Goal: Task Accomplishment & Management: Manage account settings

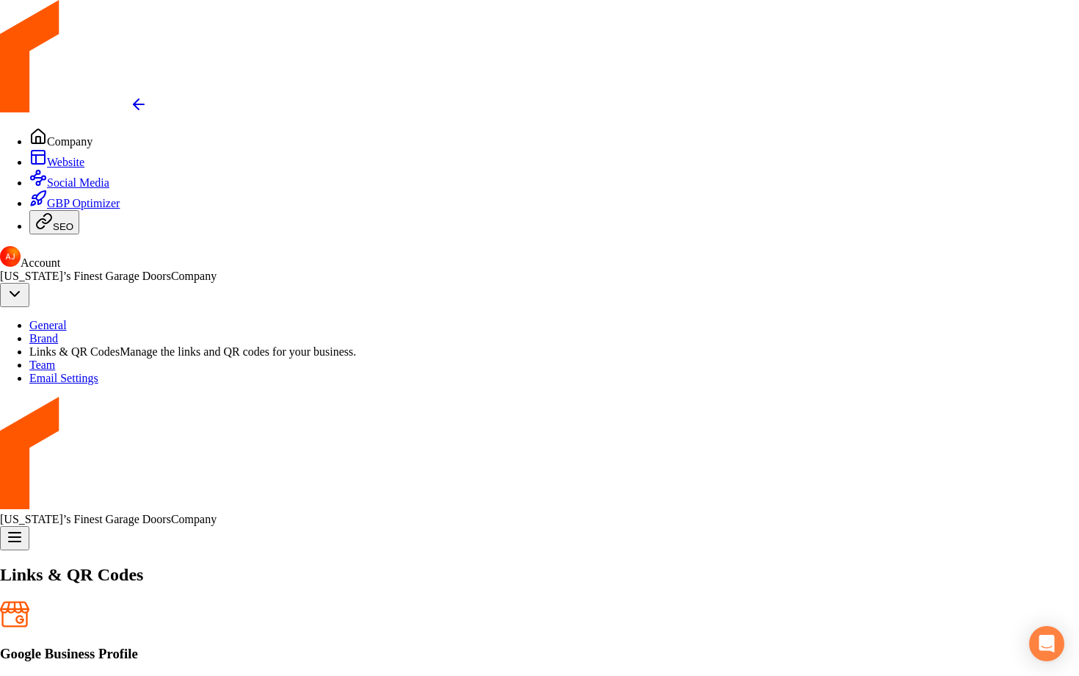
scroll to position [141, 0]
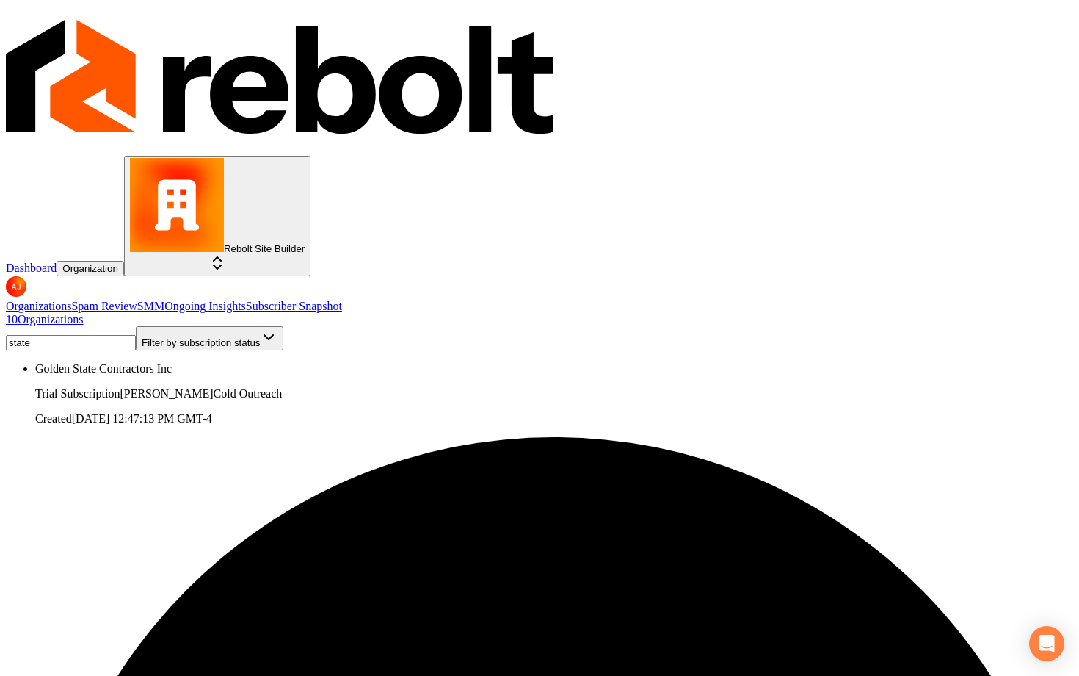
type input "state"
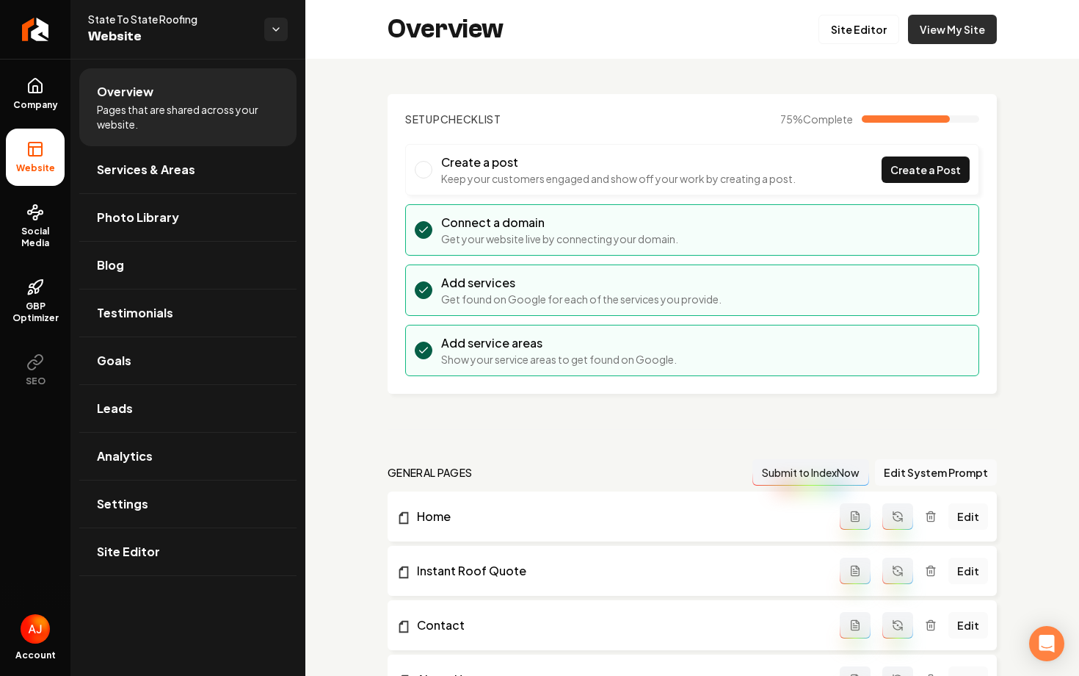
click at [955, 30] on link "View My Site" at bounding box center [952, 29] width 89 height 29
click at [37, 111] on link "Company" at bounding box center [35, 93] width 59 height 57
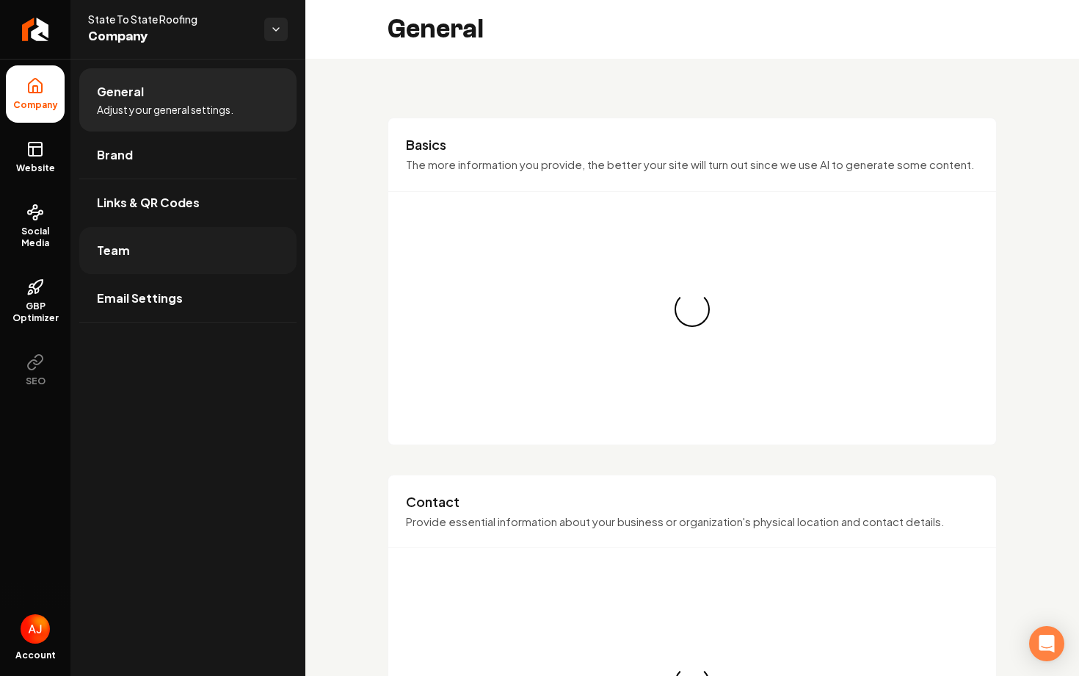
click at [142, 236] on link "Team" at bounding box center [187, 250] width 217 height 47
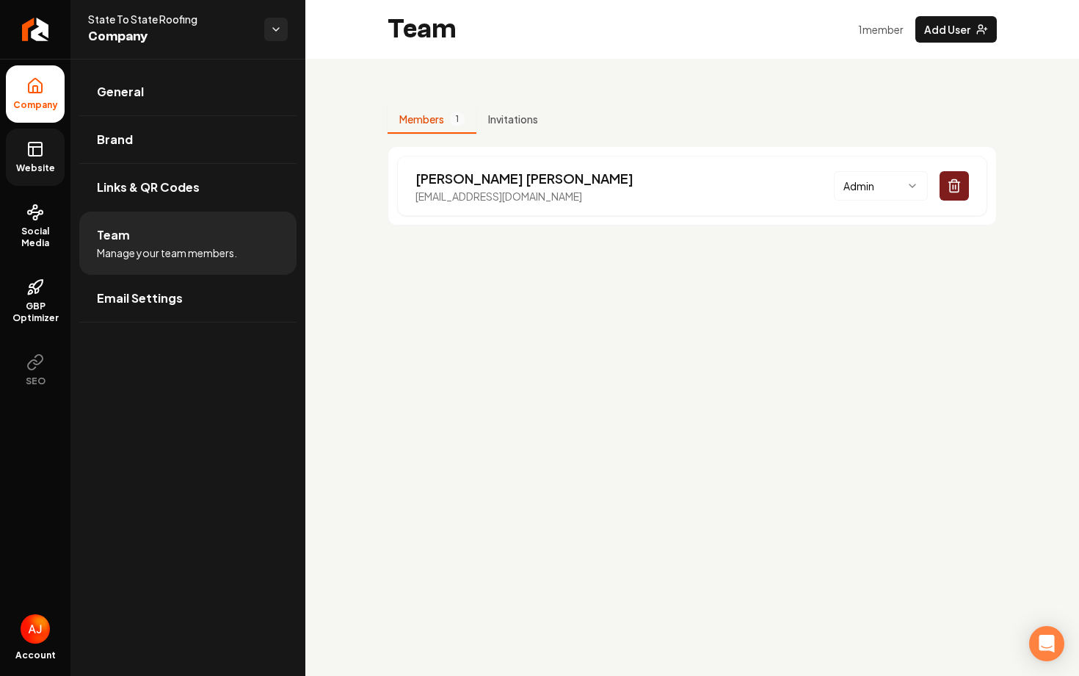
click at [41, 168] on span "Website" at bounding box center [35, 168] width 51 height 12
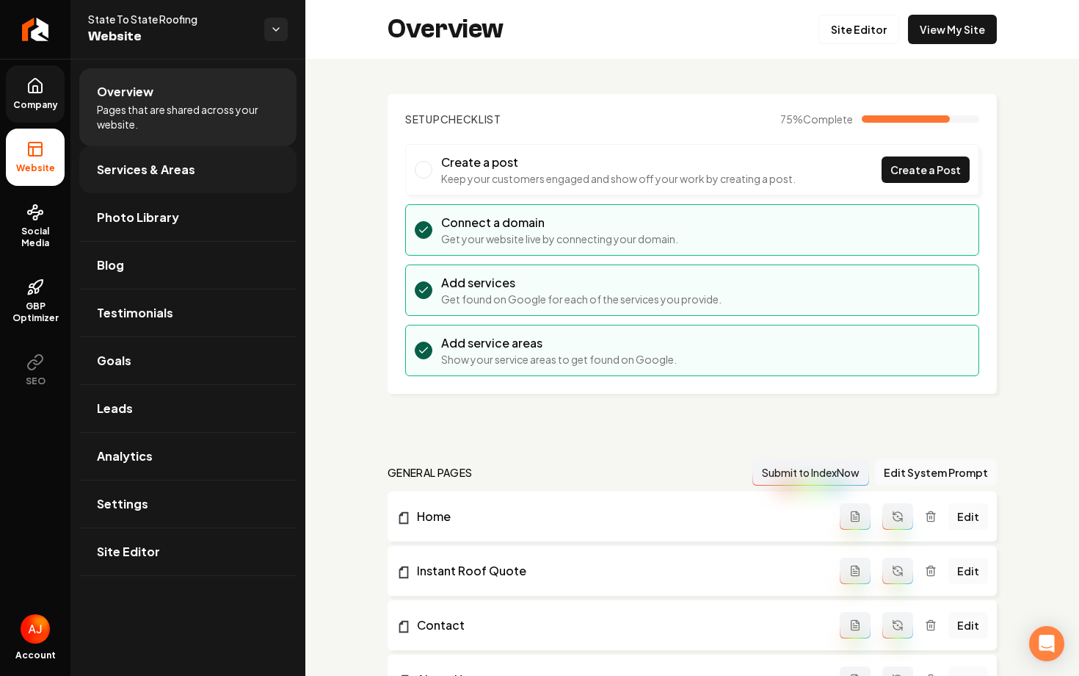
click at [150, 172] on span "Services & Areas" at bounding box center [146, 170] width 98 height 18
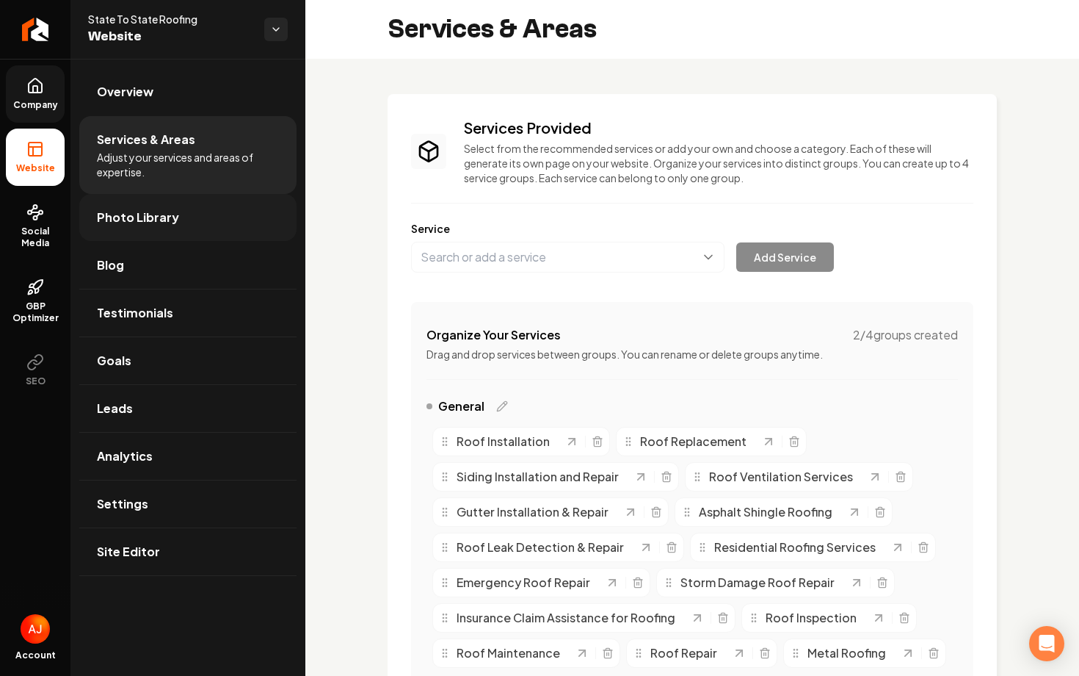
click at [135, 224] on span "Photo Library" at bounding box center [138, 218] width 82 height 18
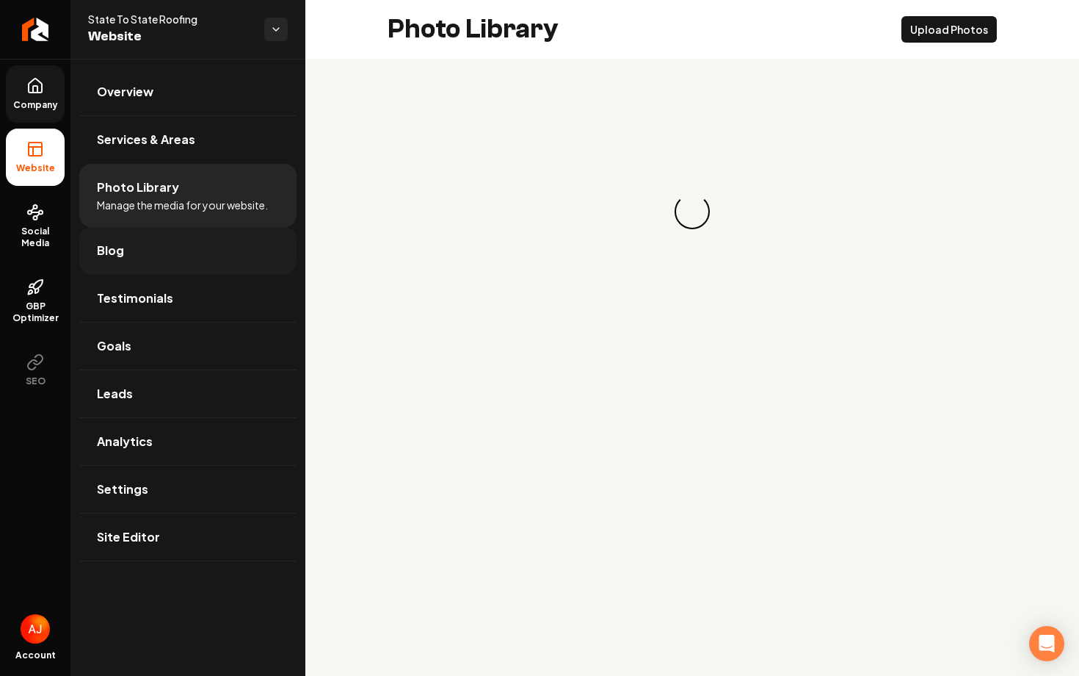
click at [144, 253] on link "Blog" at bounding box center [187, 250] width 217 height 47
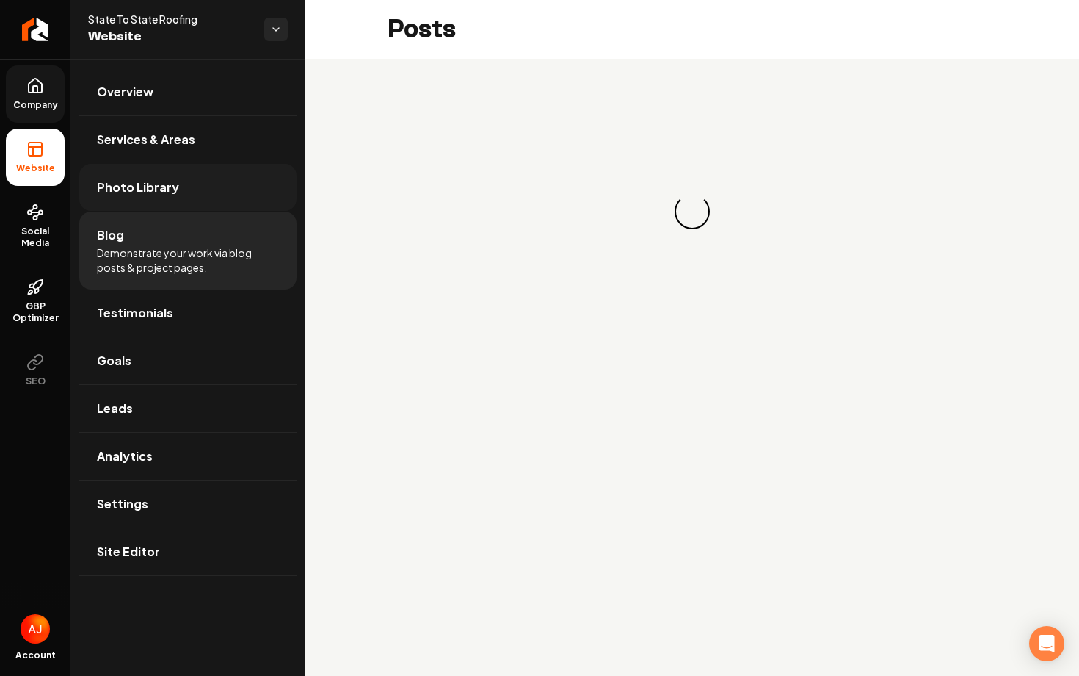
click at [142, 183] on span "Photo Library" at bounding box center [138, 187] width 82 height 18
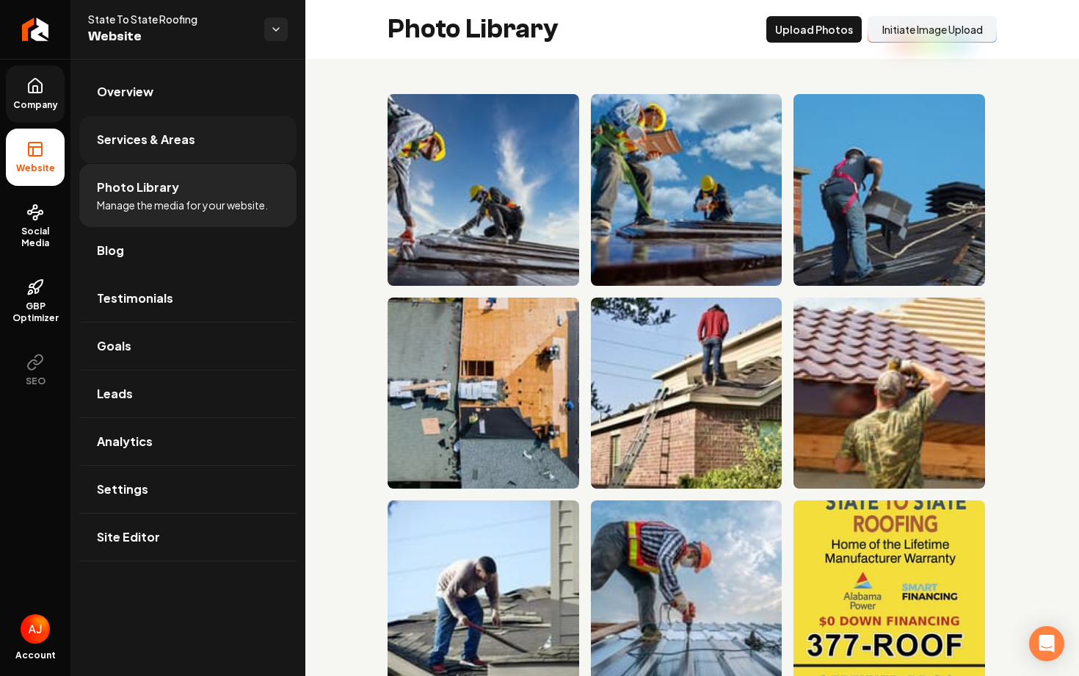
click at [171, 133] on span "Services & Areas" at bounding box center [146, 140] width 98 height 18
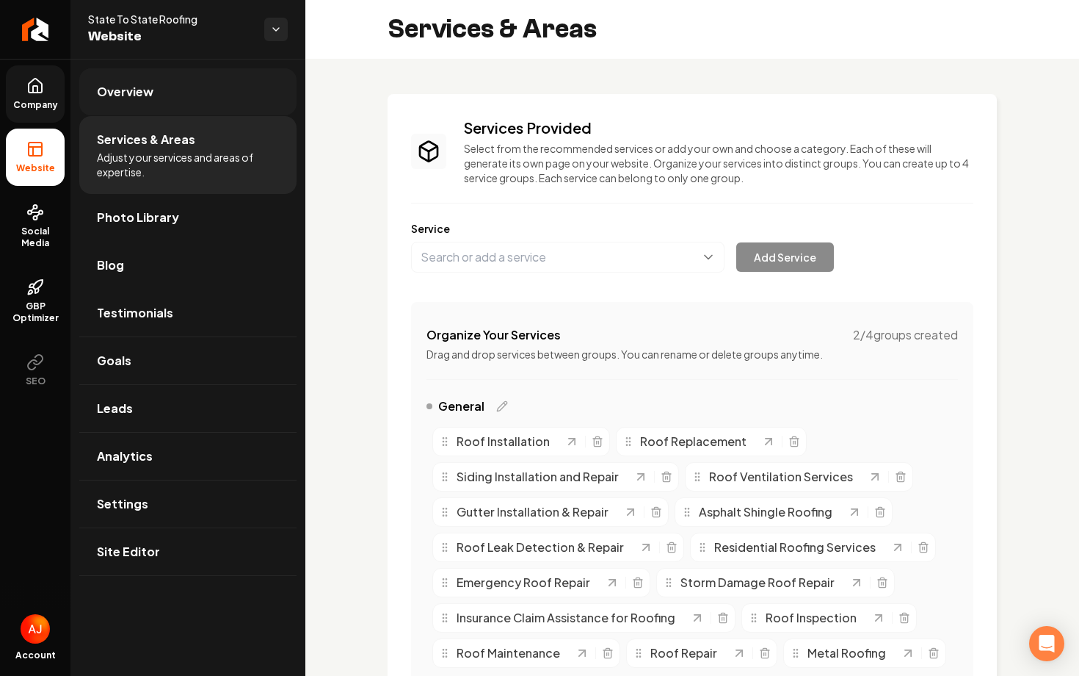
click at [165, 82] on link "Overview" at bounding box center [187, 91] width 217 height 47
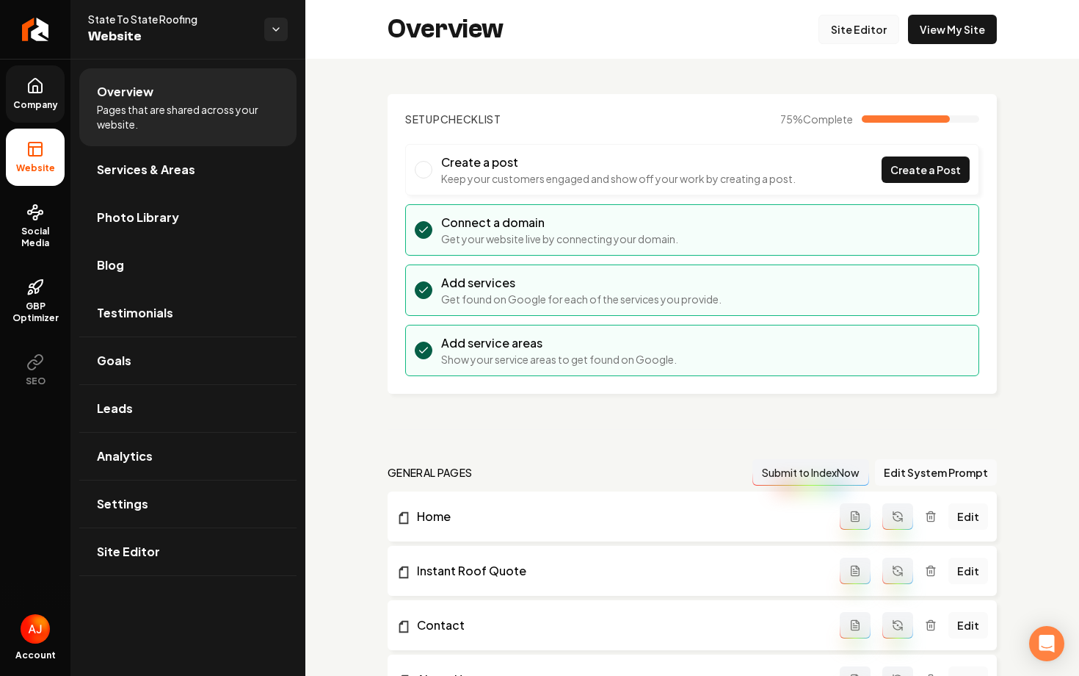
click at [846, 39] on link "Site Editor" at bounding box center [859, 29] width 81 height 29
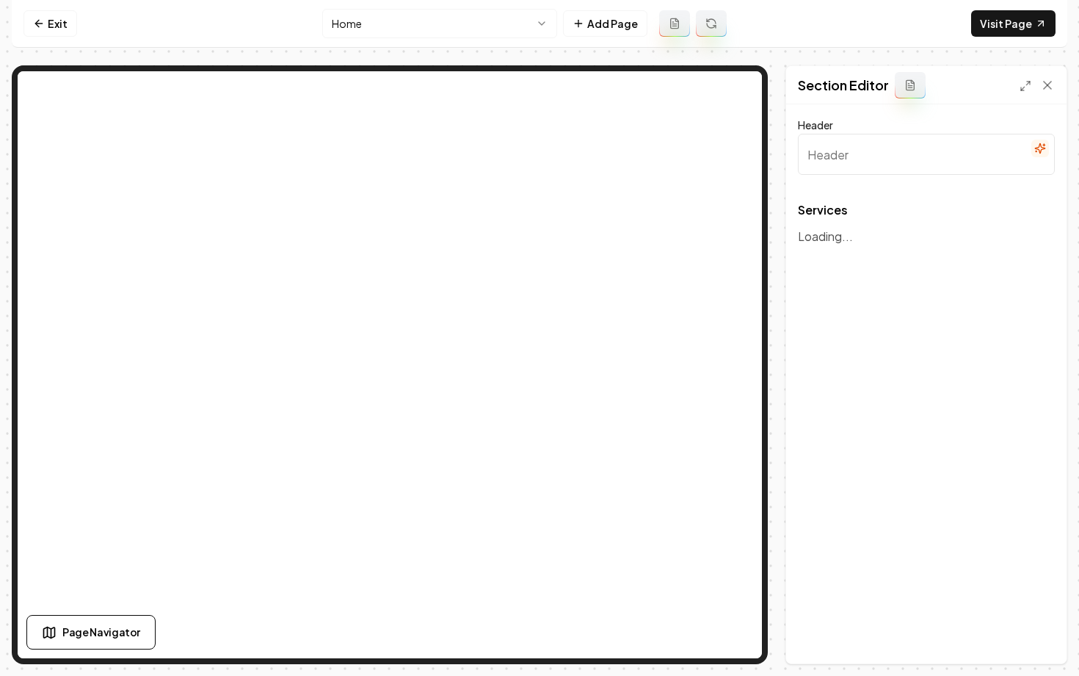
type input "Our Expert Roofing and Exterior Services"
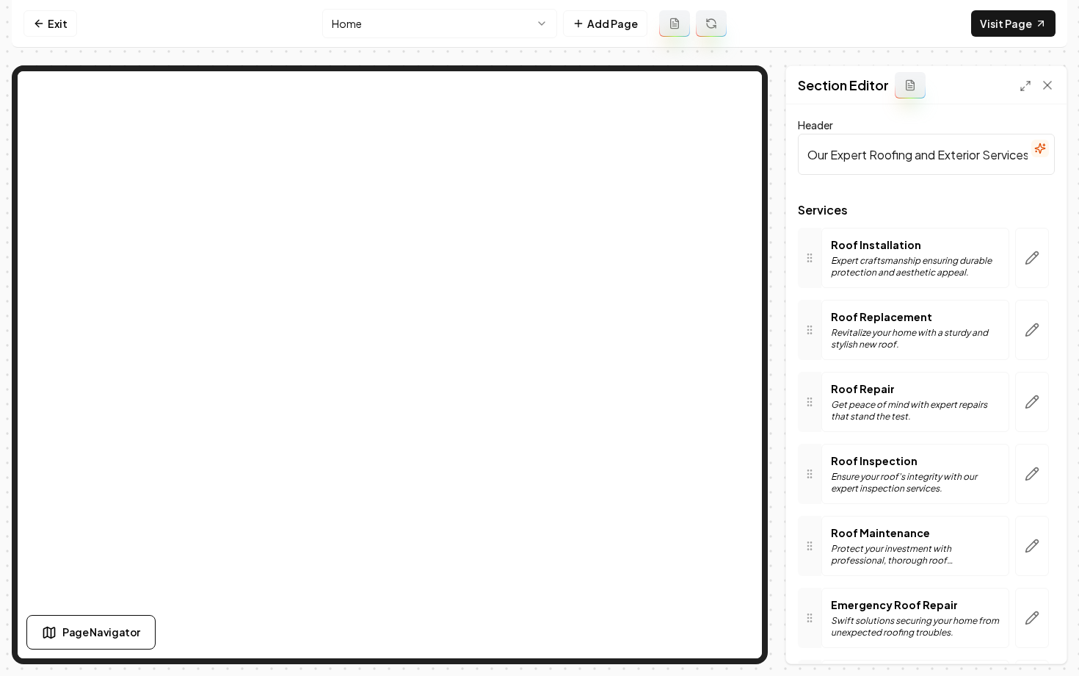
click at [364, 32] on html "Computer Required This feature is only available on a computer. Please switch t…" at bounding box center [539, 338] width 1079 height 676
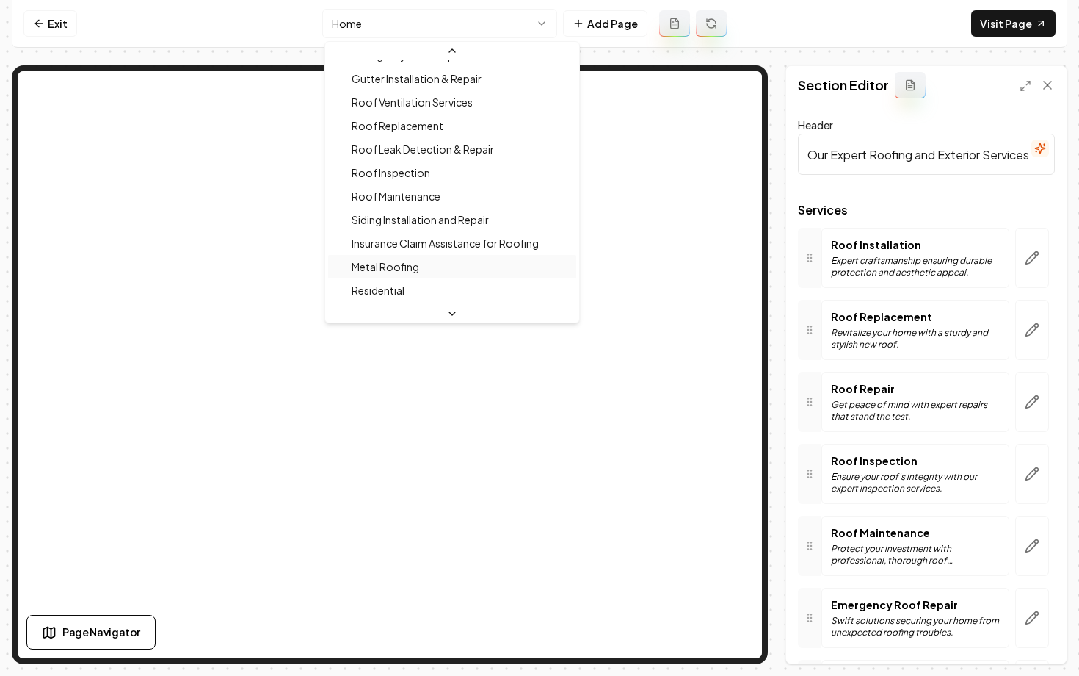
scroll to position [280, 0]
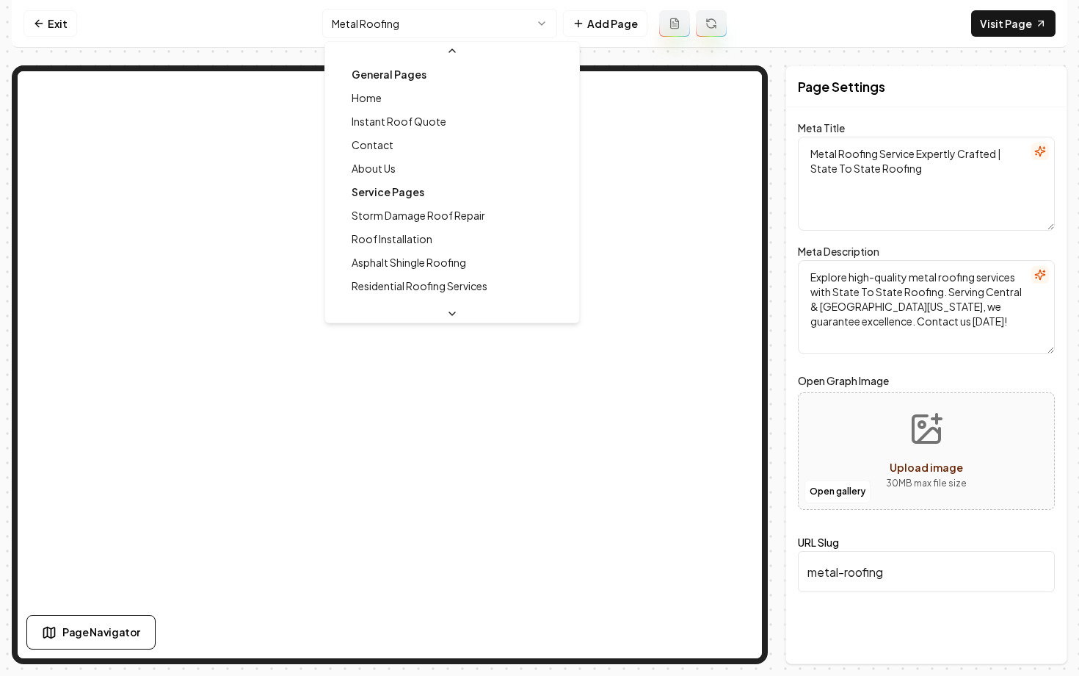
click at [391, 25] on html "Computer Required This feature is only available on a computer. Please switch t…" at bounding box center [539, 338] width 1079 height 676
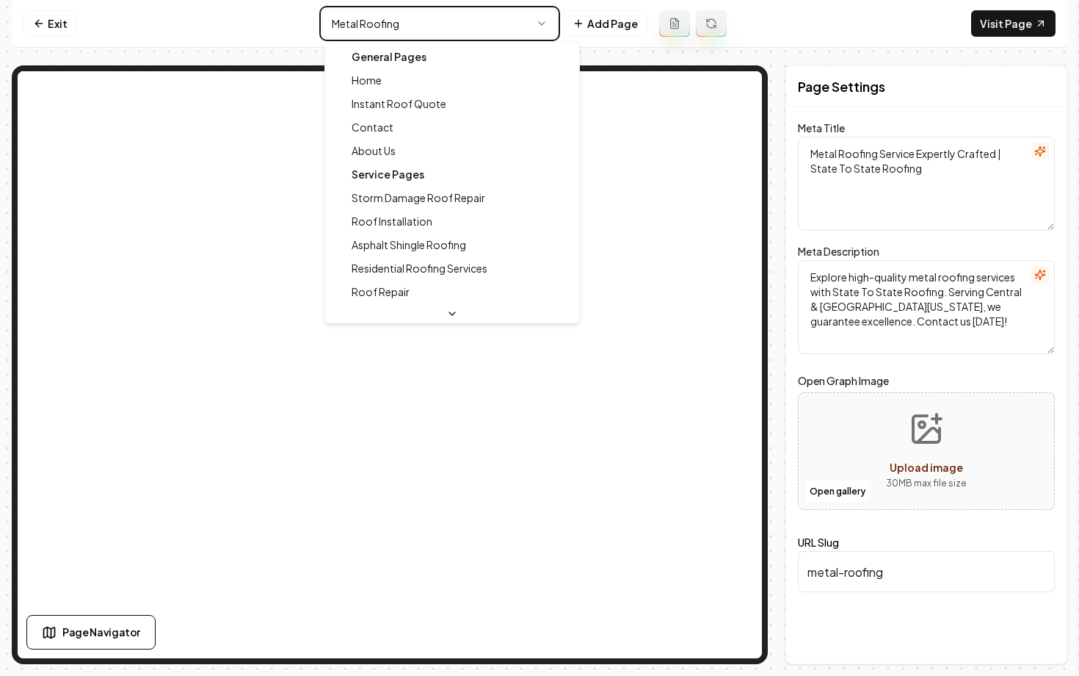
type textarea "Roofing Excellence & Craftsmanship in Alabama - State To State Roofing"
type textarea "Experience quality roofing with State To State Roofing—home of the Lifetime Man…"
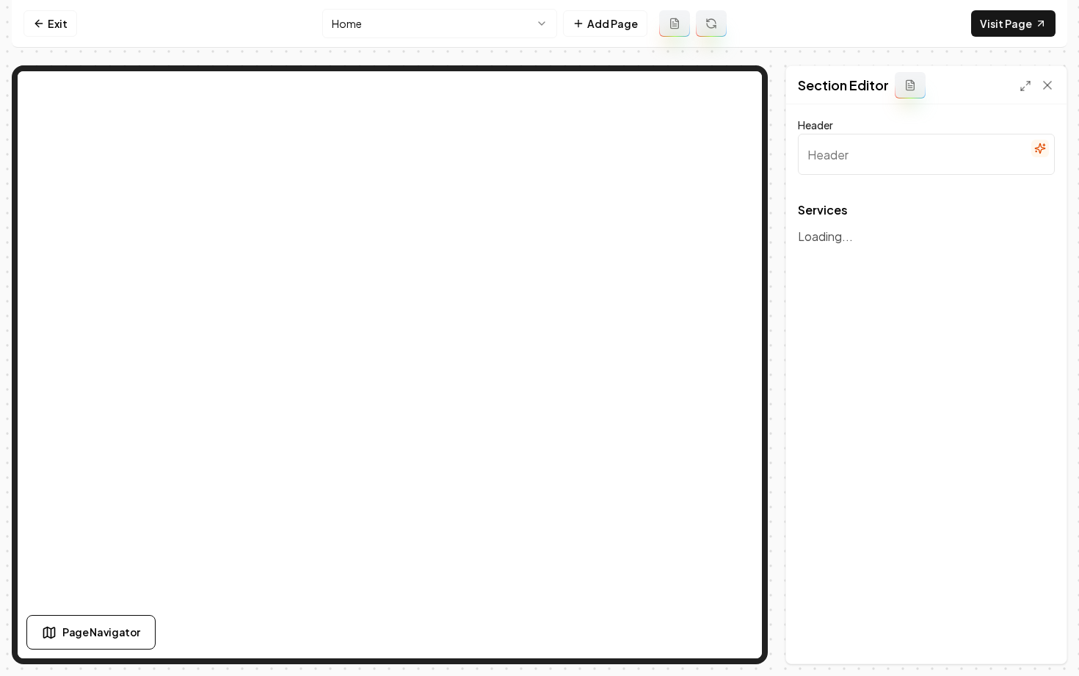
type input "Our Expert Roofing and Exterior Services"
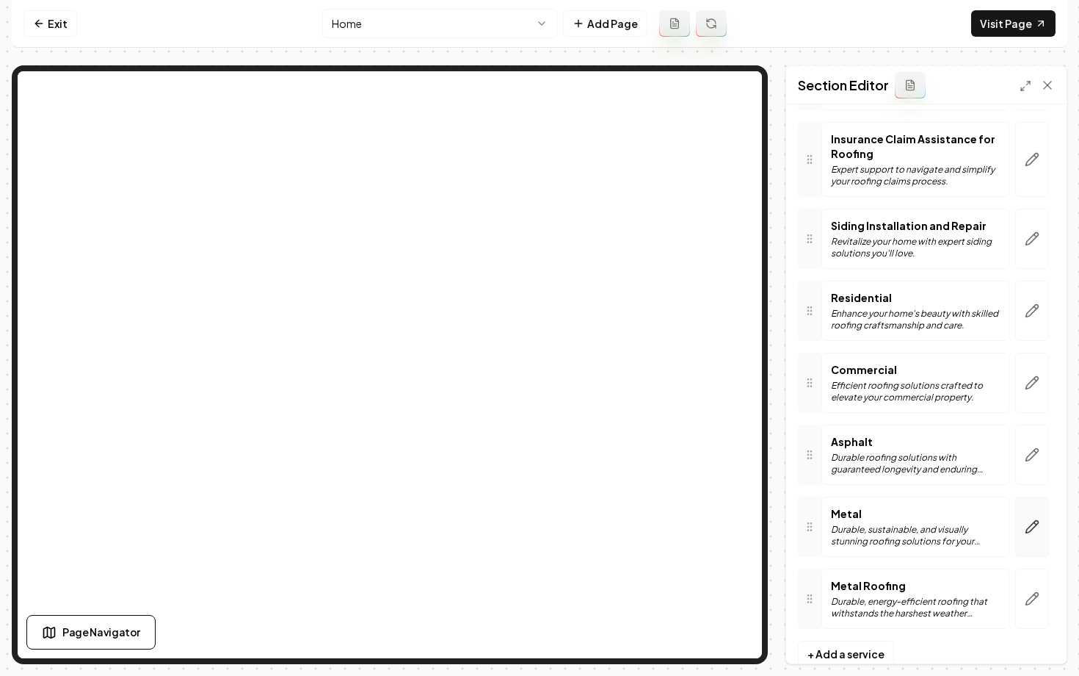
click at [1029, 533] on icon "button" at bounding box center [1032, 526] width 15 height 15
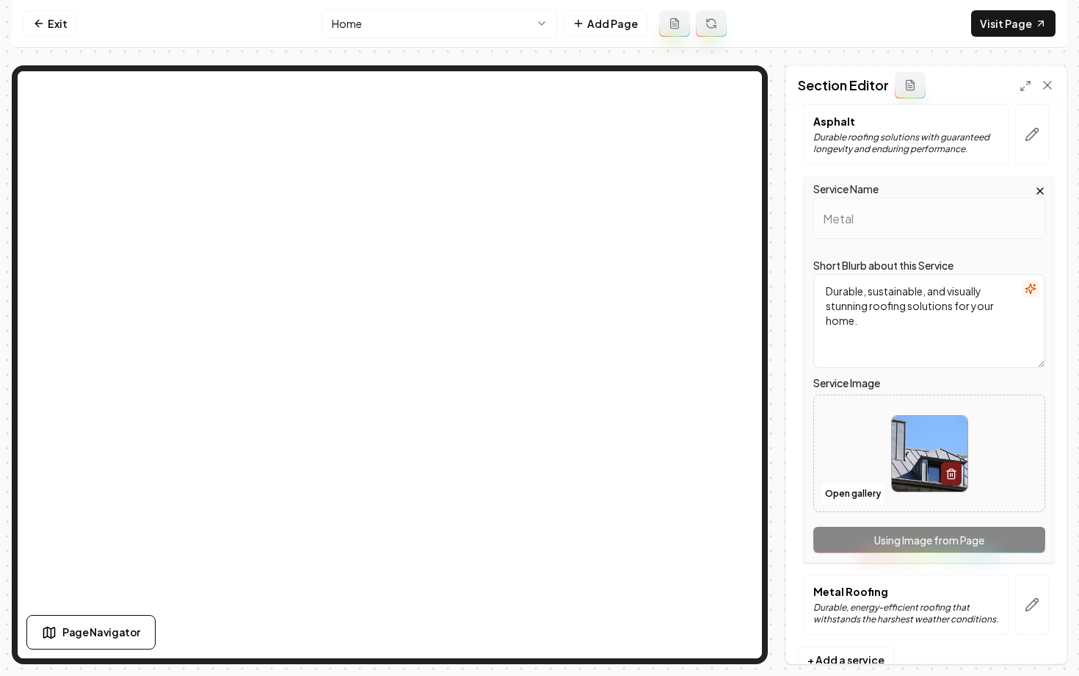
scroll to position [1328, 0]
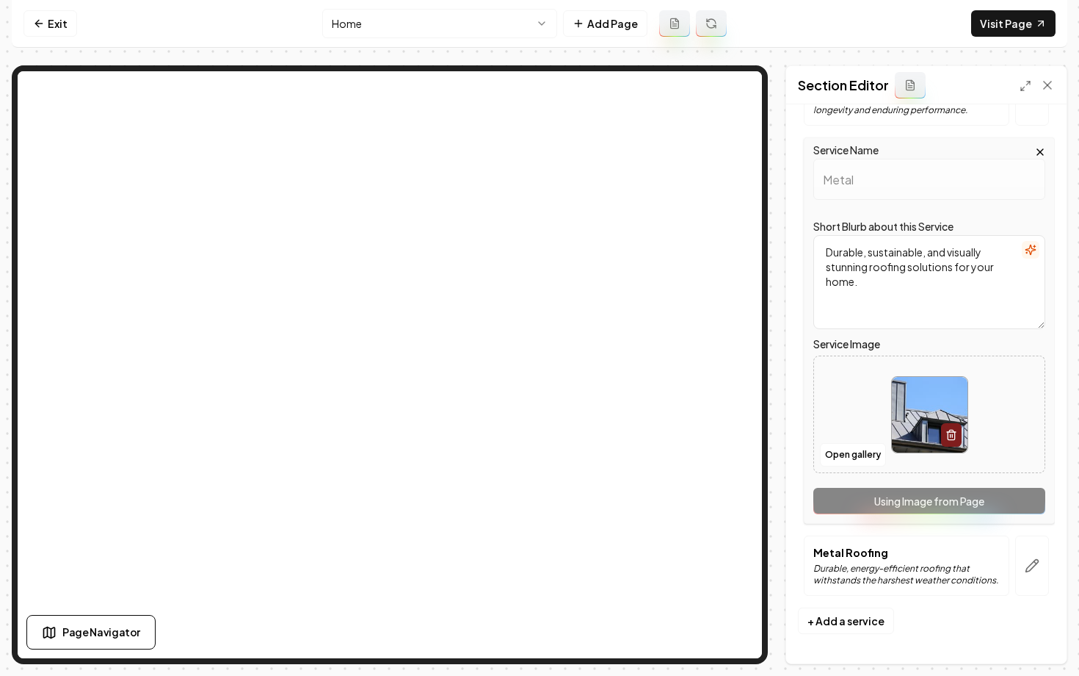
click at [935, 502] on div "Service Name Metal Short Blurb about this Service Durable, sustainable, and vis…" at bounding box center [929, 330] width 251 height 386
click at [1025, 571] on icon "button" at bounding box center [1032, 565] width 15 height 15
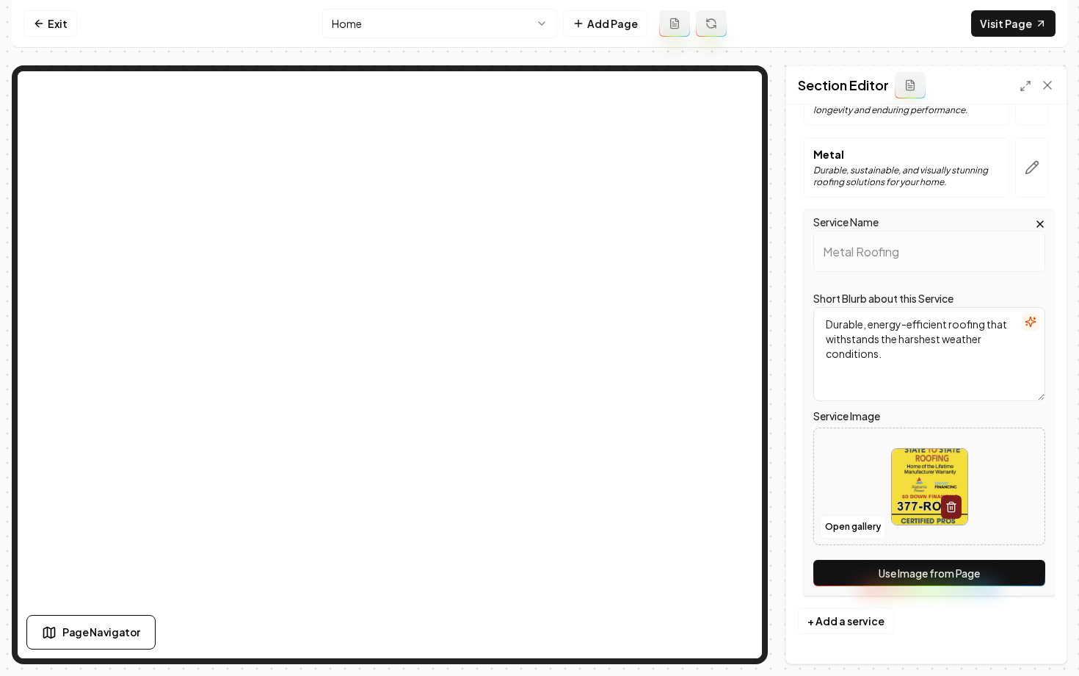
click at [891, 576] on button "Use Image from Page" at bounding box center [930, 573] width 232 height 26
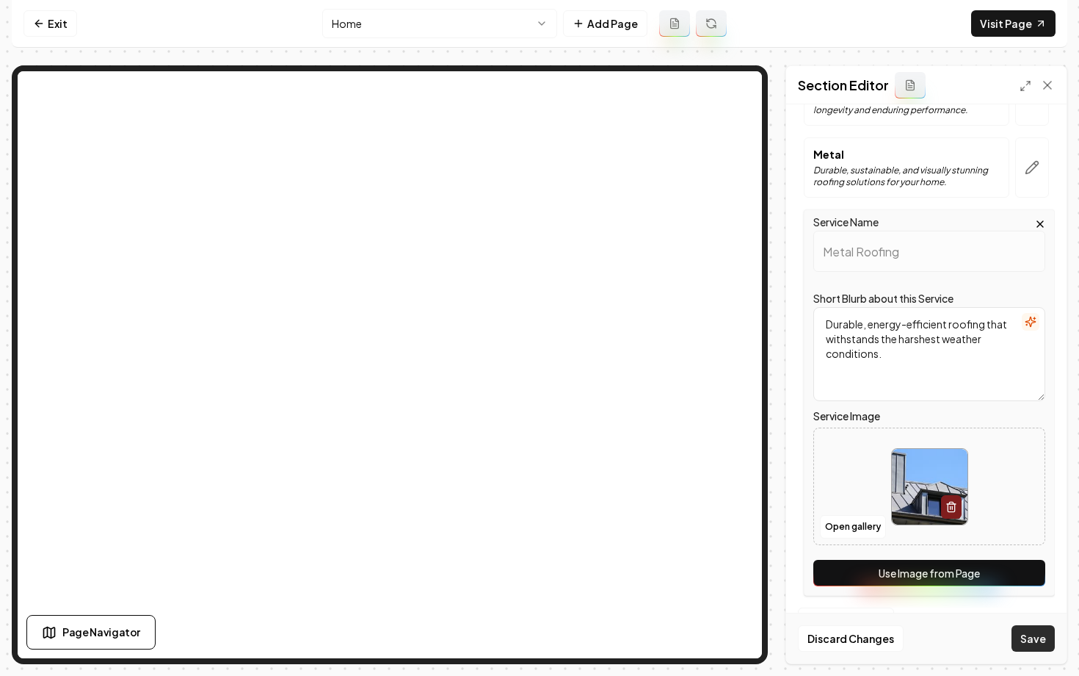
click at [1039, 640] on button "Save" at bounding box center [1033, 638] width 43 height 26
click at [1019, 640] on button "Save" at bounding box center [1033, 638] width 43 height 26
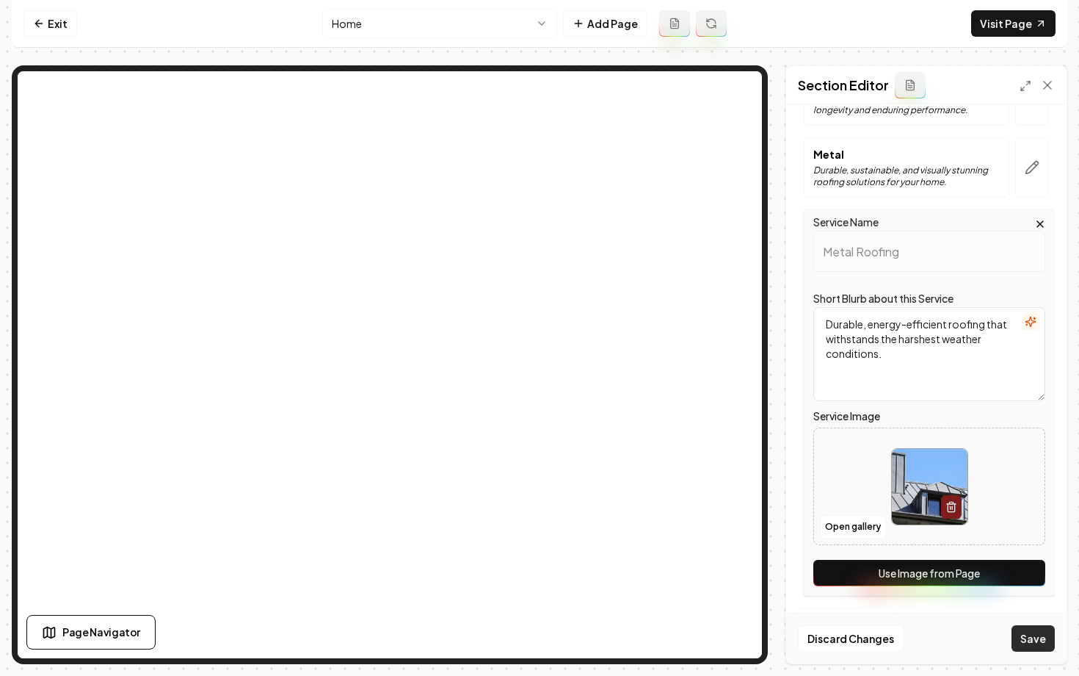
click at [1019, 640] on button "Save" at bounding box center [1033, 638] width 43 height 26
click at [1060, 488] on div "Header Our Expert Roofing and Exterior Services Services Roof Installation Expe…" at bounding box center [926, 383] width 280 height 559
click at [1035, 636] on button "Save" at bounding box center [1033, 638] width 43 height 26
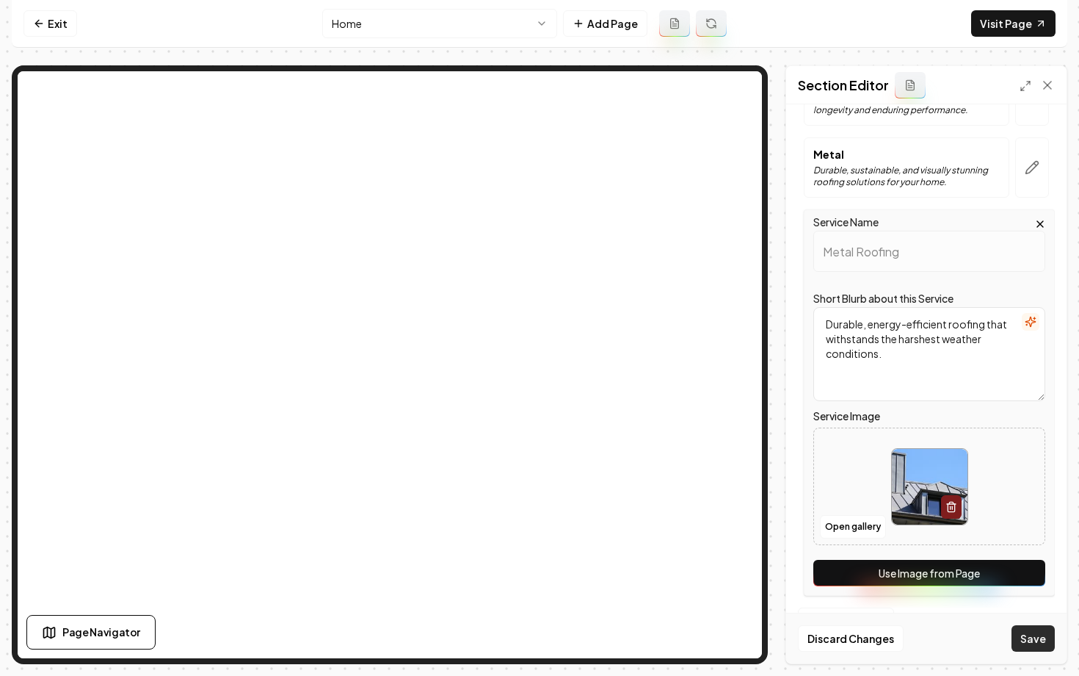
click at [1035, 636] on button "Save" at bounding box center [1033, 638] width 43 height 26
click at [1051, 507] on div "Service Name Metal Roofing Short Blurb about this Service Durable, energy-effic…" at bounding box center [929, 402] width 251 height 386
click at [1021, 656] on div "Discard Changes Save" at bounding box center [926, 637] width 280 height 51
click at [1021, 644] on button "Save" at bounding box center [1033, 638] width 43 height 26
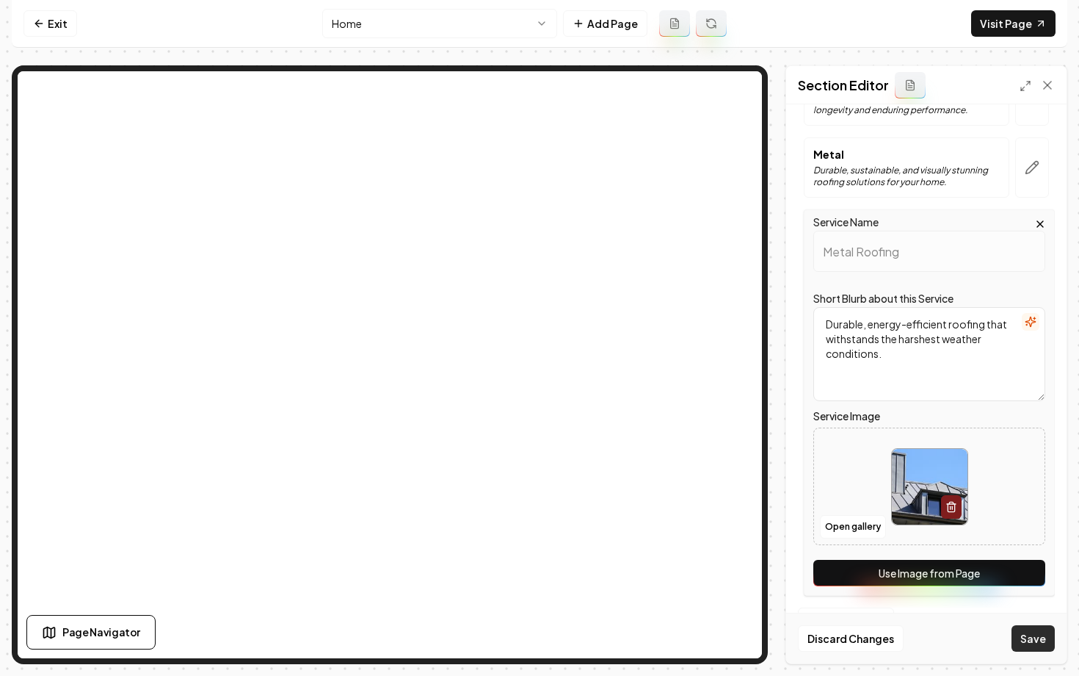
click at [1021, 644] on button "Save" at bounding box center [1033, 638] width 43 height 26
click at [944, 280] on div "Service Name Metal Roofing Short Blurb about this Service Durable, energy-effic…" at bounding box center [929, 402] width 251 height 386
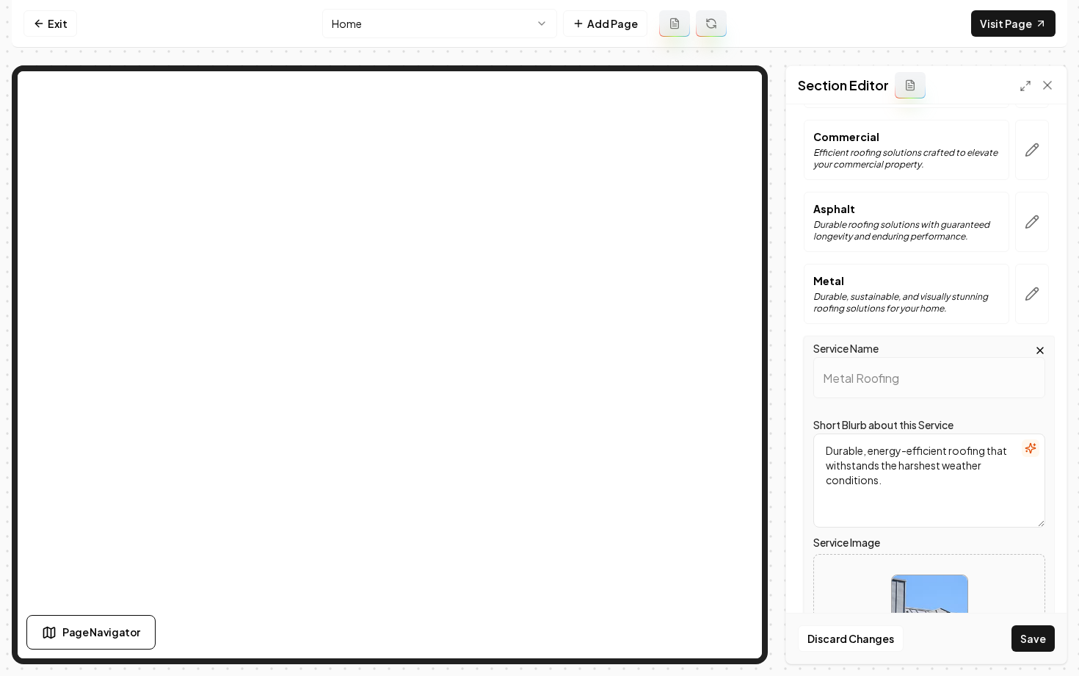
scroll to position [1200, 0]
click at [1032, 649] on button "Save" at bounding box center [1033, 638] width 43 height 26
click at [1022, 643] on button "Save" at bounding box center [1033, 638] width 43 height 26
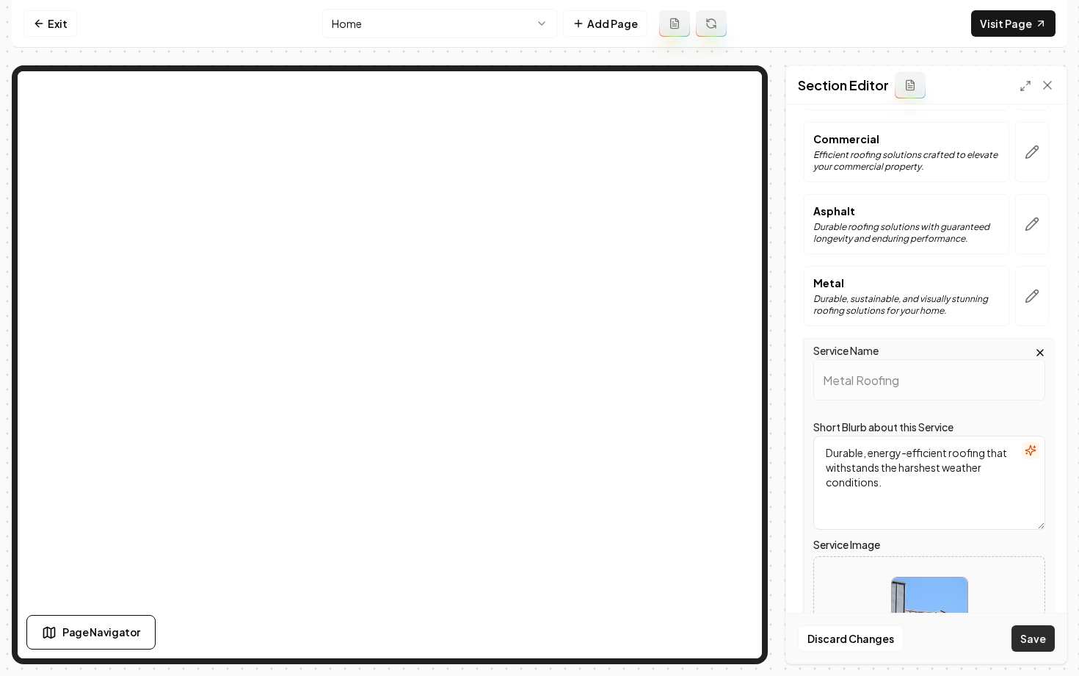
click at [1022, 643] on button "Save" at bounding box center [1033, 638] width 43 height 26
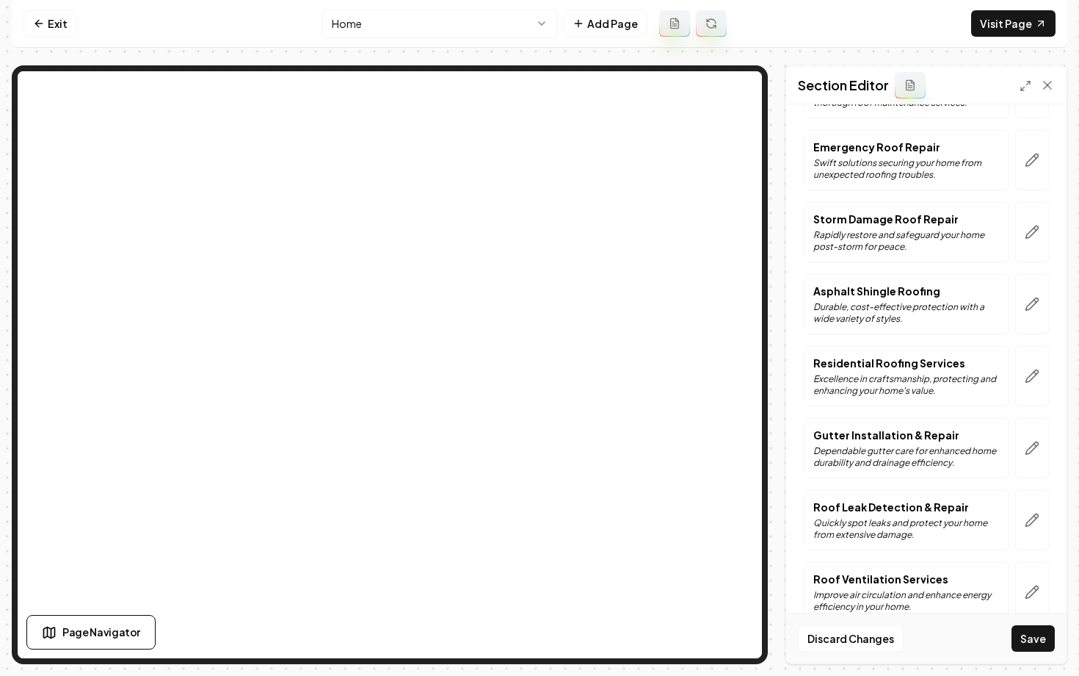
scroll to position [0, 0]
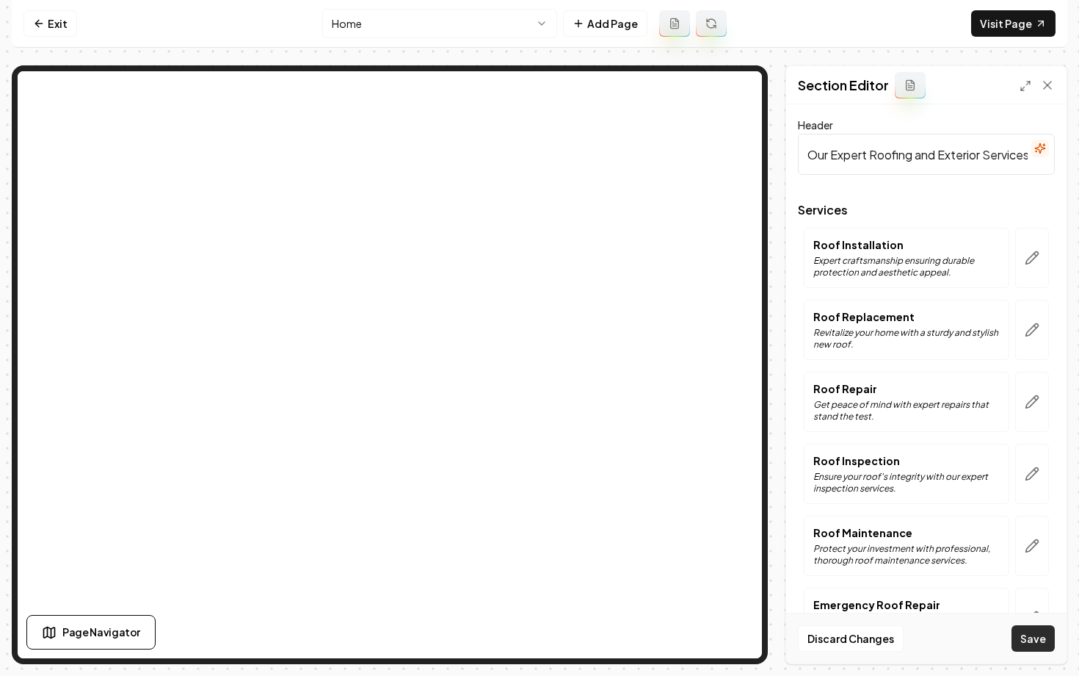
click at [1037, 628] on button "Save" at bounding box center [1033, 638] width 43 height 26
click at [989, 26] on link "Visit Page" at bounding box center [1013, 23] width 84 height 26
click at [46, 35] on link "Exit" at bounding box center [50, 23] width 54 height 26
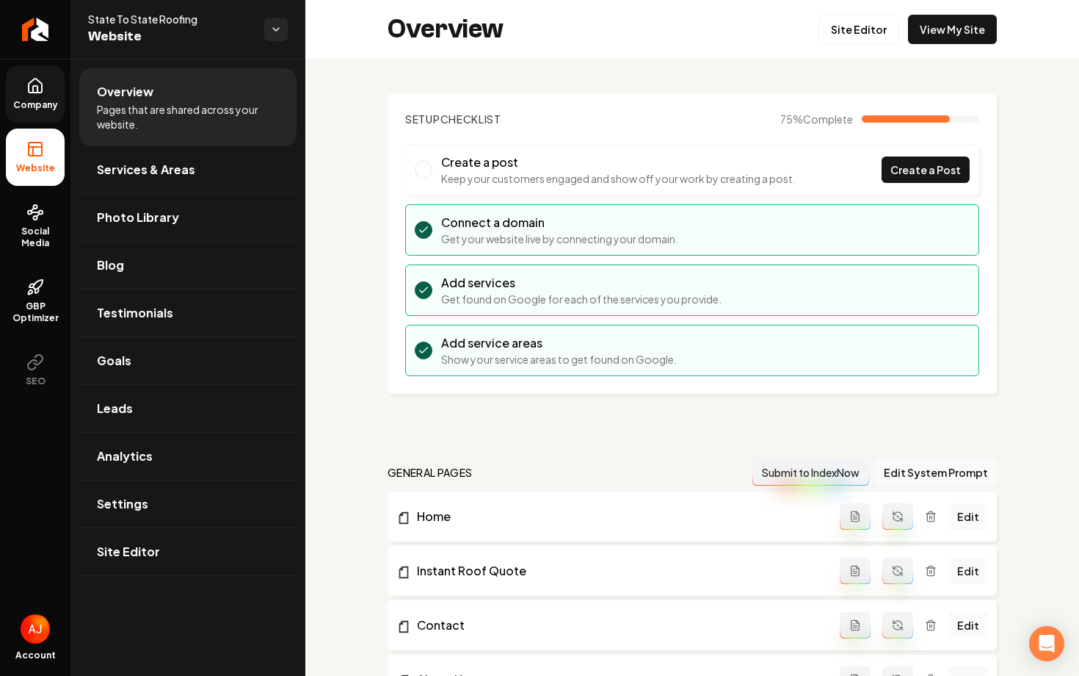
click at [37, 96] on link "Company" at bounding box center [35, 93] width 59 height 57
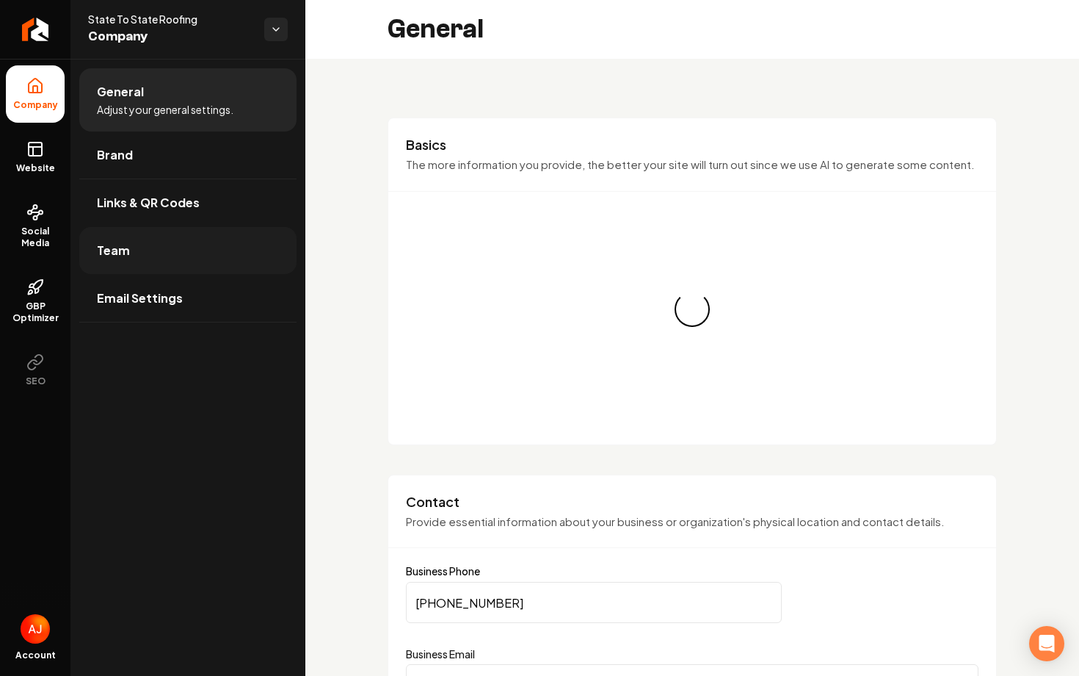
click at [131, 246] on link "Team" at bounding box center [187, 250] width 217 height 47
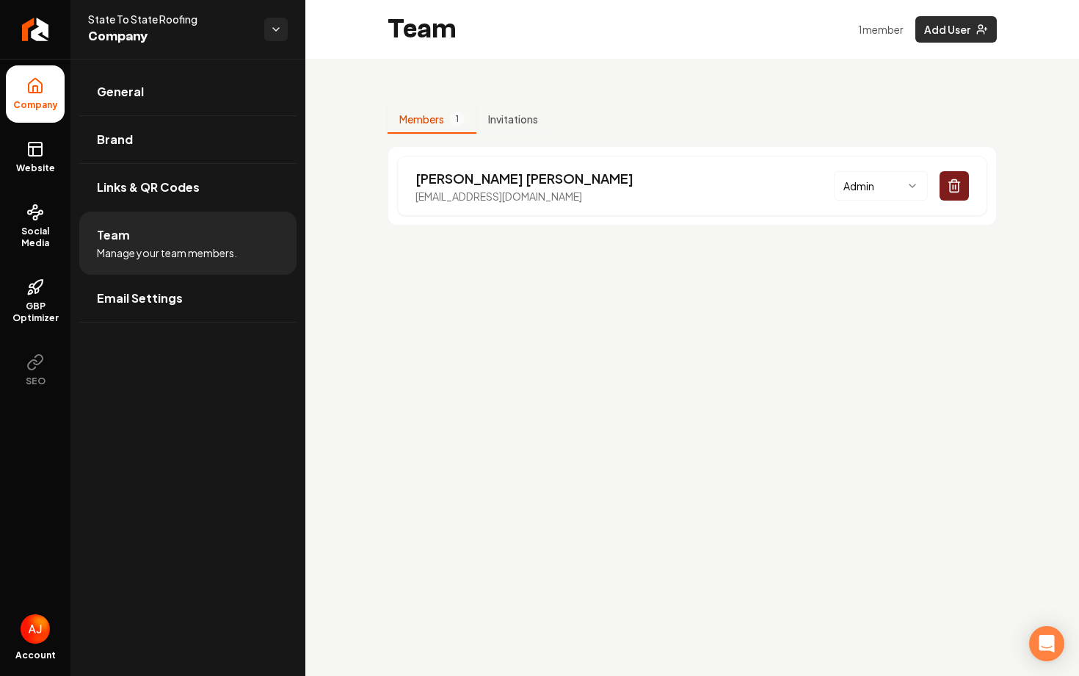
click at [932, 41] on button "Add User" at bounding box center [957, 29] width 82 height 26
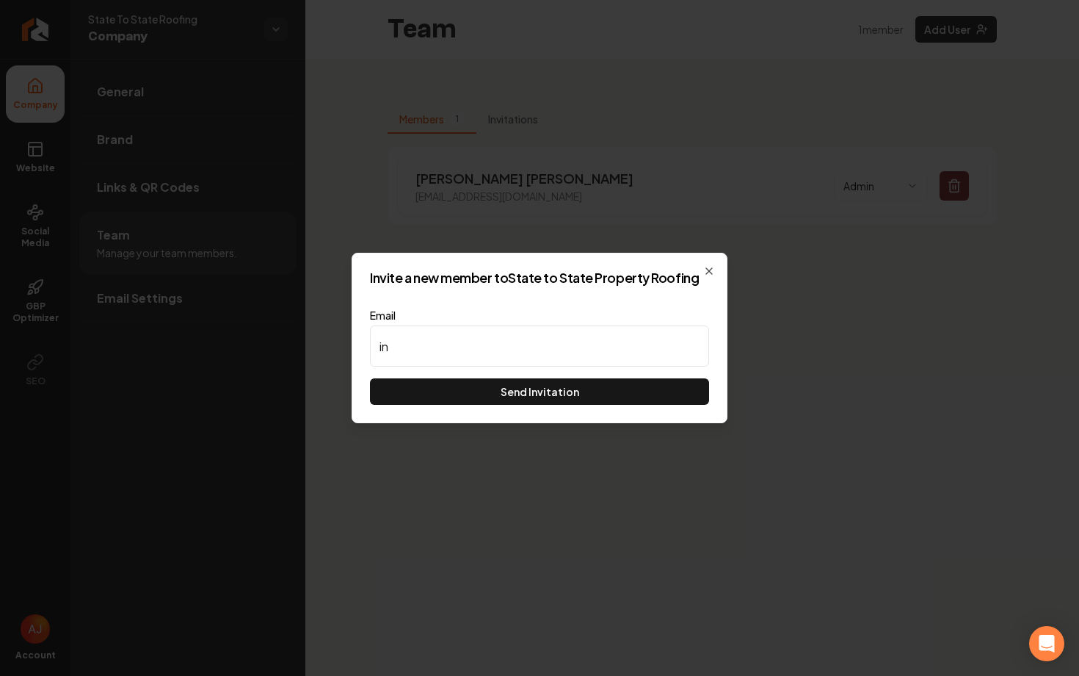
type input "i"
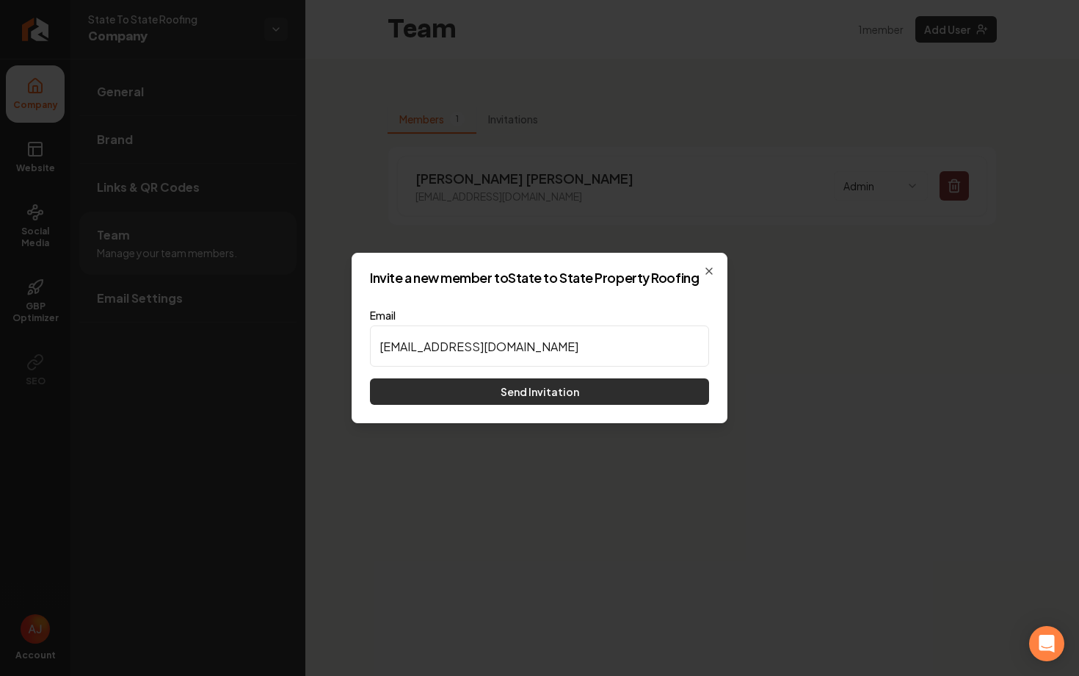
type input "leads@statetostateroofing.com"
click at [520, 396] on button "Send Invitation" at bounding box center [539, 391] width 339 height 26
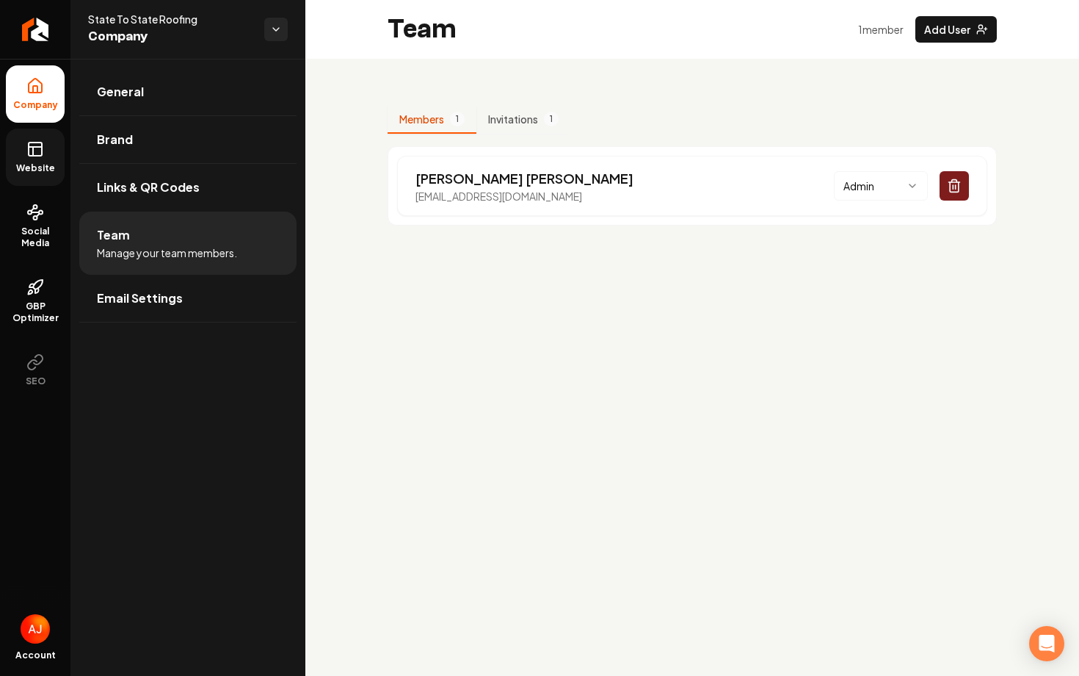
click at [57, 170] on span "Website" at bounding box center [35, 168] width 51 height 12
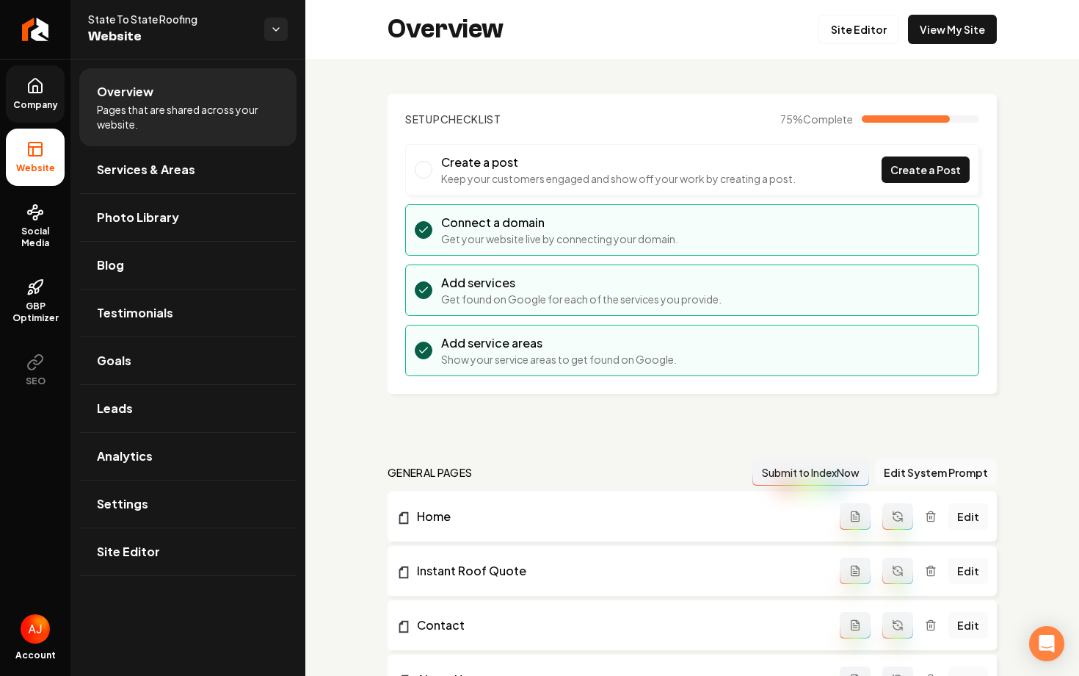
click at [943, 45] on div "Overview Site Editor View My Site" at bounding box center [692, 29] width 774 height 59
click at [947, 33] on link "View My Site" at bounding box center [952, 29] width 89 height 29
click at [65, 104] on ul "Company Website Social Media GBP Optimizer SEO" at bounding box center [35, 232] width 70 height 346
click at [52, 101] on span "Company" at bounding box center [35, 105] width 57 height 12
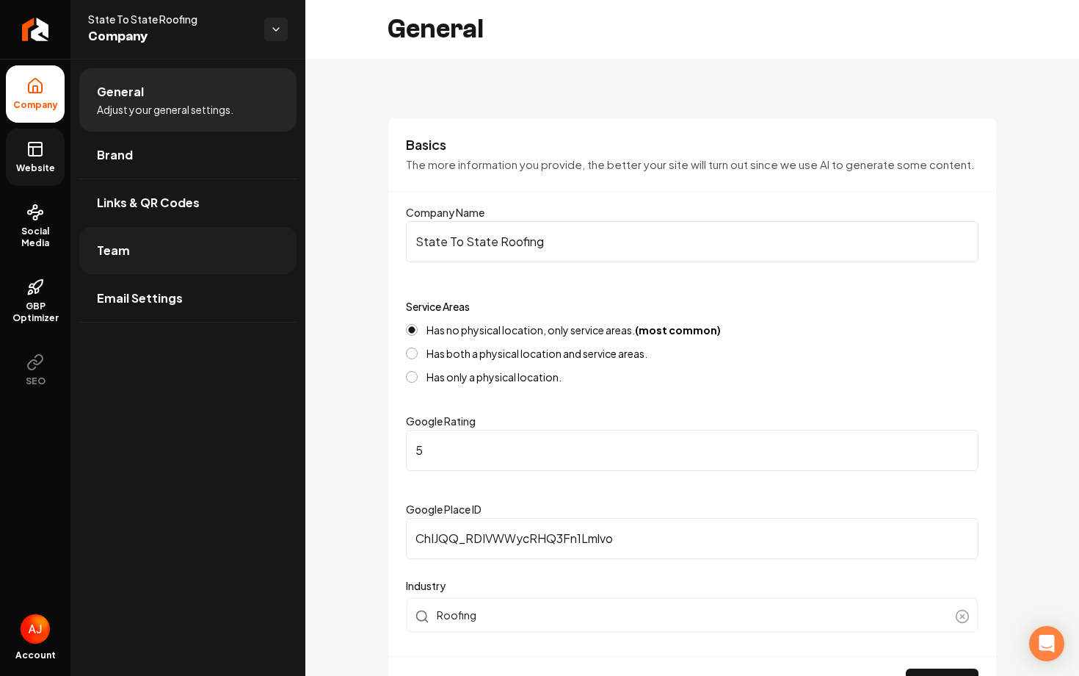
click at [151, 251] on link "Team" at bounding box center [187, 250] width 217 height 47
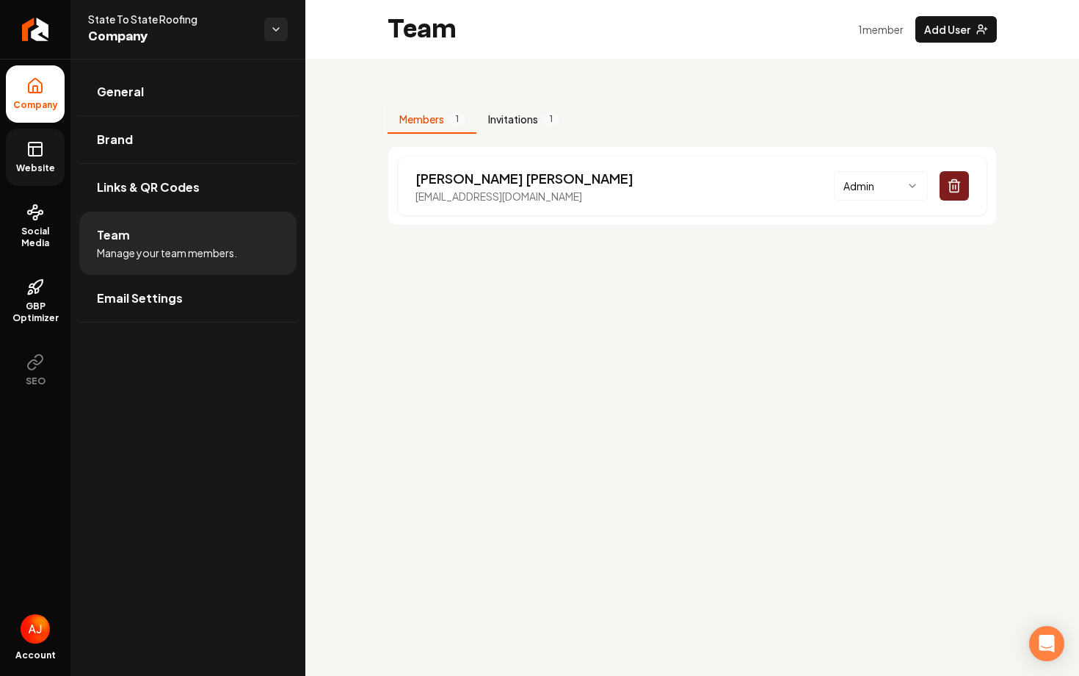
click at [510, 117] on button "Invitations 1" at bounding box center [524, 120] width 94 height 28
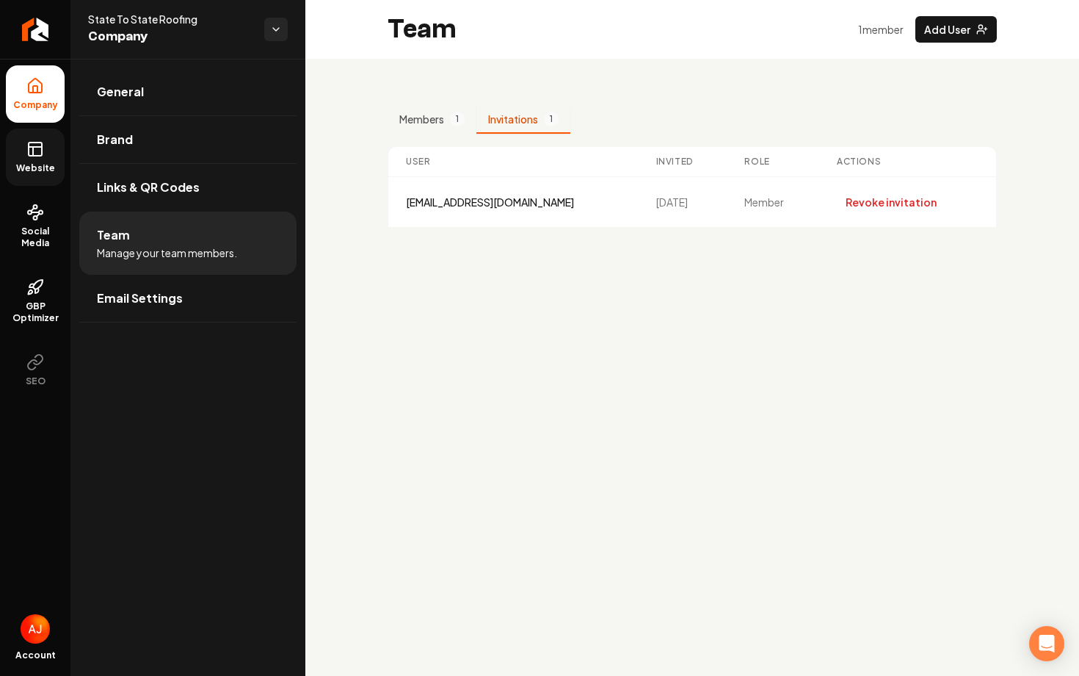
click at [48, 160] on link "Website" at bounding box center [35, 157] width 59 height 57
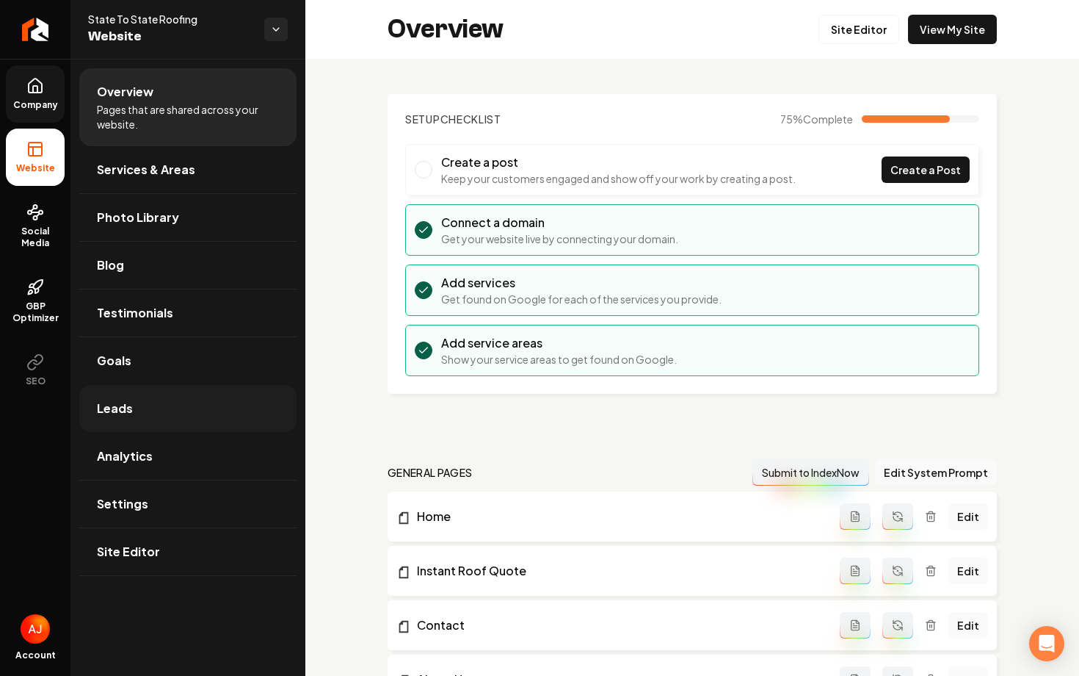
click at [155, 424] on link "Leads" at bounding box center [187, 408] width 217 height 47
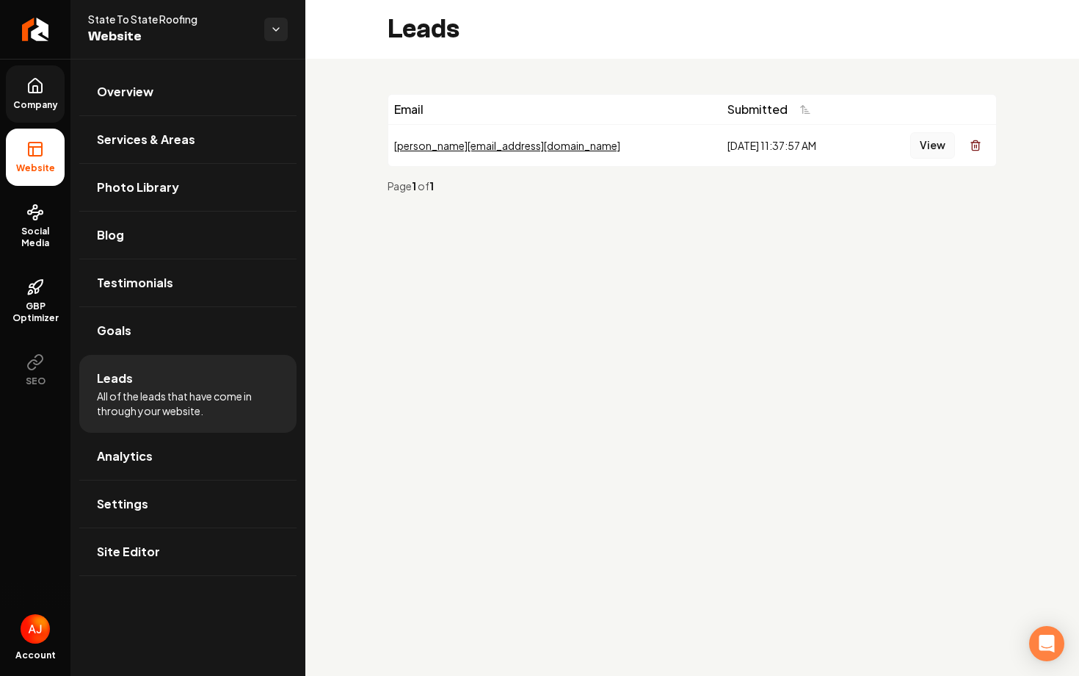
click at [934, 155] on button "View" at bounding box center [933, 145] width 45 height 26
click at [136, 188] on span "Photo Library" at bounding box center [138, 187] width 82 height 18
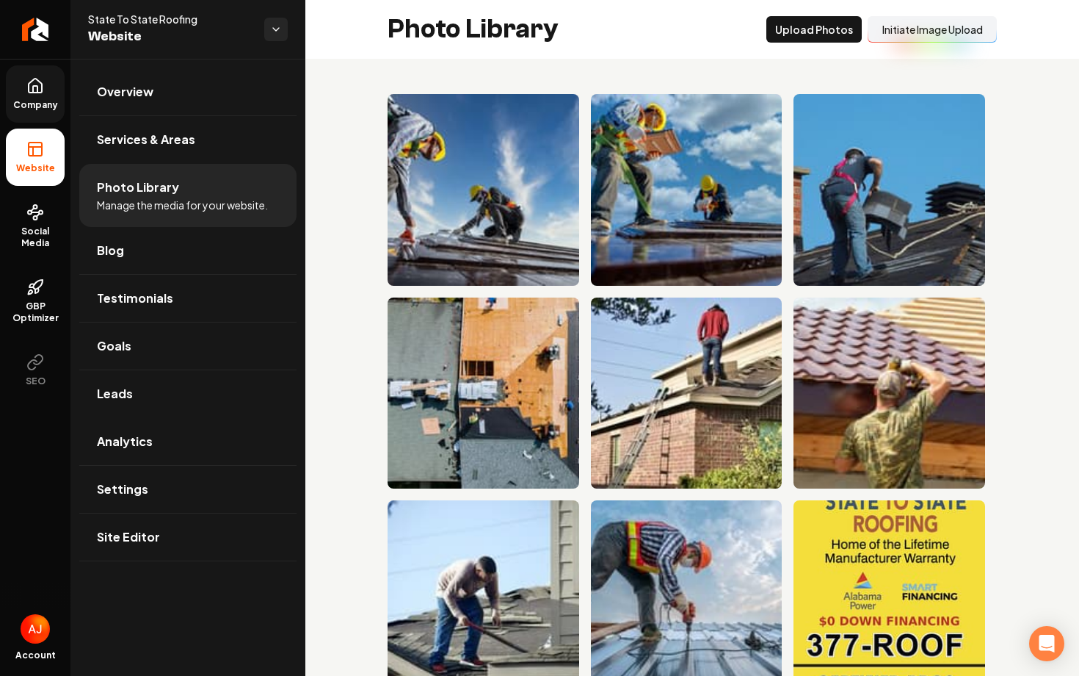
click at [23, 107] on span "Company" at bounding box center [35, 105] width 57 height 12
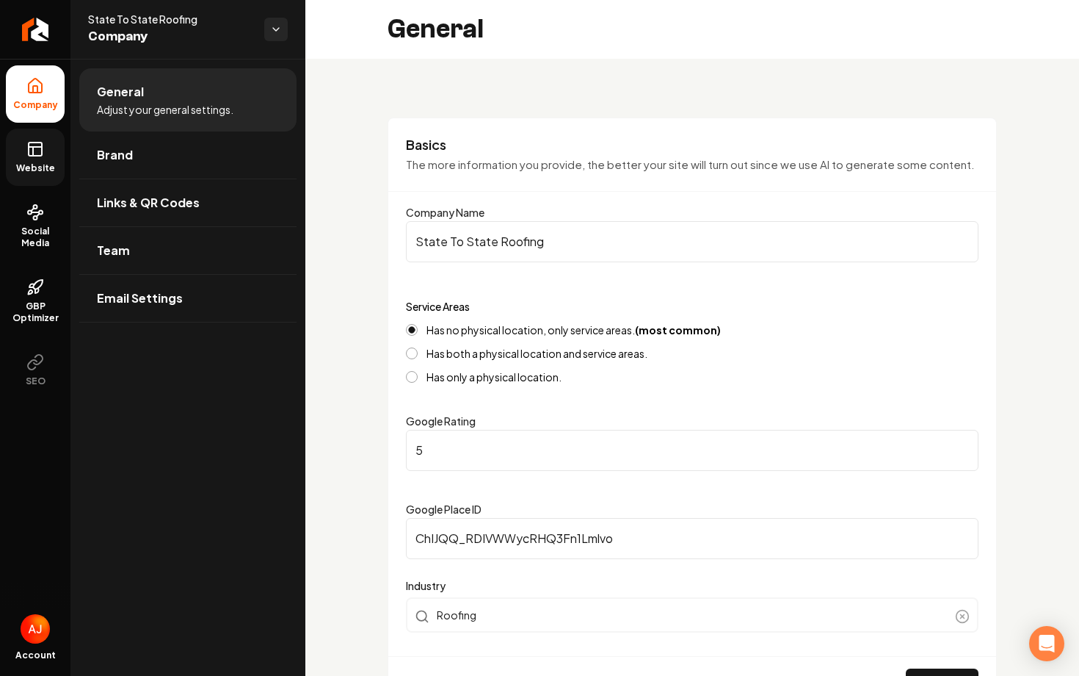
click at [33, 173] on span "Website" at bounding box center [35, 168] width 51 height 12
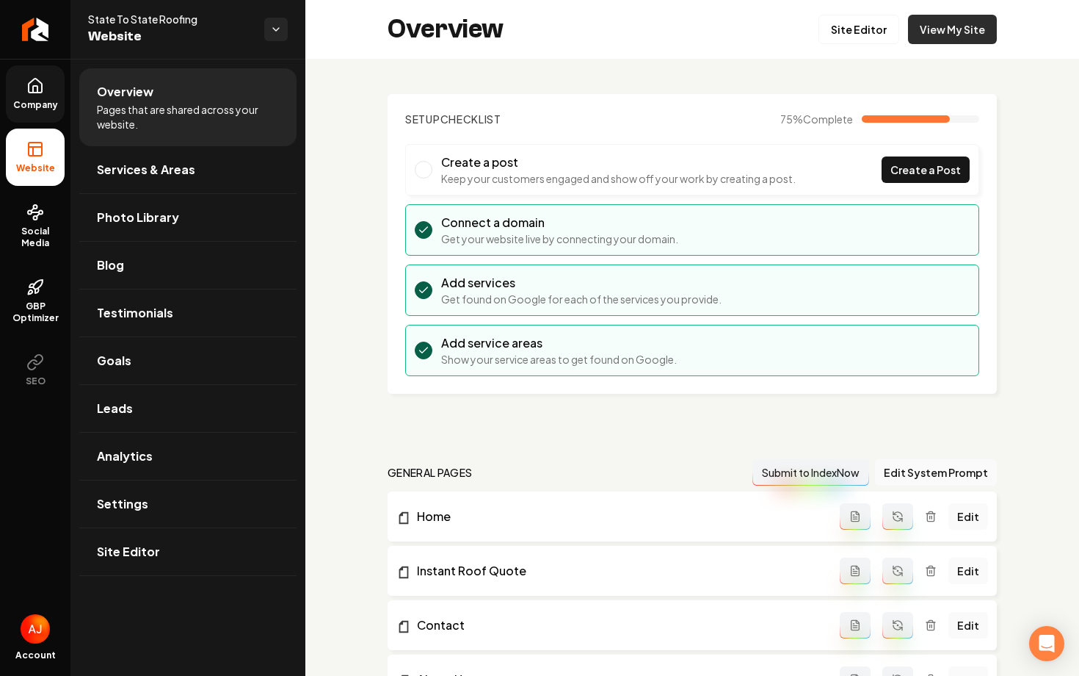
click at [958, 42] on link "View My Site" at bounding box center [952, 29] width 89 height 29
click at [33, 236] on span "Social Media" at bounding box center [35, 236] width 59 height 23
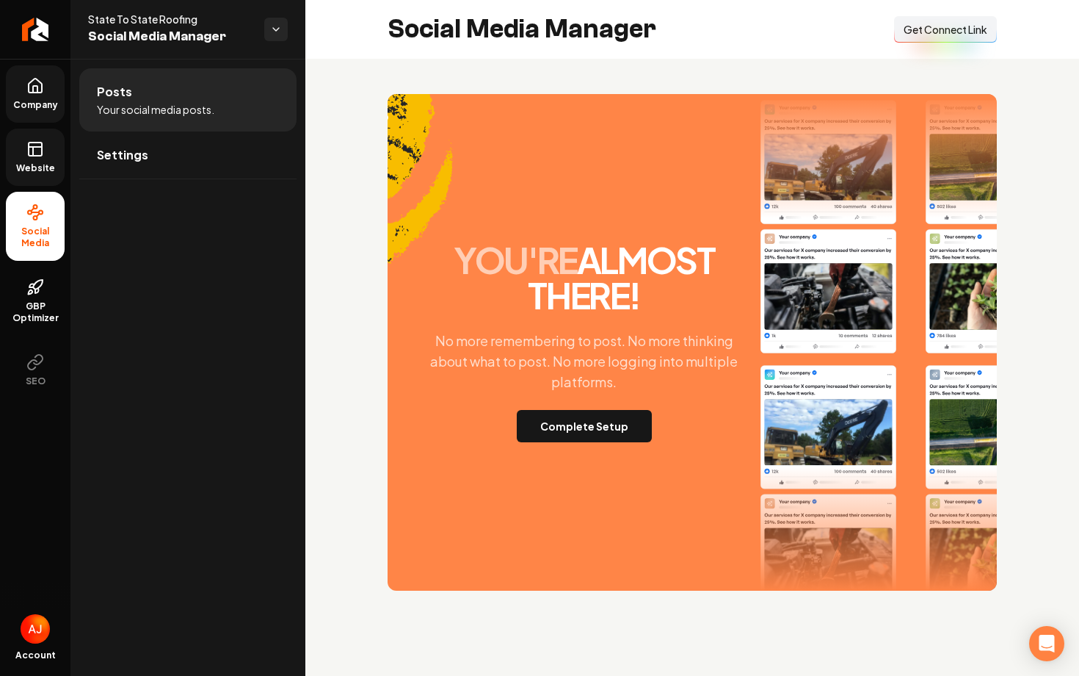
click at [600, 403] on div "you're almost there! No more remembering to post. No more thinking about what t…" at bounding box center [584, 342] width 341 height 200
click at [600, 422] on button "Complete Setup" at bounding box center [584, 426] width 135 height 32
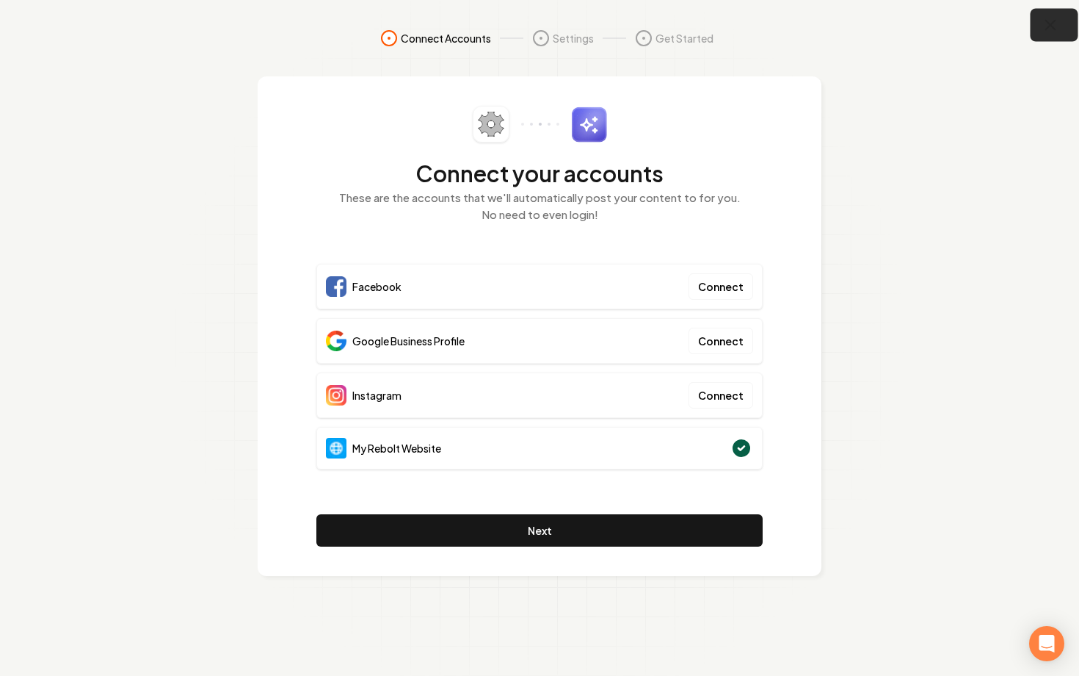
click at [1041, 25] on button "button" at bounding box center [1055, 25] width 48 height 33
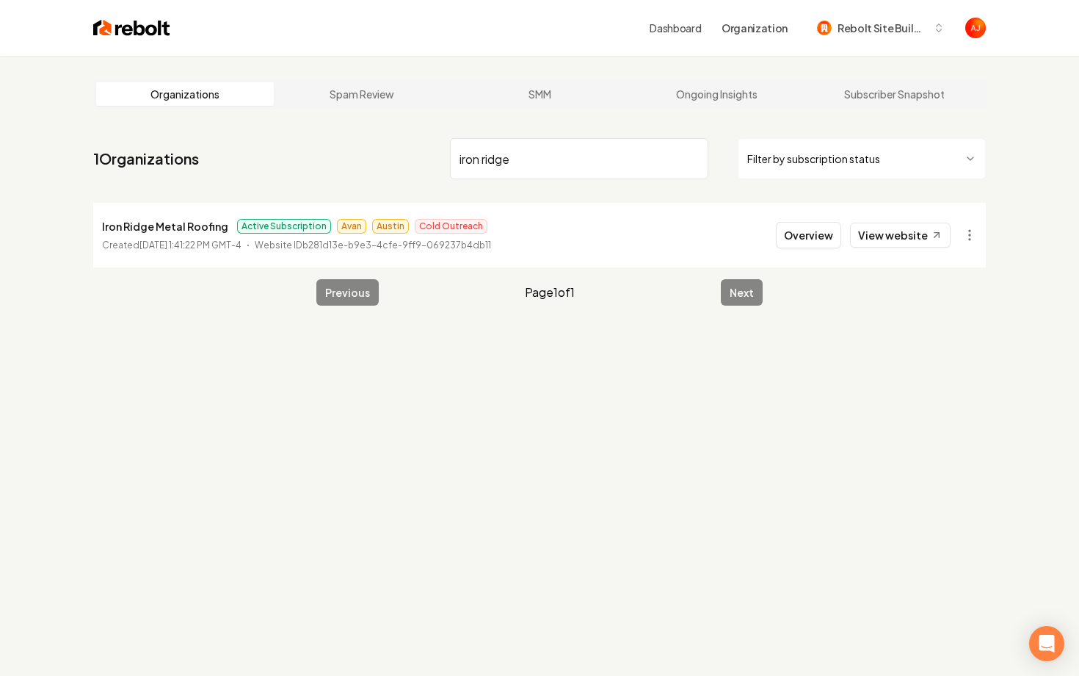
type input "iron ridge"
click at [850, 306] on main "Organizations Spam Review SMM Ongoing Insights Subscriber Snapshot 1 Organizati…" at bounding box center [540, 192] width 940 height 273
click at [803, 227] on button "Overview" at bounding box center [808, 235] width 65 height 26
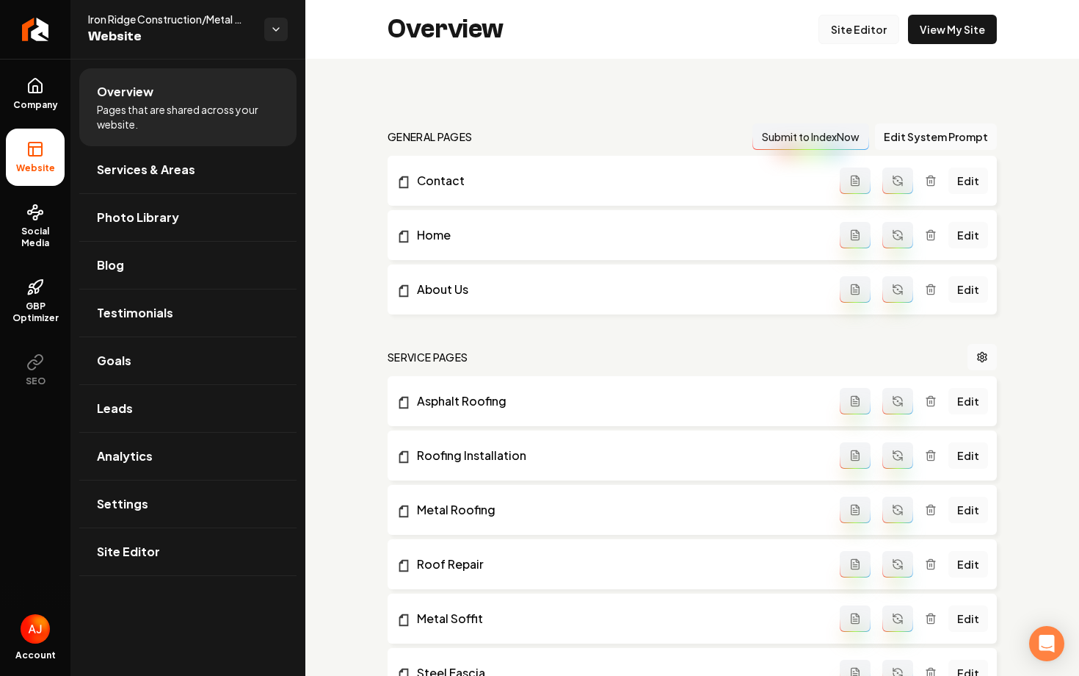
click at [853, 29] on link "Site Editor" at bounding box center [859, 29] width 81 height 29
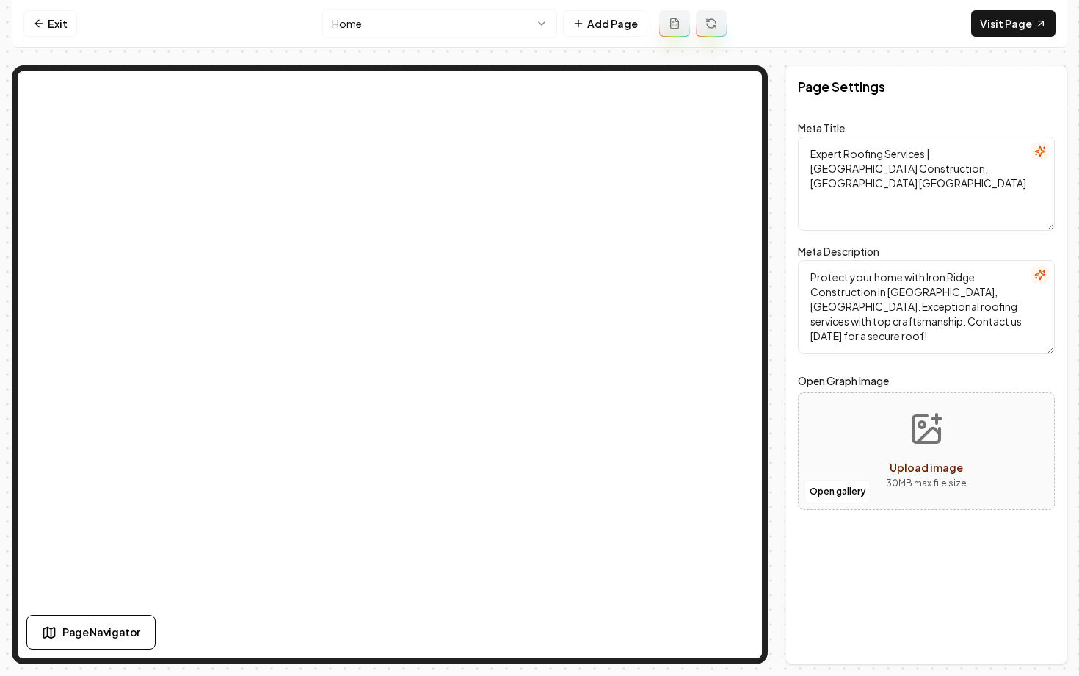
click at [380, 23] on html "Computer Required This feature is only available on a computer. Please switch t…" at bounding box center [539, 338] width 1079 height 676
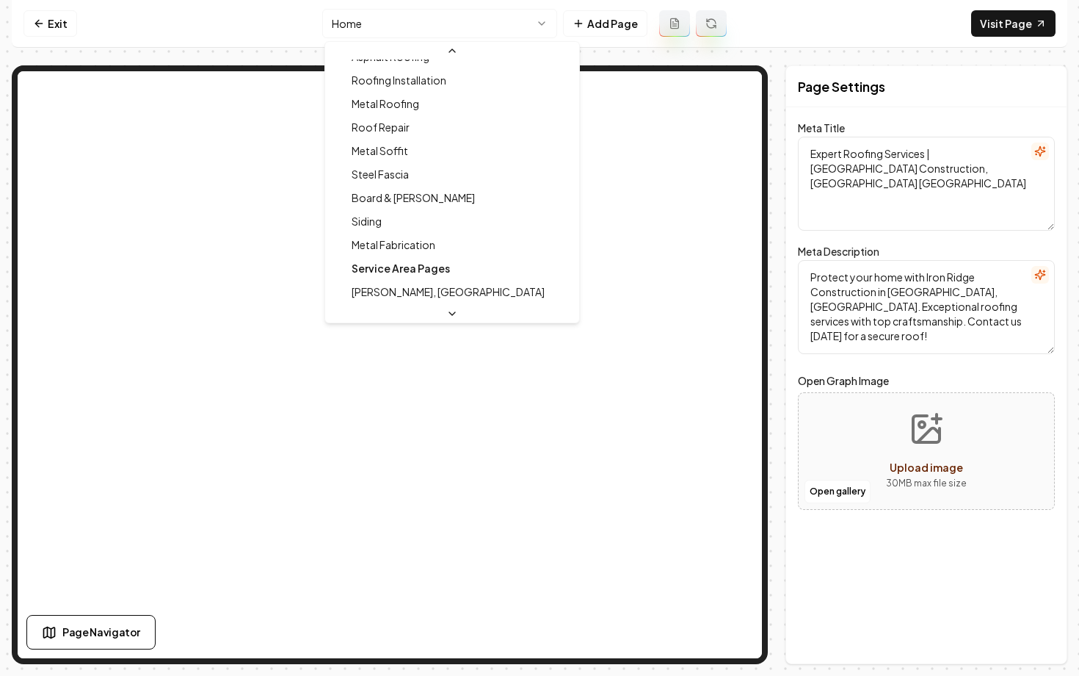
scroll to position [125, 0]
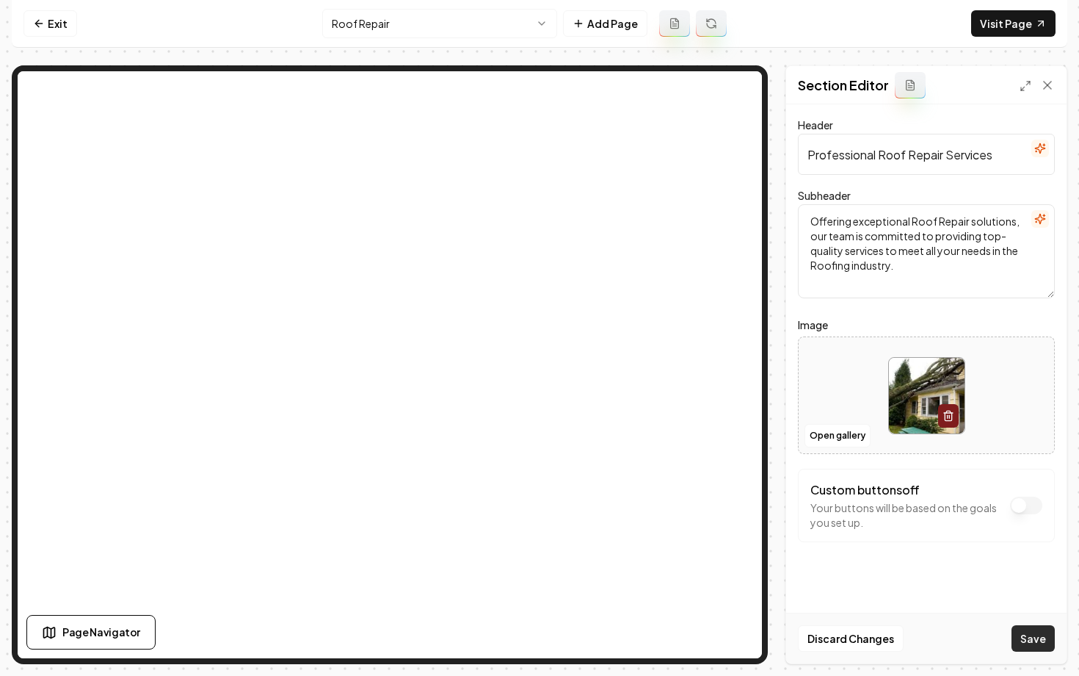
click at [1018, 644] on button "Save" at bounding box center [1033, 638] width 43 height 26
click at [363, 36] on html "Computer Required This feature is only available on a computer. Please switch t…" at bounding box center [539, 338] width 1079 height 676
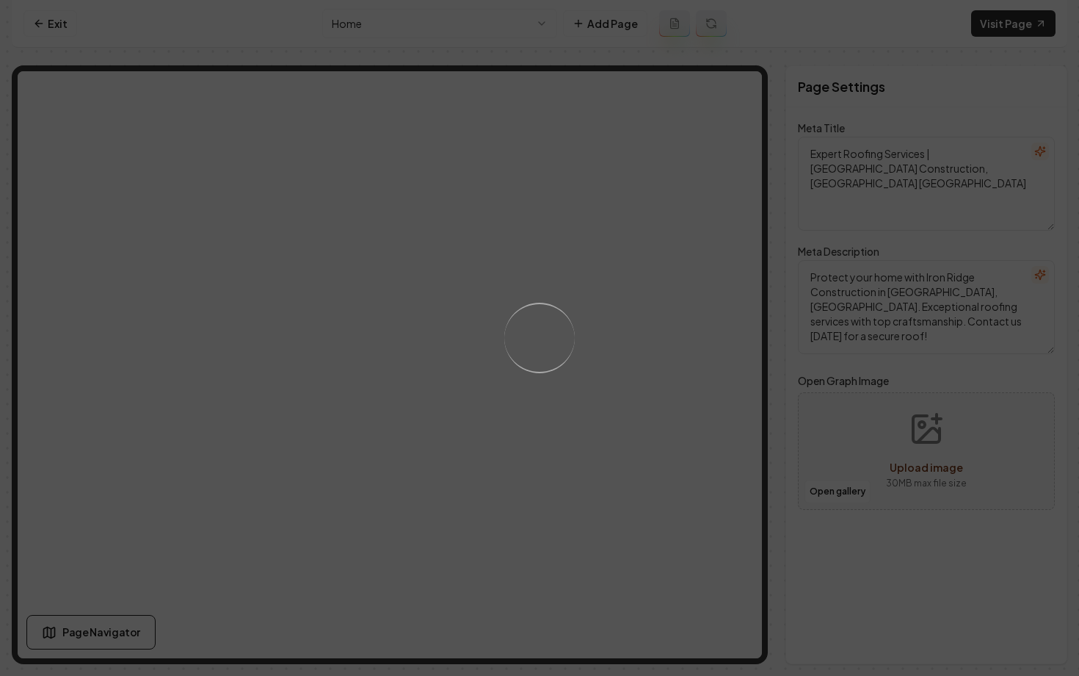
click at [397, 114] on div "Loading..." at bounding box center [539, 338] width 1079 height 676
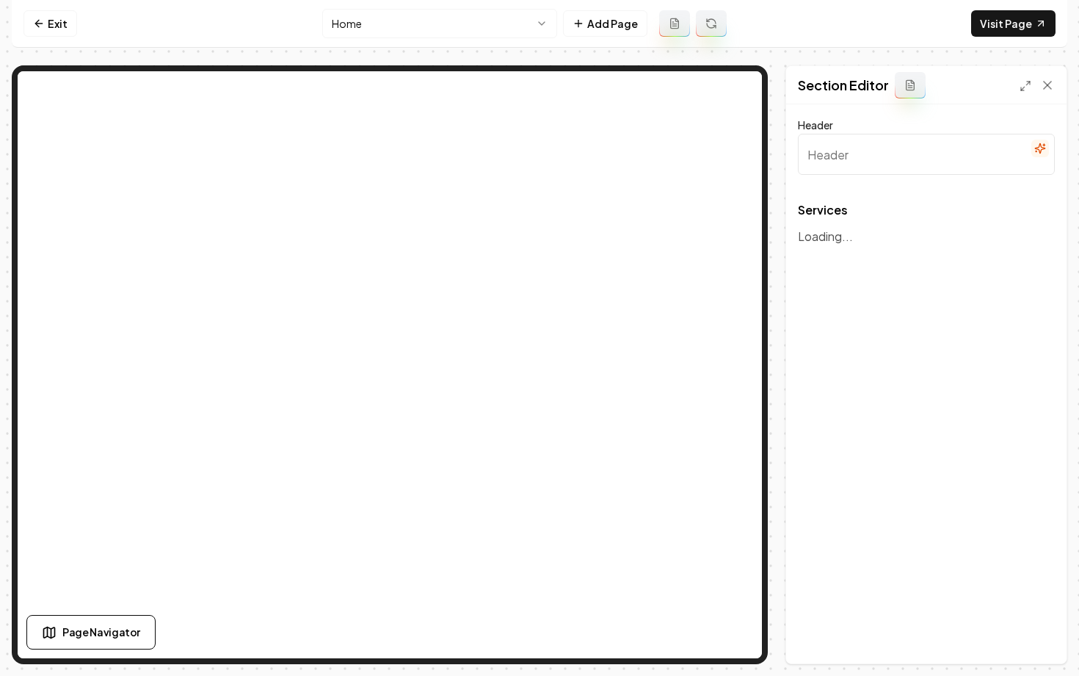
type input "Expert Roofing Services for Your Home"
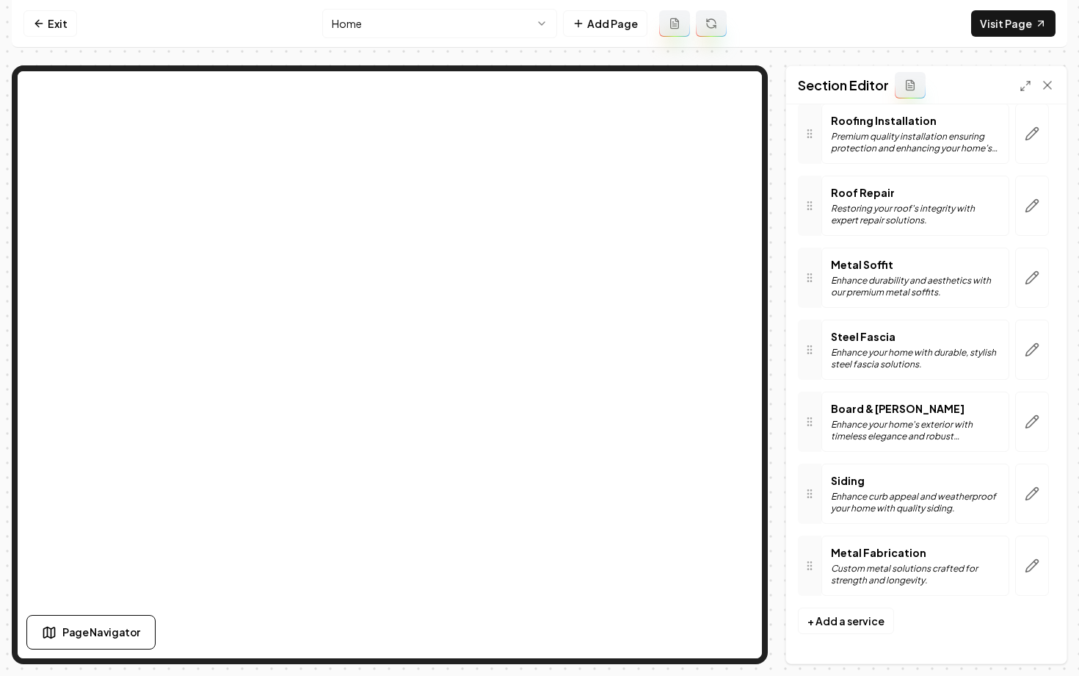
scroll to position [220, 0]
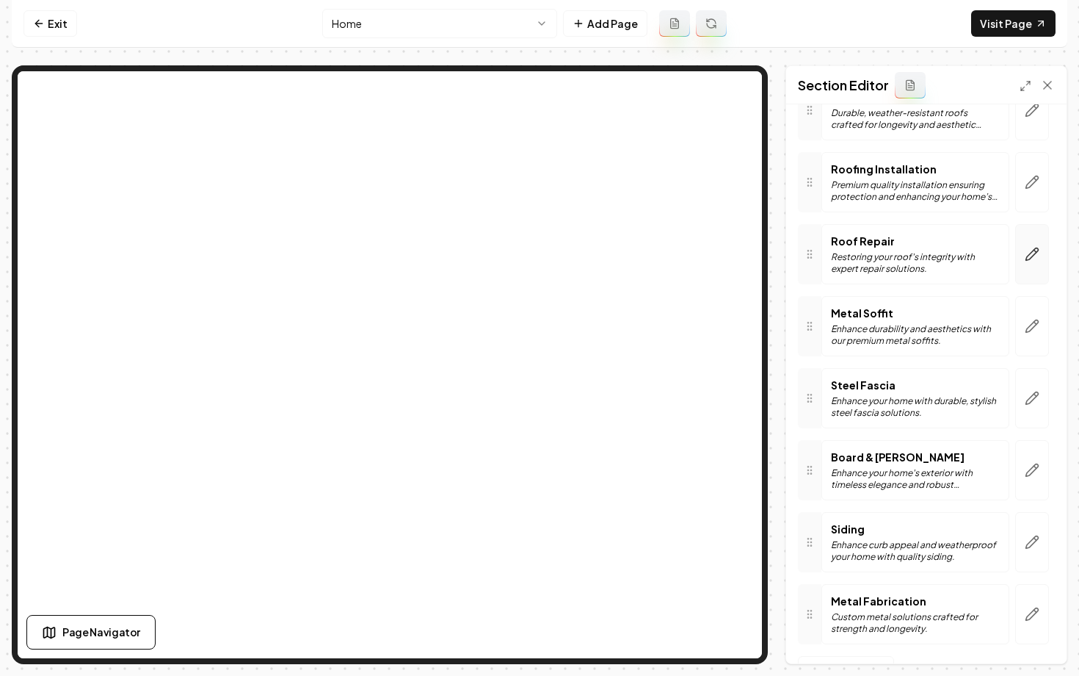
click at [1033, 269] on button "button" at bounding box center [1033, 254] width 34 height 60
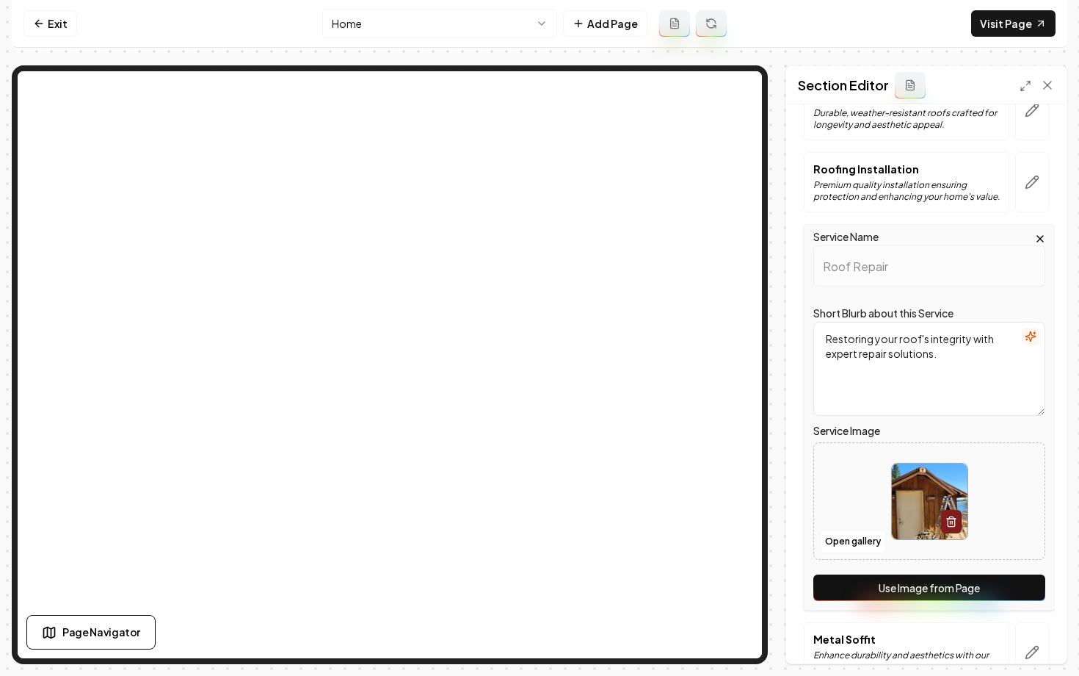
click at [883, 592] on button "Use Image from Page" at bounding box center [930, 587] width 232 height 26
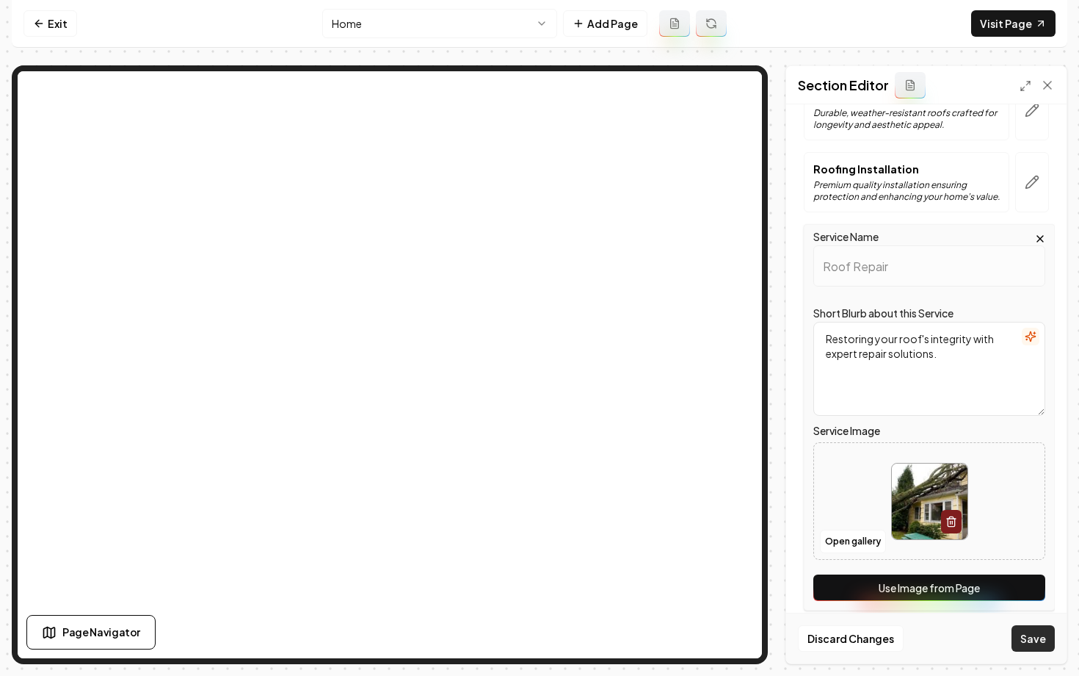
click at [1046, 632] on button "Save" at bounding box center [1033, 638] width 43 height 26
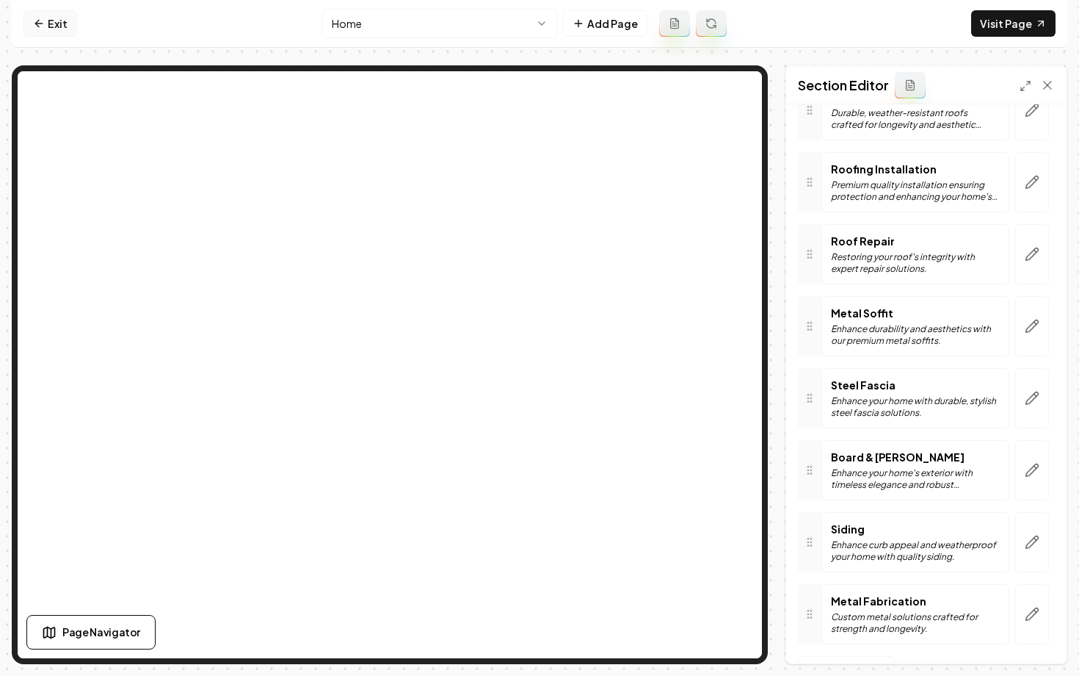
click at [53, 21] on link "Exit" at bounding box center [50, 23] width 54 height 26
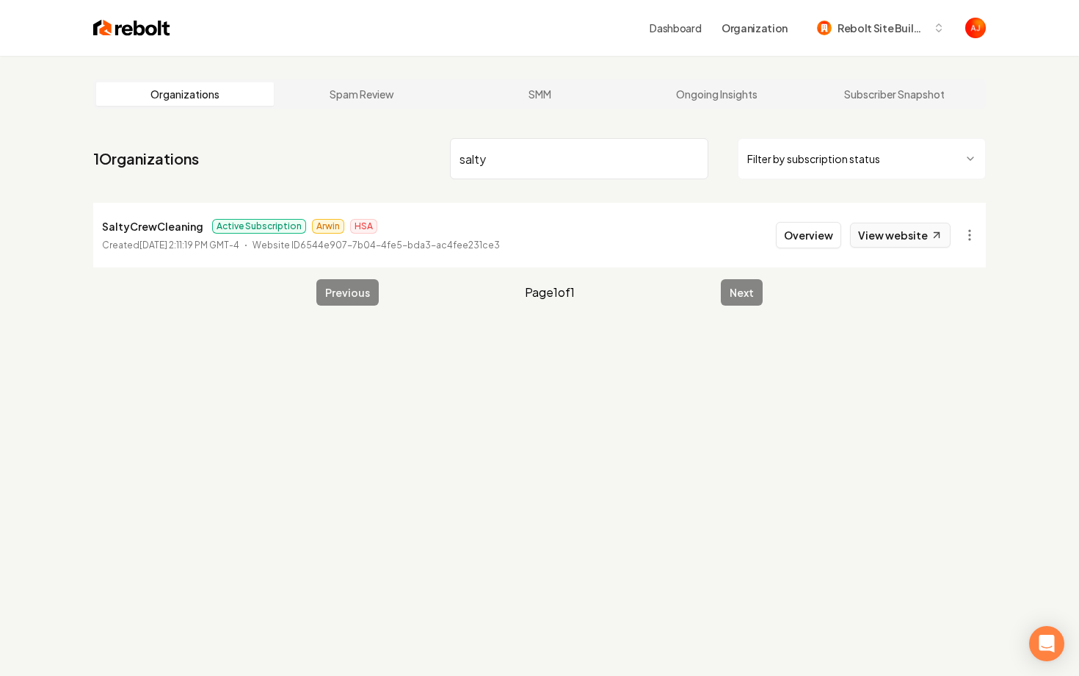
type input "salty"
click at [917, 245] on link "View website" at bounding box center [900, 234] width 101 height 25
click at [818, 239] on button "Overview" at bounding box center [808, 235] width 65 height 26
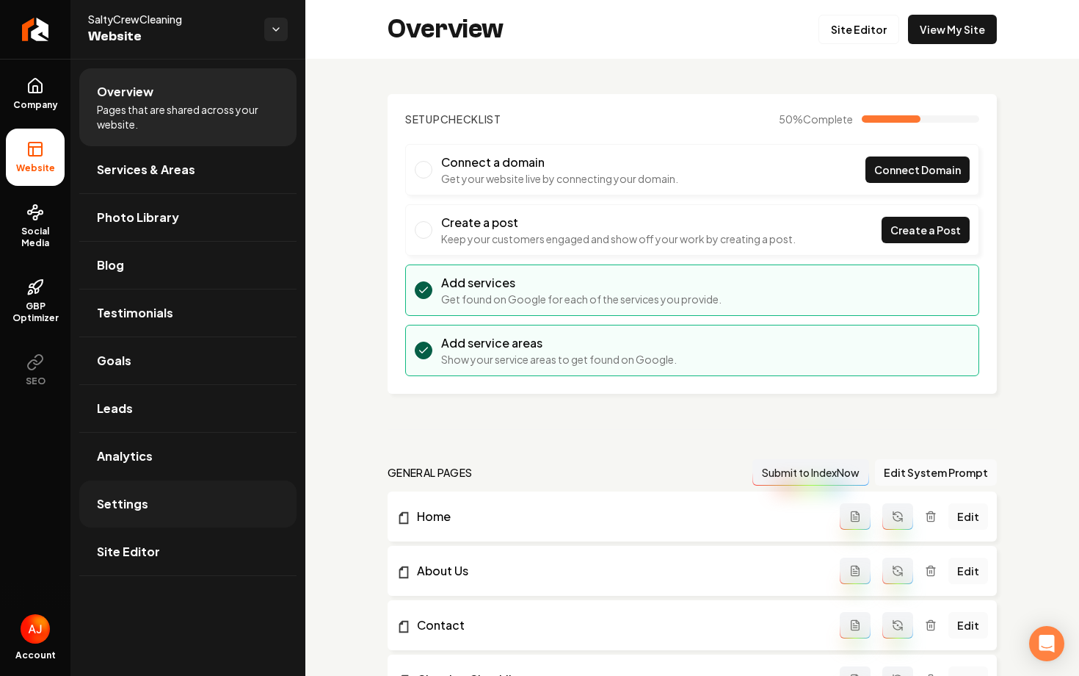
click at [149, 503] on link "Settings" at bounding box center [187, 503] width 217 height 47
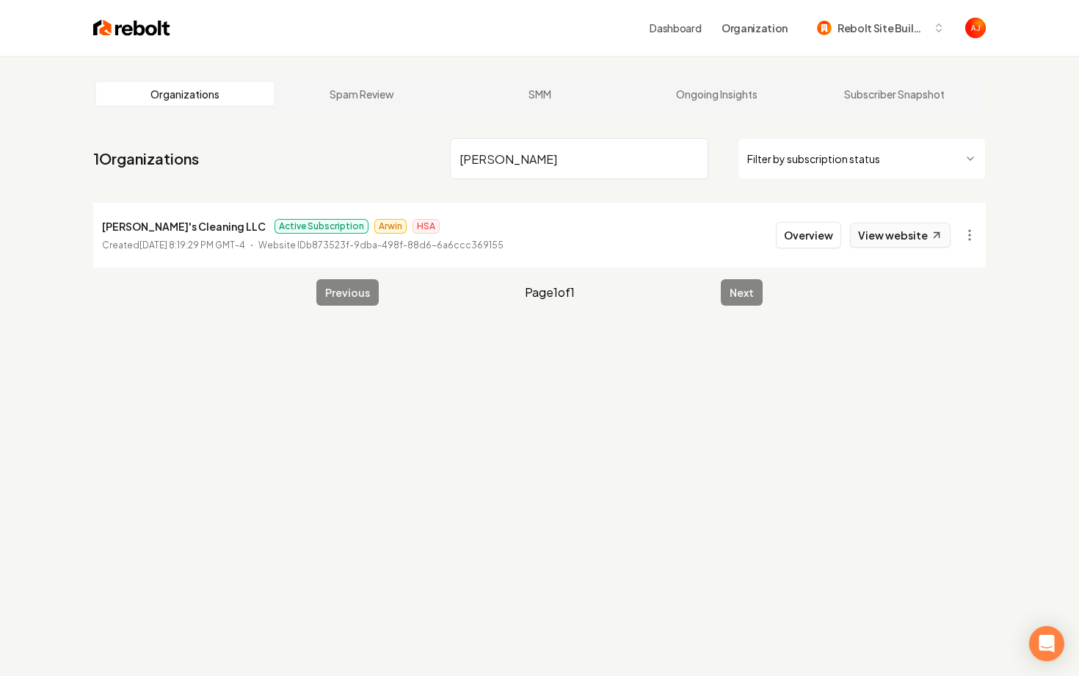
click at [898, 234] on link "View website" at bounding box center [900, 234] width 101 height 25
drag, startPoint x: 540, startPoint y: 151, endPoint x: 425, endPoint y: 151, distance: 115.3
click at [425, 151] on nav "1 Organizations daphne Filter by subscription status" at bounding box center [539, 164] width 893 height 65
click at [486, 142] on input "daphne" at bounding box center [579, 158] width 258 height 41
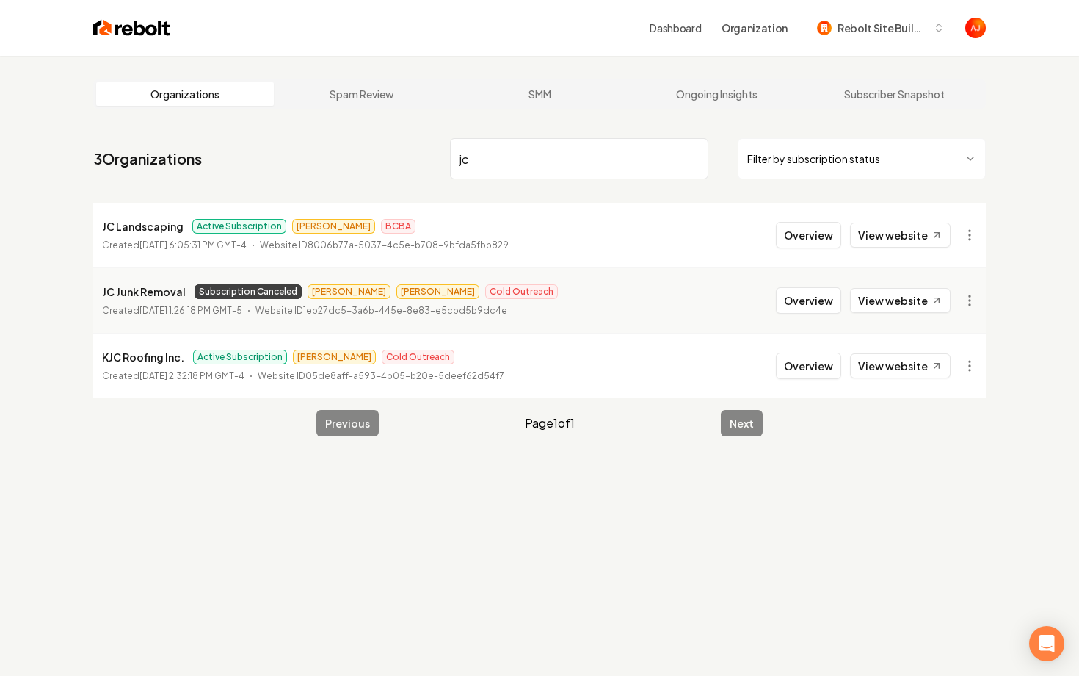
drag, startPoint x: 495, startPoint y: 153, endPoint x: 363, endPoint y: 153, distance: 131.4
click at [374, 153] on nav "3 Organizations jc Filter by subscription status" at bounding box center [539, 164] width 893 height 65
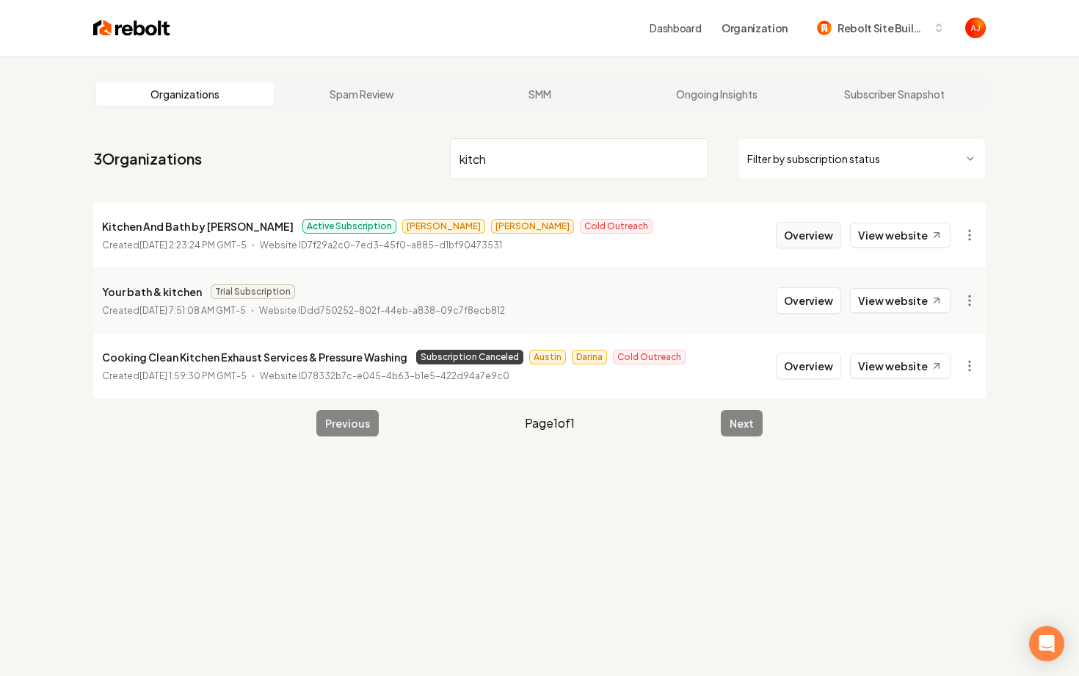
type input "kitch"
click at [795, 236] on button "Overview" at bounding box center [808, 235] width 65 height 26
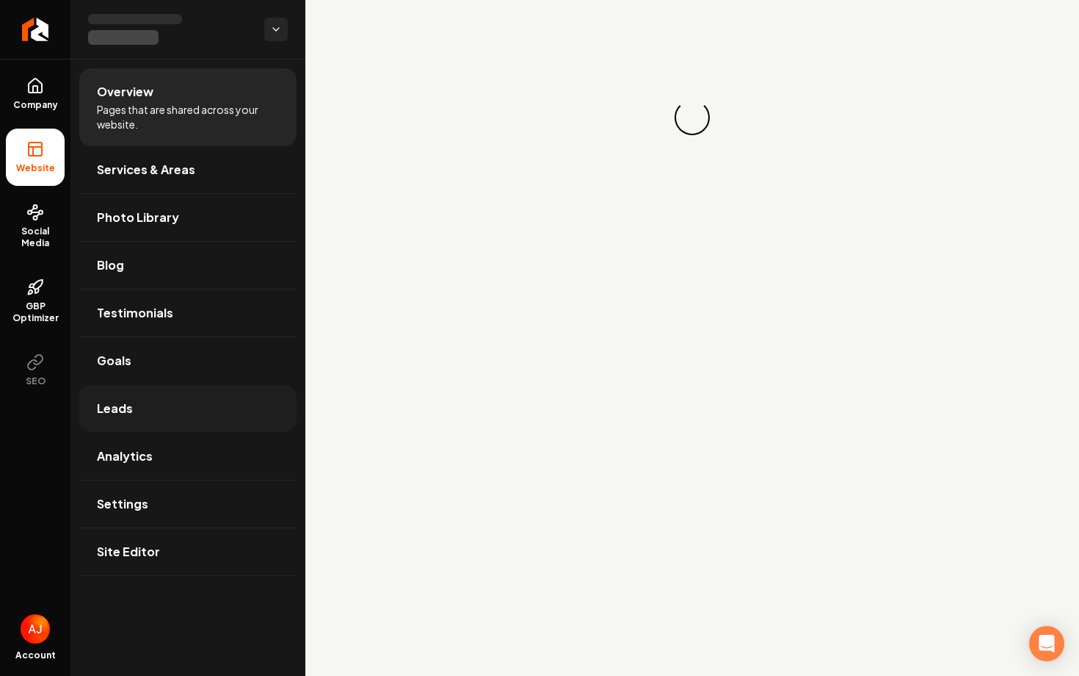
click at [120, 419] on link "Leads" at bounding box center [187, 408] width 217 height 47
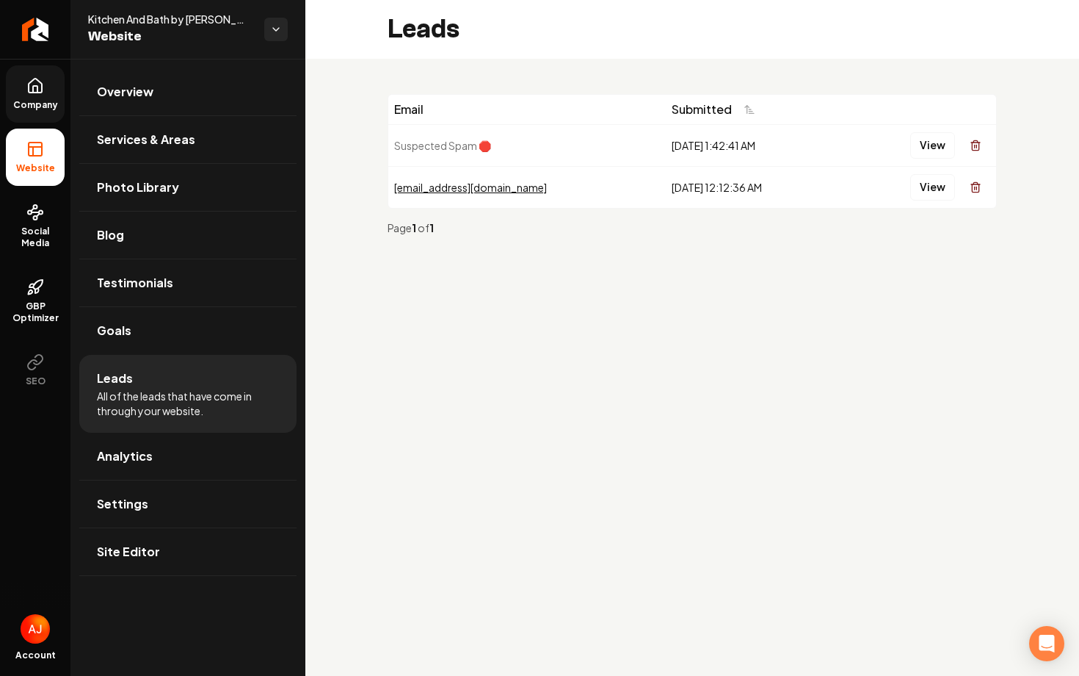
click at [33, 109] on span "Company" at bounding box center [35, 105] width 57 height 12
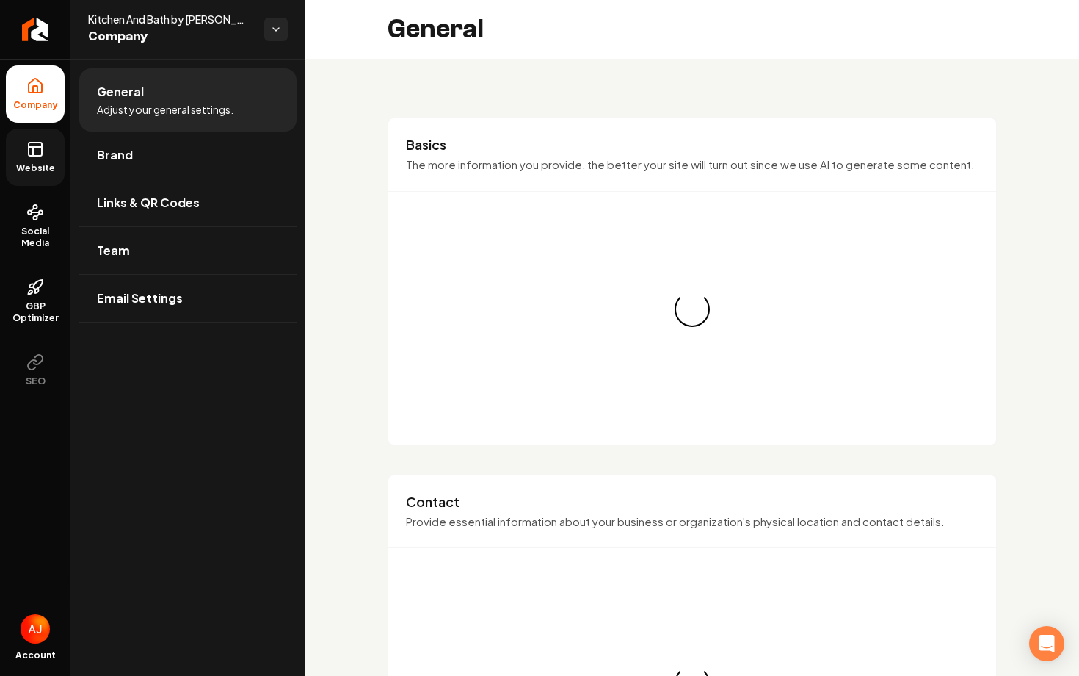
click at [33, 151] on icon at bounding box center [33, 151] width 0 height 9
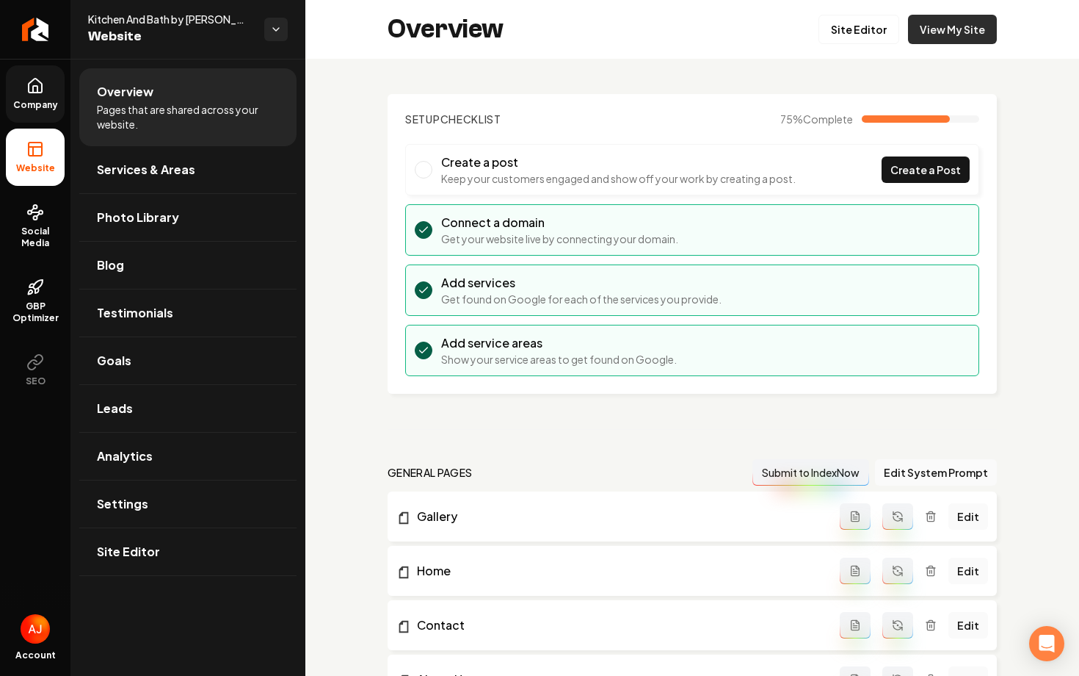
click at [957, 29] on link "View My Site" at bounding box center [952, 29] width 89 height 29
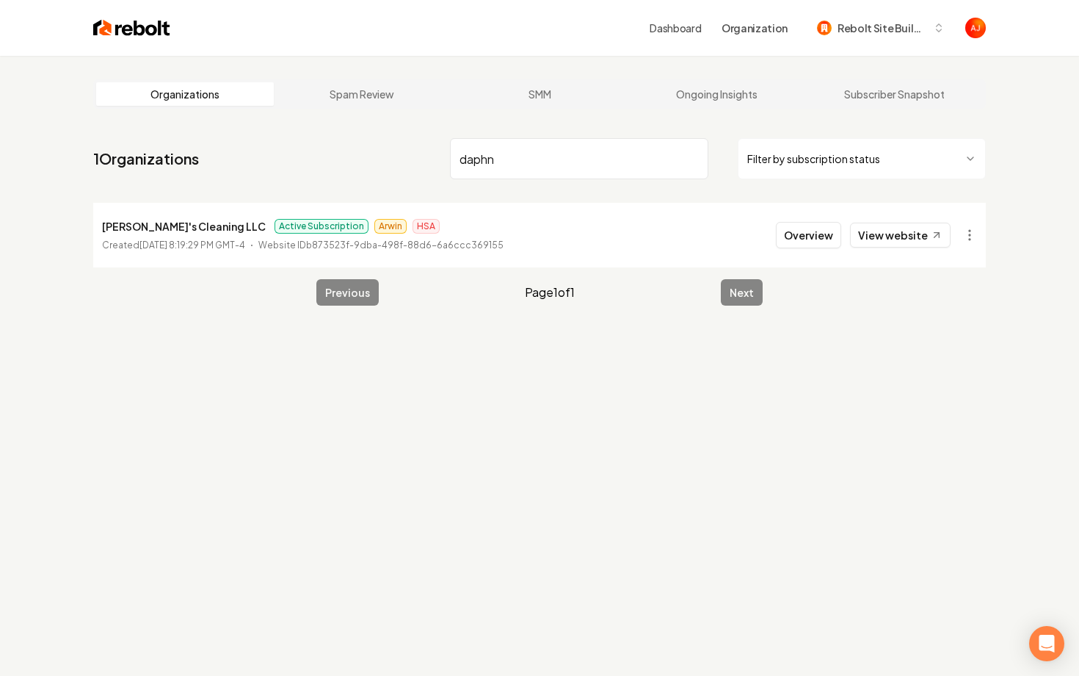
type input "daphn"
click at [803, 217] on li "Daphne's Cleaning LLC Active Subscription Arwin HSA Created July 18, 2025, 8:19…" at bounding box center [539, 235] width 893 height 65
click at [806, 241] on button "Overview" at bounding box center [808, 235] width 65 height 26
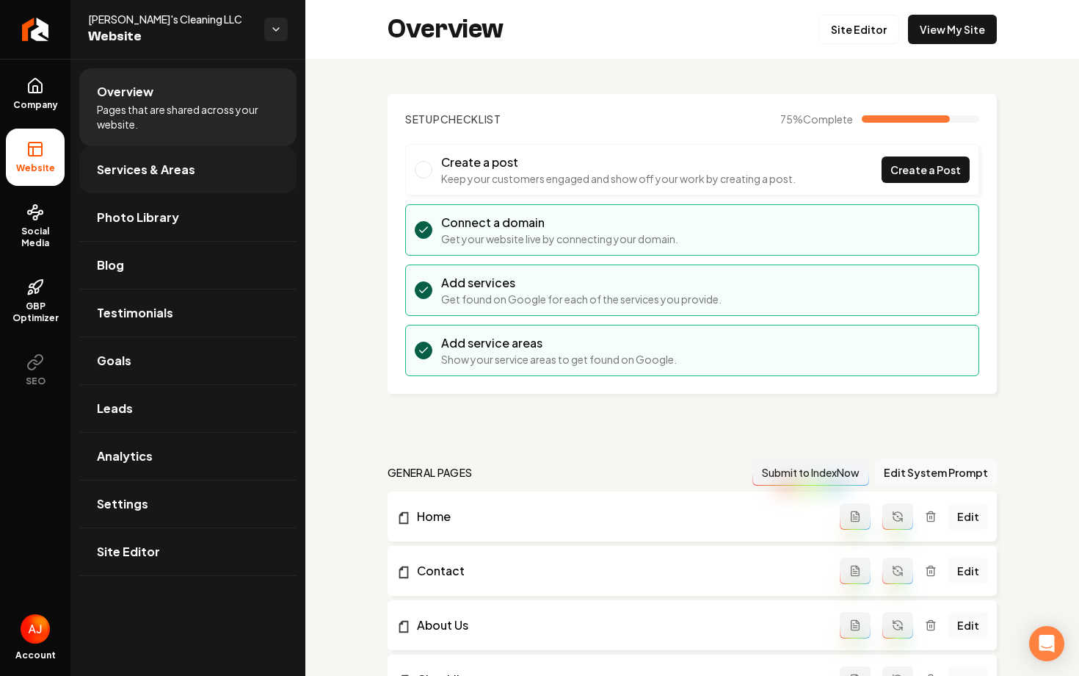
click at [127, 173] on span "Services & Areas" at bounding box center [146, 170] width 98 height 18
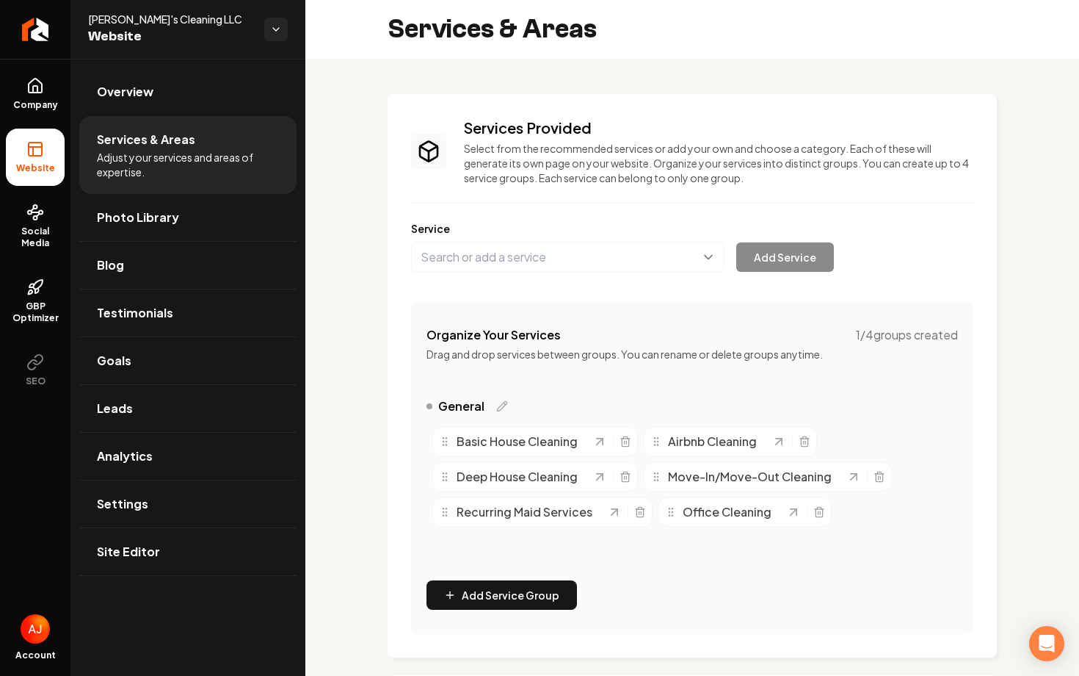
scroll to position [286, 0]
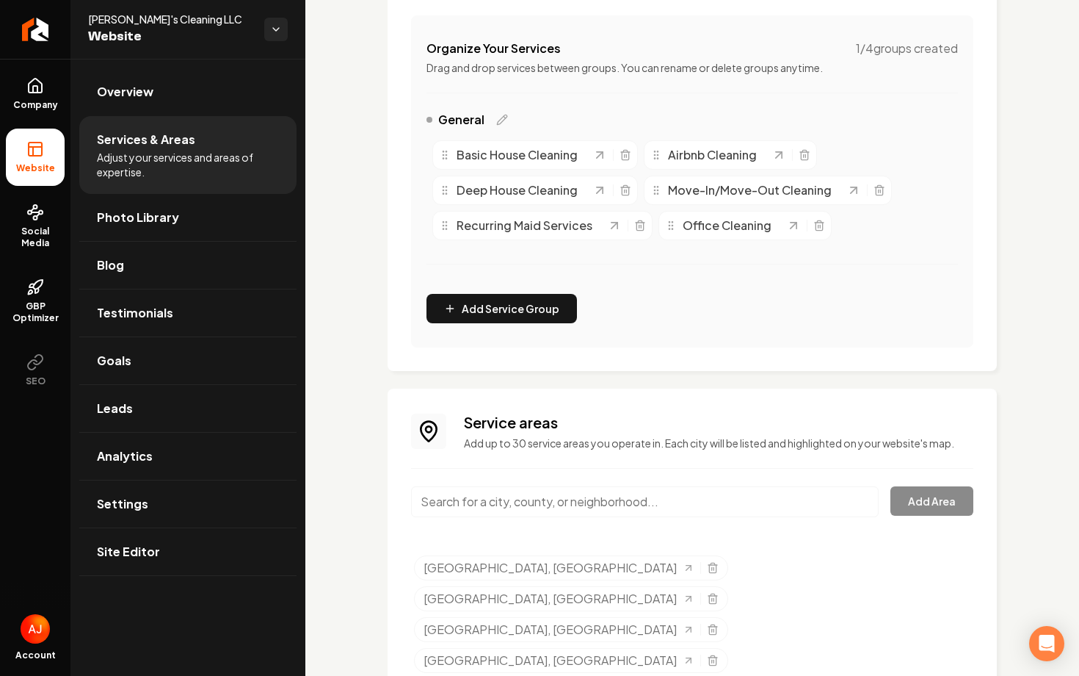
click at [456, 507] on input "Main content area" at bounding box center [645, 501] width 468 height 31
click at [474, 504] on input "Main content area" at bounding box center [645, 501] width 468 height 31
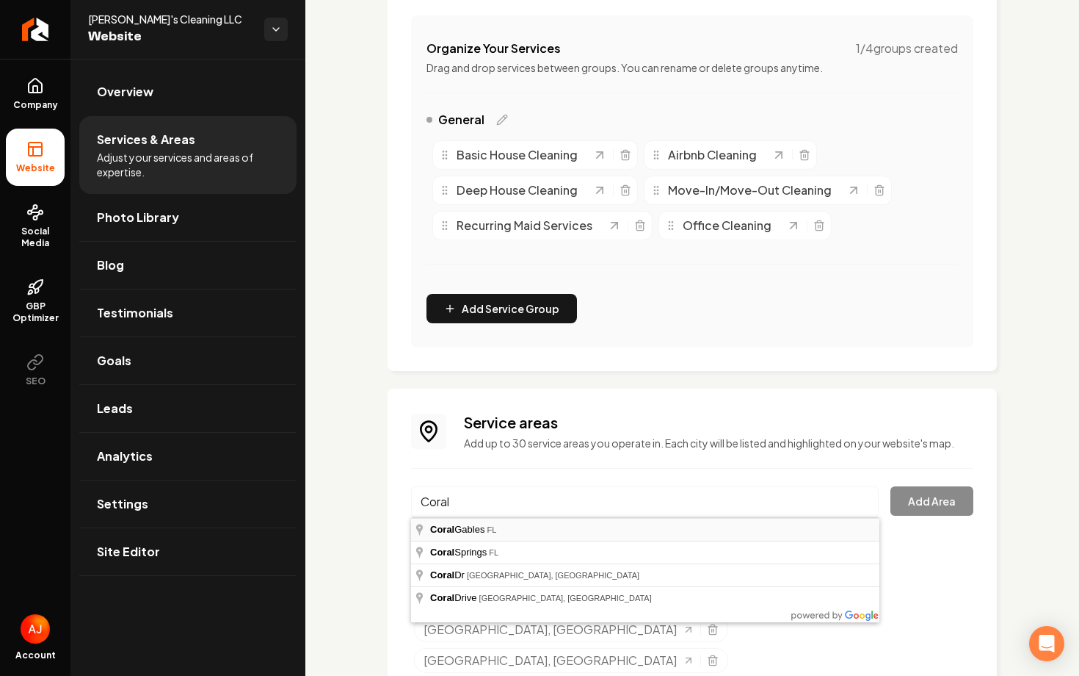
type input "Coral Gables, FL"
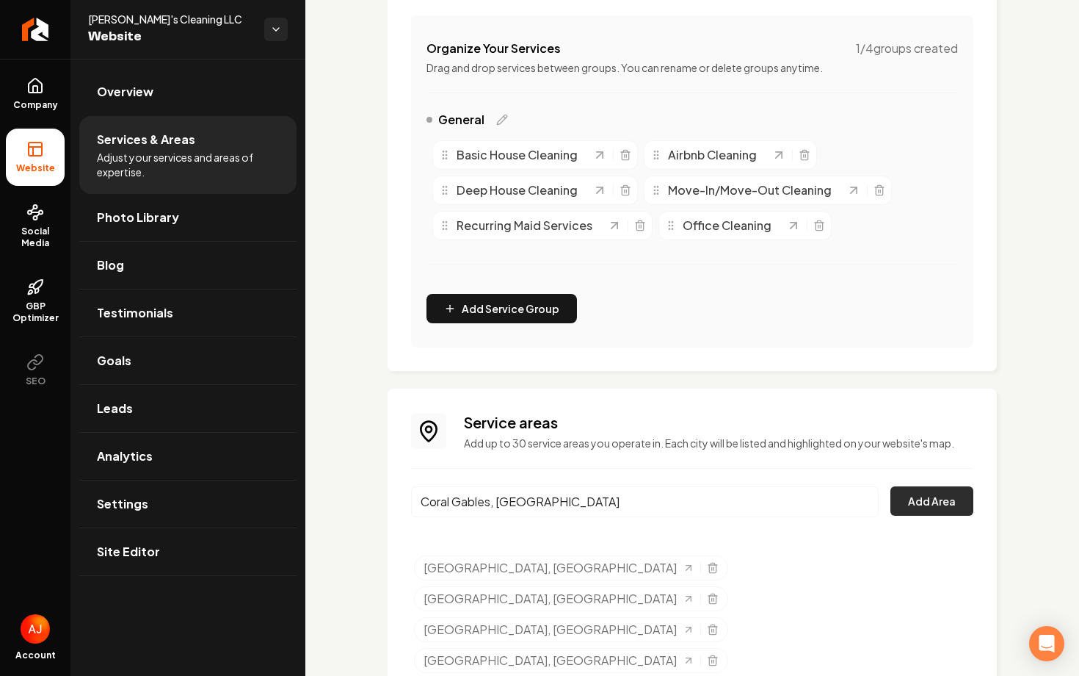
click at [909, 513] on button "Add Area" at bounding box center [932, 500] width 83 height 29
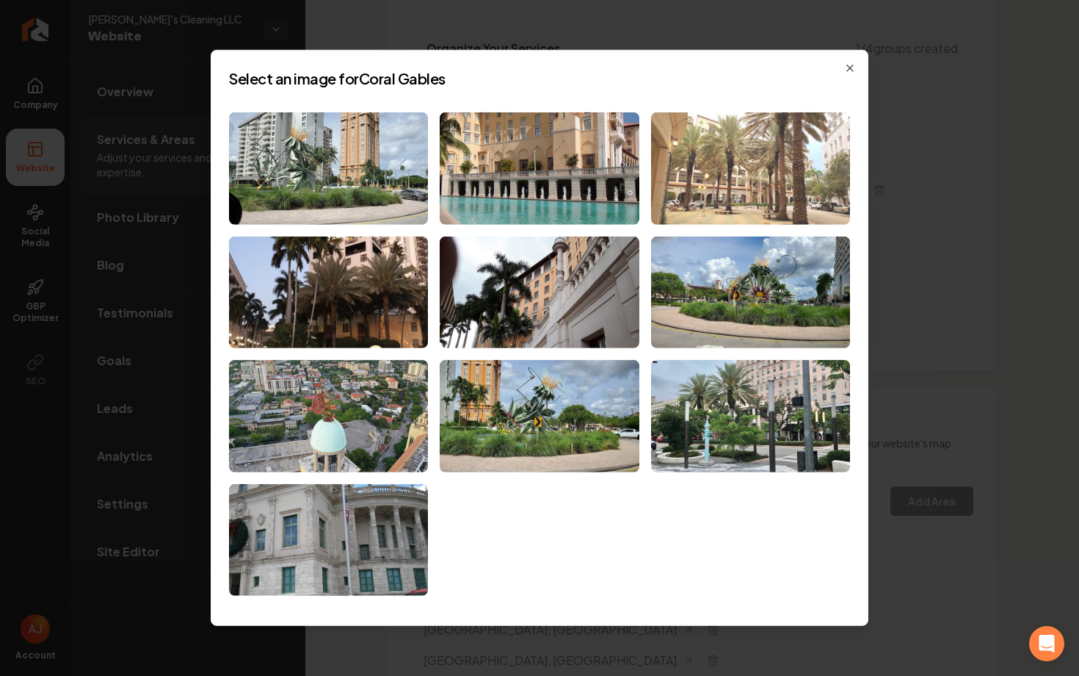
click at [695, 163] on img at bounding box center [750, 168] width 199 height 112
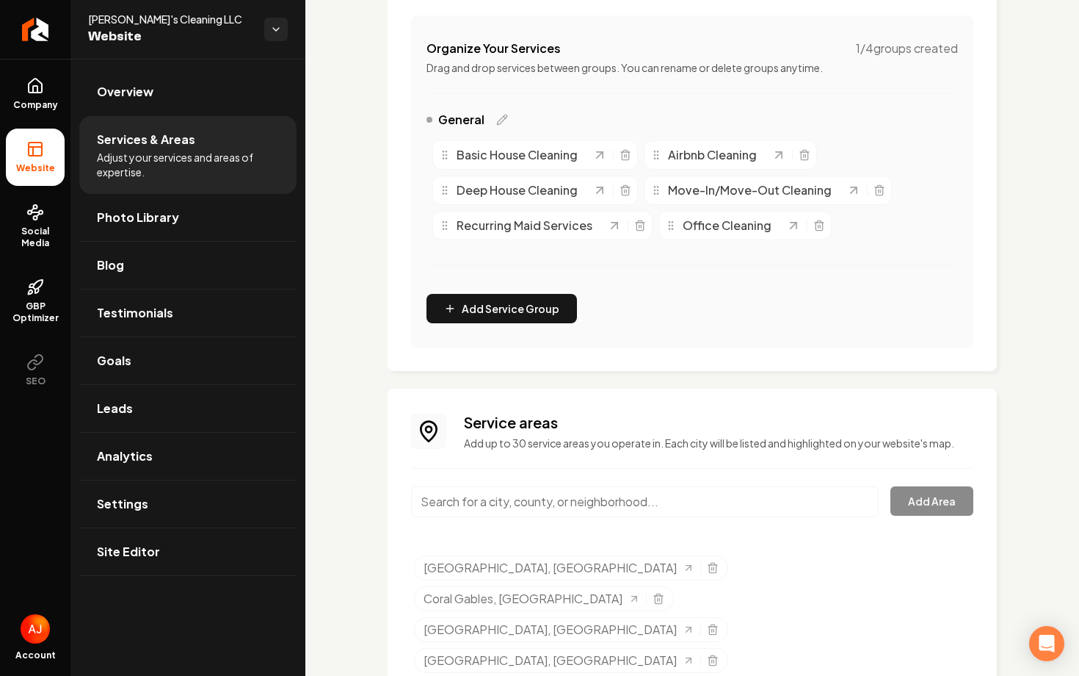
click at [611, 502] on input "Main content area" at bounding box center [645, 501] width 468 height 31
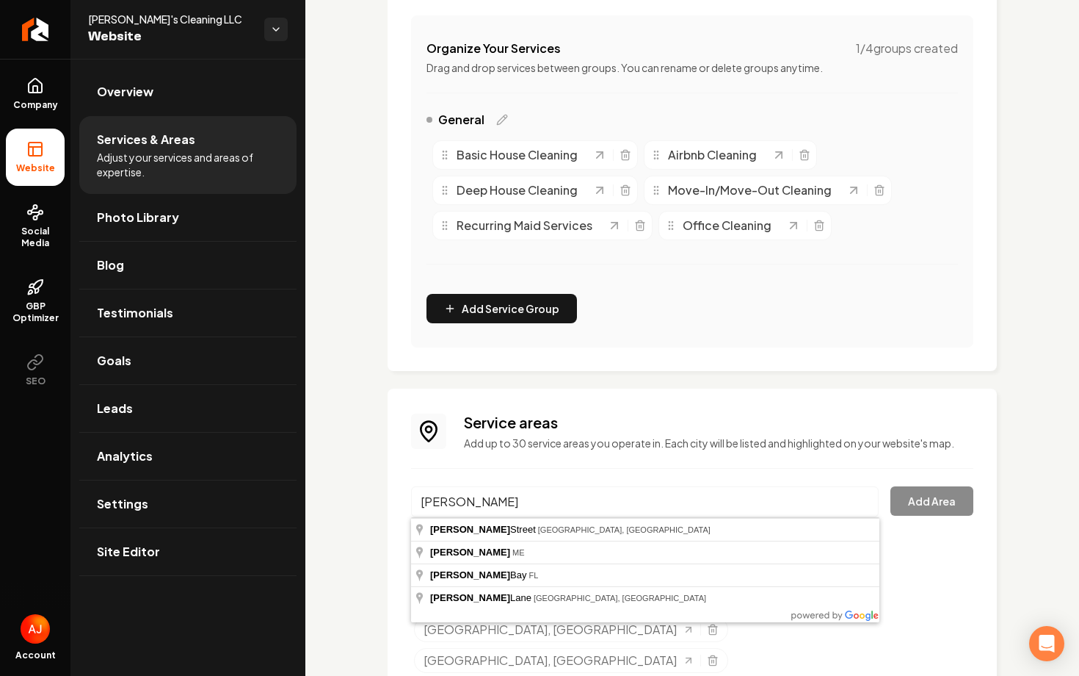
type input "Cutler Bay, FL"
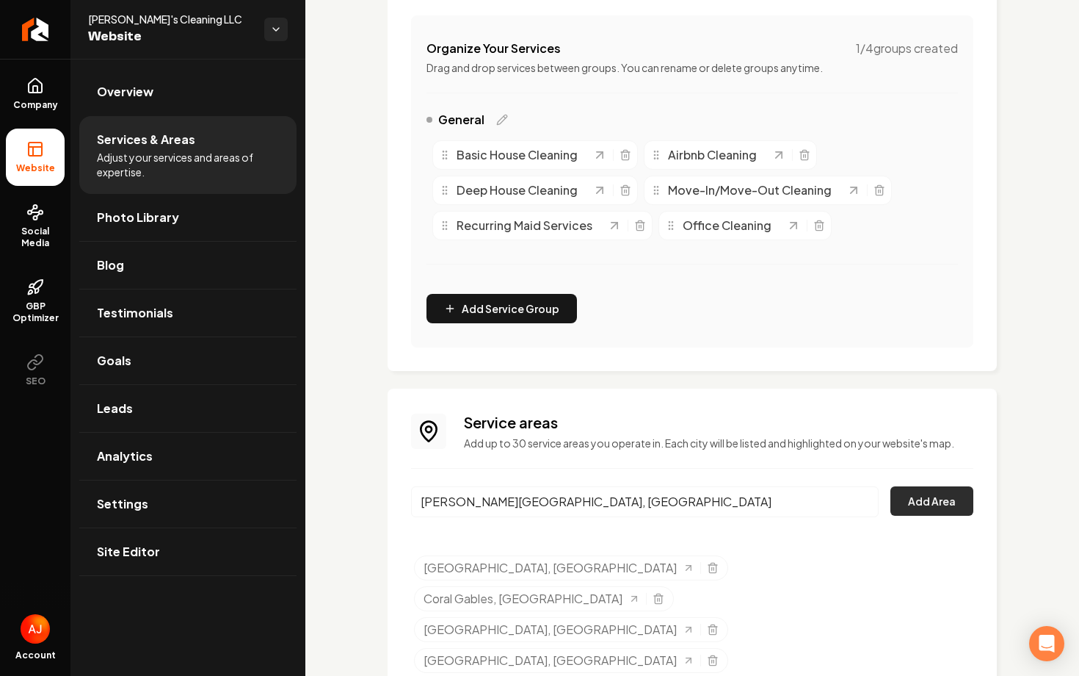
click at [924, 489] on button "Add Area" at bounding box center [932, 500] width 83 height 29
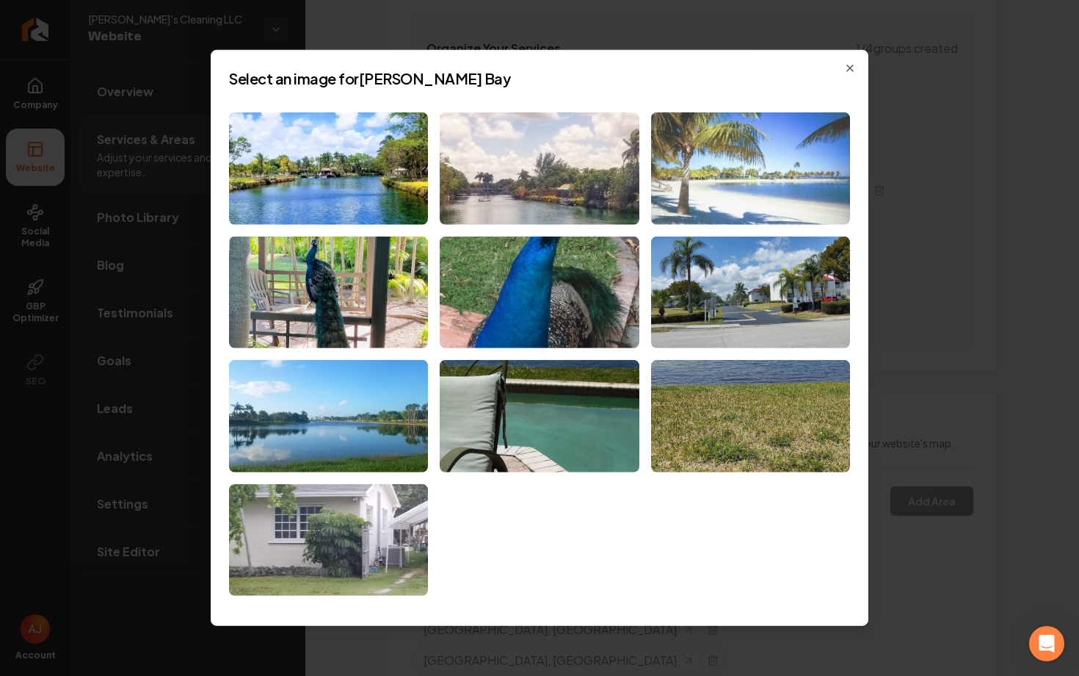
click at [795, 168] on img at bounding box center [750, 168] width 199 height 112
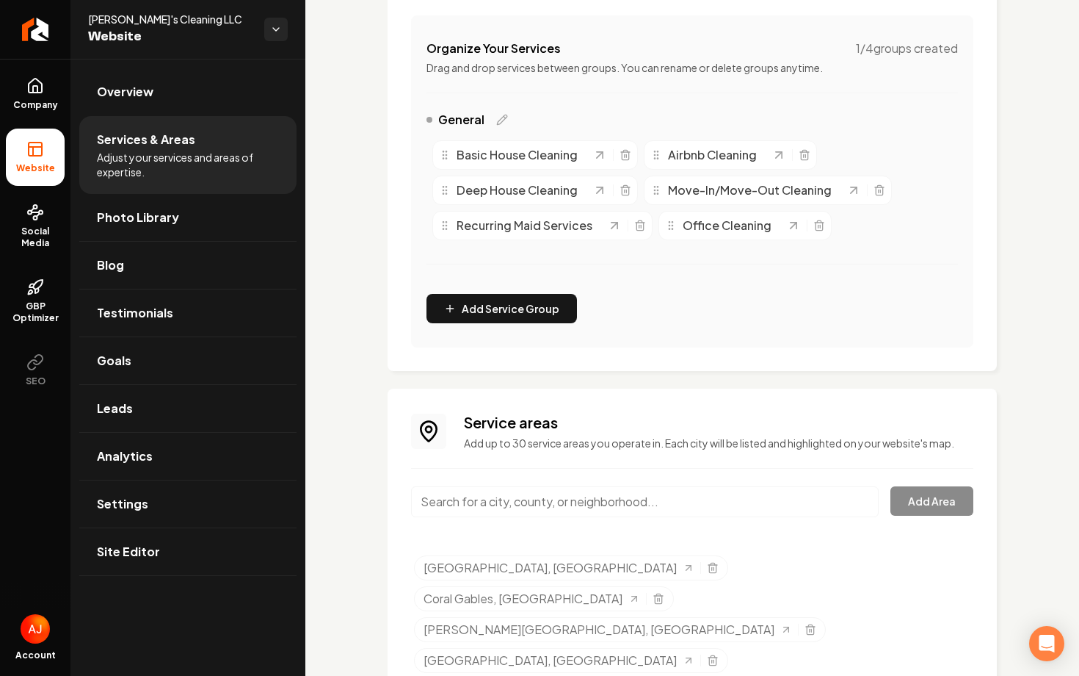
click at [508, 496] on input "Main content area" at bounding box center [645, 501] width 468 height 31
drag, startPoint x: 556, startPoint y: 499, endPoint x: 376, endPoint y: 499, distance: 179.9
click at [376, 499] on div "Services Provided Select from the recommended services or add your own and choo…" at bounding box center [692, 300] width 774 height 1057
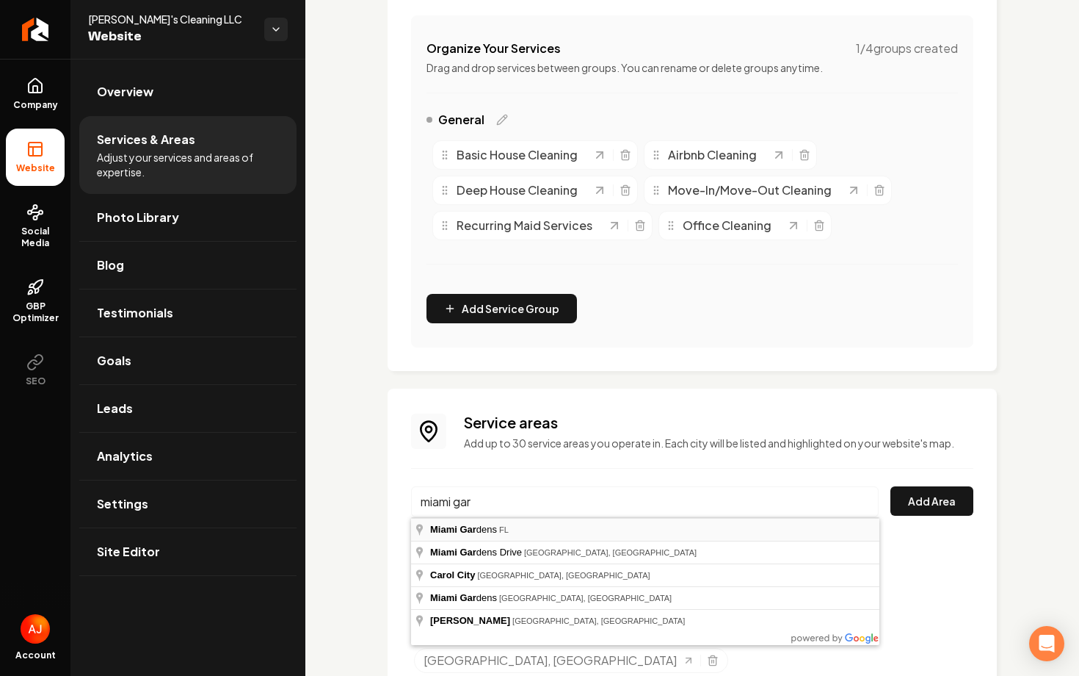
type input "Miami Gardens, FL"
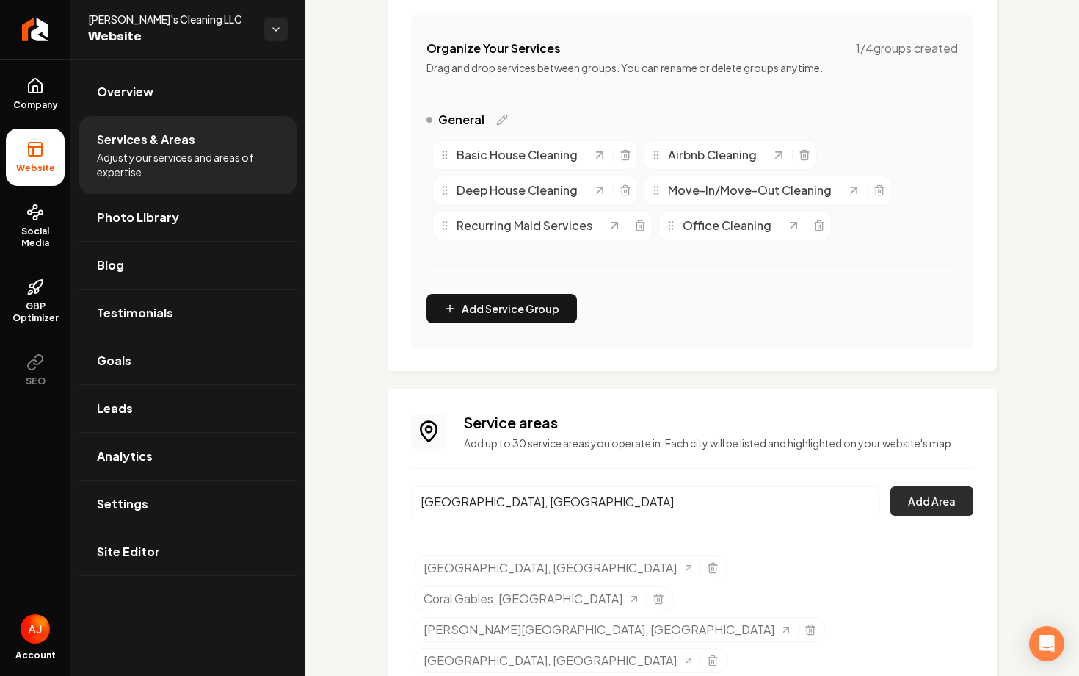
click at [913, 489] on button "Add Area" at bounding box center [932, 500] width 83 height 29
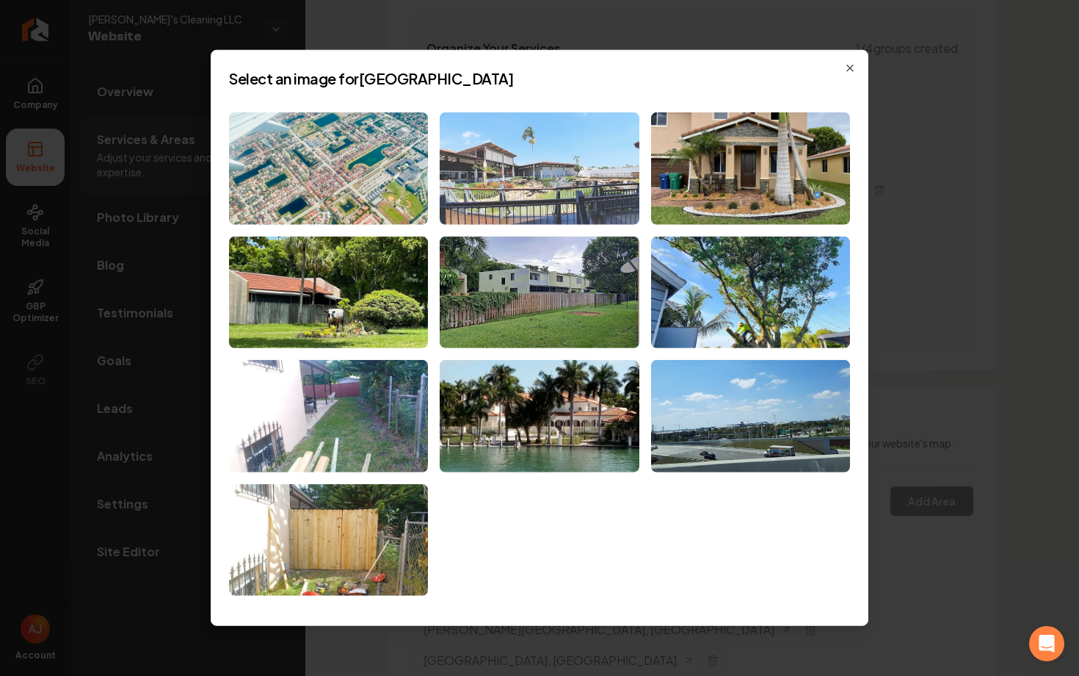
click at [598, 179] on img at bounding box center [539, 168] width 199 height 112
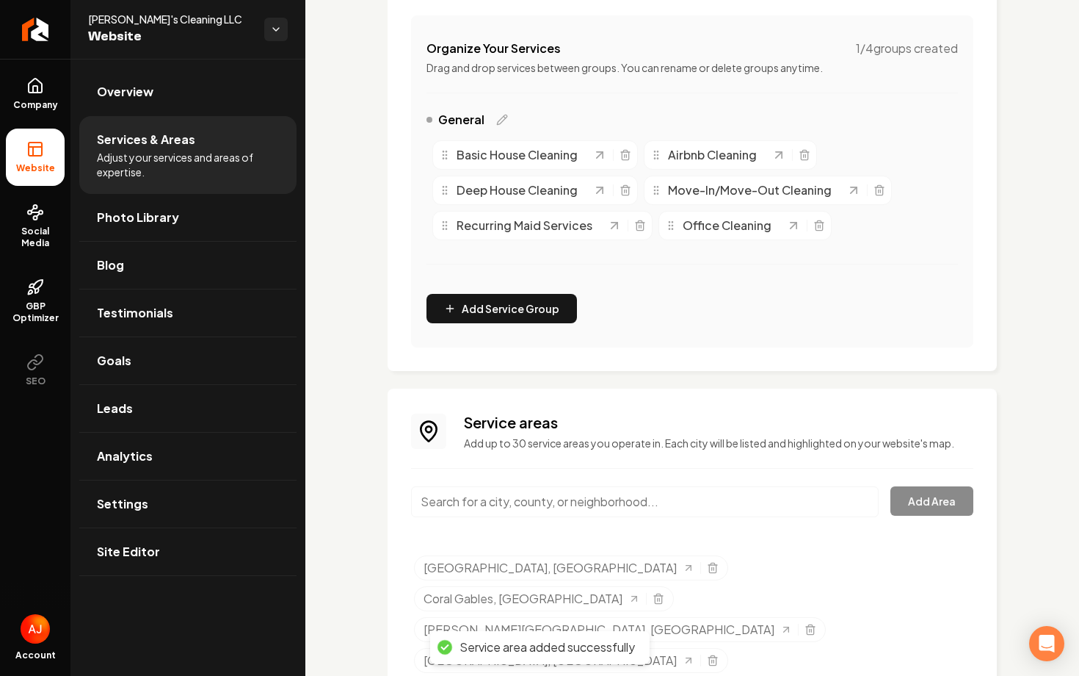
click at [590, 502] on input "Main content area" at bounding box center [645, 501] width 468 height 31
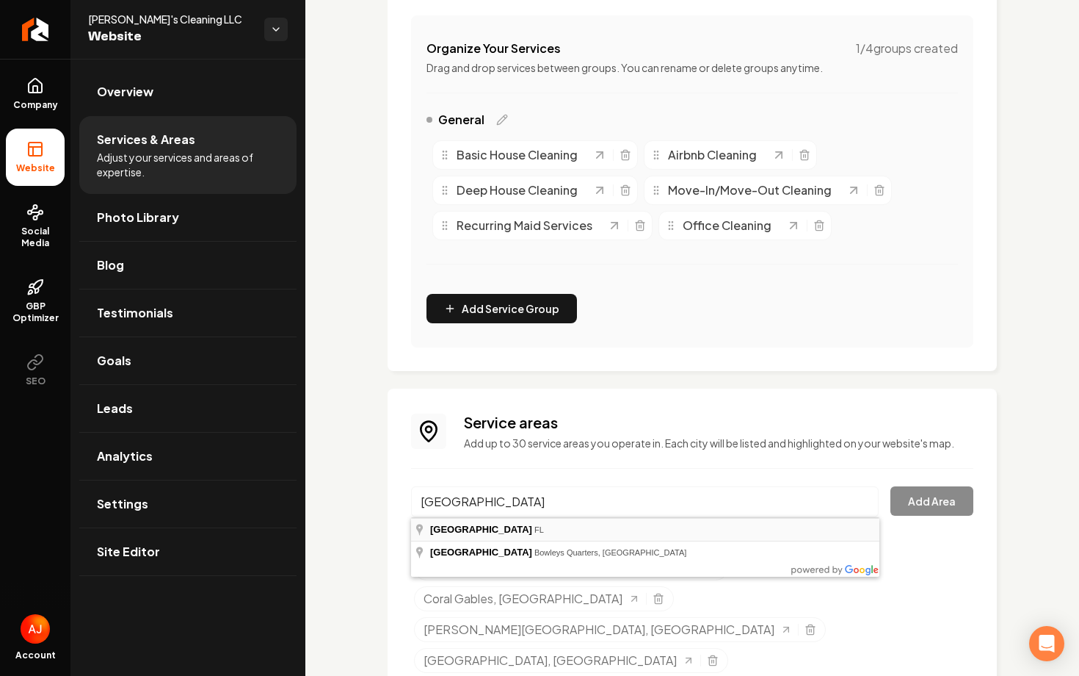
type input "Miami Beach, FL"
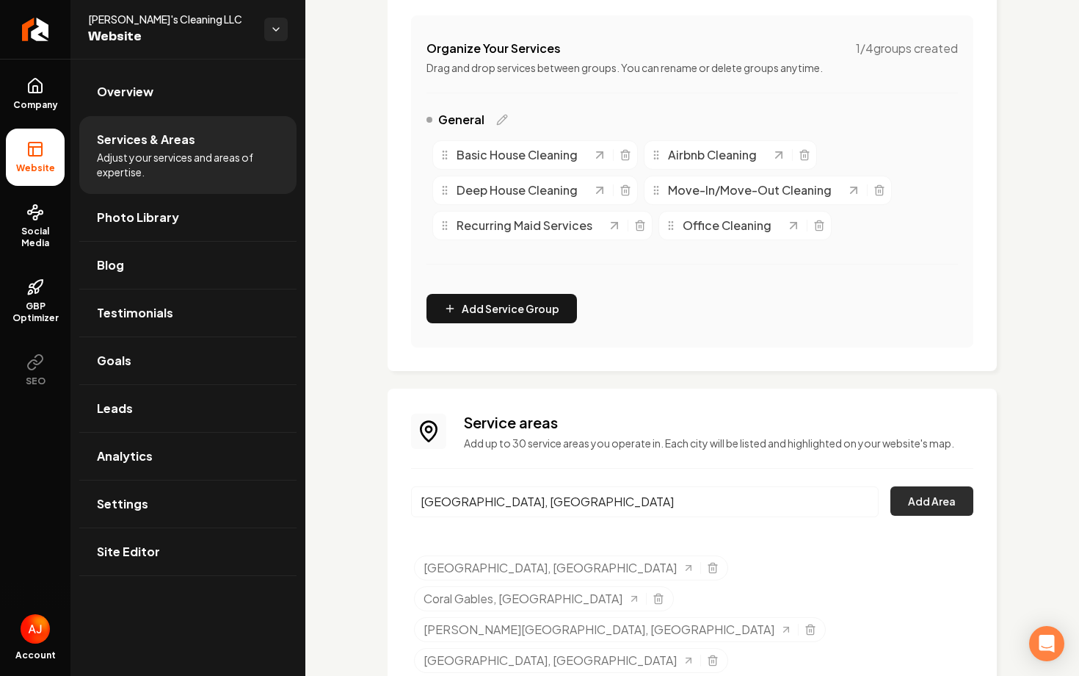
click at [938, 507] on button "Add Area" at bounding box center [932, 500] width 83 height 29
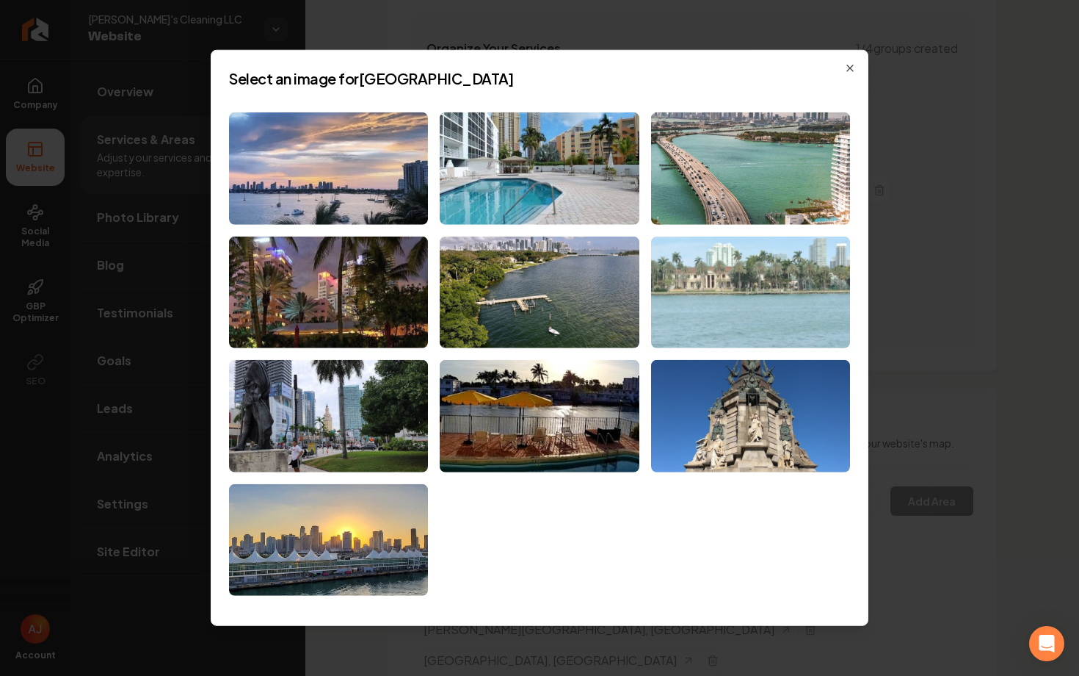
click at [762, 267] on img at bounding box center [750, 292] width 199 height 112
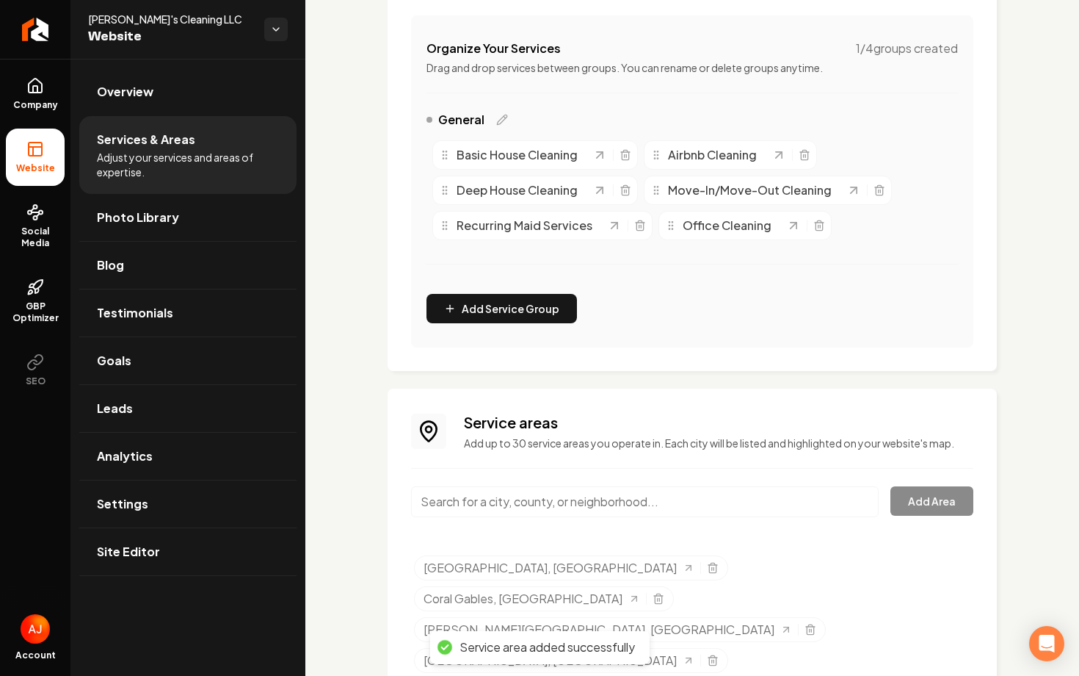
click at [587, 502] on input "Main content area" at bounding box center [645, 501] width 468 height 31
click at [931, 510] on button "Add Area" at bounding box center [932, 500] width 83 height 29
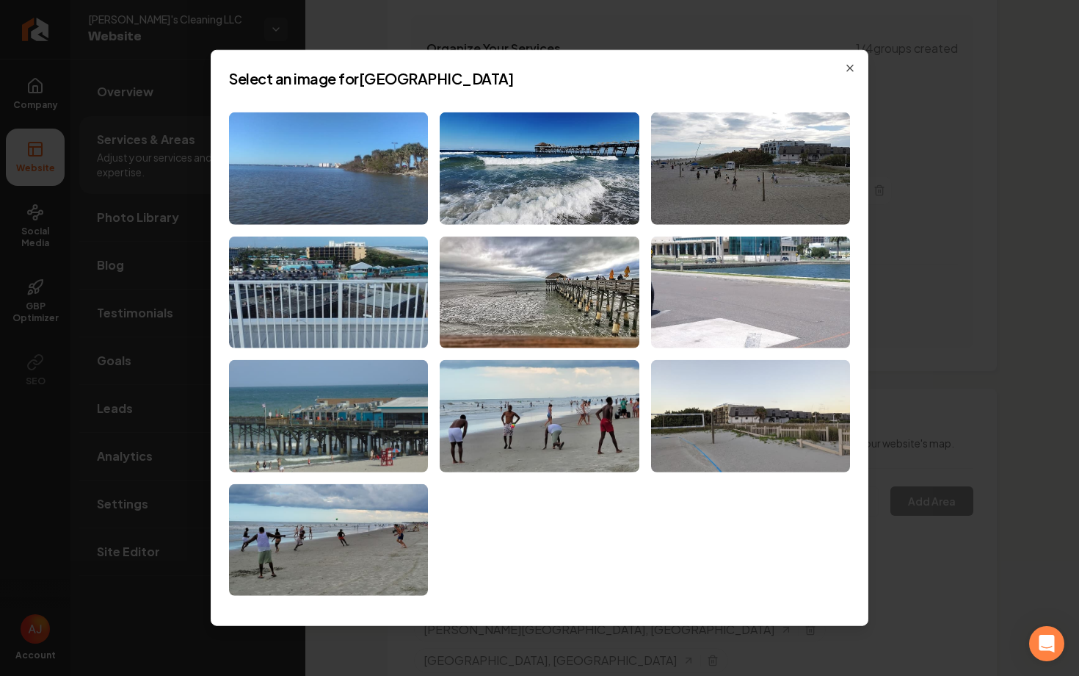
click at [847, 74] on h2 "Select an image for Cocoa Beach" at bounding box center [539, 78] width 621 height 21
click at [847, 69] on icon "button" at bounding box center [850, 68] width 12 height 12
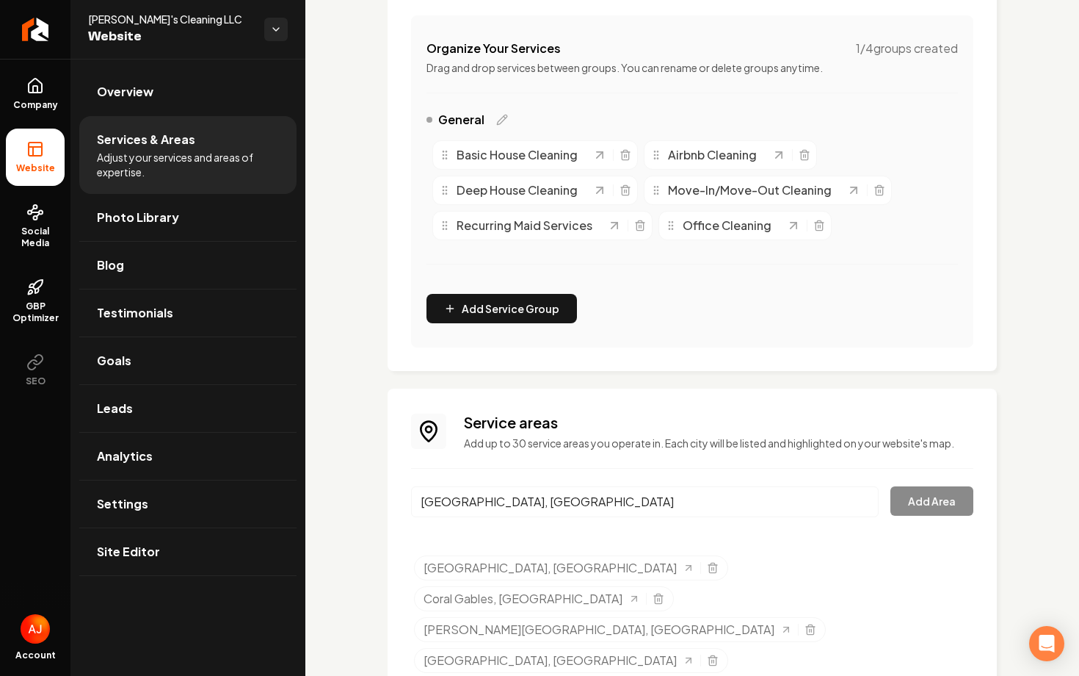
click at [637, 500] on input "Cocoa Beach, FL" at bounding box center [645, 501] width 468 height 31
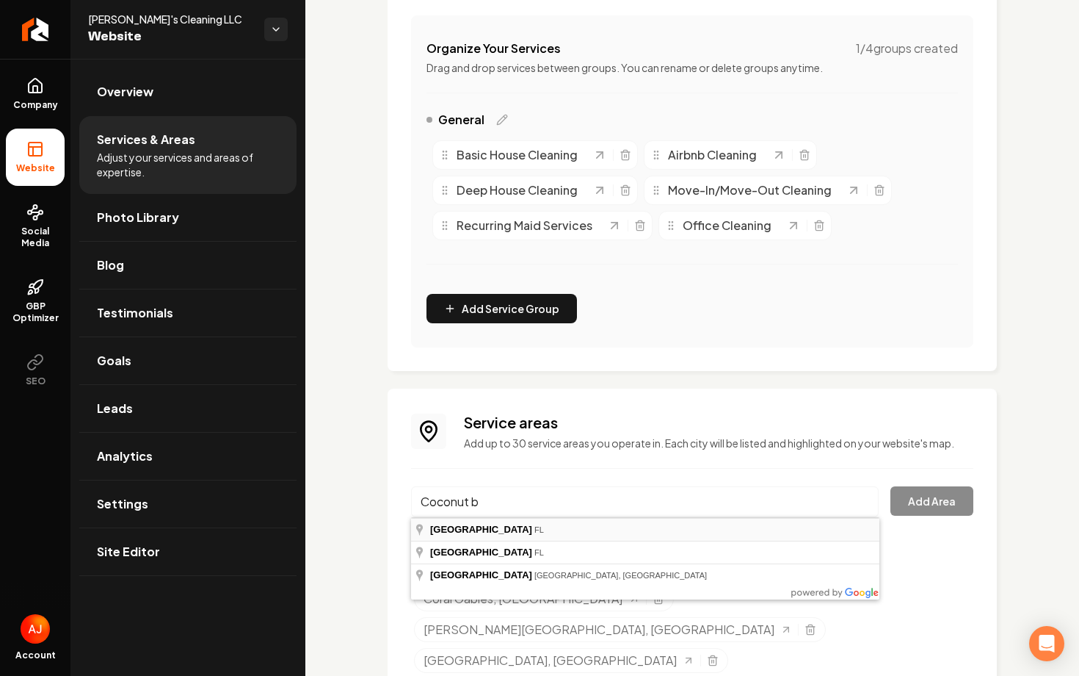
type input "Cocoa Beach, FL"
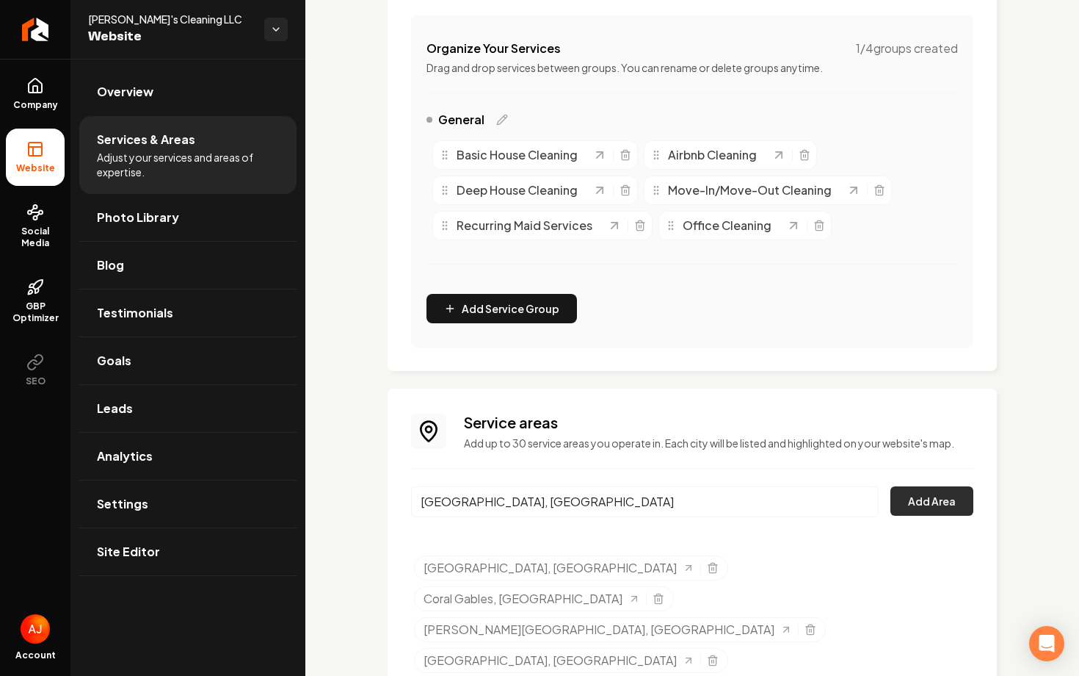
click at [928, 499] on button "Add Area" at bounding box center [932, 500] width 83 height 29
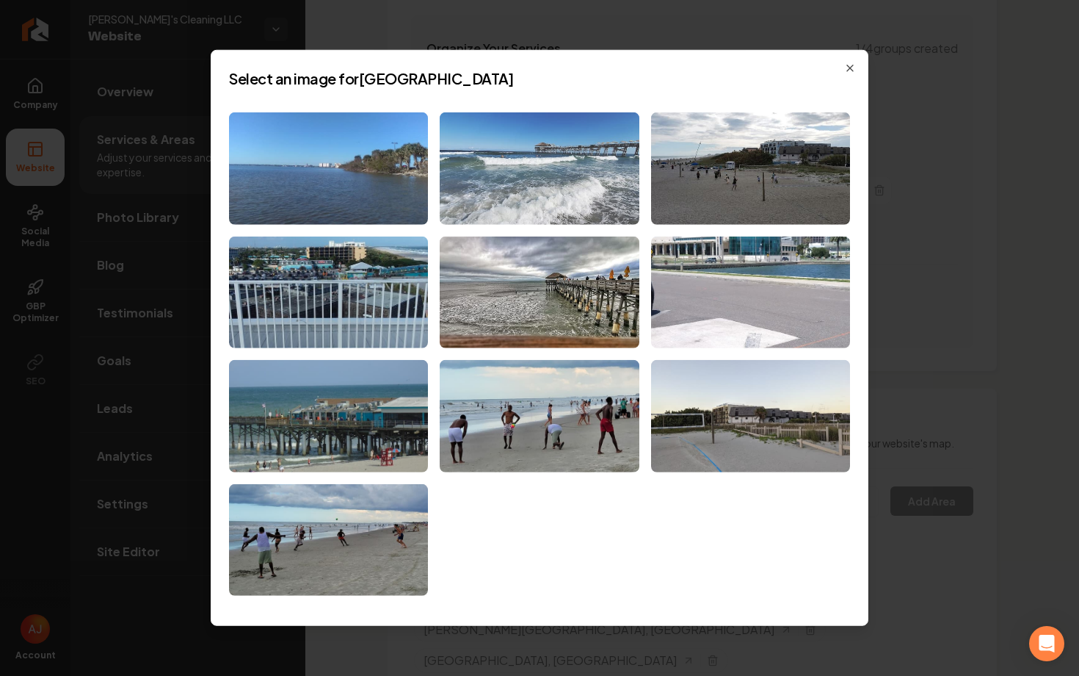
click at [612, 165] on img at bounding box center [539, 168] width 199 height 112
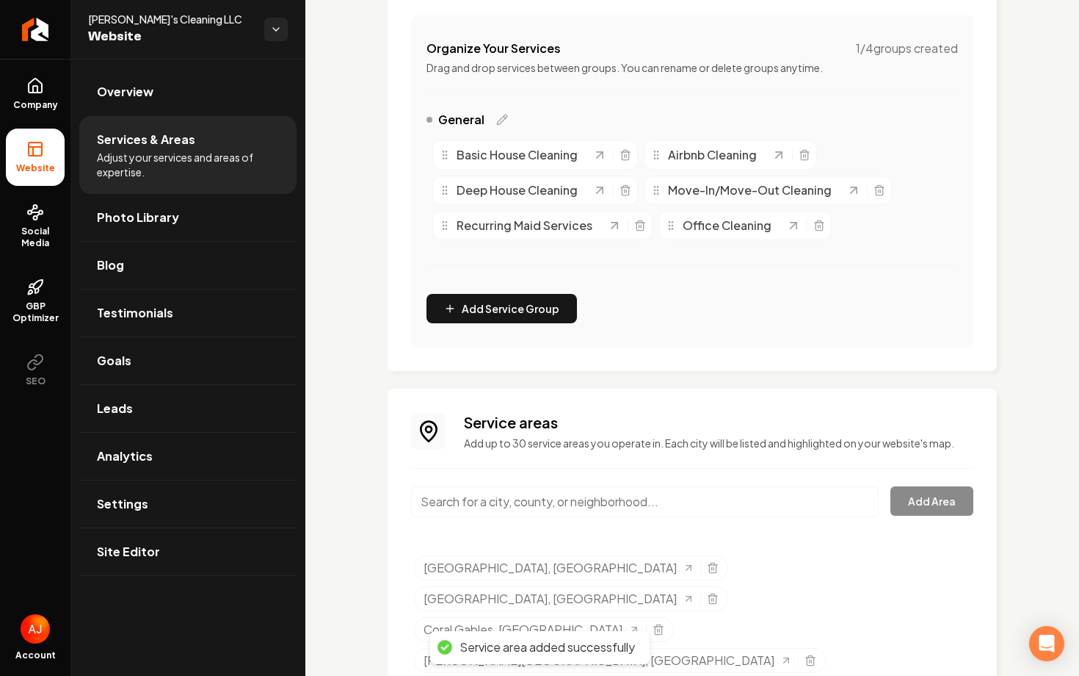
click at [690, 512] on input "Main content area" at bounding box center [645, 501] width 468 height 31
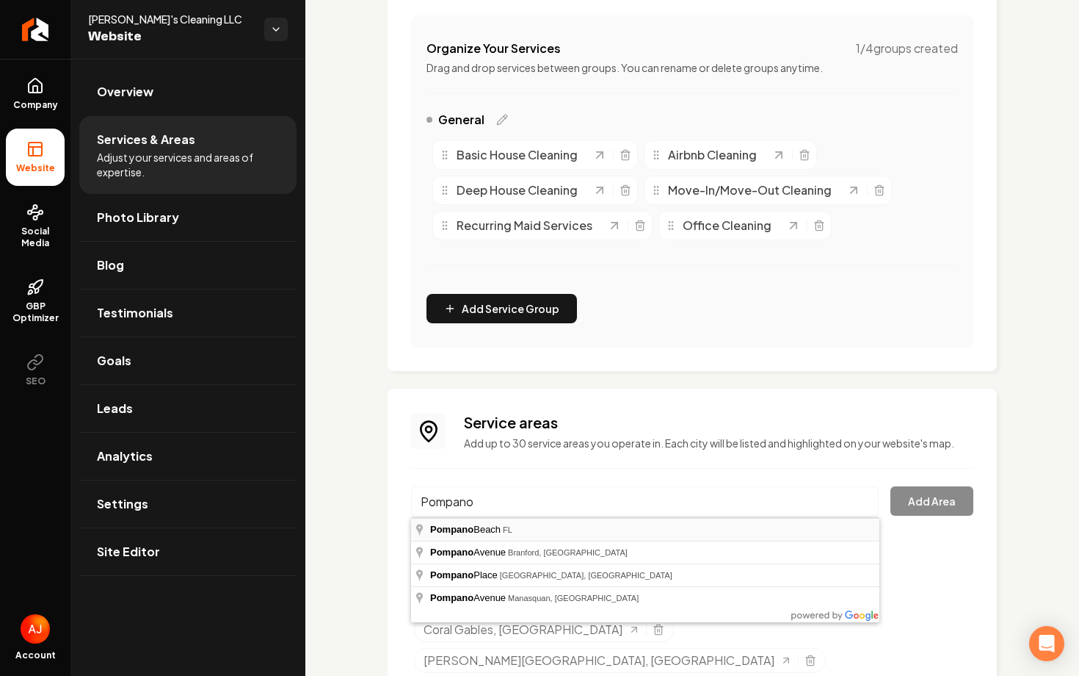
type input "Pompano Beach, FL"
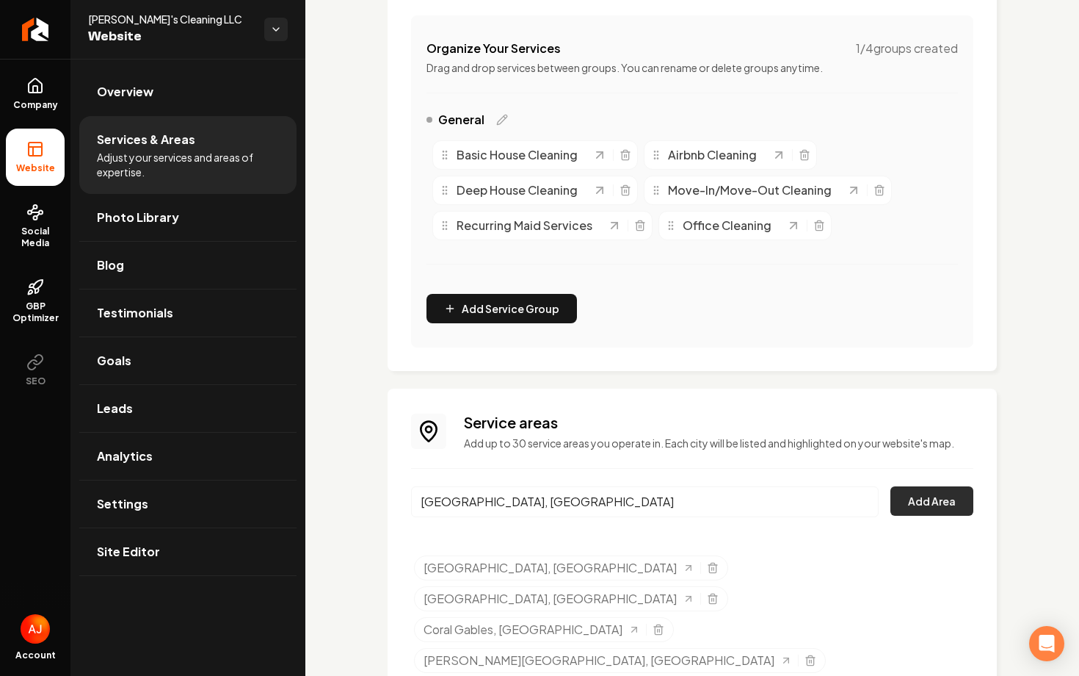
click at [908, 508] on button "Add Area" at bounding box center [932, 500] width 83 height 29
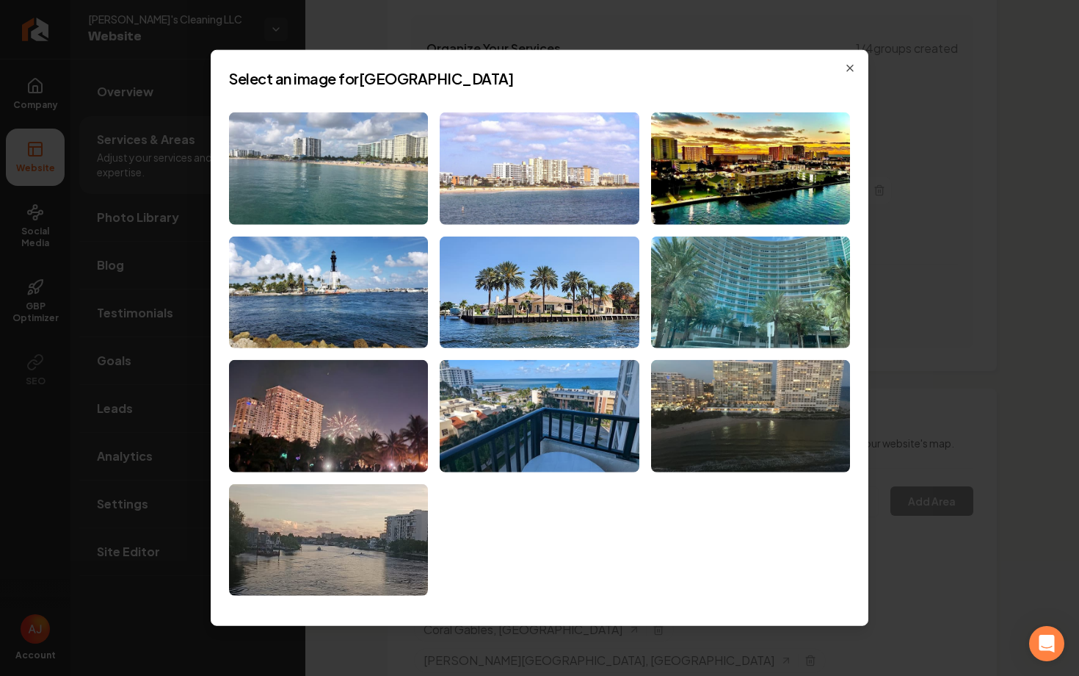
click at [626, 167] on img at bounding box center [539, 168] width 199 height 112
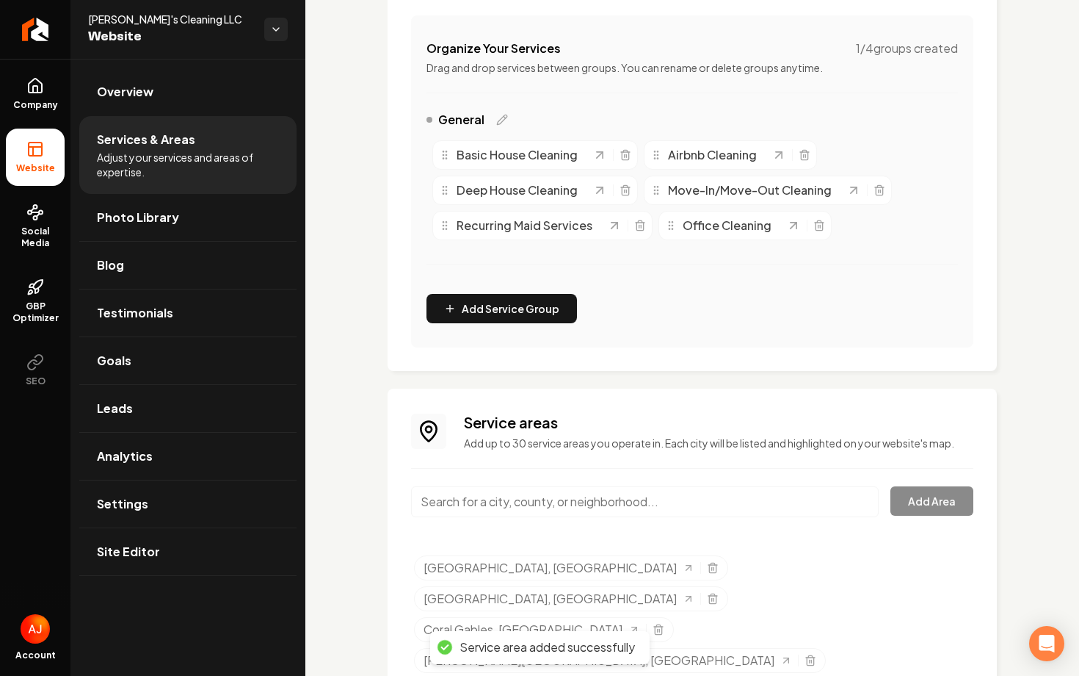
click at [561, 518] on div "Main content area" at bounding box center [645, 510] width 468 height 48
click at [557, 500] on input "Main content area" at bounding box center [645, 501] width 468 height 31
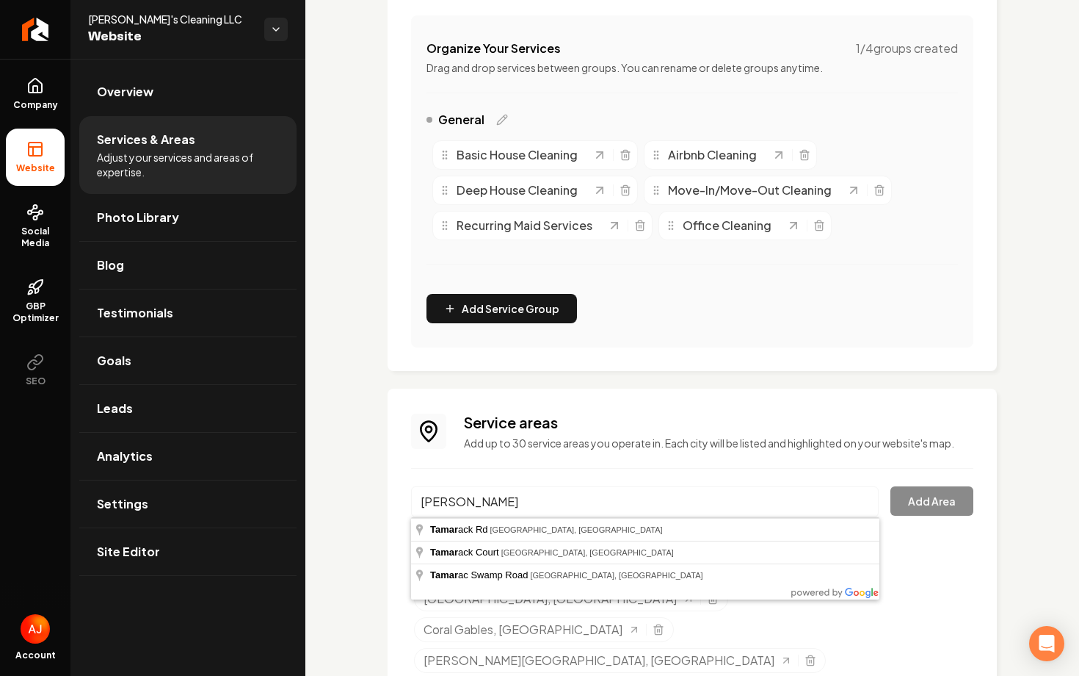
type input "Tamarac"
drag, startPoint x: 558, startPoint y: 499, endPoint x: 344, endPoint y: 504, distance: 214.5
click at [344, 504] on div "Services Provided Select from the recommended services or add your own and choo…" at bounding box center [692, 362] width 774 height 1181
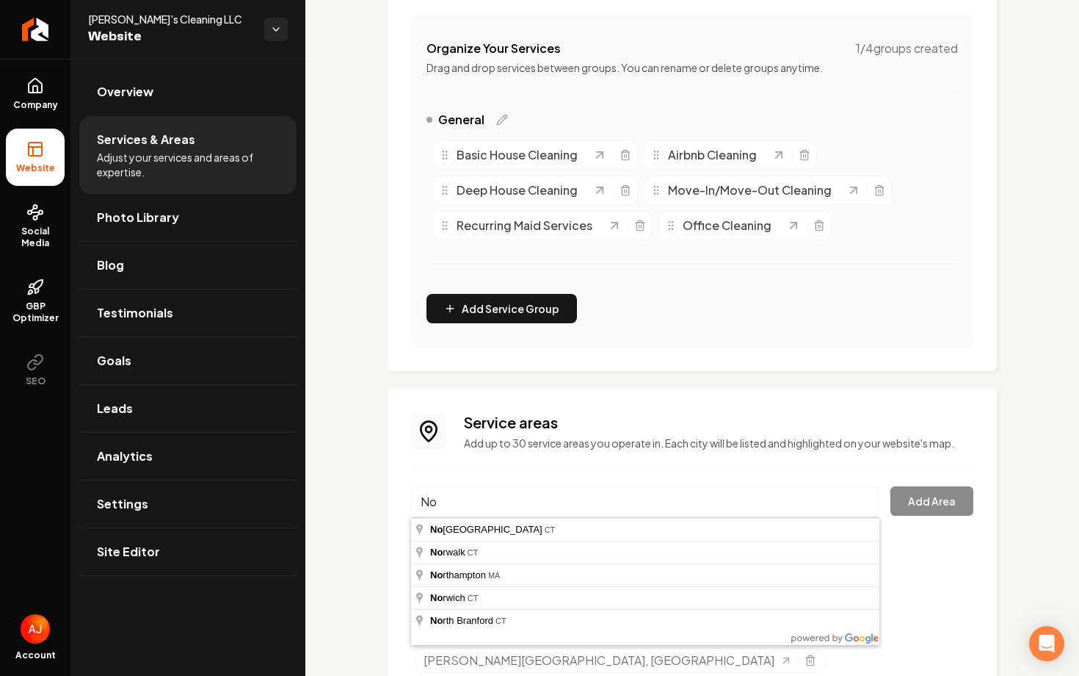
type input "N"
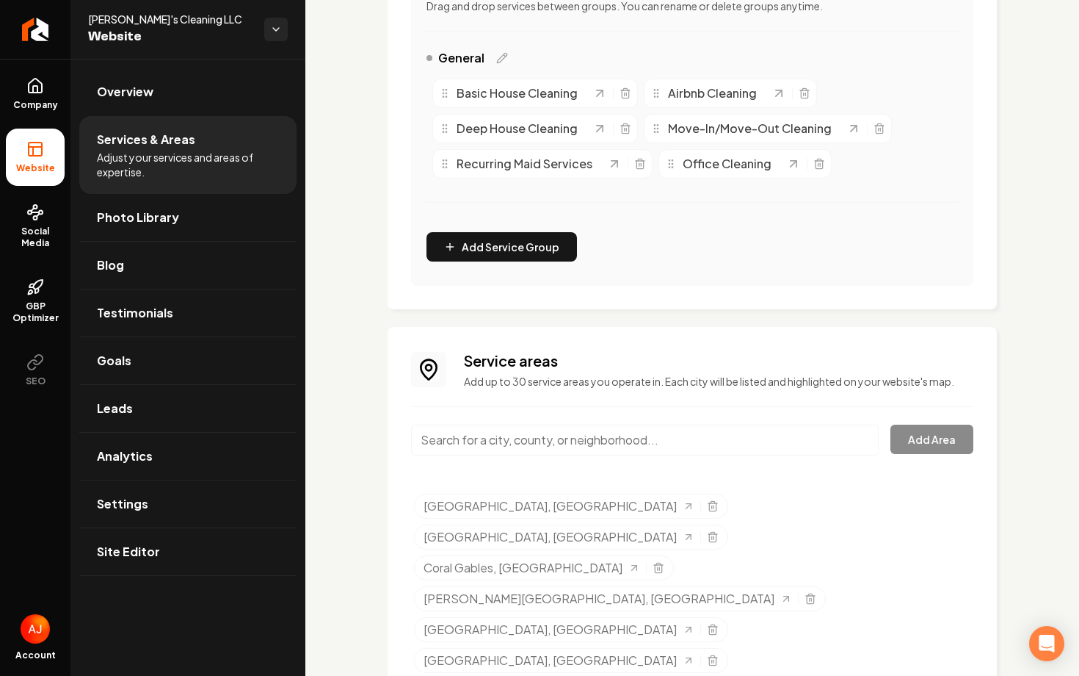
scroll to position [346, 0]
click at [556, 440] on input "Main content area" at bounding box center [645, 442] width 468 height 31
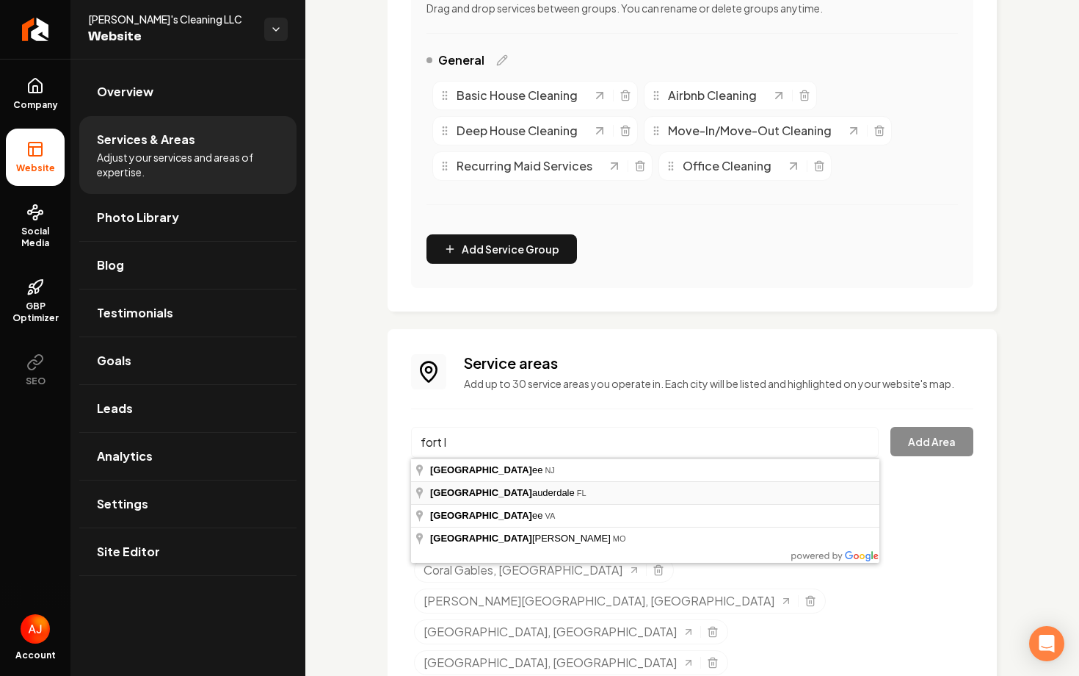
type input "Fort Lauderdale, FL"
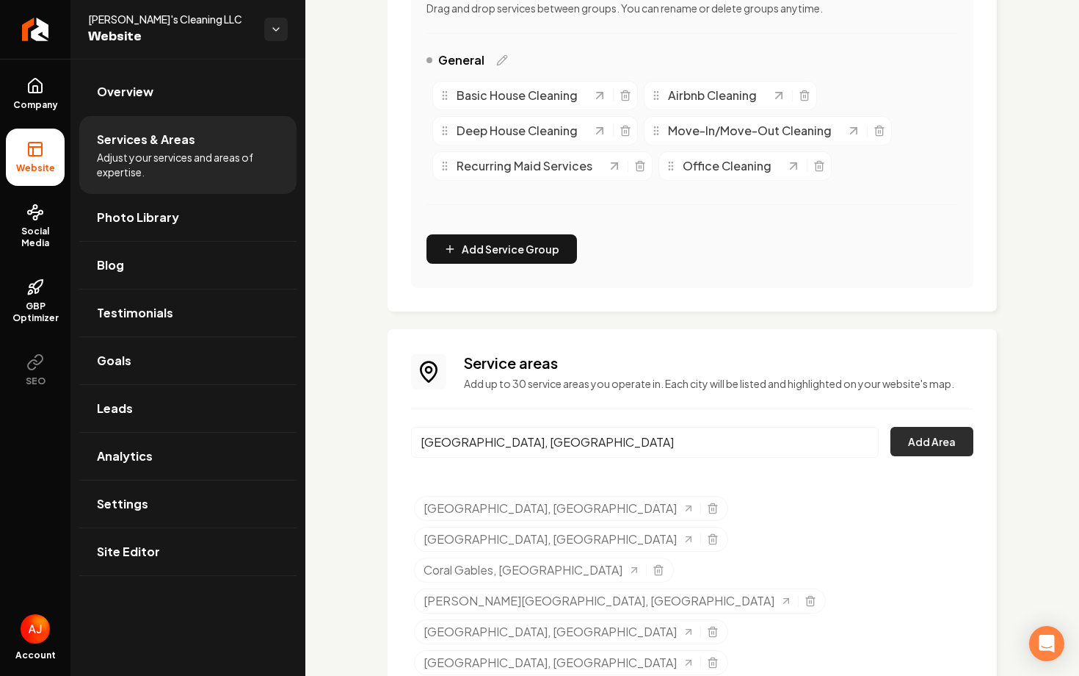
click at [903, 446] on button "Add Area" at bounding box center [932, 441] width 83 height 29
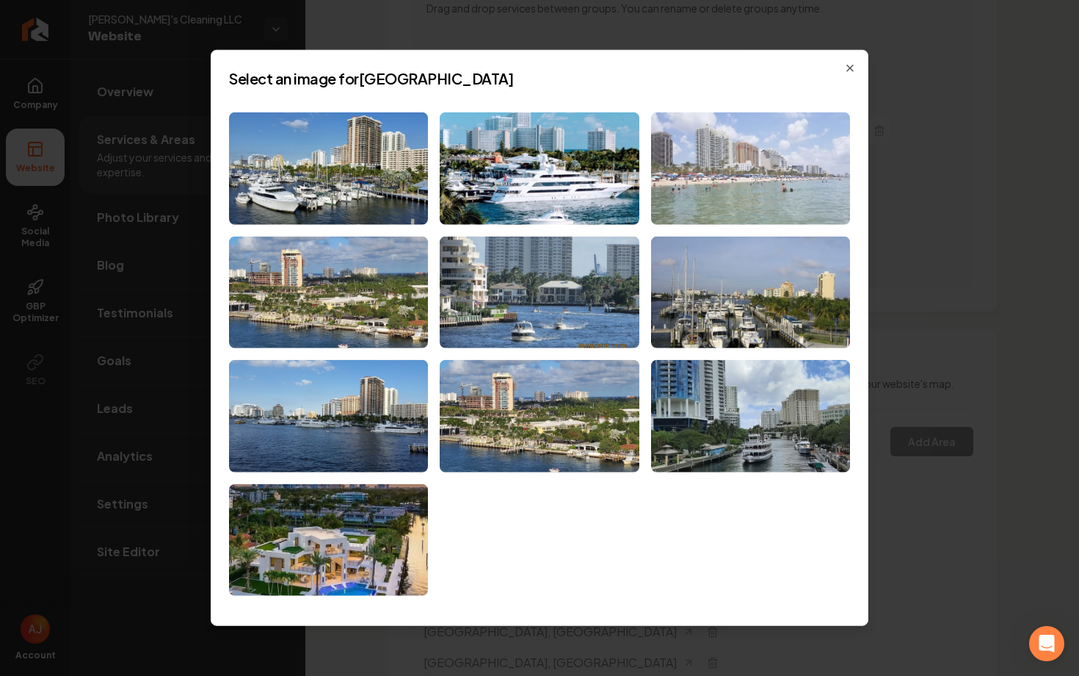
click at [708, 164] on img at bounding box center [750, 168] width 199 height 112
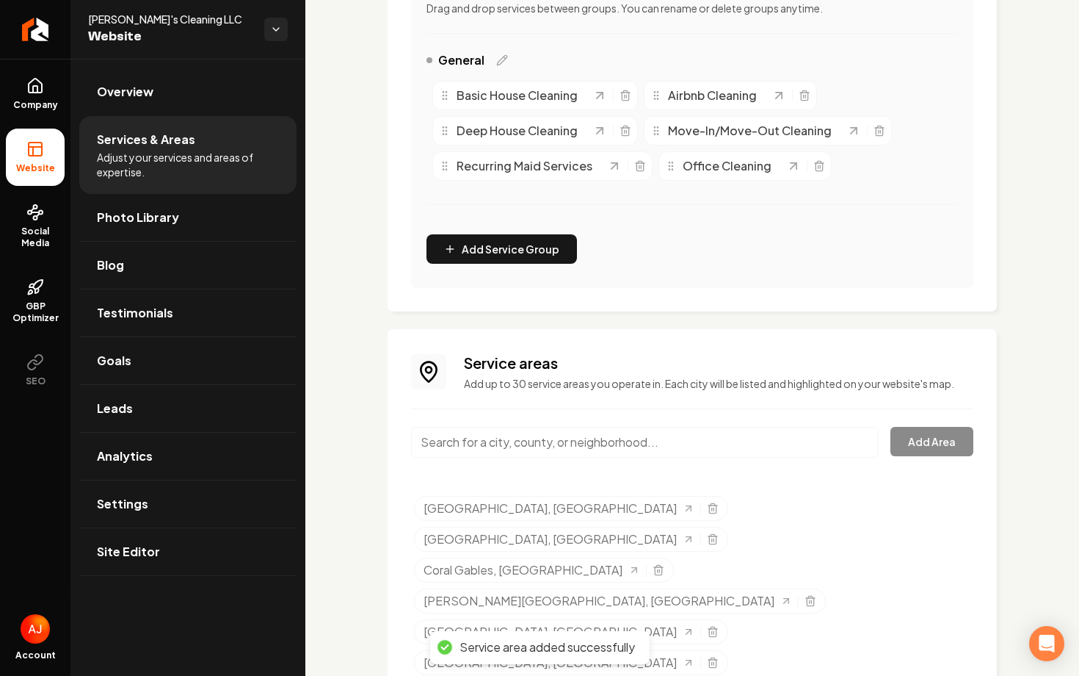
click at [513, 446] on input "Main content area" at bounding box center [645, 442] width 468 height 31
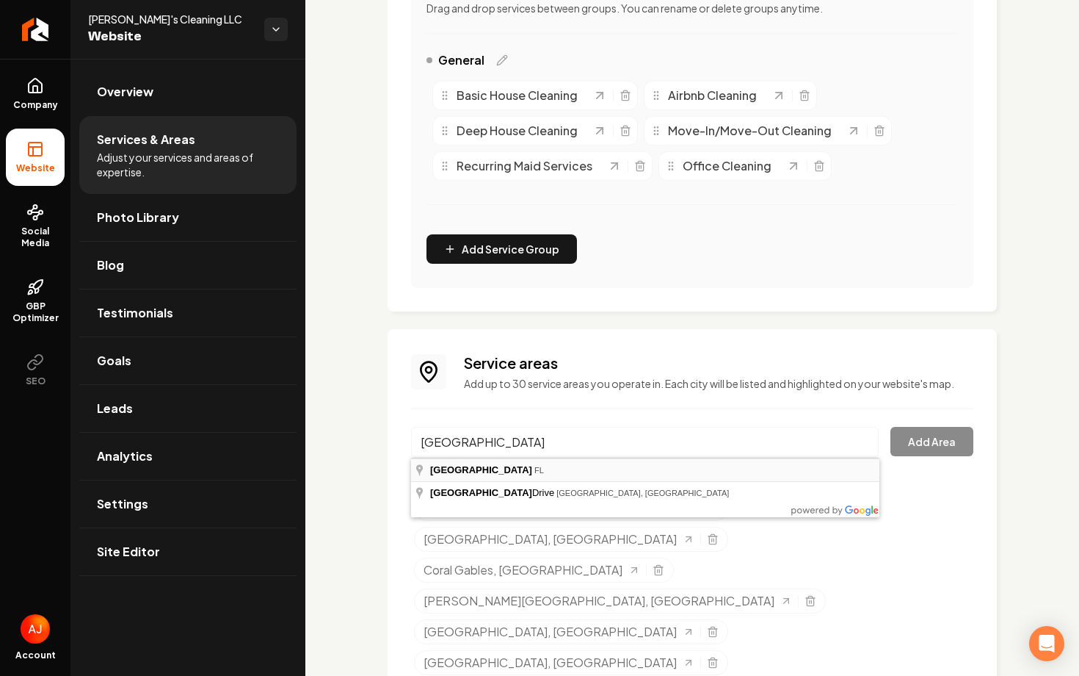
type input "Dania Beach, FL"
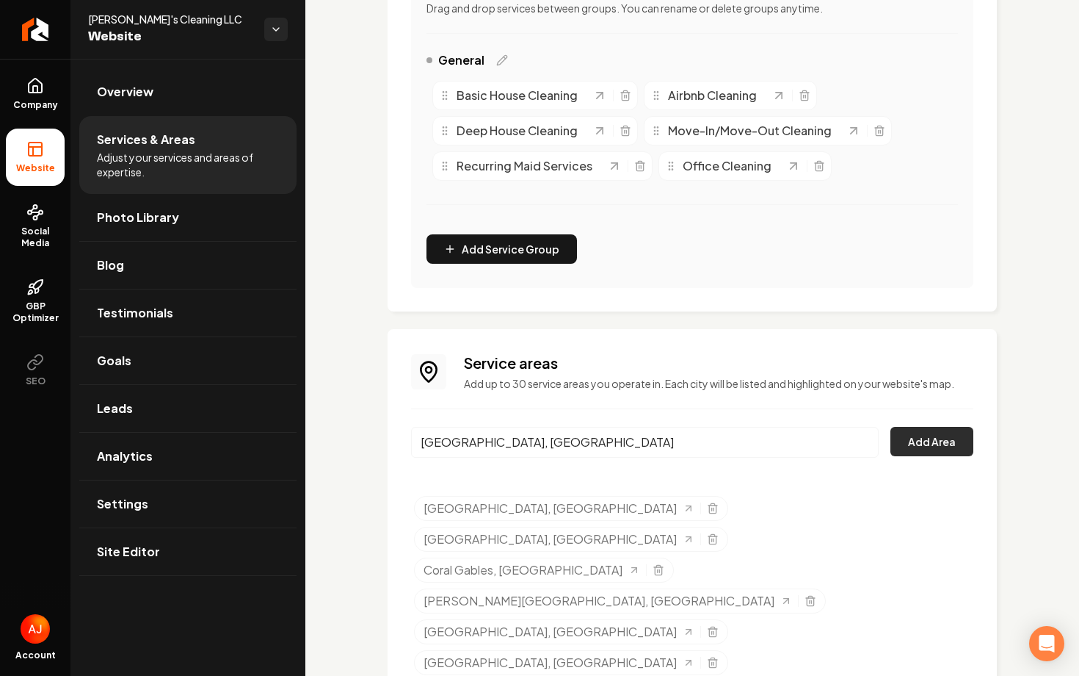
click at [908, 436] on button "Add Area" at bounding box center [932, 441] width 83 height 29
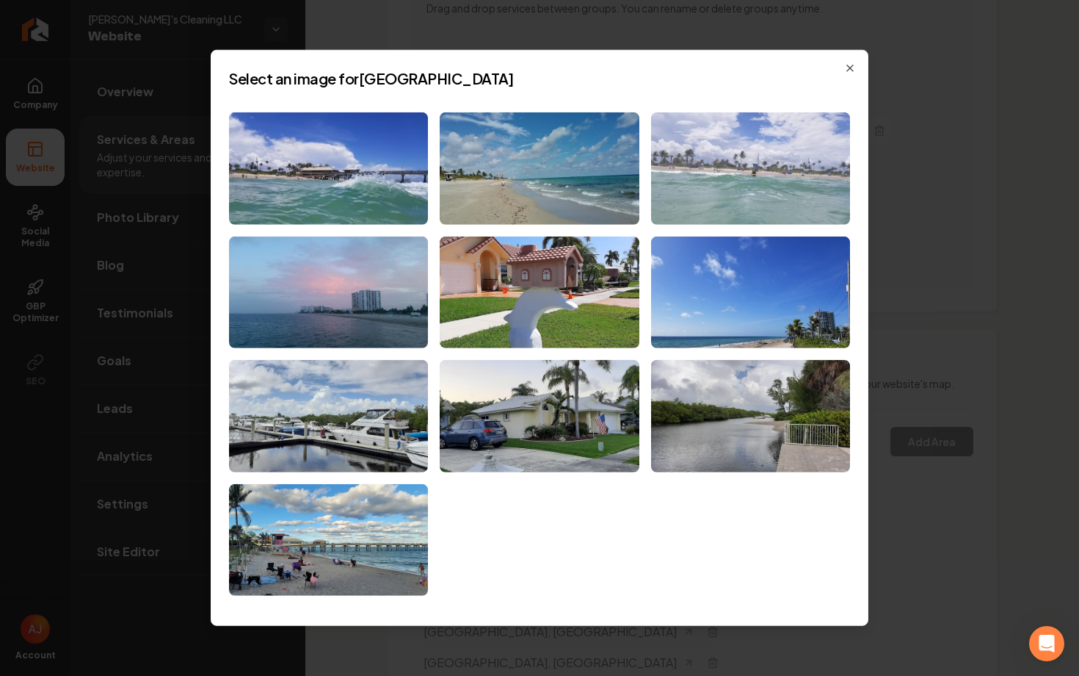
click at [703, 175] on img at bounding box center [750, 168] width 199 height 112
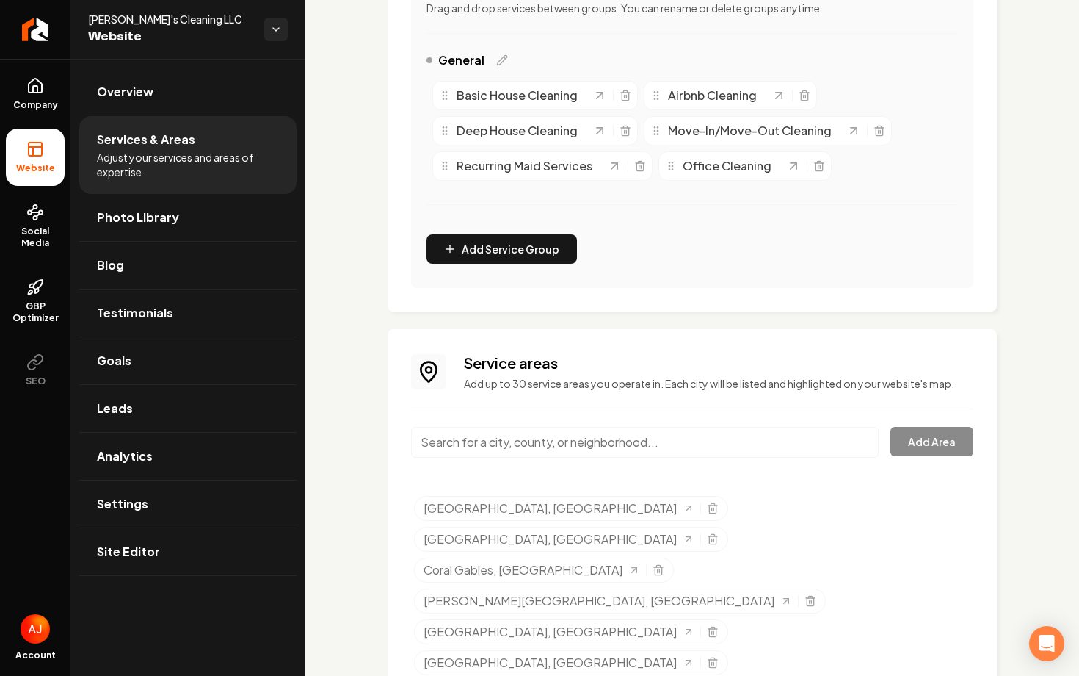
click at [504, 433] on input "Main content area" at bounding box center [645, 442] width 468 height 31
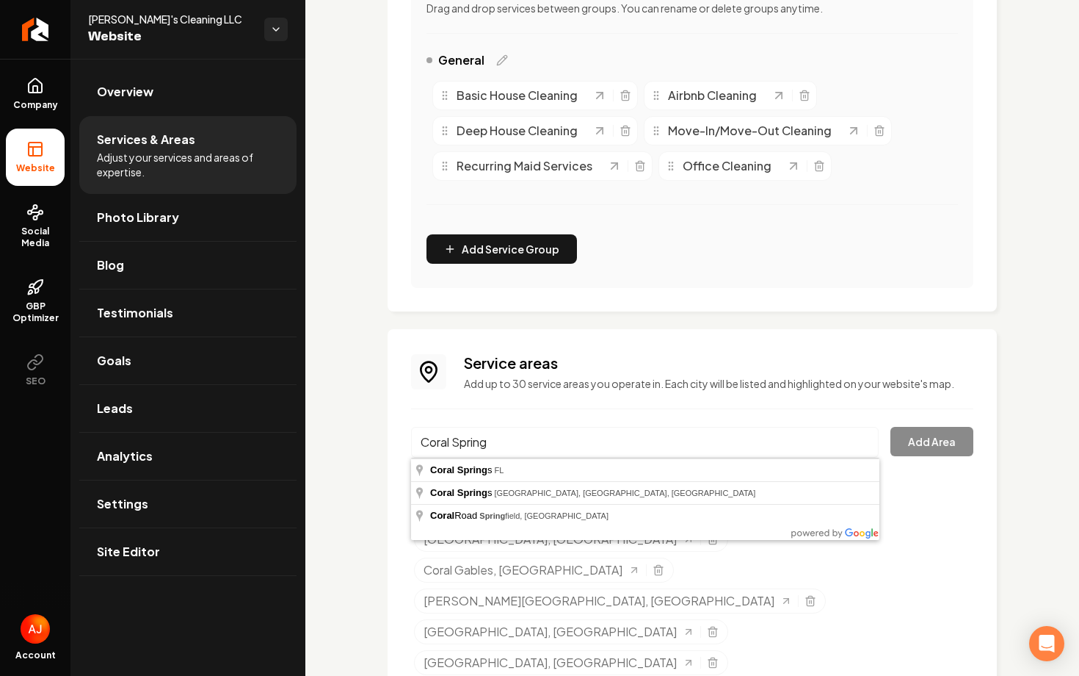
type input "Coral Springs, FL"
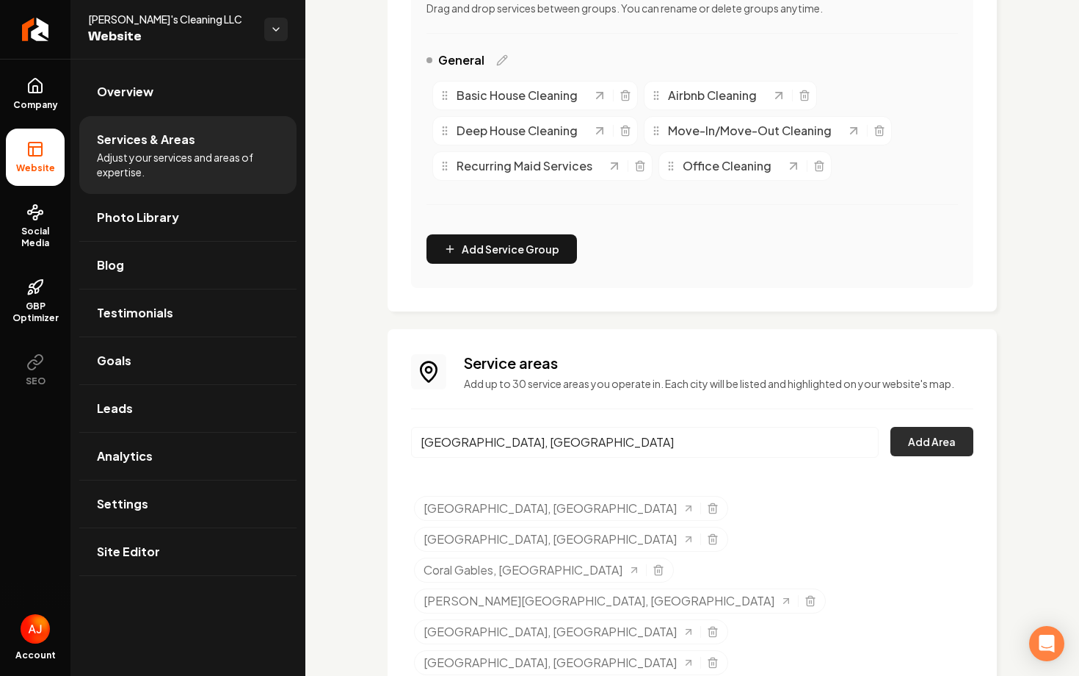
click at [919, 438] on button "Add Area" at bounding box center [932, 441] width 83 height 29
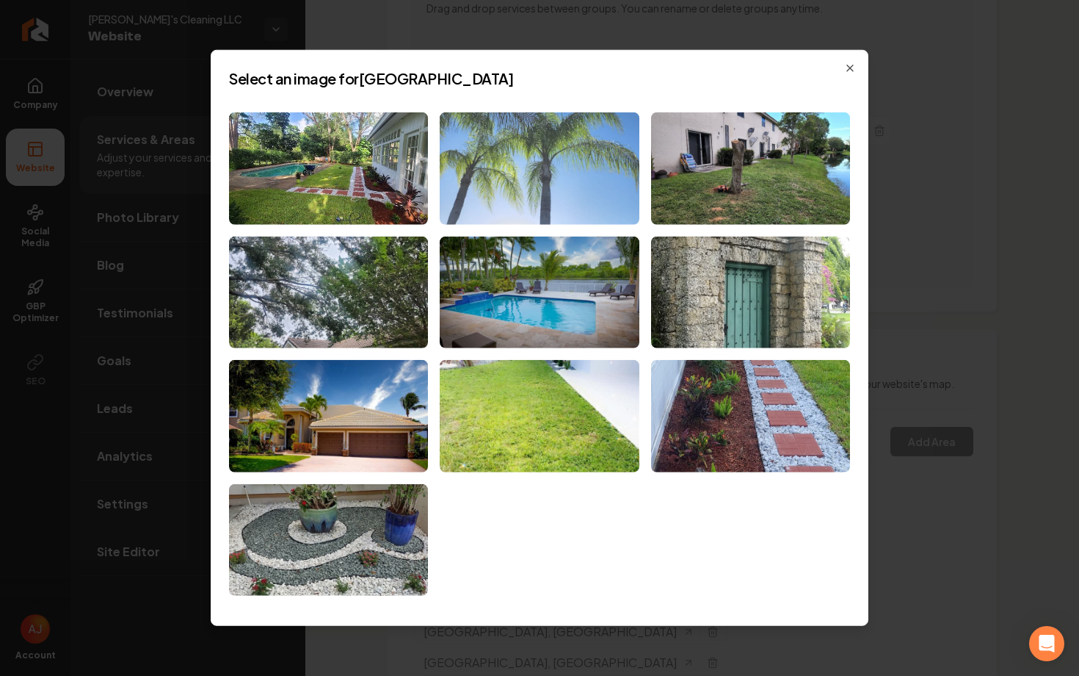
click at [581, 180] on img at bounding box center [539, 168] width 199 height 112
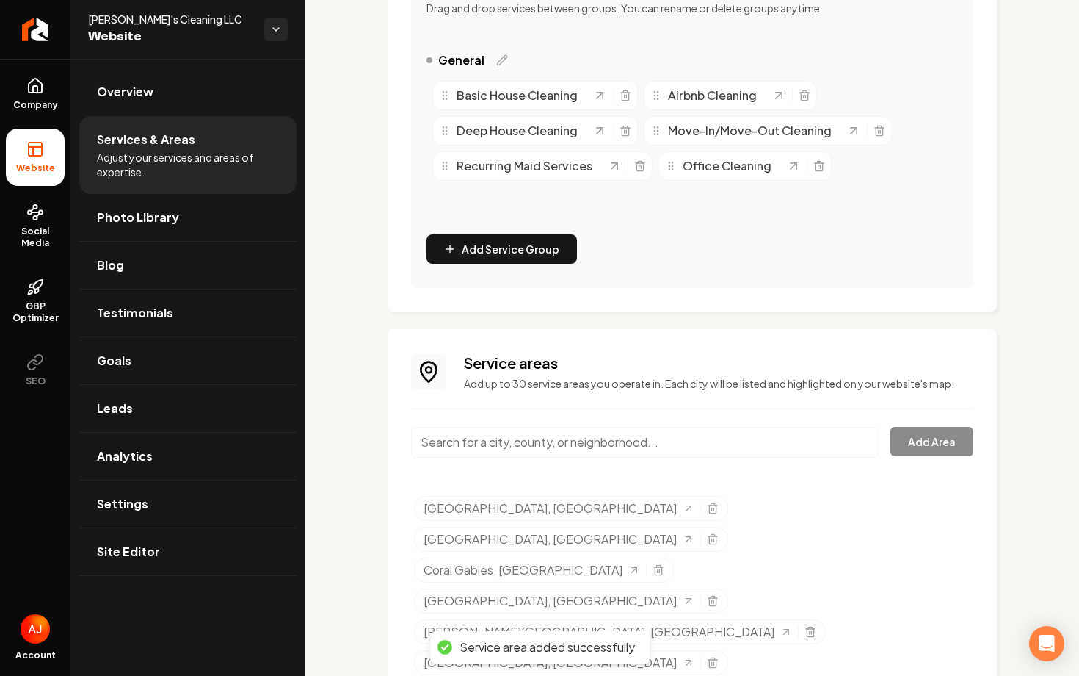
click at [489, 435] on input "Main content area" at bounding box center [645, 442] width 468 height 31
type input "F"
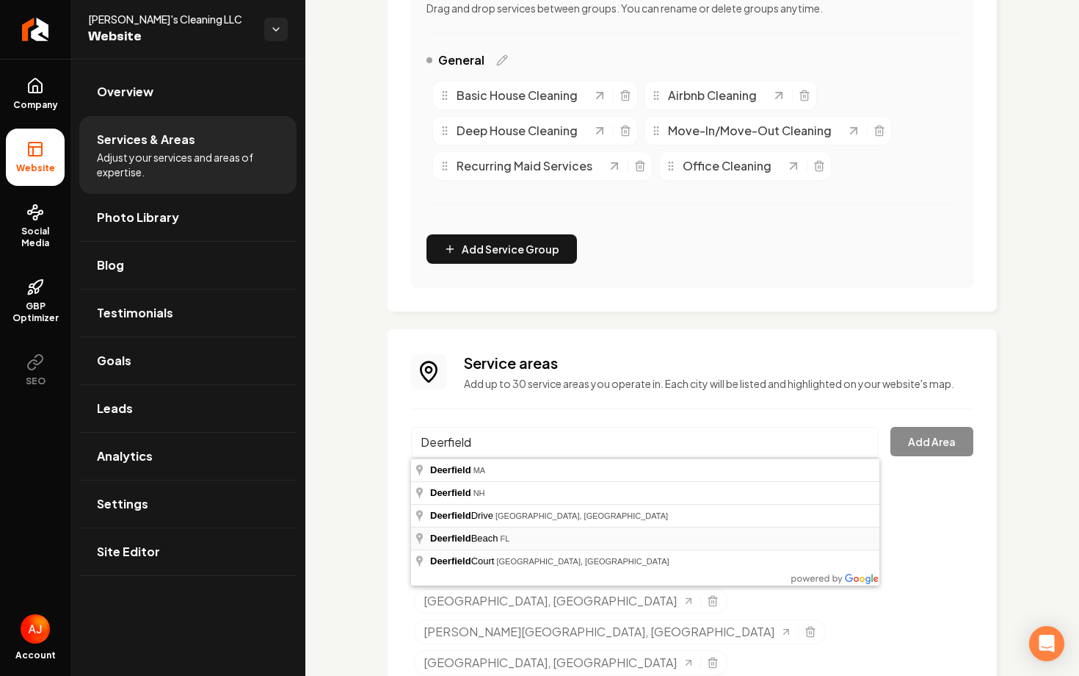
type input "Deerfield Beach, FL"
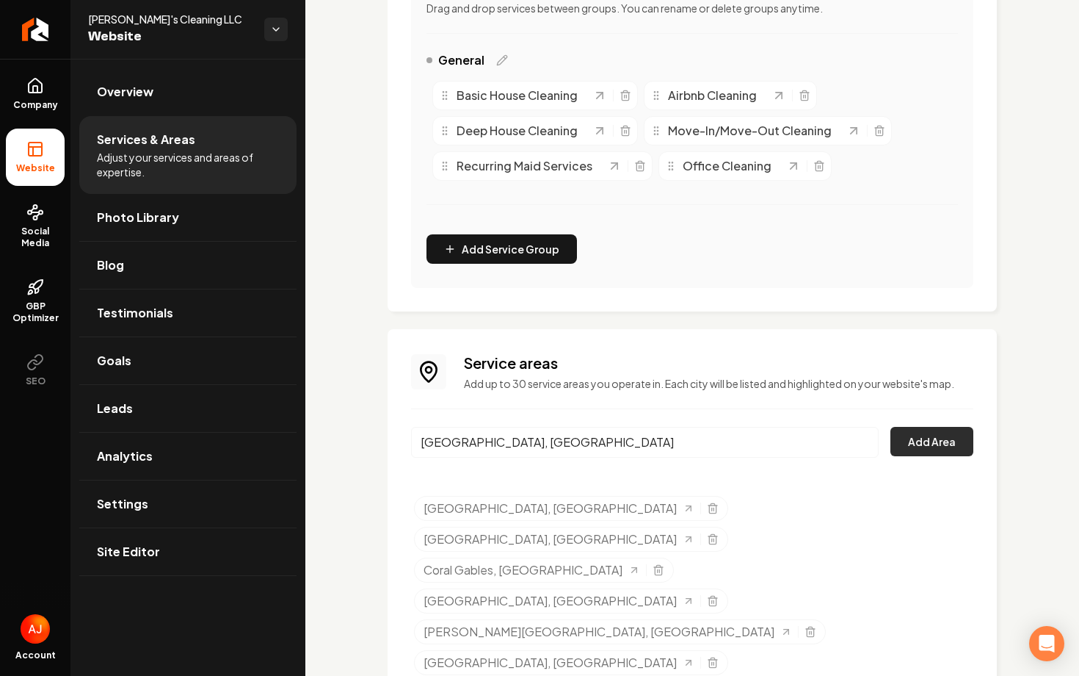
click at [914, 440] on button "Add Area" at bounding box center [932, 441] width 83 height 29
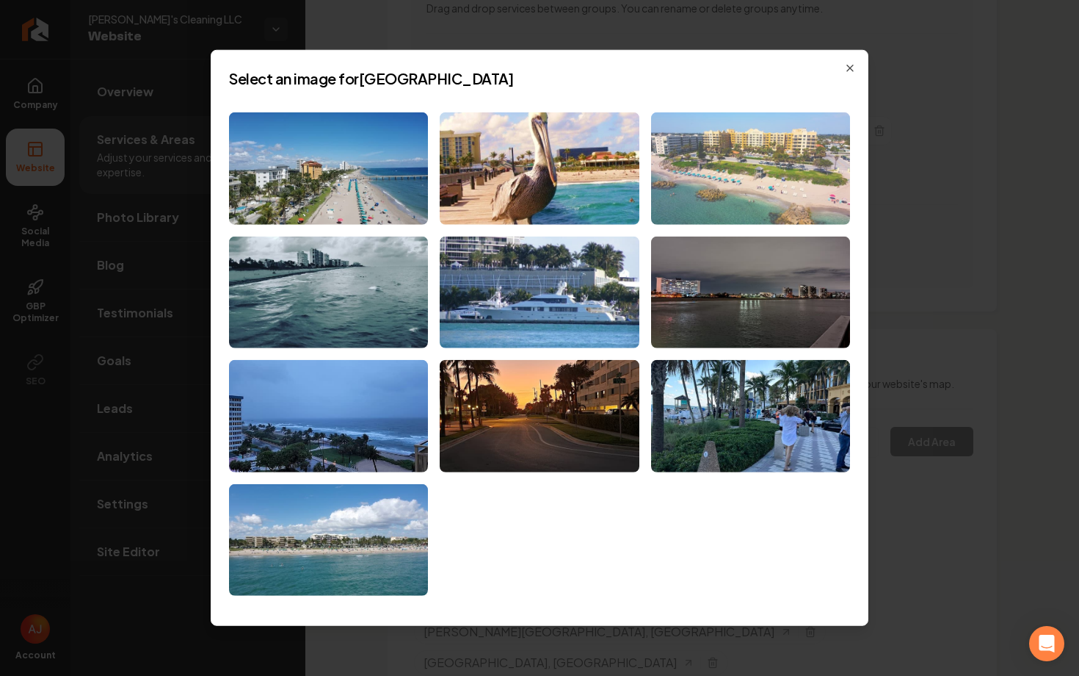
click at [679, 168] on img at bounding box center [750, 168] width 199 height 112
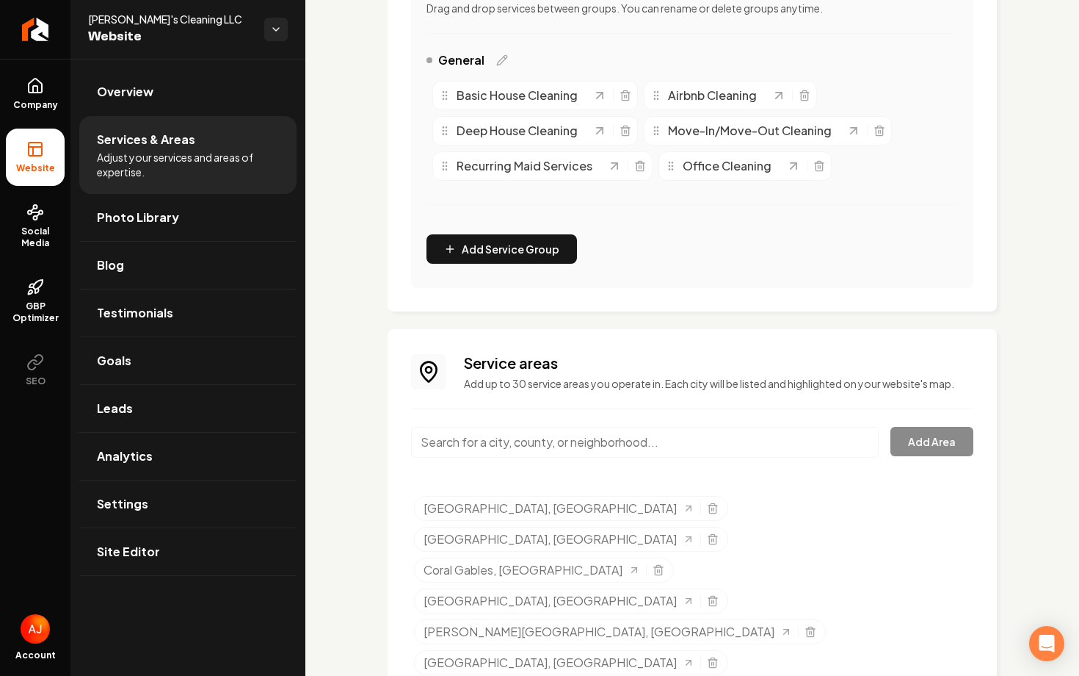
click at [450, 445] on input "Main content area" at bounding box center [645, 442] width 468 height 31
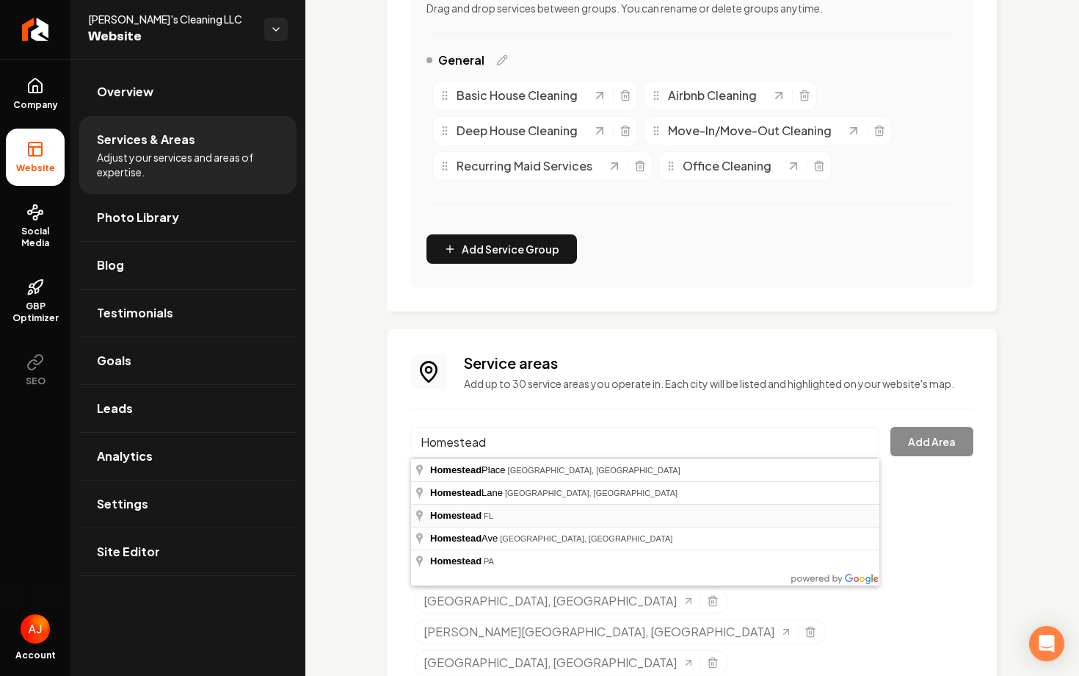
type input "Homestead, FL"
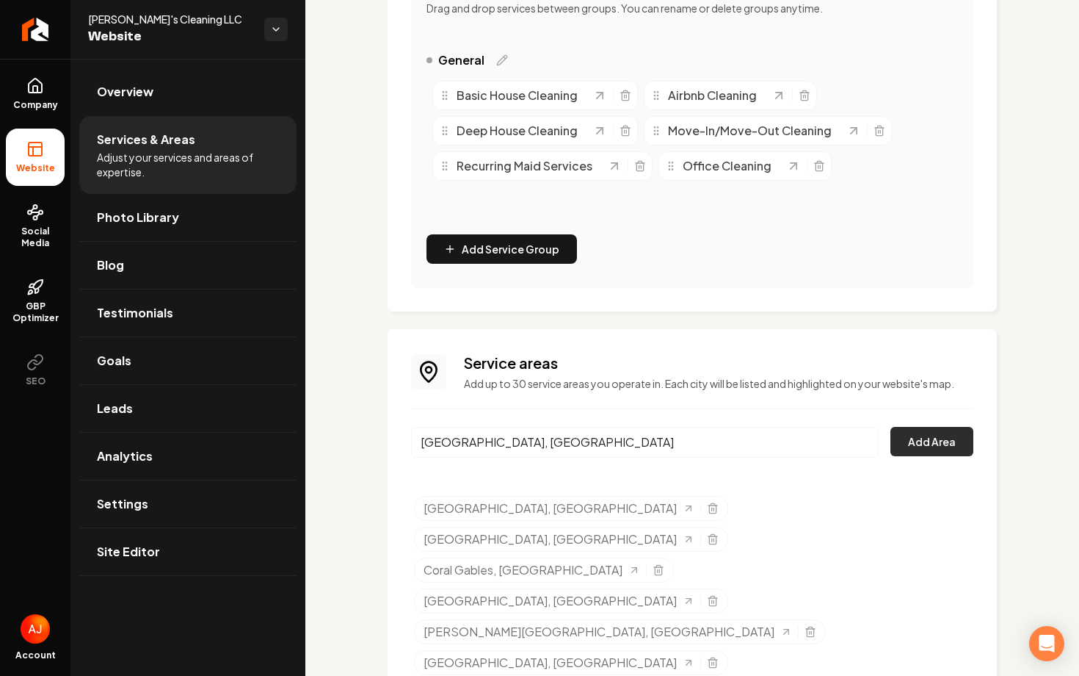
click at [915, 448] on button "Add Area" at bounding box center [932, 441] width 83 height 29
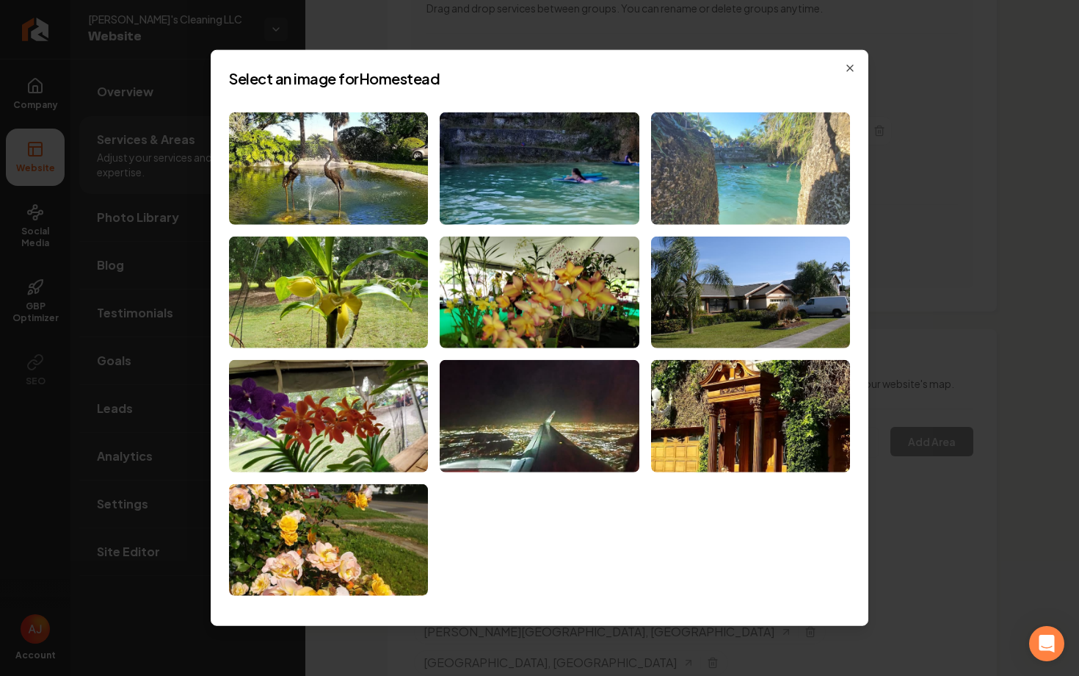
click at [707, 195] on img at bounding box center [750, 168] width 199 height 112
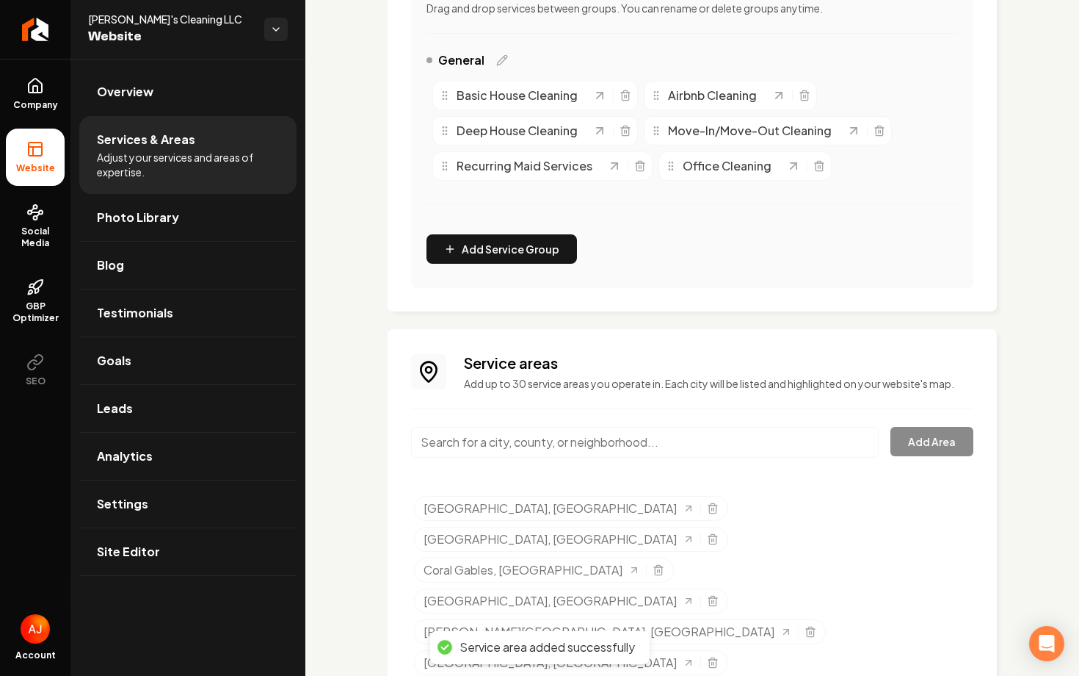
click at [538, 450] on input "Main content area" at bounding box center [645, 442] width 468 height 31
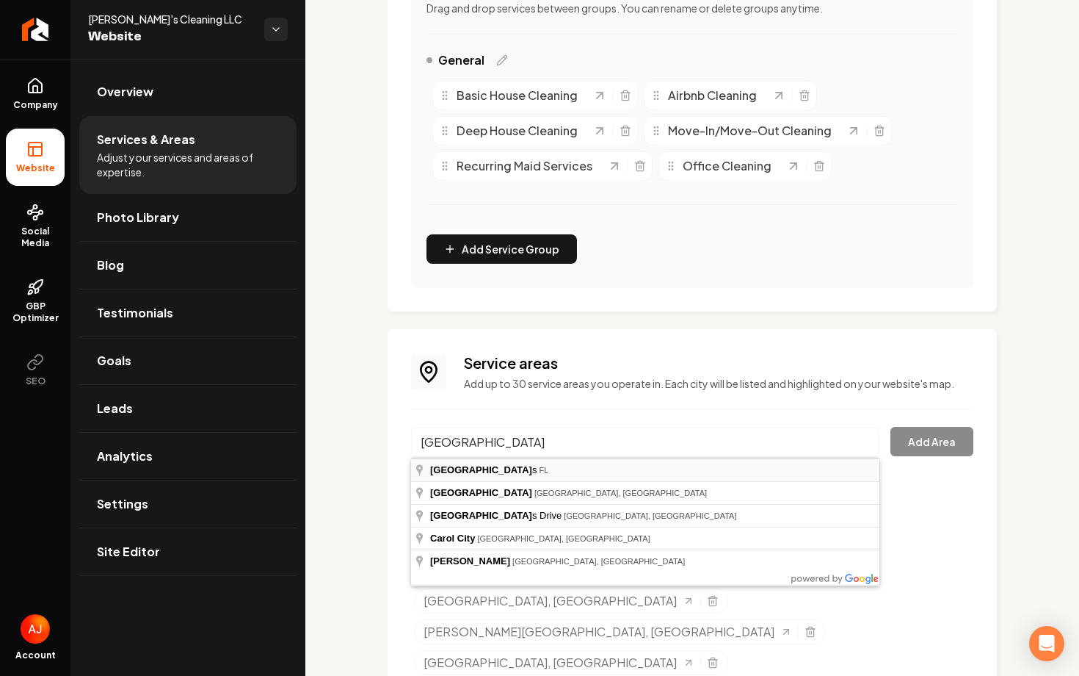
type input "Miami Gardens, FL"
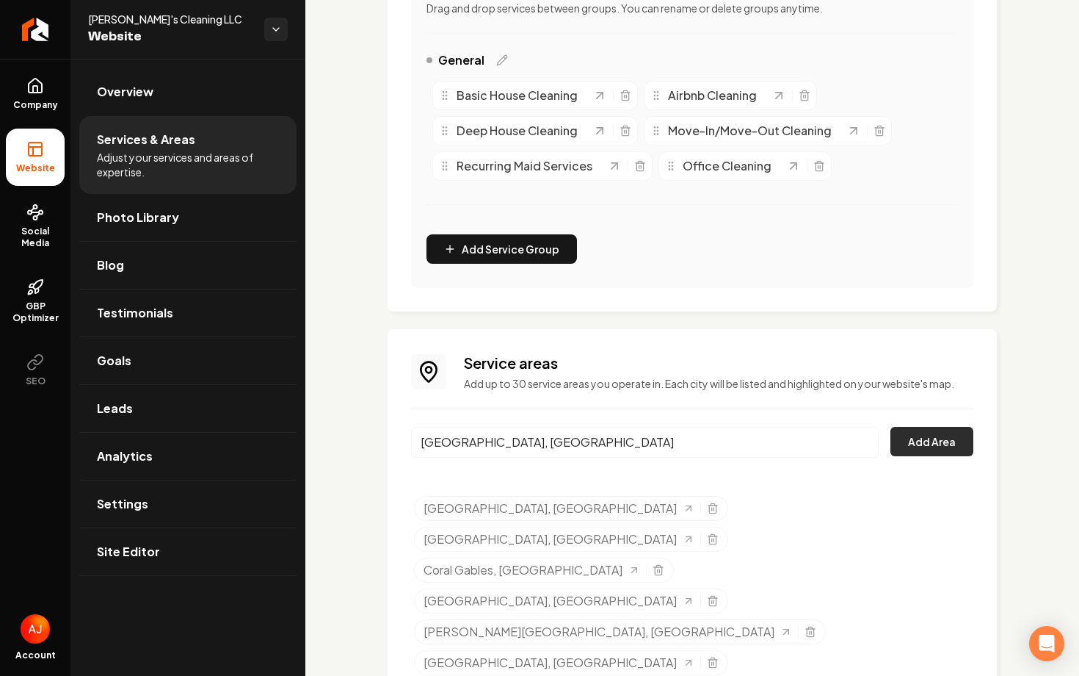
click at [932, 440] on button "Add Area" at bounding box center [932, 441] width 83 height 29
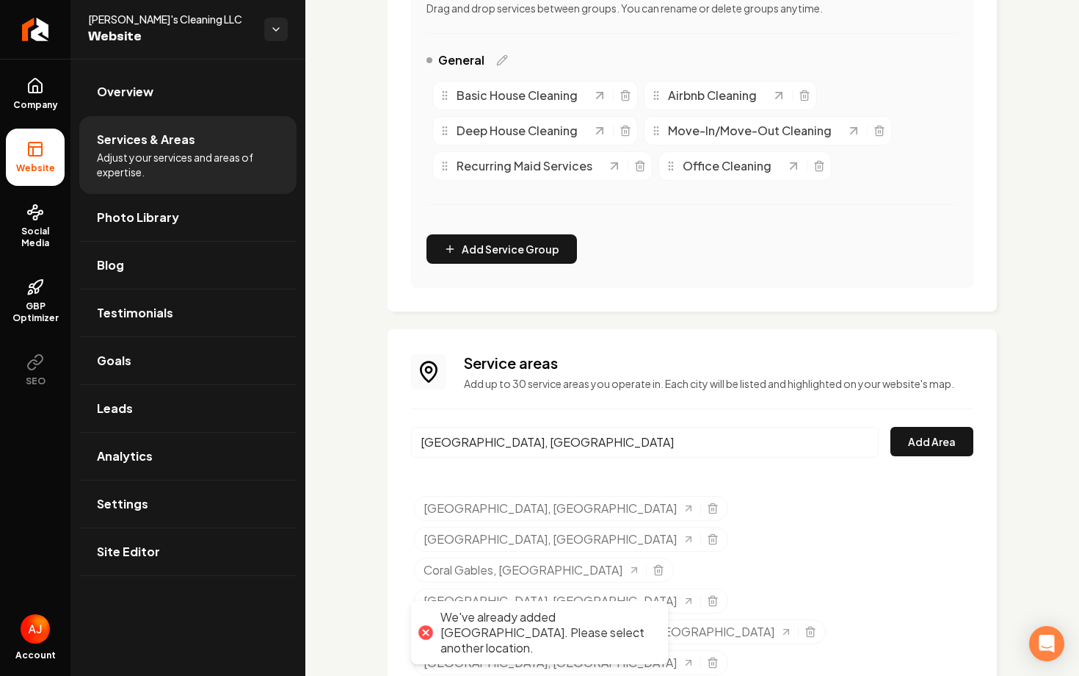
drag, startPoint x: 568, startPoint y: 441, endPoint x: 374, endPoint y: 433, distance: 194.0
click at [374, 433] on div "Services Provided Select from the recommended services or add your own and choo…" at bounding box center [692, 380] width 774 height 1335
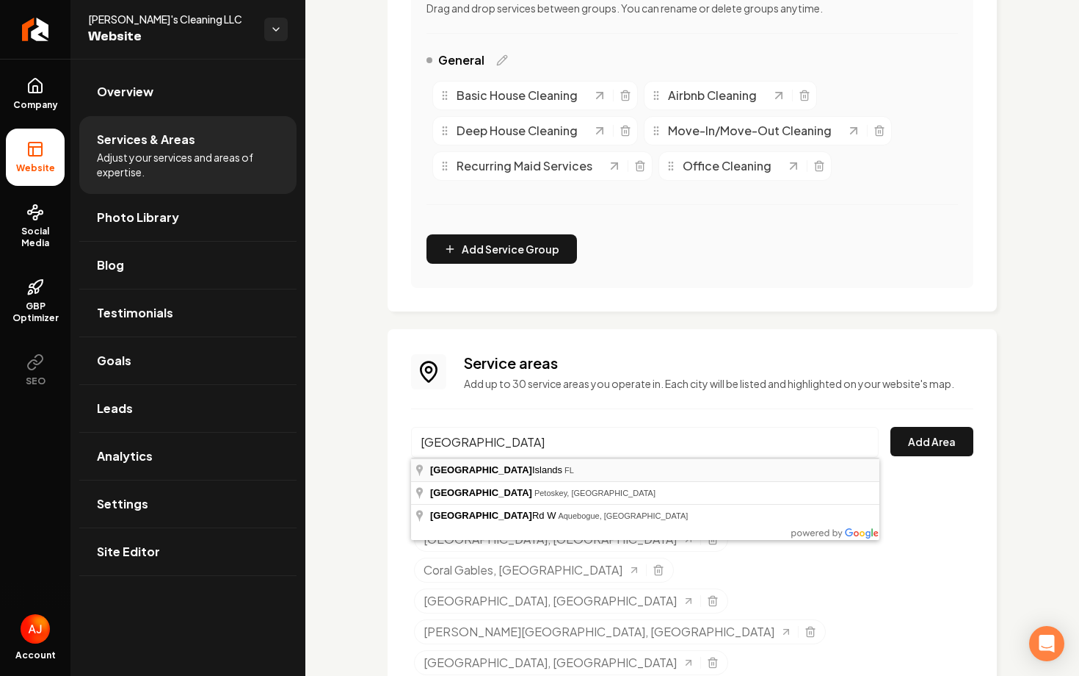
type input "Bay Harbor Islands, FL"
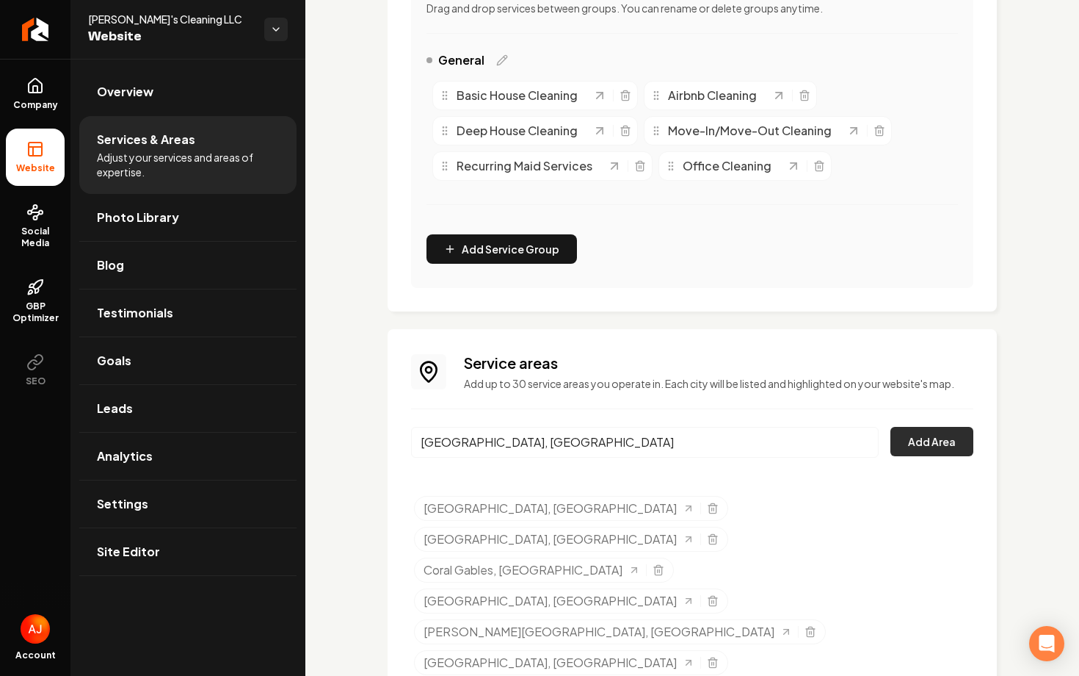
click at [913, 438] on button "Add Area" at bounding box center [932, 441] width 83 height 29
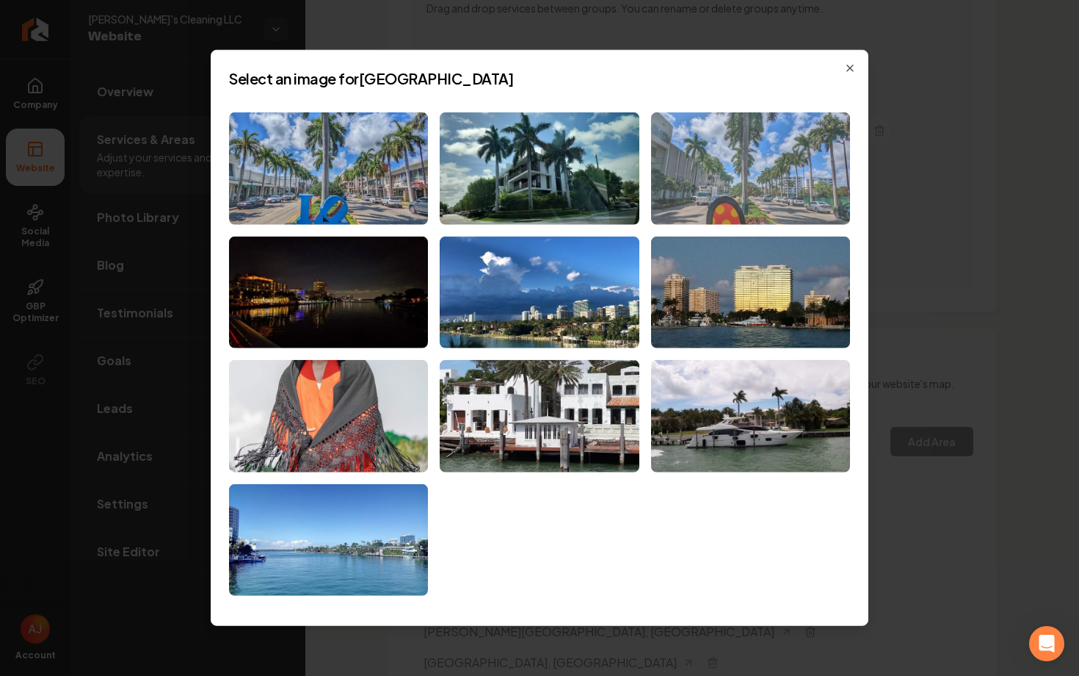
click at [748, 189] on img at bounding box center [750, 168] width 199 height 112
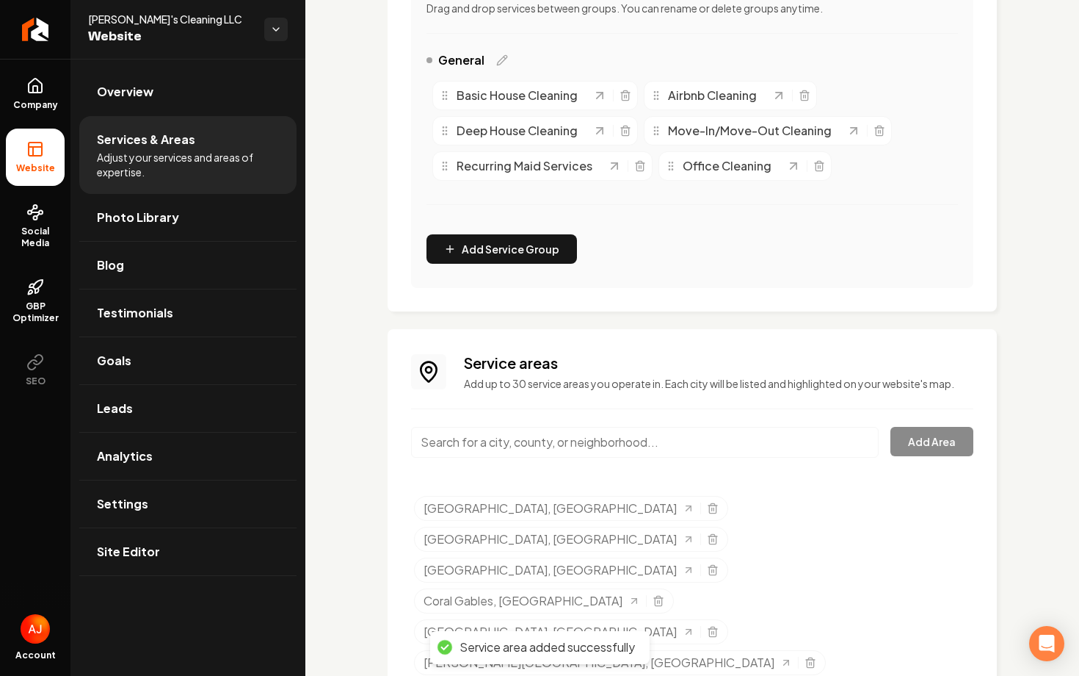
scroll to position [410, 0]
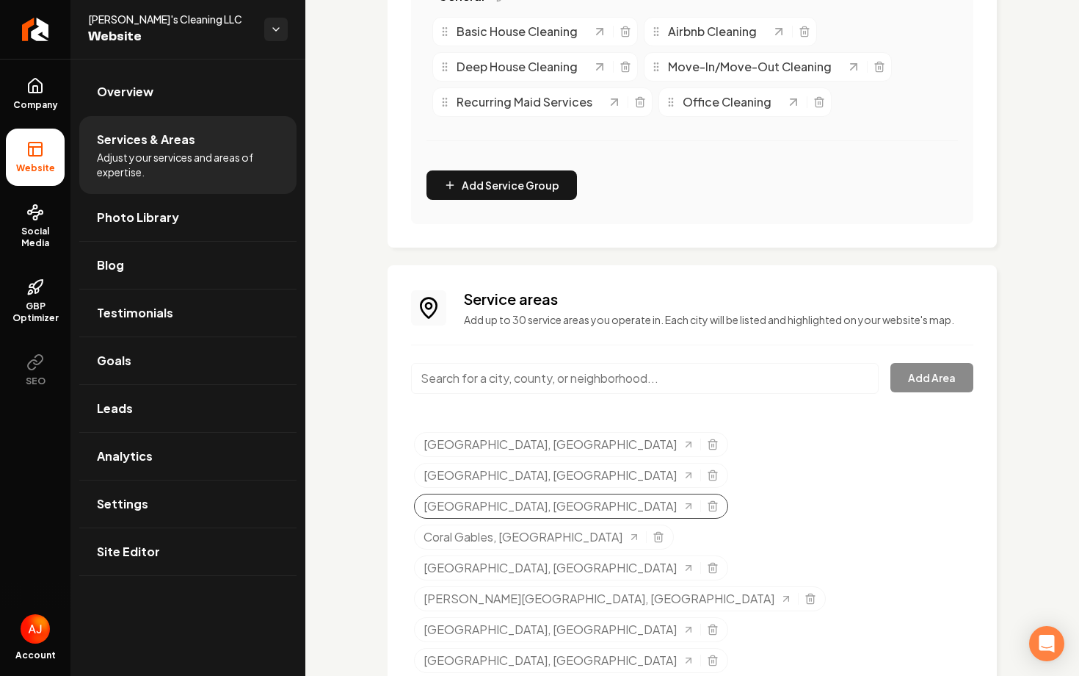
click at [728, 493] on div "Cocoa Beach, FL" at bounding box center [571, 505] width 314 height 25
click at [719, 500] on icon "Selected tags" at bounding box center [713, 506] width 12 height 12
click at [496, 390] on input "Main content area" at bounding box center [645, 378] width 468 height 31
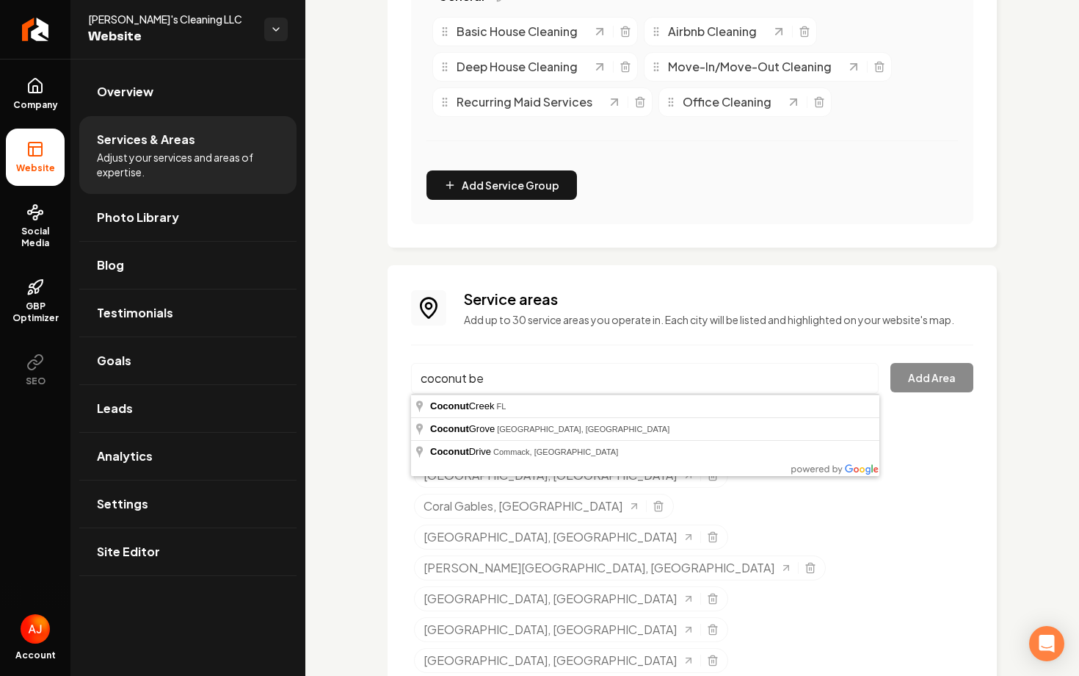
type input "coconut bea"
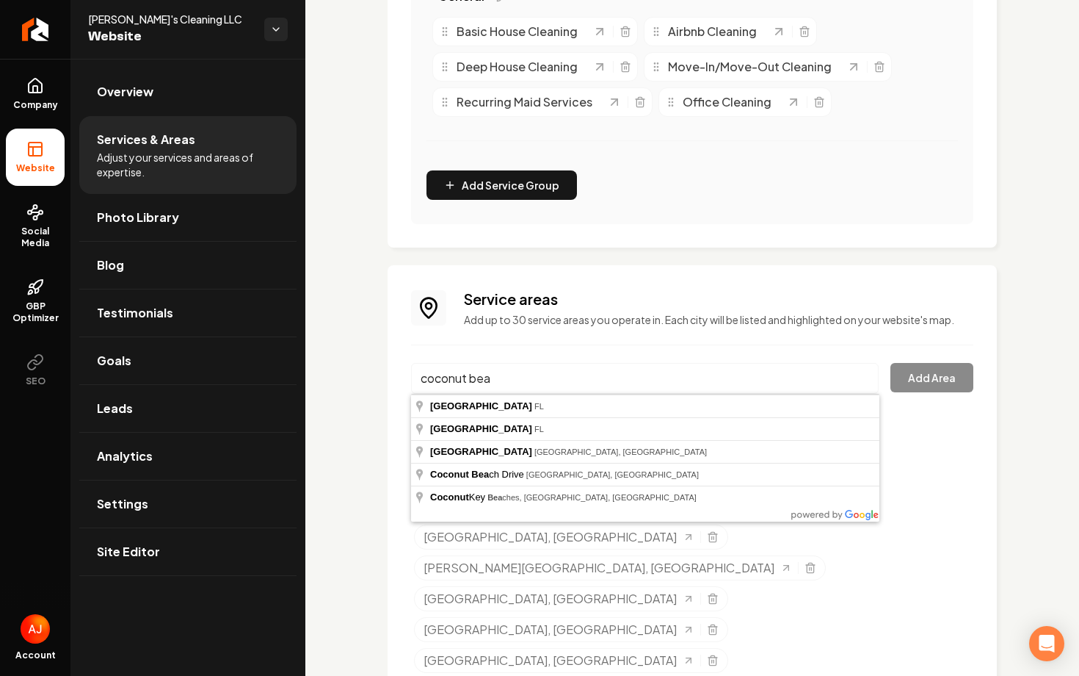
drag, startPoint x: 515, startPoint y: 376, endPoint x: 353, endPoint y: 374, distance: 162.3
click at [353, 374] on div "Services Provided Select from the recommended services or add your own and choo…" at bounding box center [692, 316] width 774 height 1335
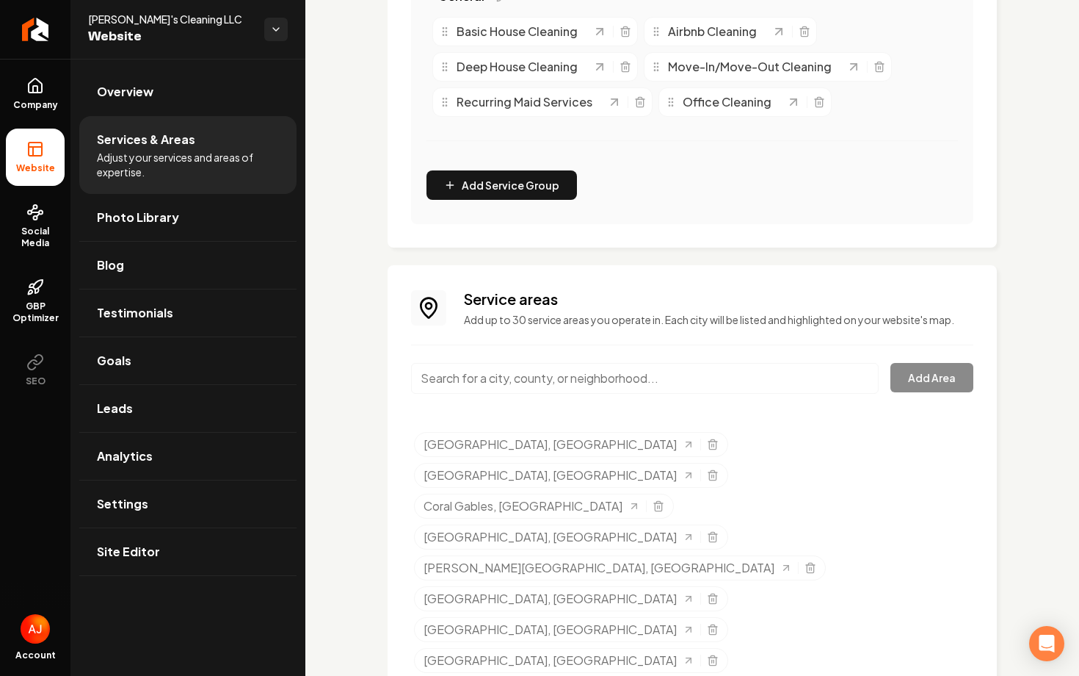
click at [484, 381] on input "Main content area" at bounding box center [645, 378] width 468 height 31
type input "Aventura, FL"
click at [917, 391] on button "Add Area" at bounding box center [932, 377] width 83 height 29
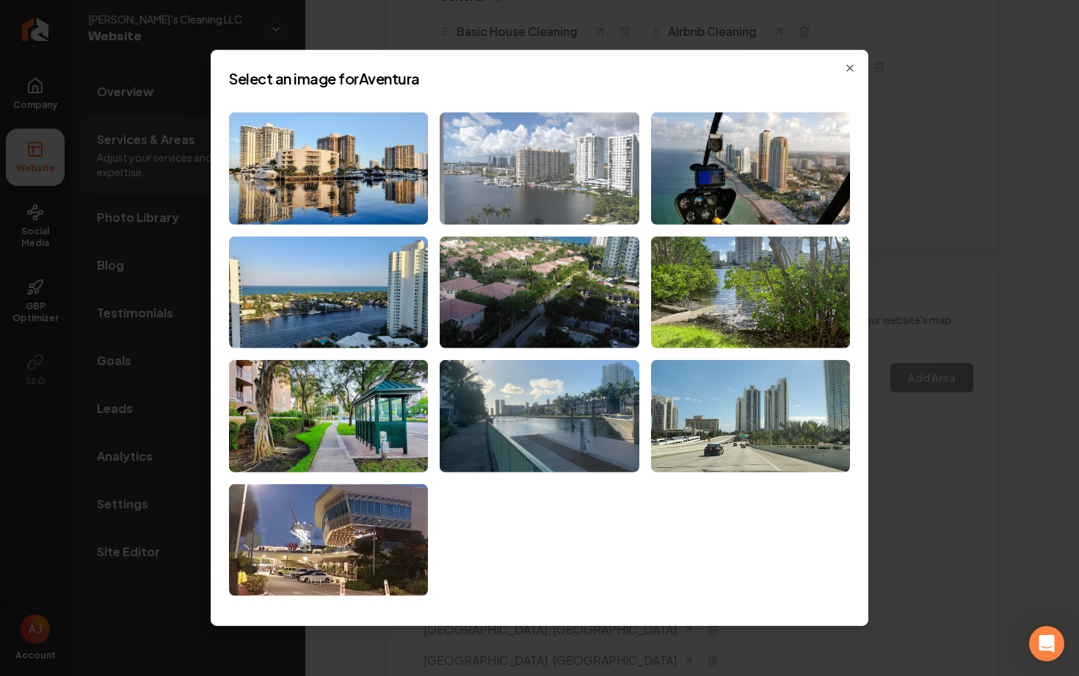
click at [606, 144] on img at bounding box center [539, 168] width 199 height 112
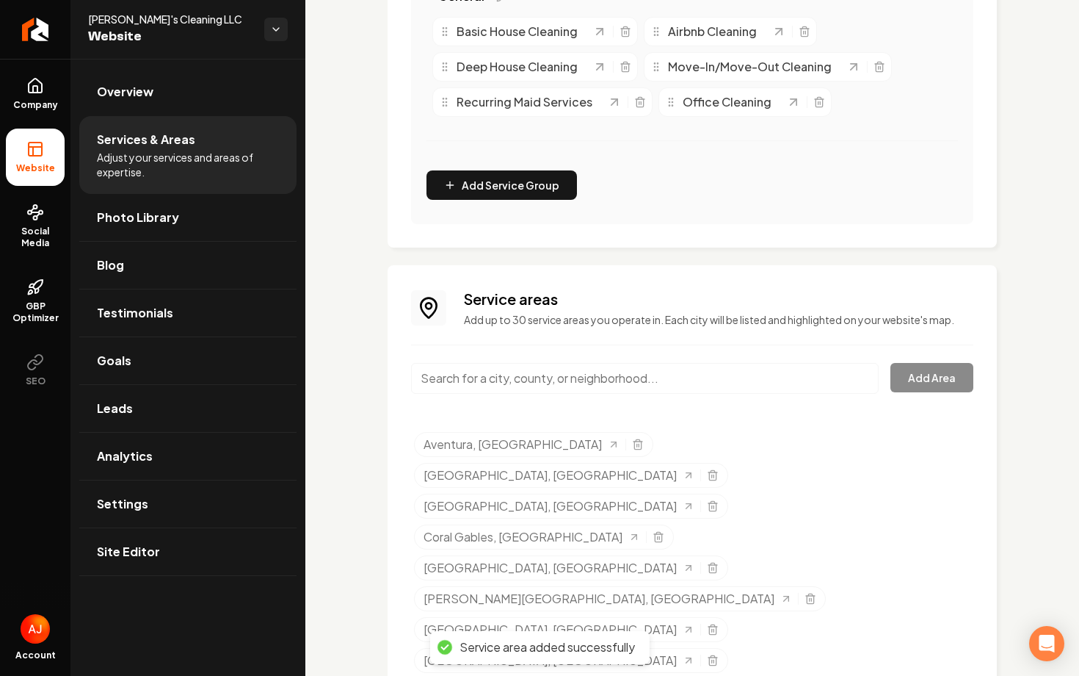
click at [482, 384] on input "Main content area" at bounding box center [645, 378] width 468 height 31
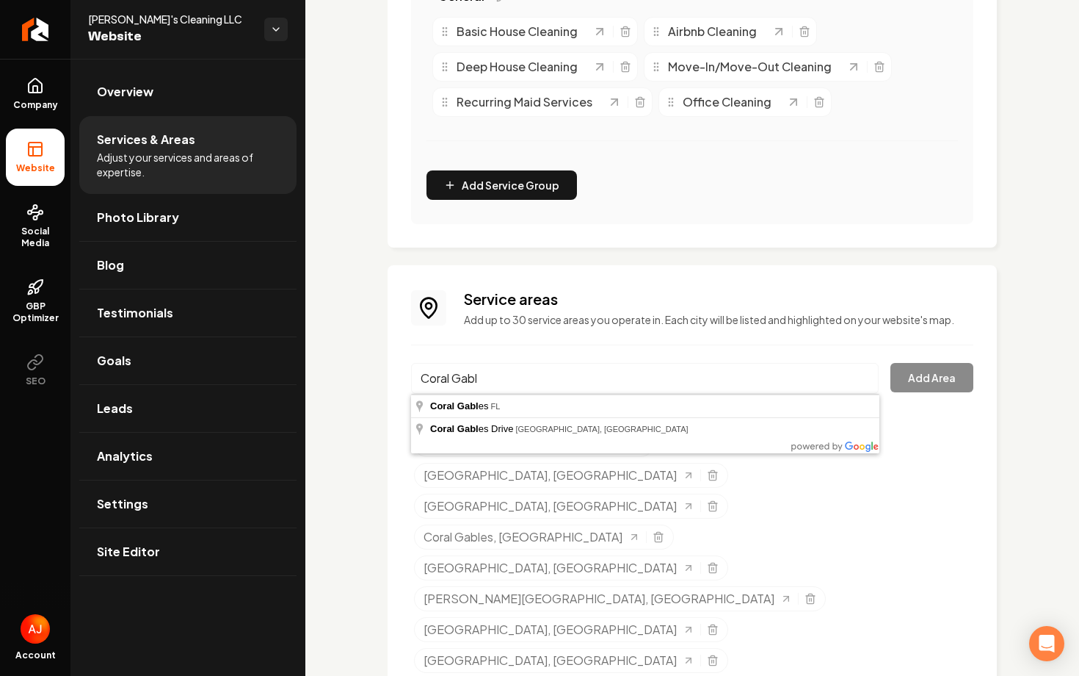
type input "Coral Gables, FL"
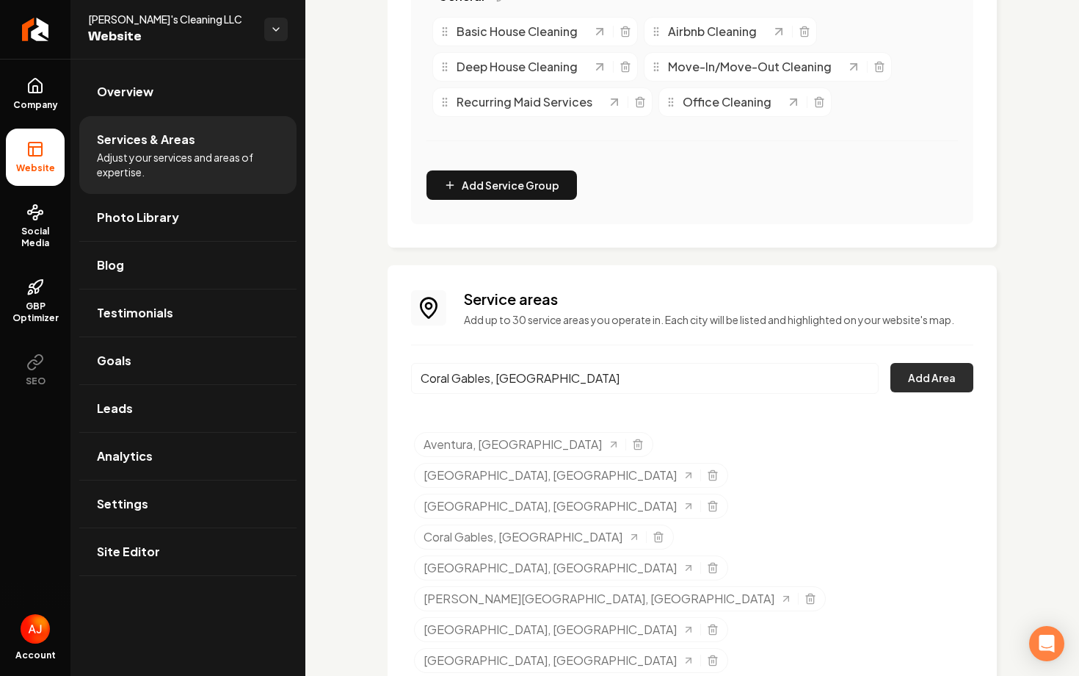
click at [918, 382] on button "Add Area" at bounding box center [932, 377] width 83 height 29
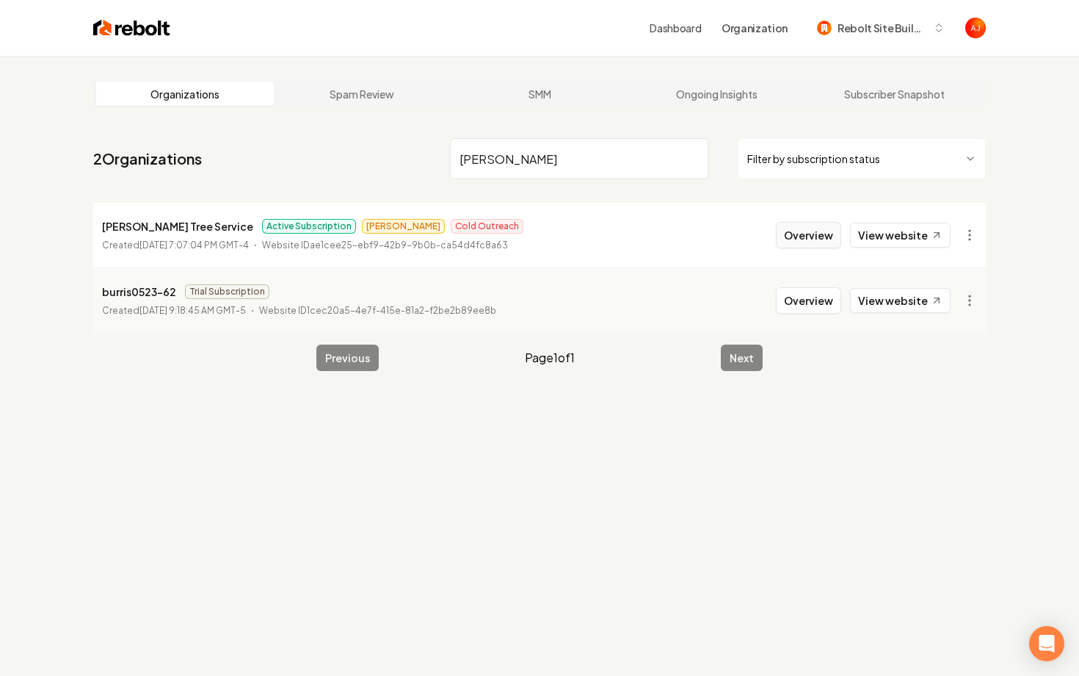
type input "burris"
click at [800, 245] on button "Overview" at bounding box center [808, 235] width 65 height 26
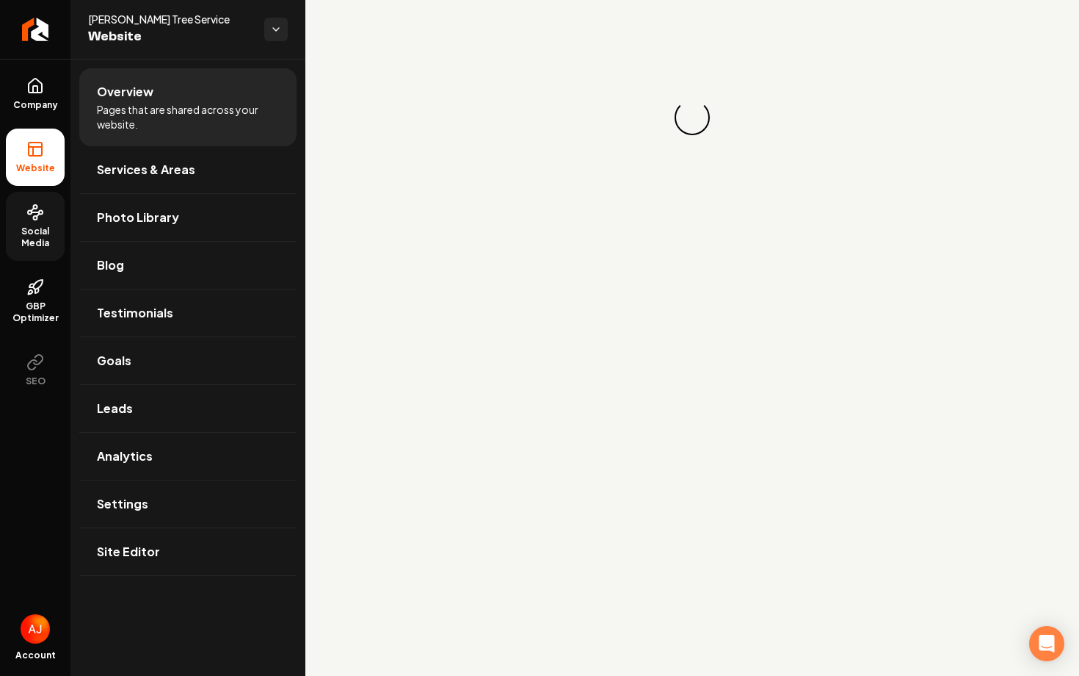
click at [41, 221] on link "Social Media" at bounding box center [35, 226] width 59 height 69
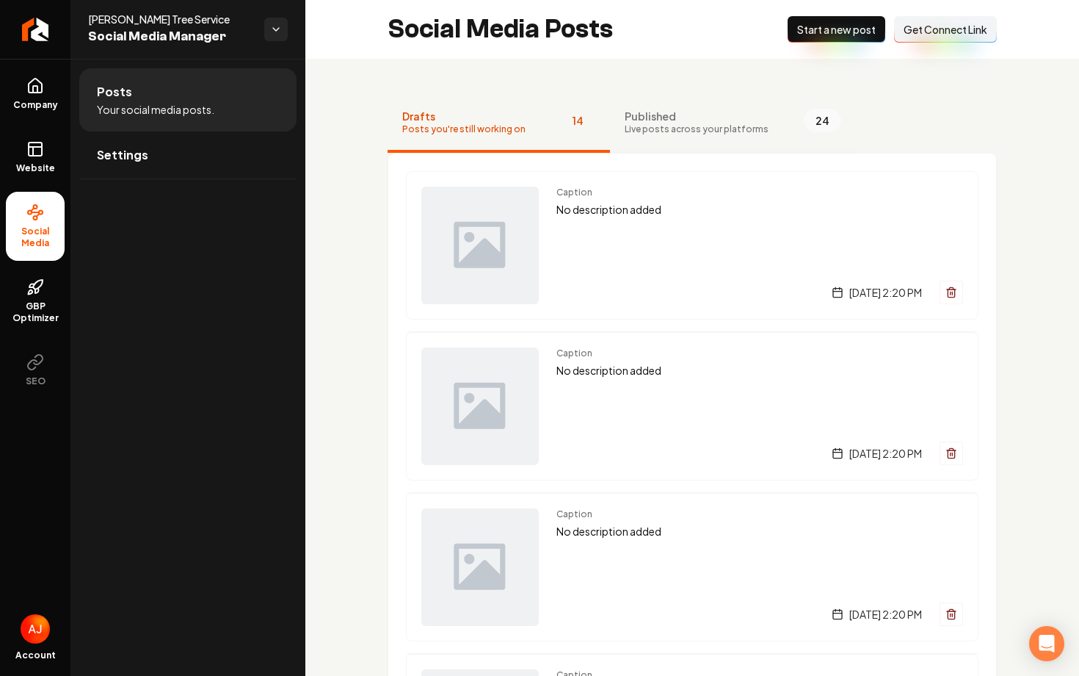
click at [687, 112] on span "Published" at bounding box center [697, 116] width 144 height 15
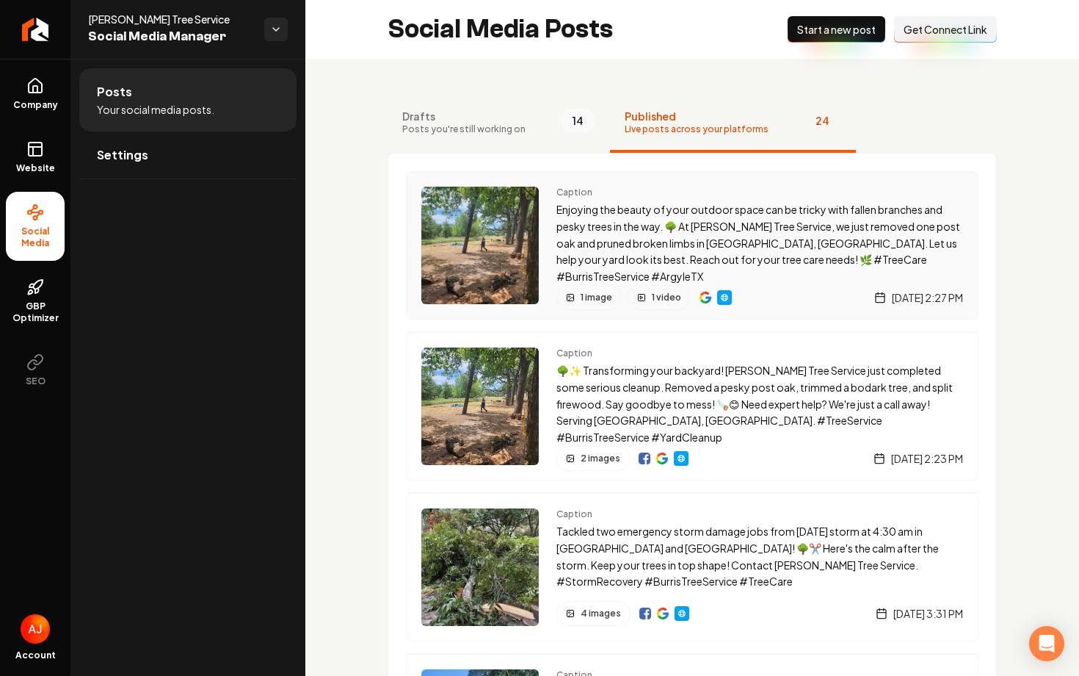
click at [546, 231] on div "Caption Enjoying the beauty of your outdoor space can be tricky with fallen bra…" at bounding box center [692, 245] width 573 height 148
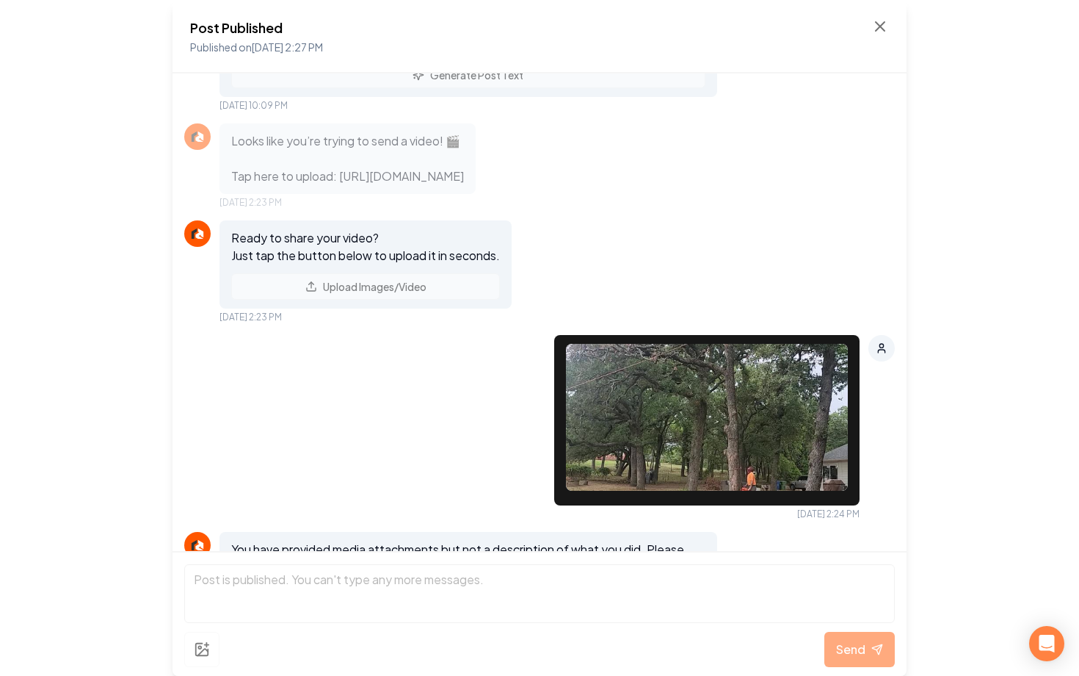
scroll to position [441, 0]
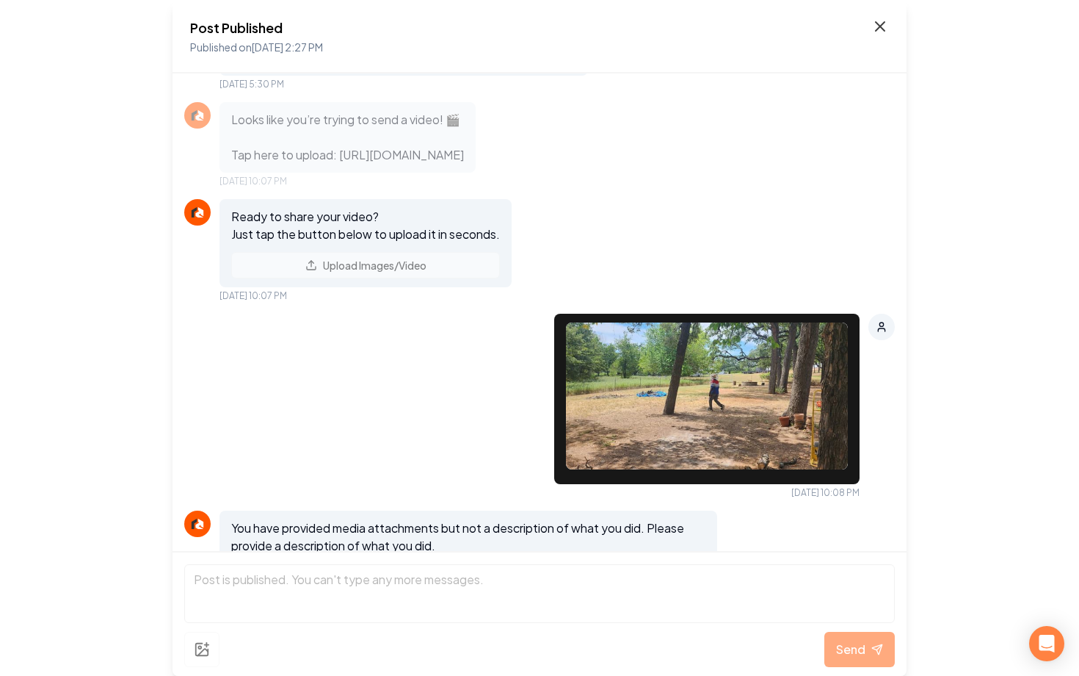
click at [872, 25] on icon at bounding box center [881, 27] width 18 height 18
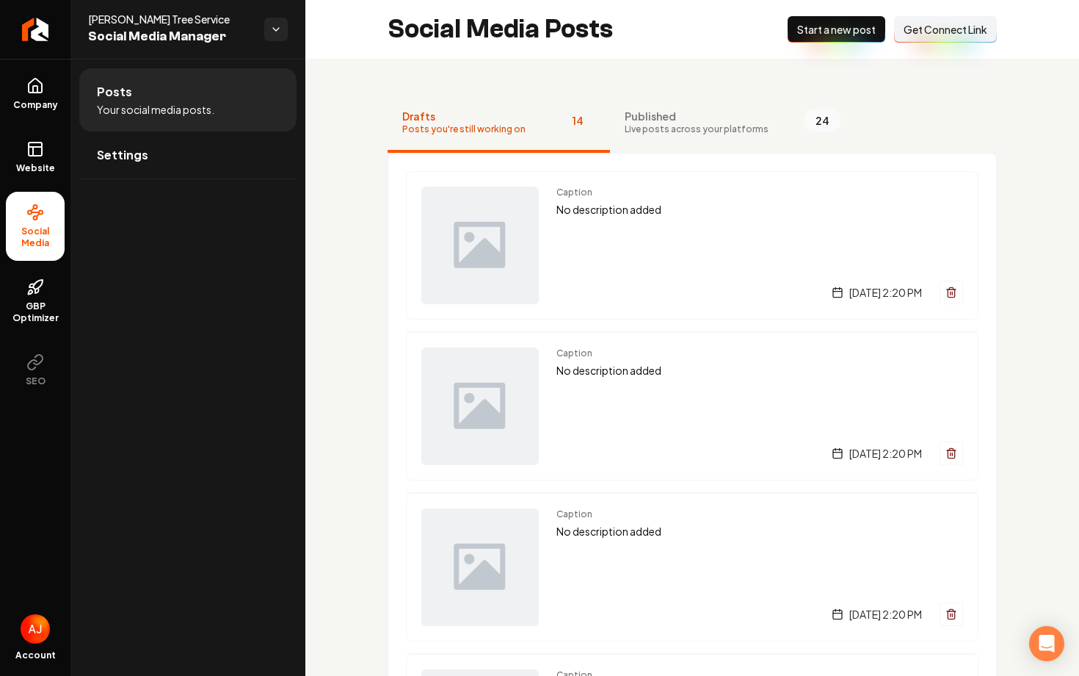
click at [656, 119] on span "Published" at bounding box center [697, 116] width 144 height 15
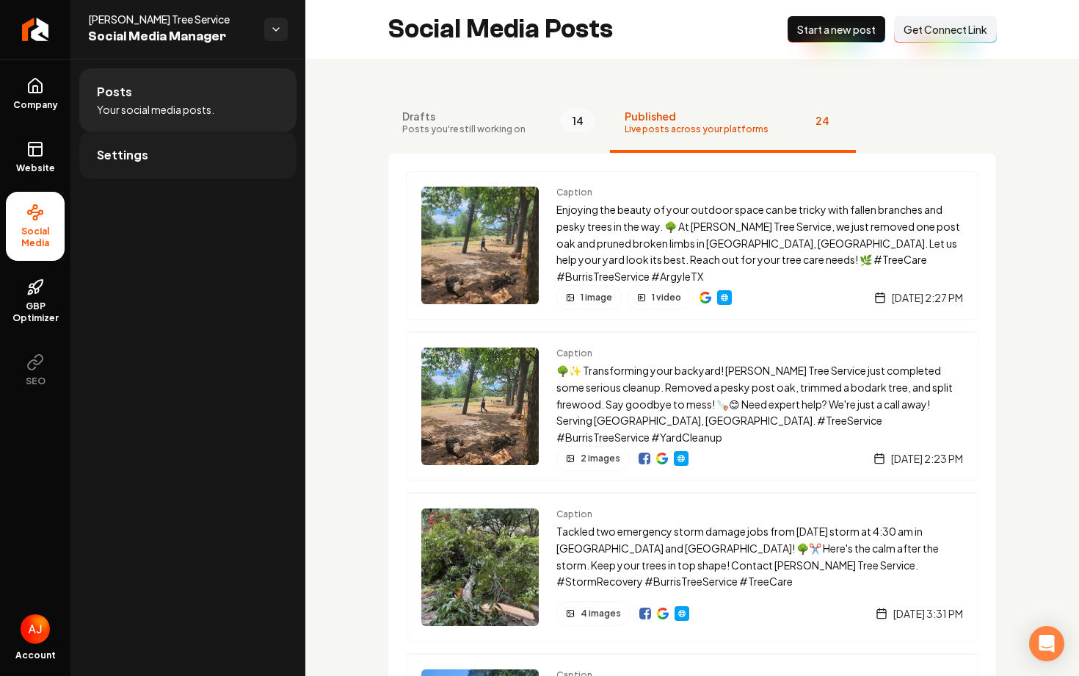
click at [168, 167] on link "Settings" at bounding box center [187, 154] width 217 height 47
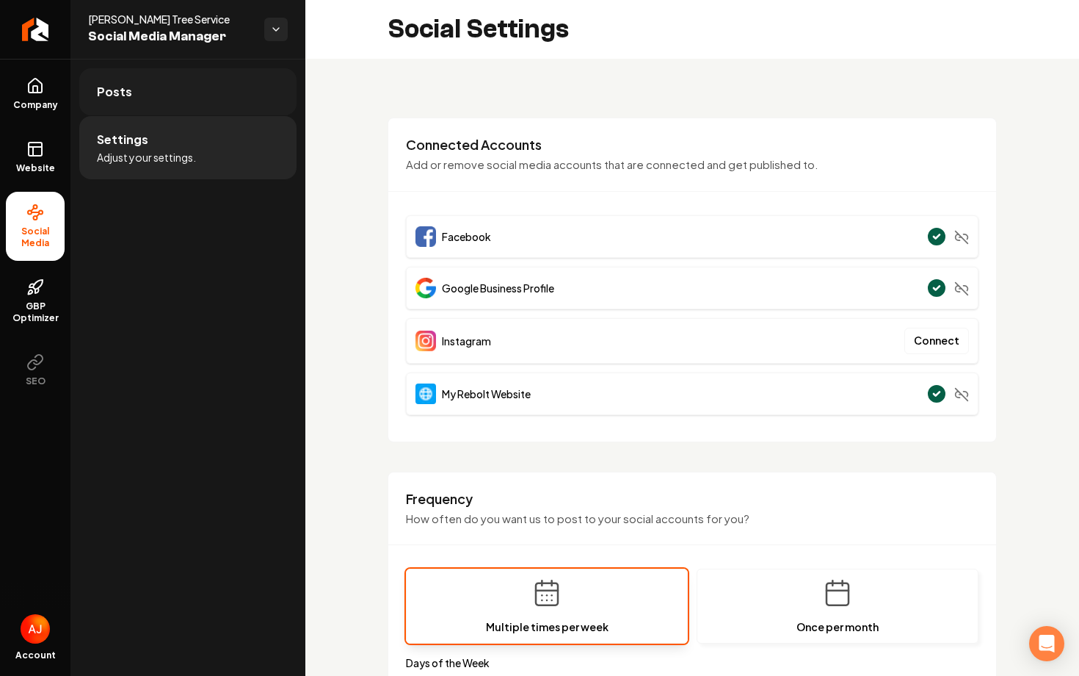
click at [169, 104] on link "Posts" at bounding box center [187, 91] width 217 height 47
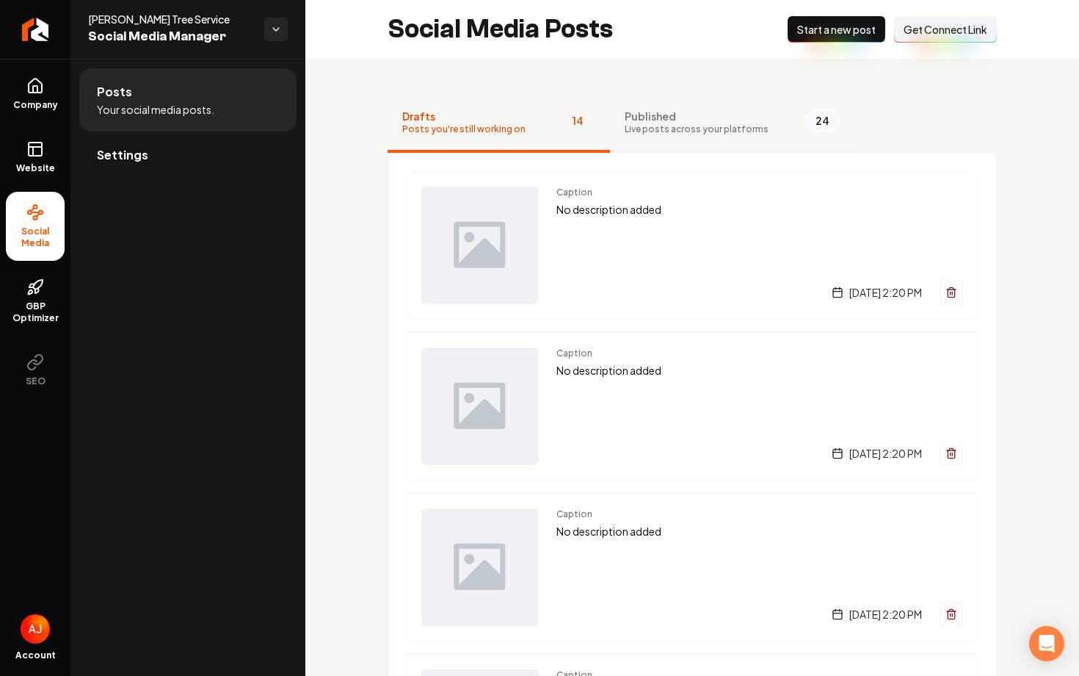
click at [675, 121] on span "Published" at bounding box center [697, 116] width 144 height 15
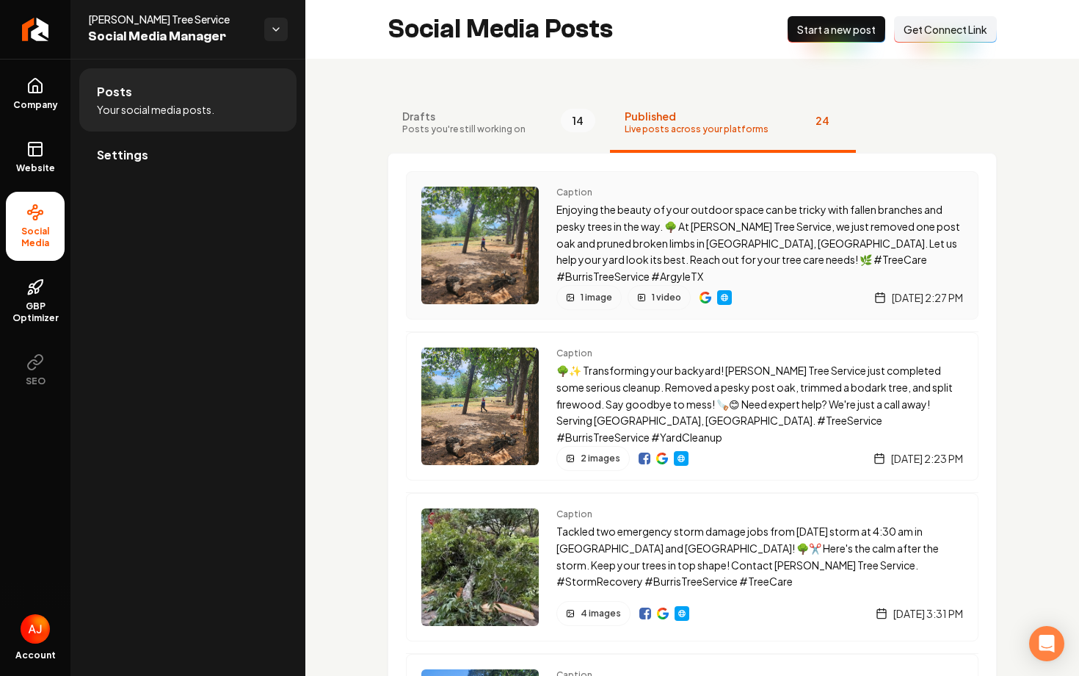
click at [767, 305] on div "Caption Enjoying the beauty of your outdoor space can be tricky with fallen bra…" at bounding box center [692, 245] width 573 height 148
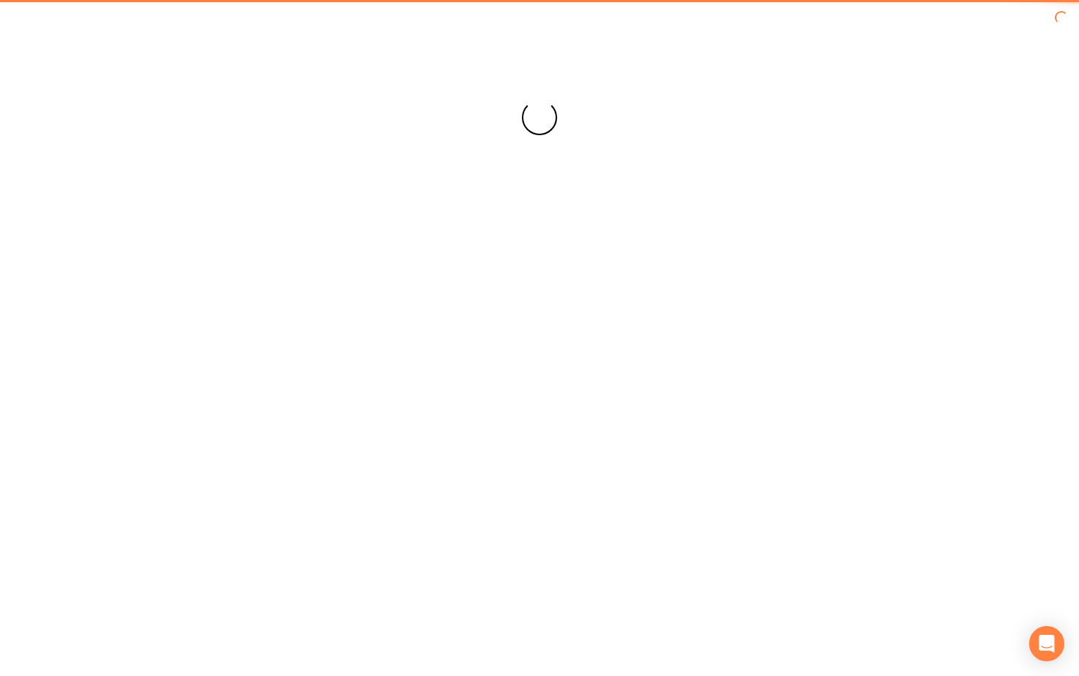
click at [493, 107] on div "Loading... Loading..." at bounding box center [539, 117] width 1079 height 235
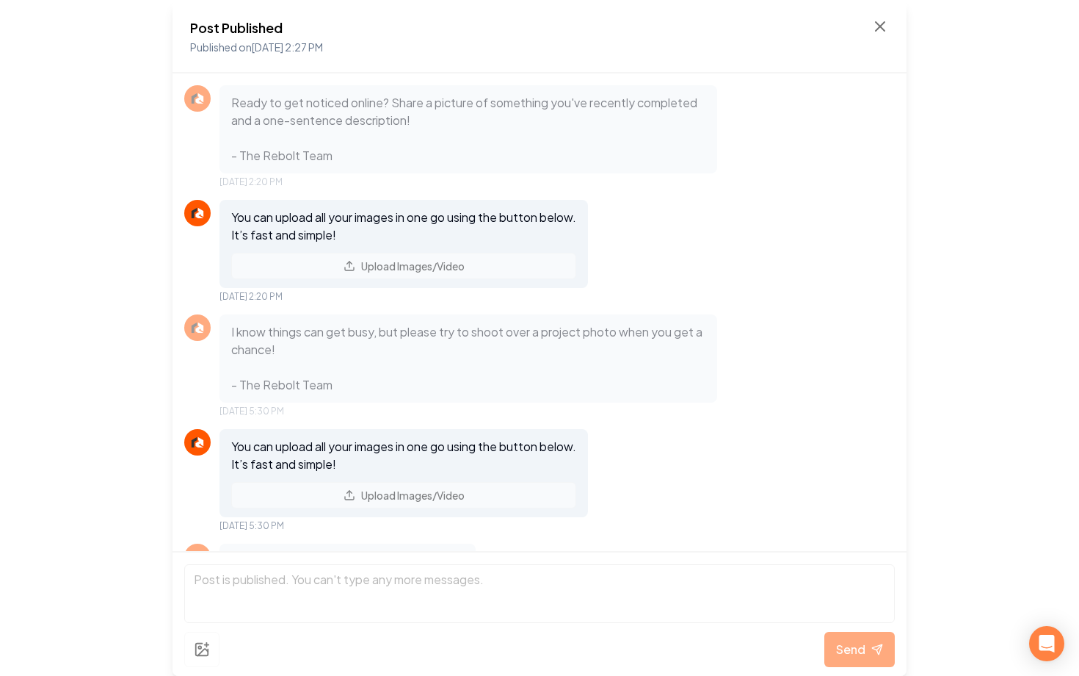
scroll to position [1778, 0]
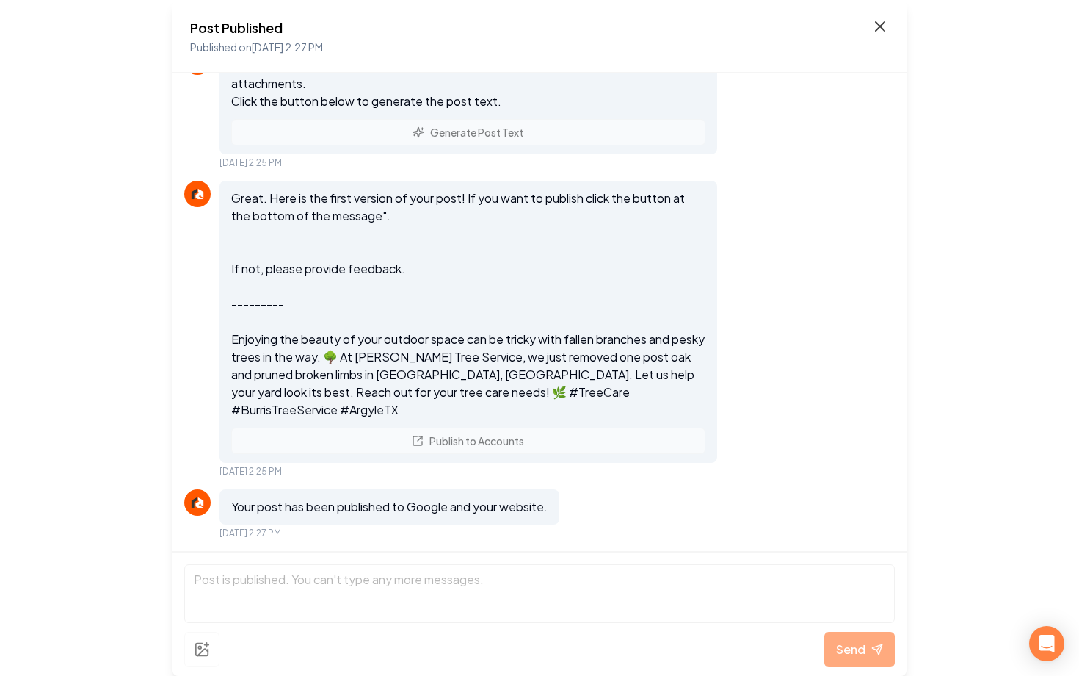
click at [880, 26] on icon at bounding box center [880, 26] width 9 height 9
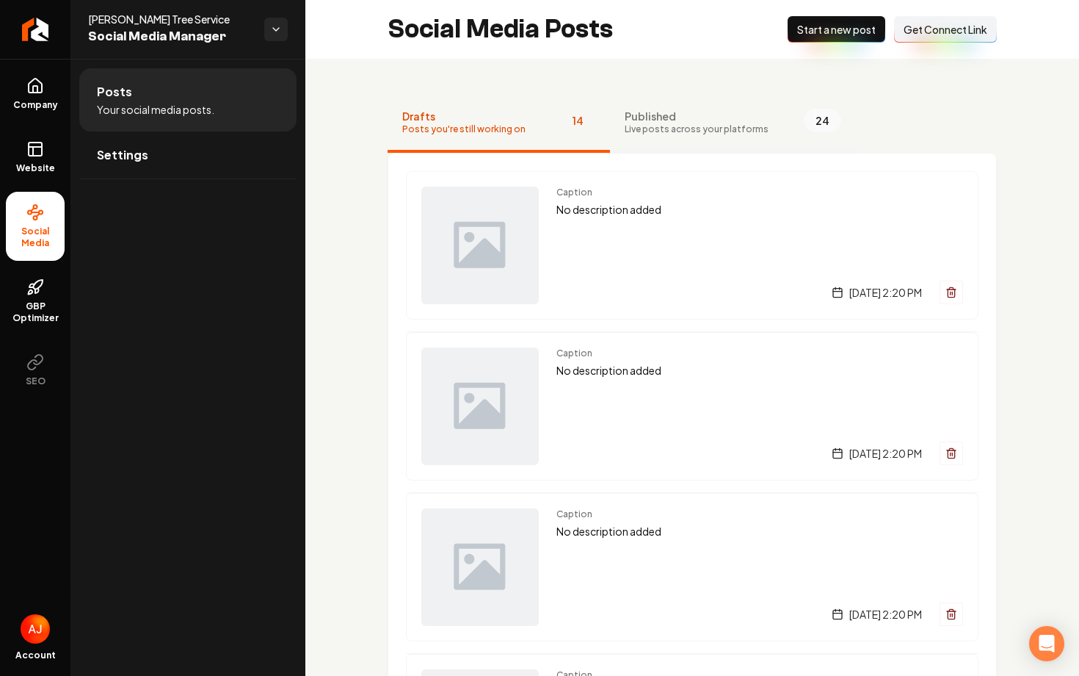
click at [696, 129] on span "Live posts across your platforms" at bounding box center [697, 129] width 144 height 12
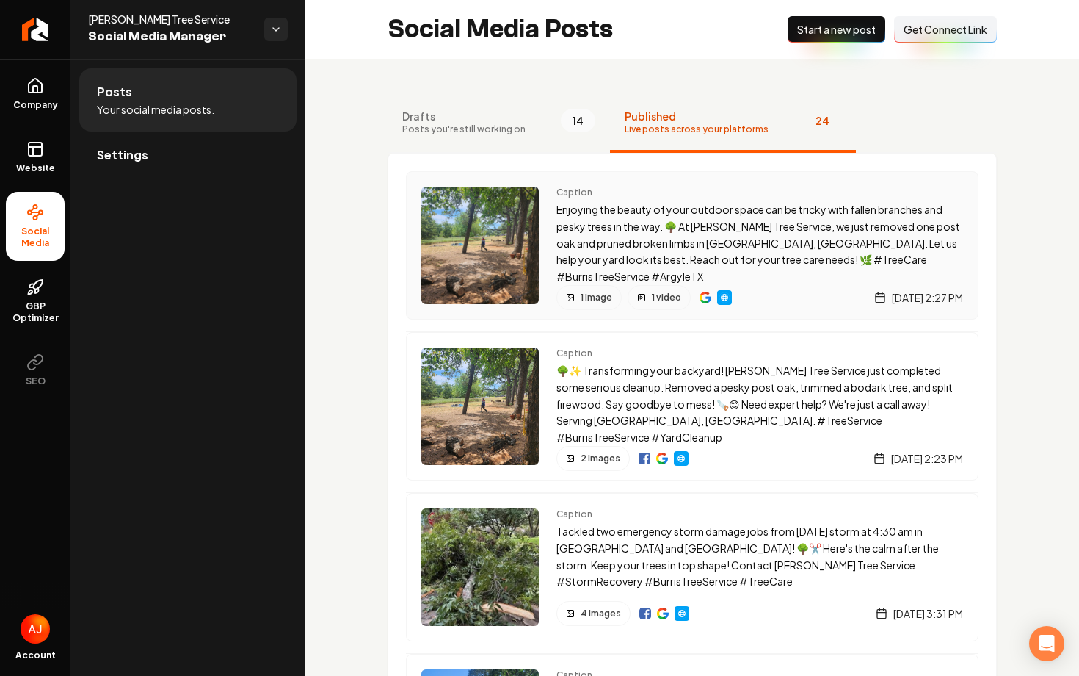
click at [568, 271] on div "Caption Enjoying the beauty of your outdoor space can be tricky with fallen bra…" at bounding box center [760, 245] width 407 height 117
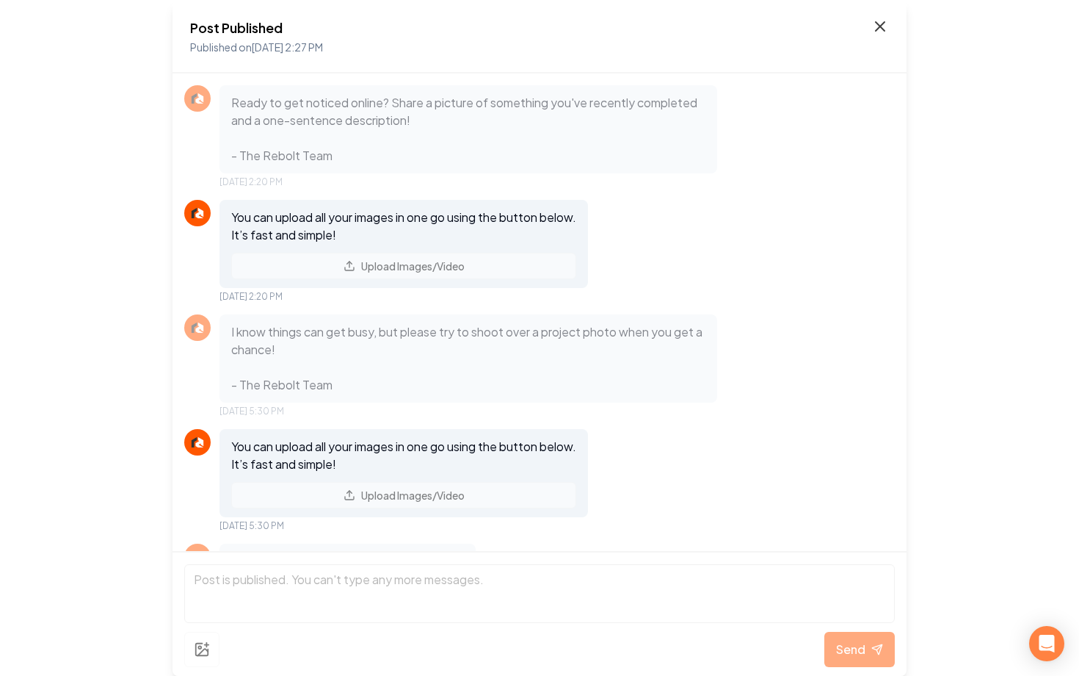
click at [876, 32] on icon at bounding box center [881, 27] width 18 height 18
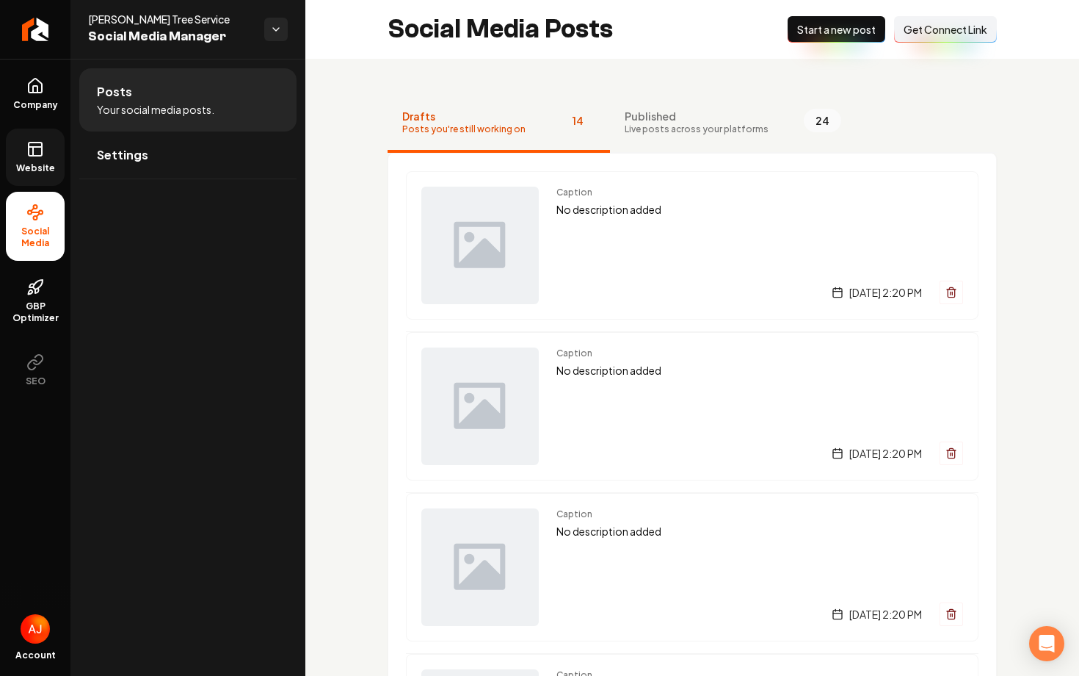
click at [23, 173] on span "Website" at bounding box center [35, 168] width 51 height 12
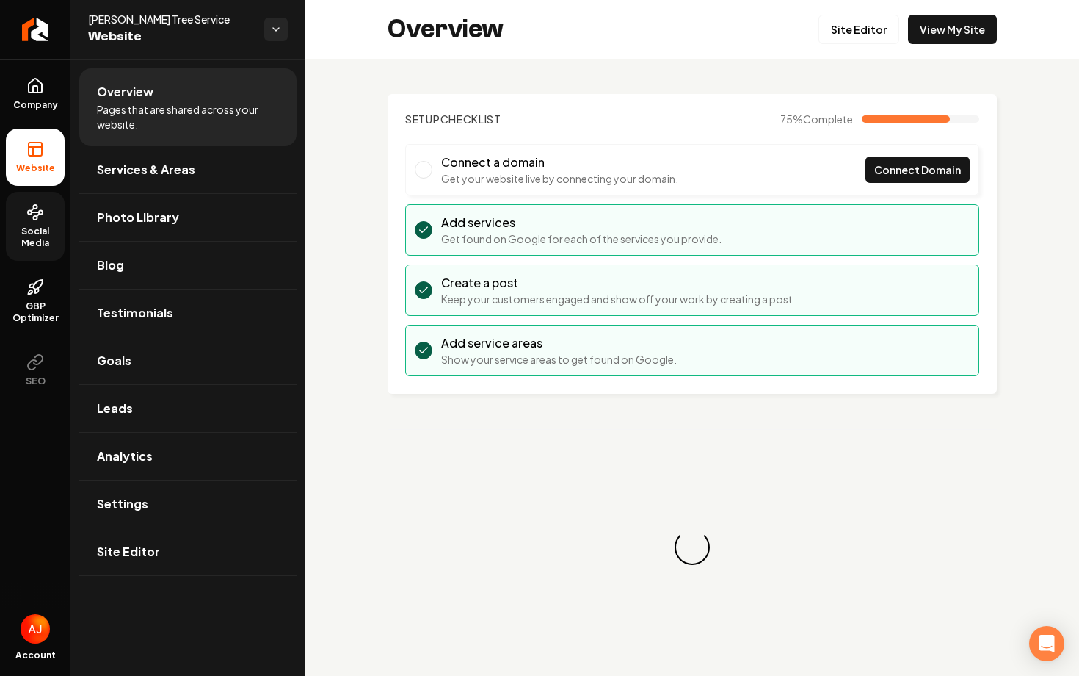
click at [22, 252] on link "Social Media" at bounding box center [35, 226] width 59 height 69
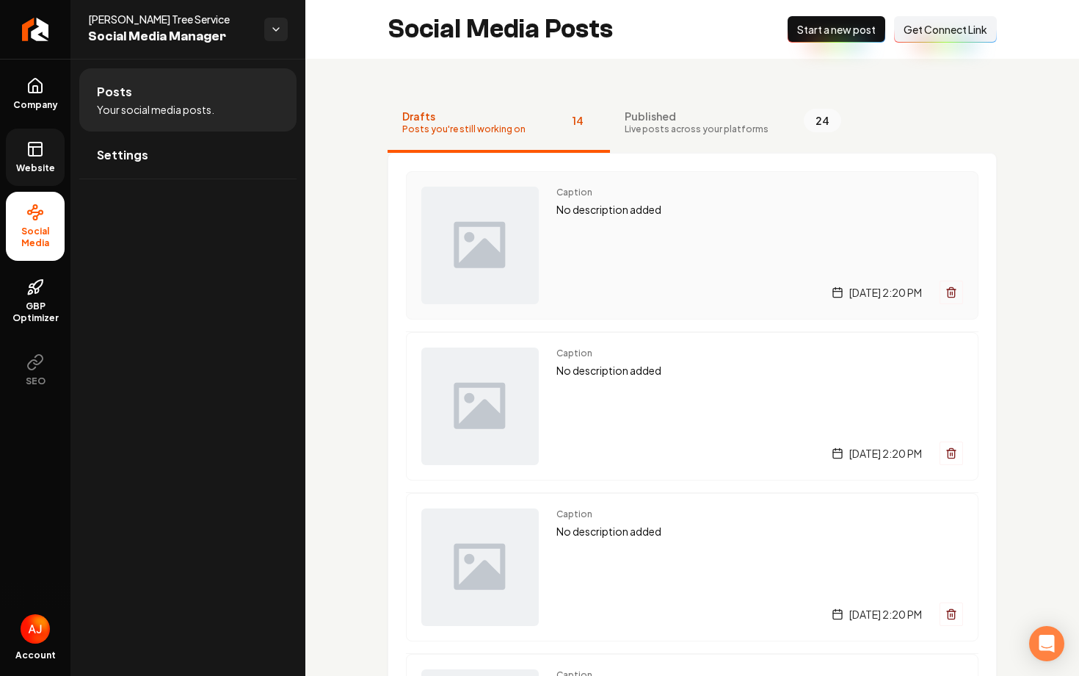
click at [775, 196] on span "Caption" at bounding box center [760, 193] width 407 height 12
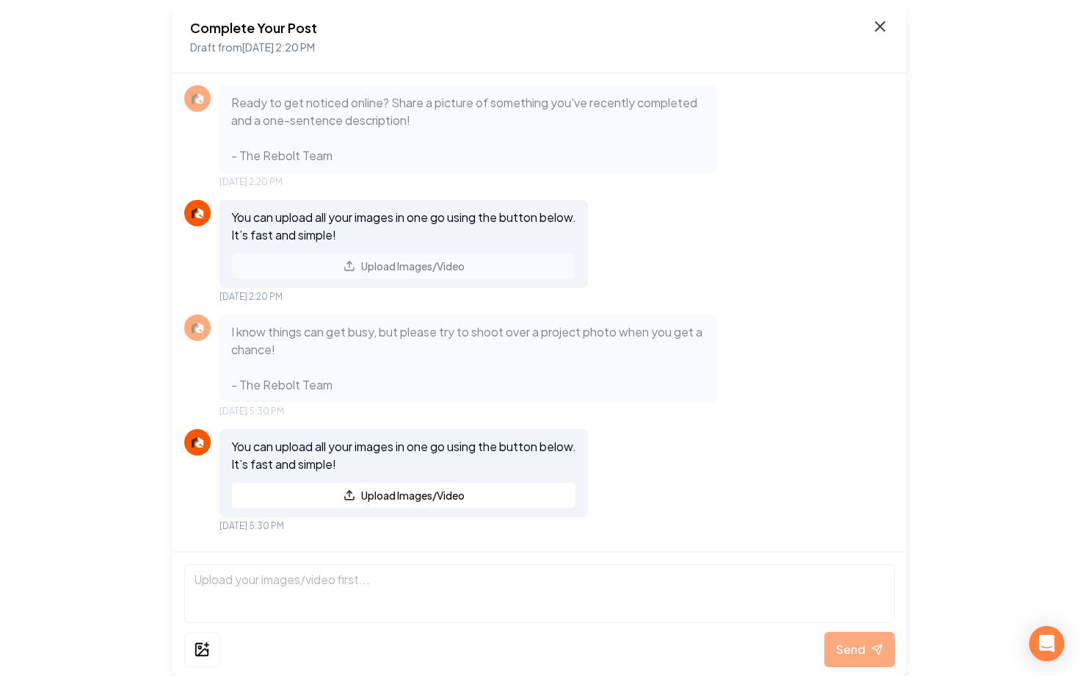
click at [885, 34] on icon at bounding box center [881, 27] width 18 height 18
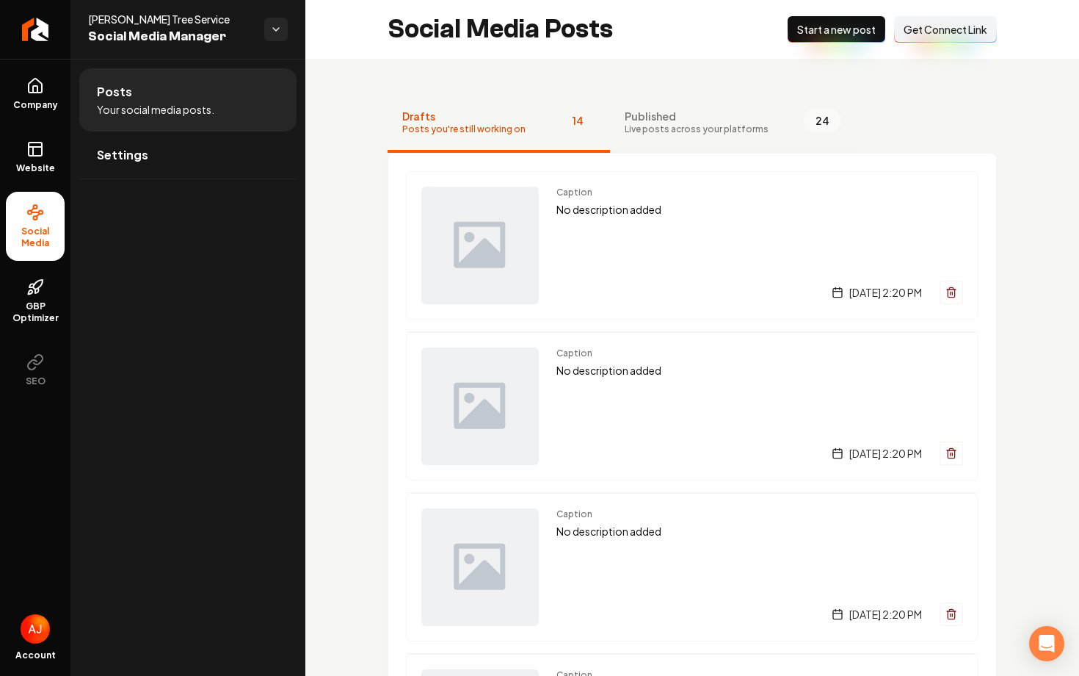
click at [673, 142] on button "Published Live posts across your platforms 24" at bounding box center [733, 123] width 246 height 59
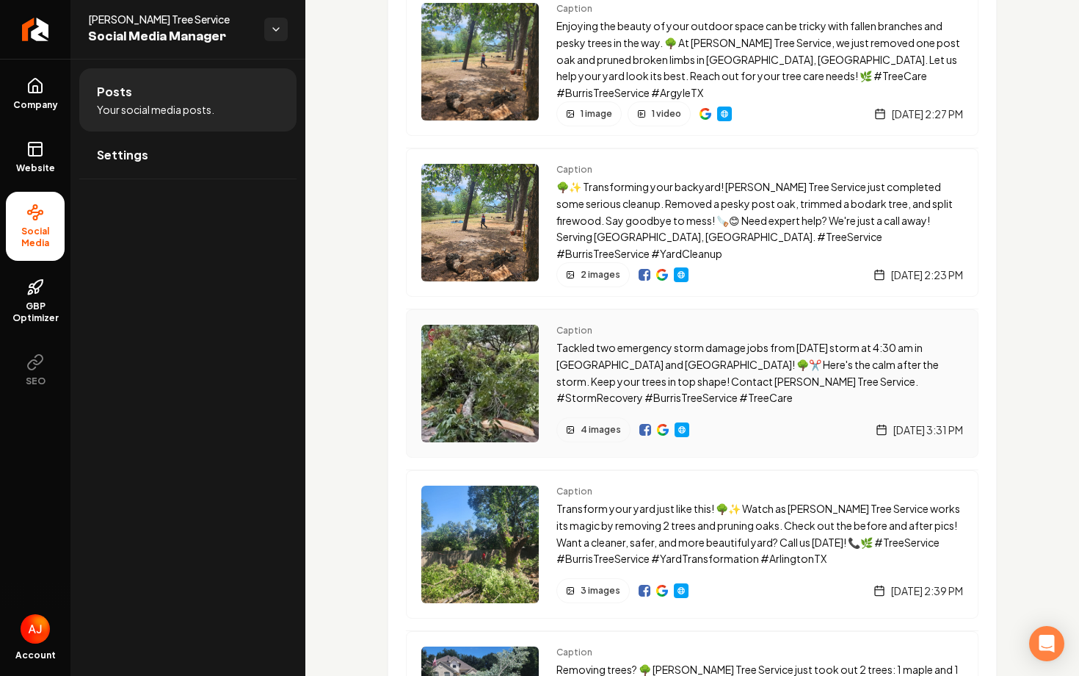
scroll to position [180, 0]
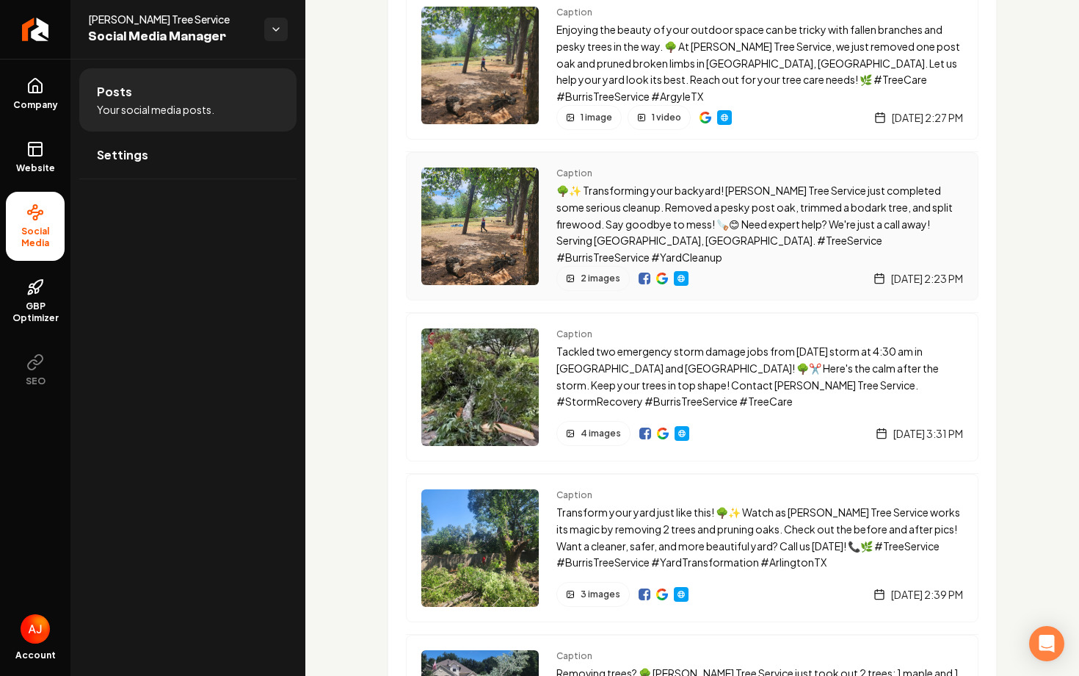
click at [598, 276] on span "2 images" at bounding box center [601, 278] width 40 height 12
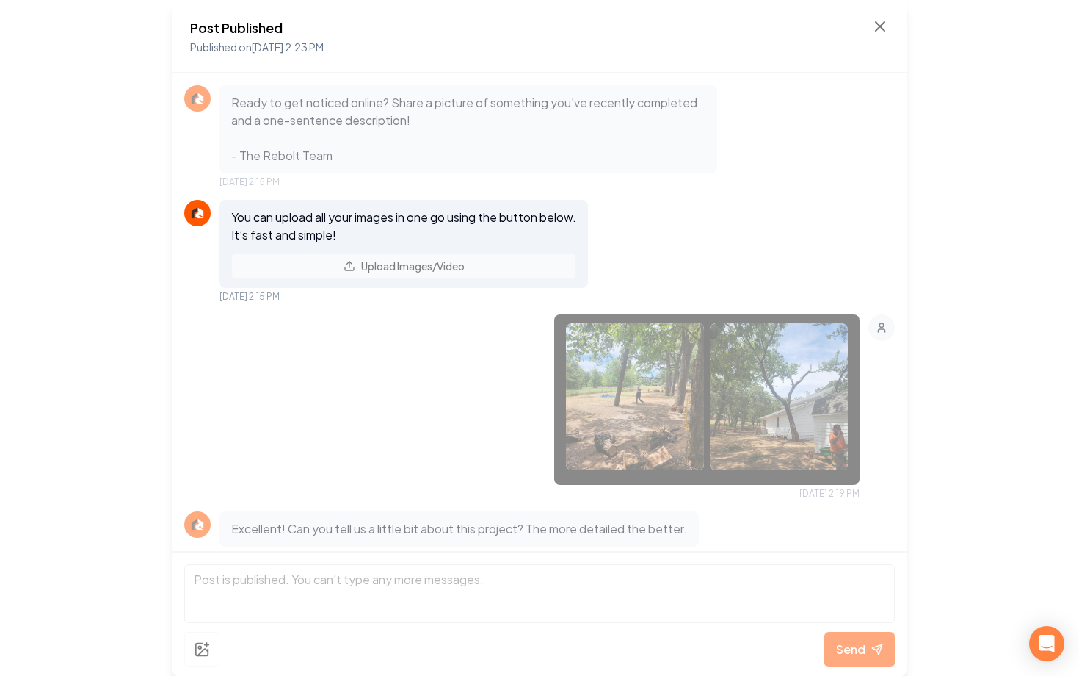
scroll to position [480, 0]
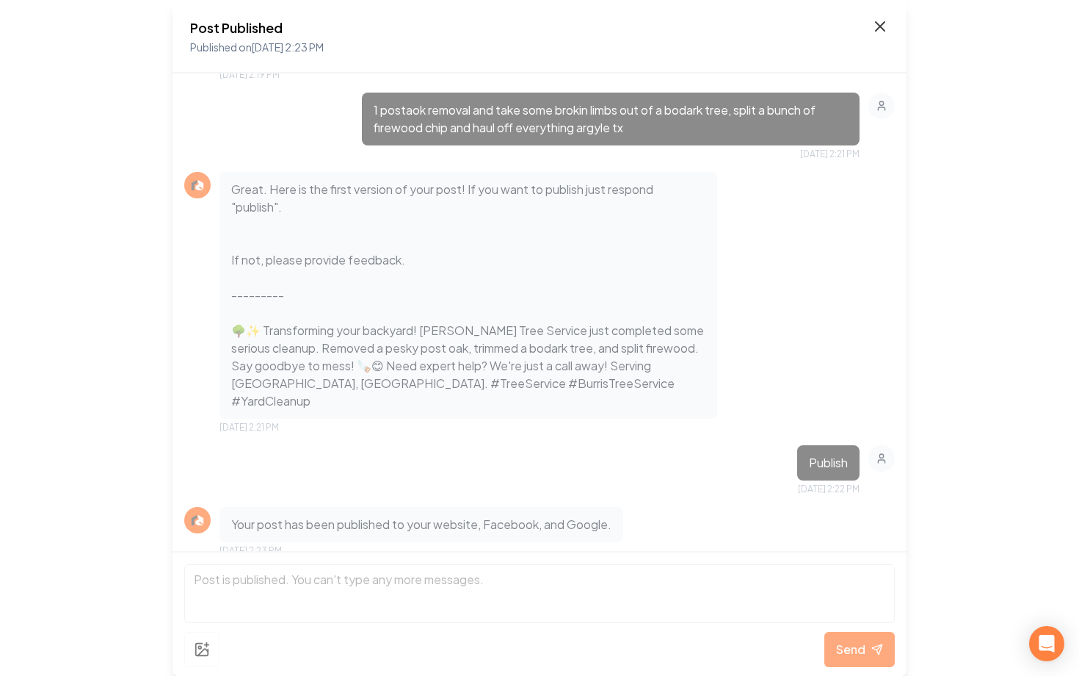
click at [878, 32] on icon at bounding box center [881, 27] width 18 height 18
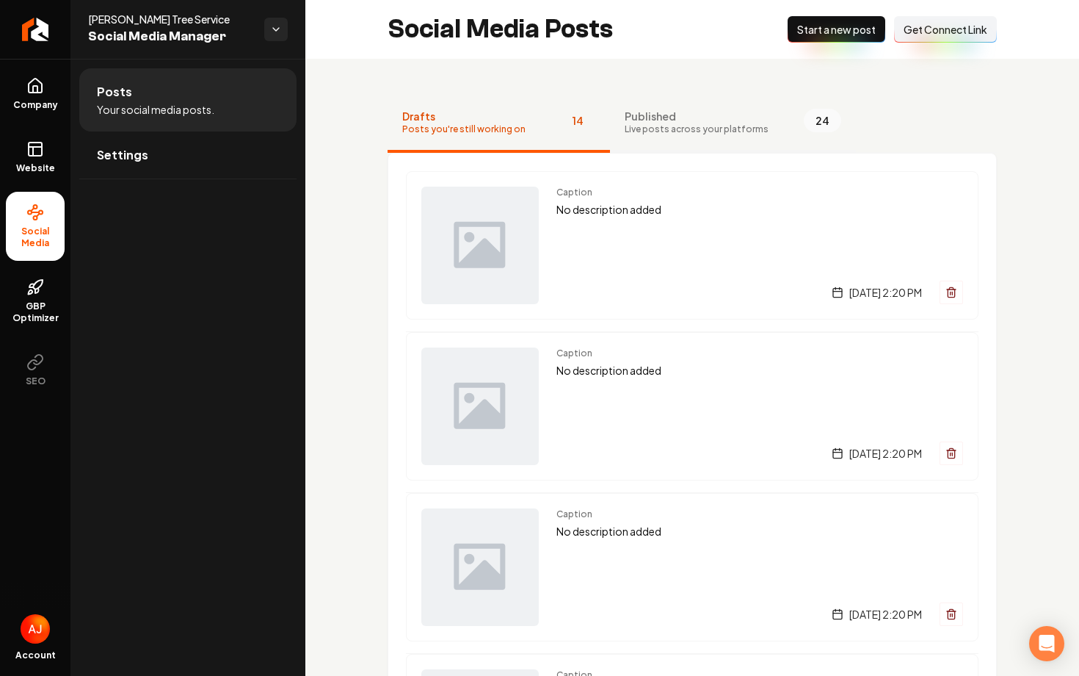
click at [682, 117] on span "Published" at bounding box center [697, 116] width 144 height 15
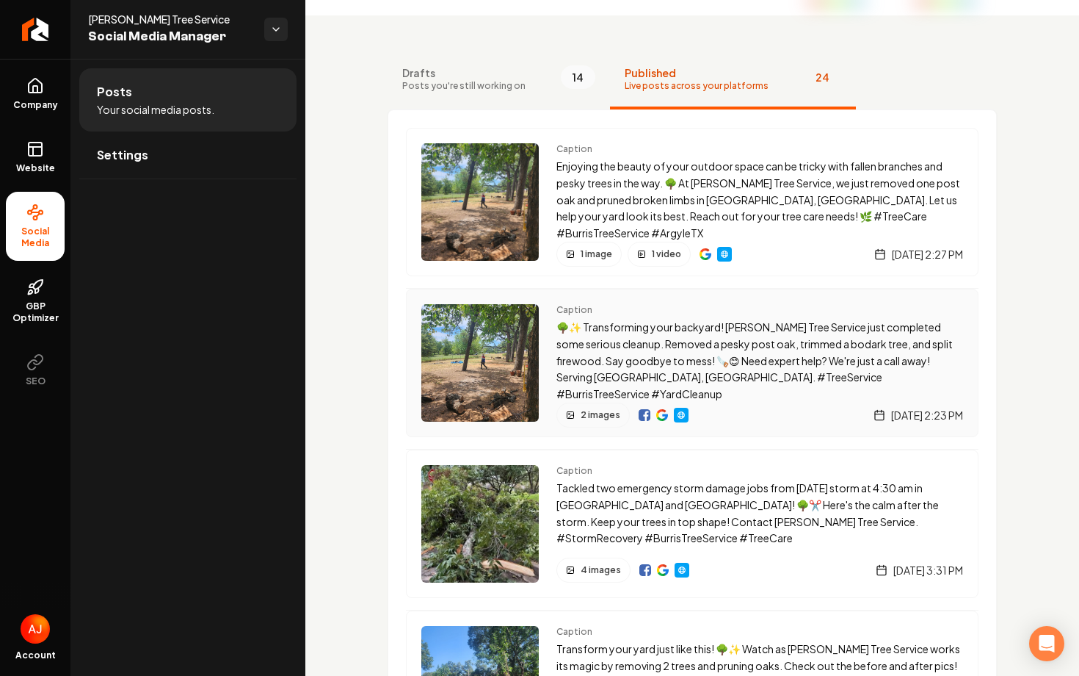
scroll to position [44, 0]
click at [755, 270] on div "Caption Enjoying the beauty of your outdoor space can be tricky with fallen bra…" at bounding box center [692, 201] width 573 height 148
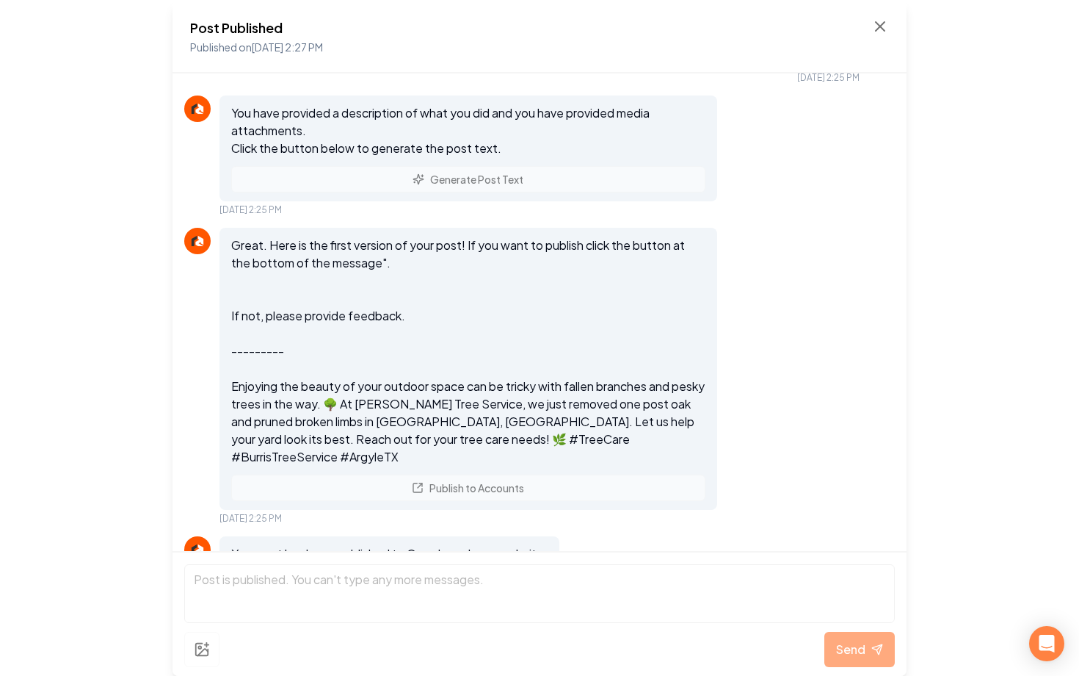
scroll to position [1778, 0]
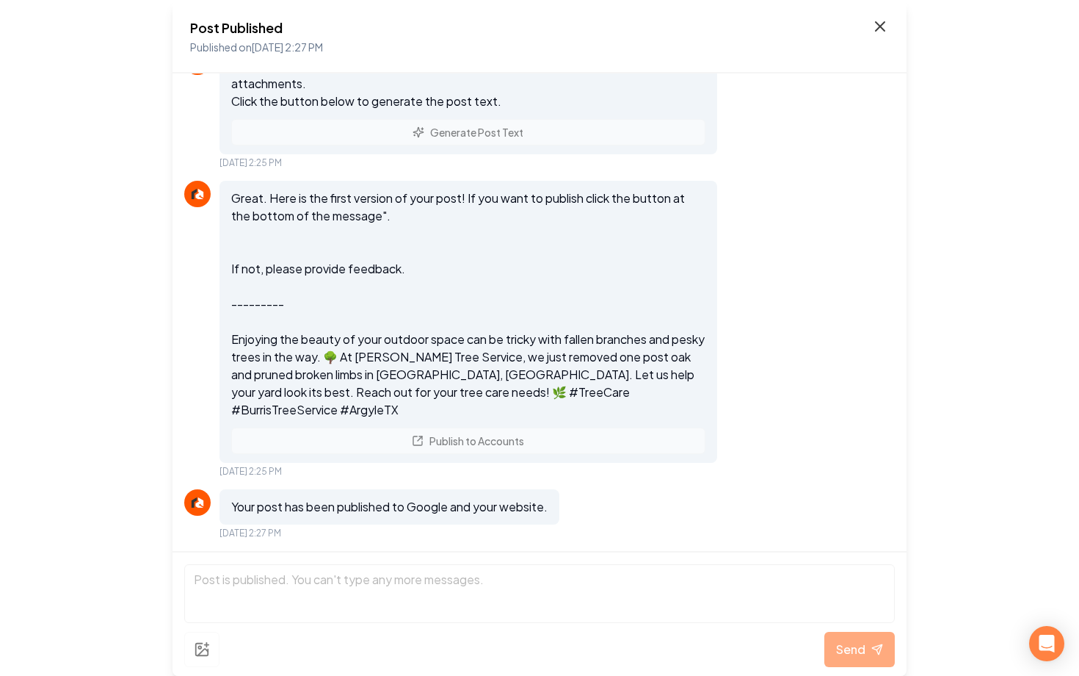
click at [876, 27] on icon at bounding box center [881, 27] width 18 height 18
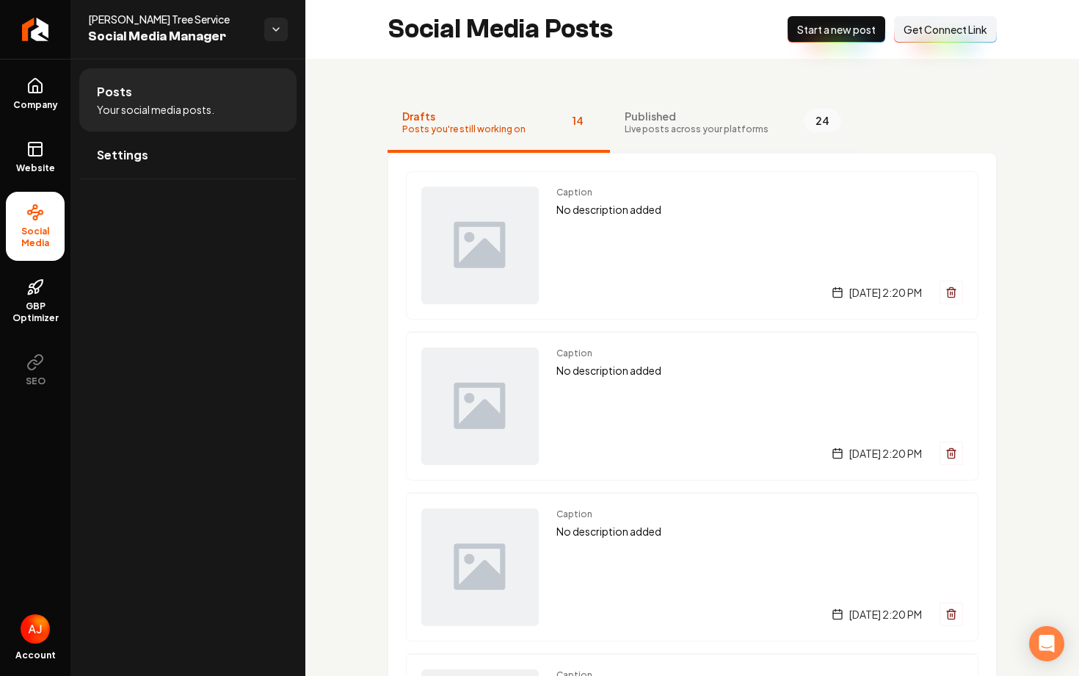
click at [666, 132] on span "Live posts across your platforms" at bounding box center [697, 129] width 144 height 12
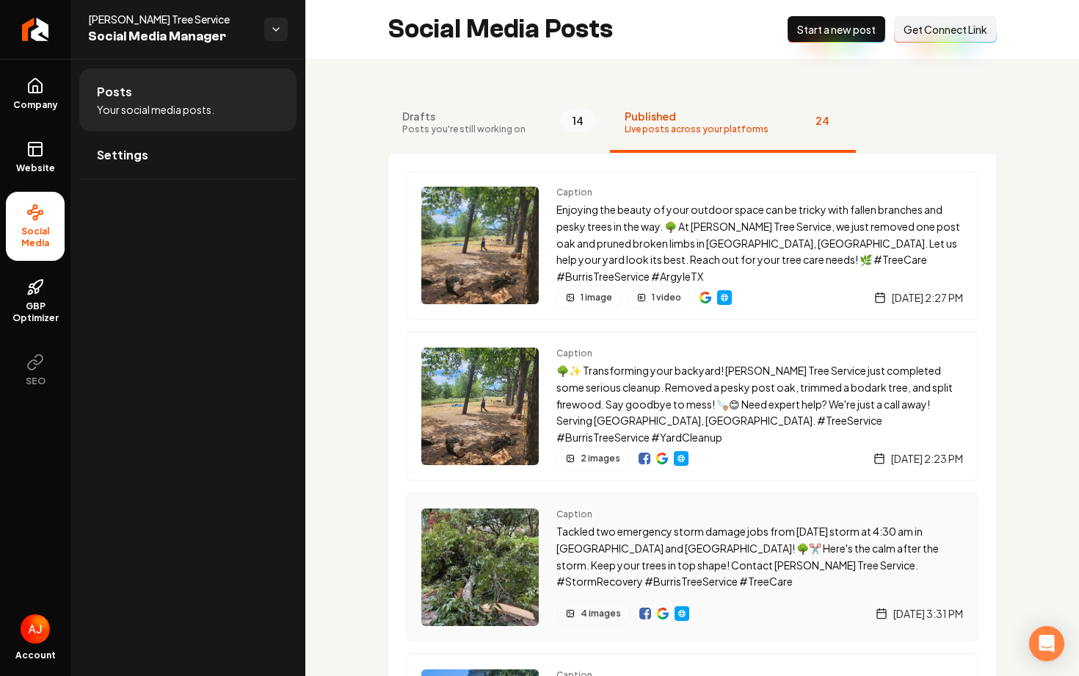
click at [735, 590] on div "Caption Tackled two emergency storm damage jobs from Monday's storm at 4:30 am …" at bounding box center [760, 566] width 407 height 117
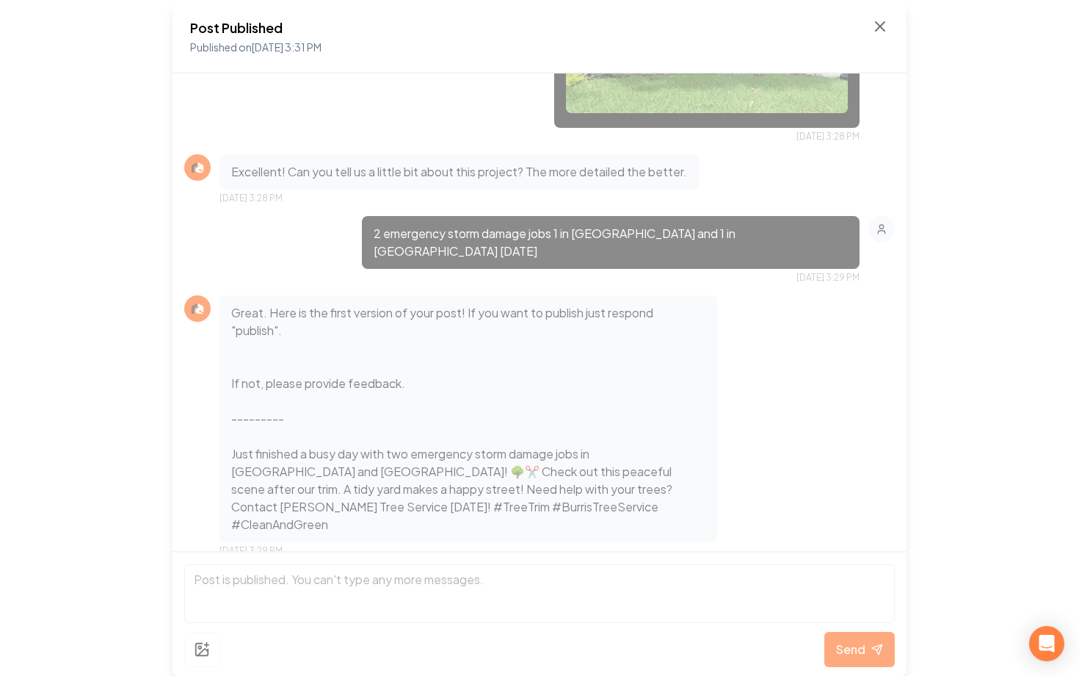
scroll to position [1133, 0]
click at [874, 27] on icon at bounding box center [881, 27] width 18 height 18
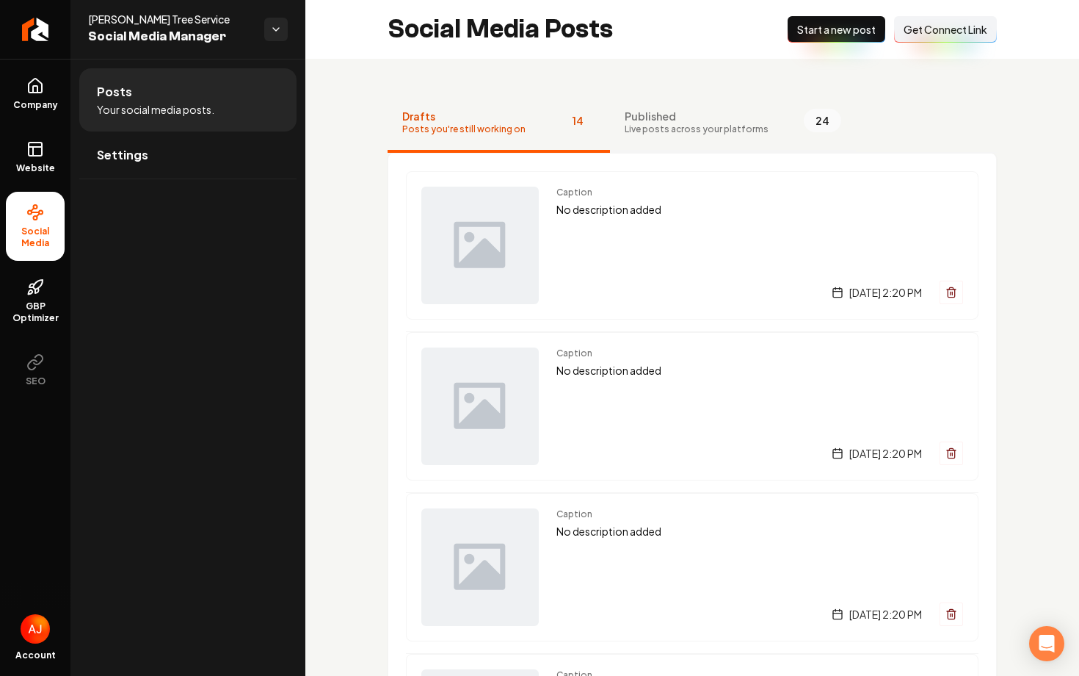
click at [669, 115] on span "Published" at bounding box center [697, 116] width 144 height 15
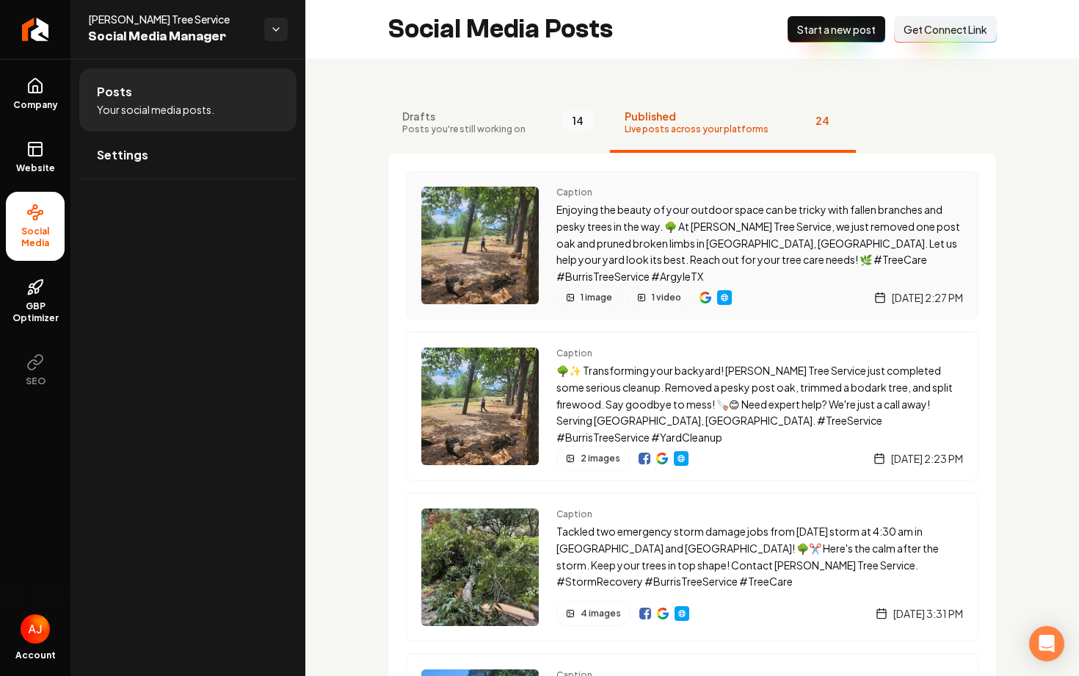
click at [754, 275] on div "Caption Enjoying the beauty of your outdoor space can be tricky with fallen bra…" at bounding box center [760, 245] width 407 height 117
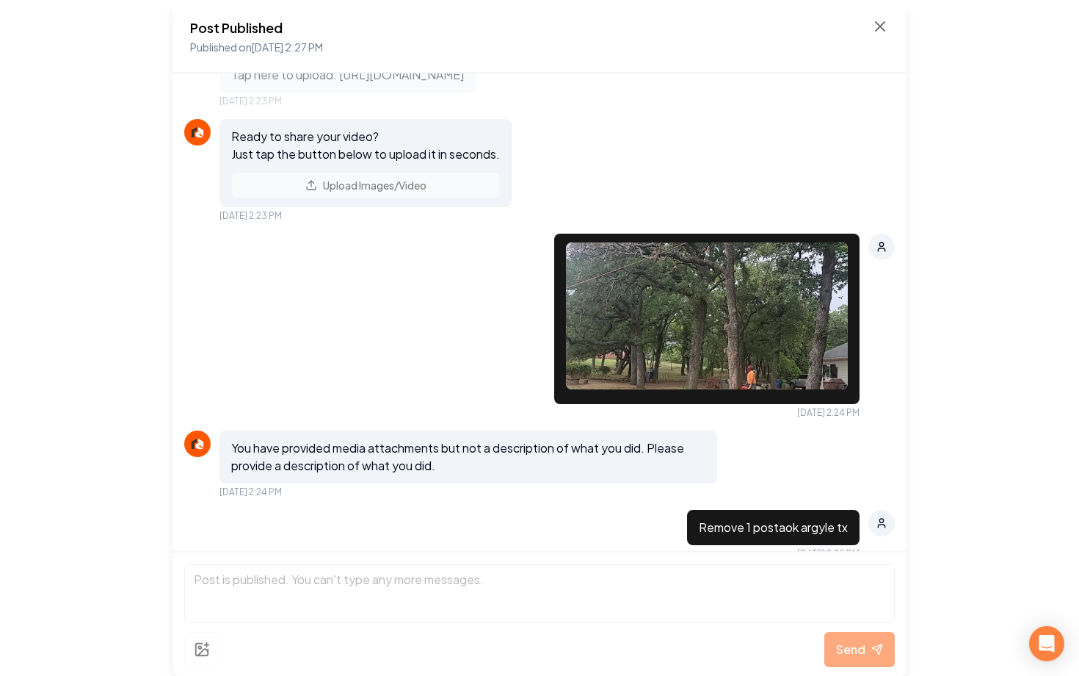
scroll to position [944, 0]
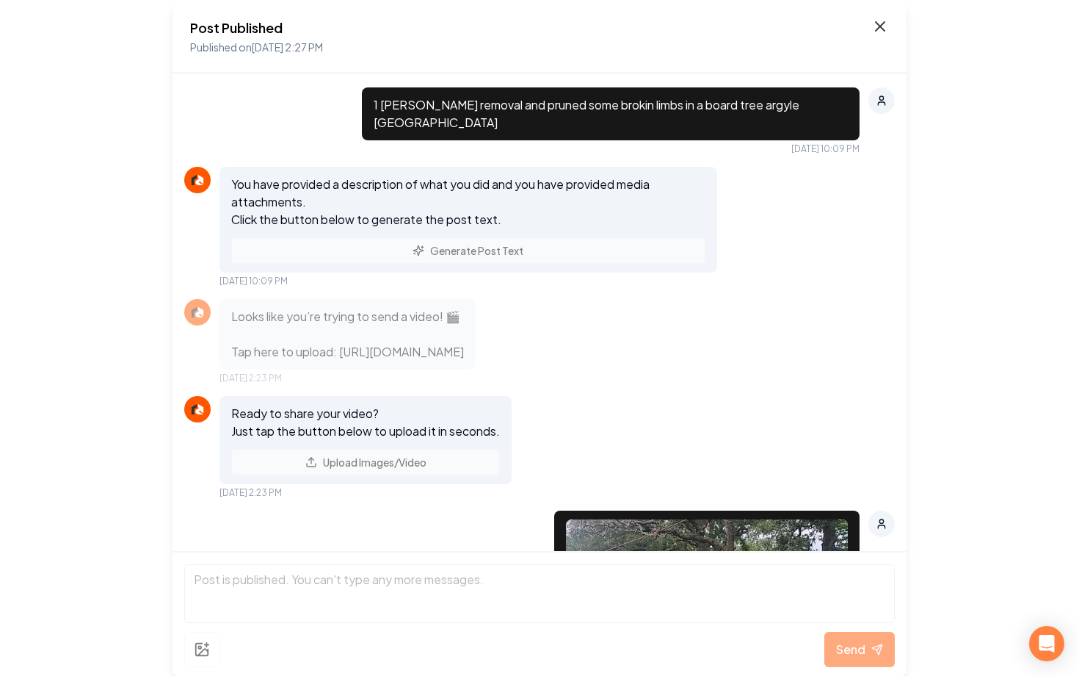
click at [875, 31] on icon at bounding box center [881, 27] width 18 height 18
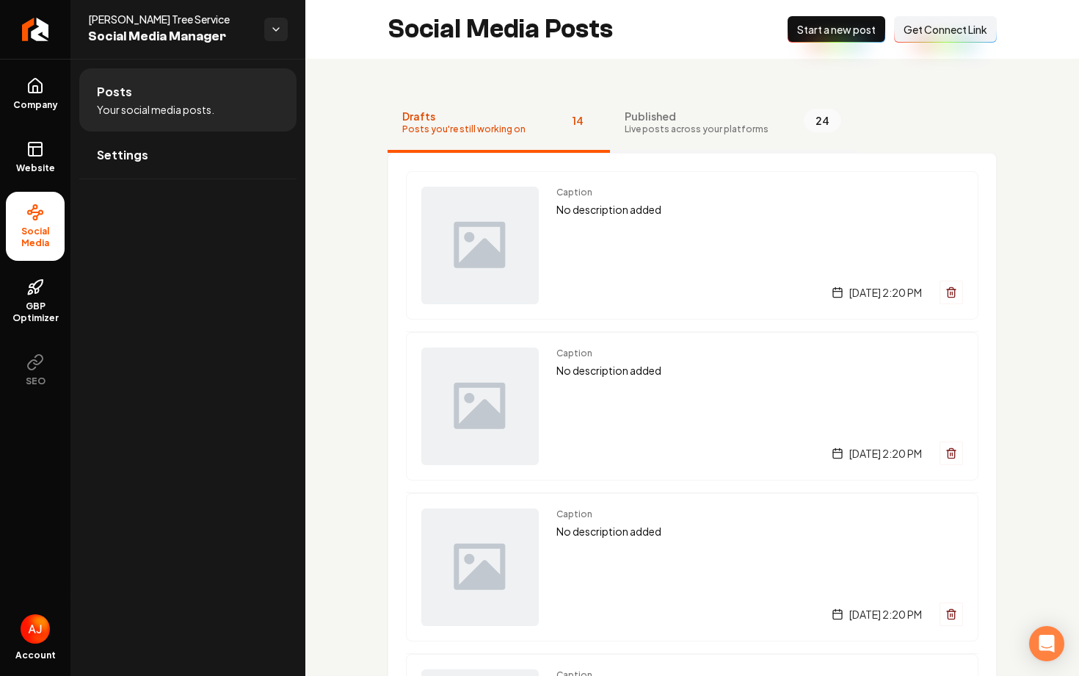
click at [663, 135] on button "Published Live posts across your platforms 24" at bounding box center [733, 123] width 246 height 59
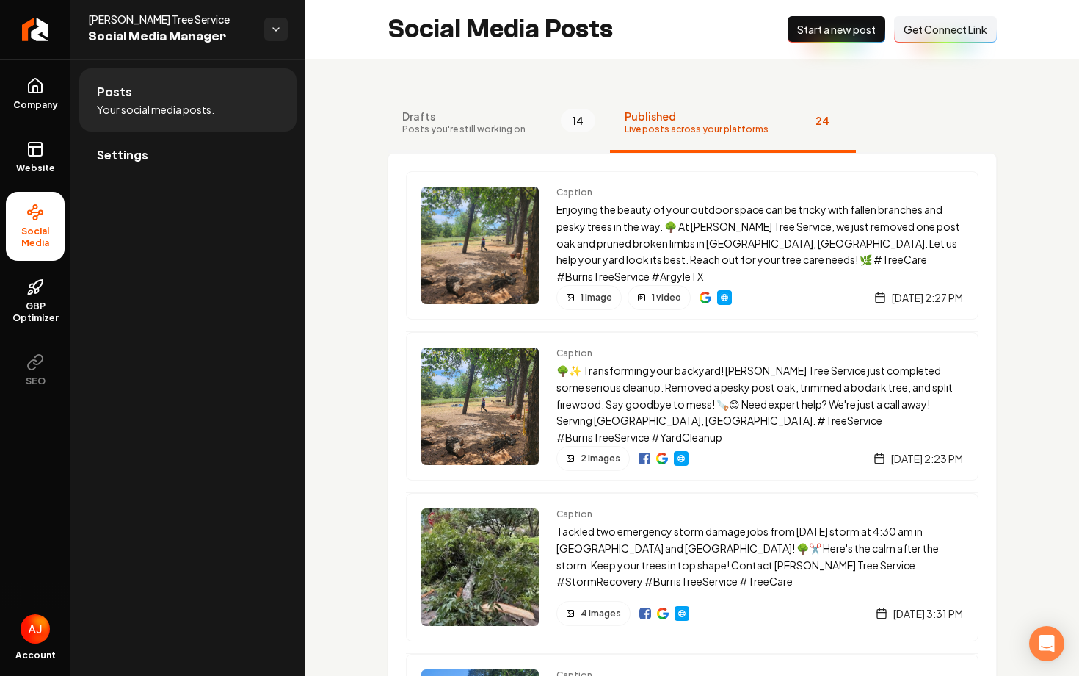
click at [495, 140] on button "Drafts Posts you're still working on 14" at bounding box center [499, 123] width 222 height 59
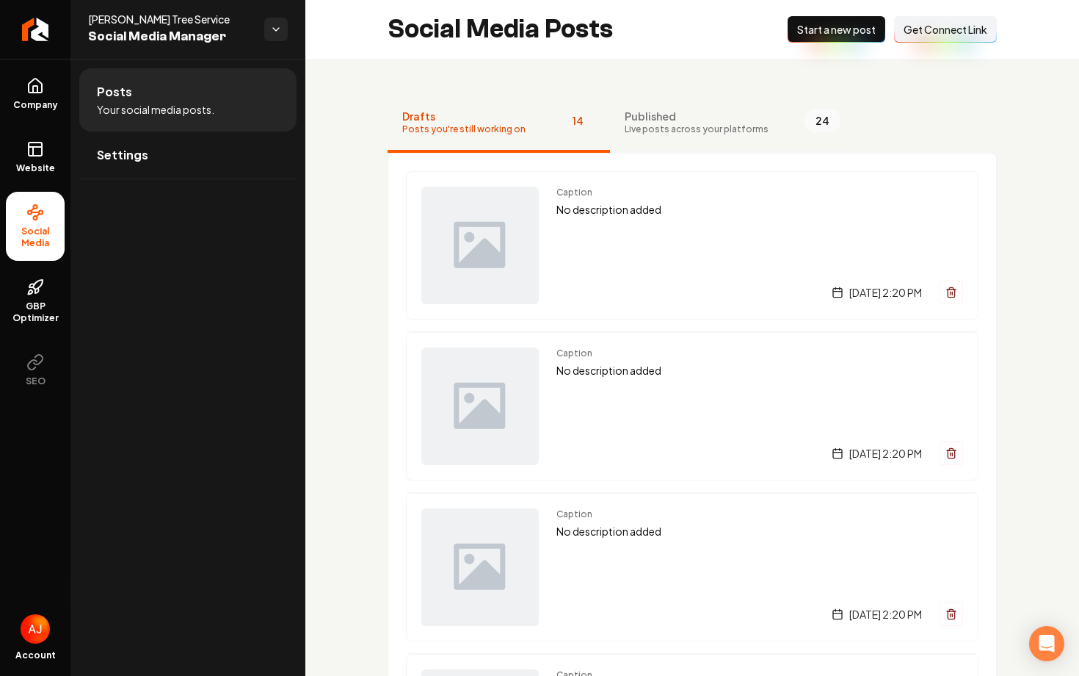
click at [690, 136] on button "Published Live posts across your platforms 24" at bounding box center [733, 123] width 246 height 59
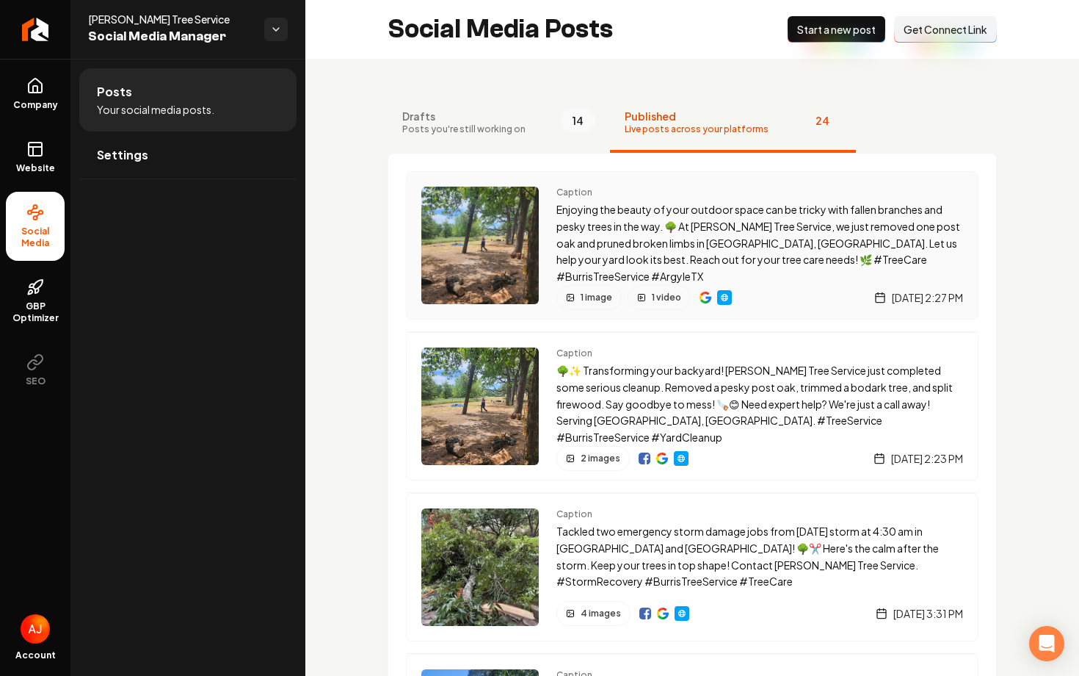
click at [947, 264] on p "Enjoying the beauty of your outdoor space can be tricky with fallen branches an…" at bounding box center [760, 243] width 407 height 84
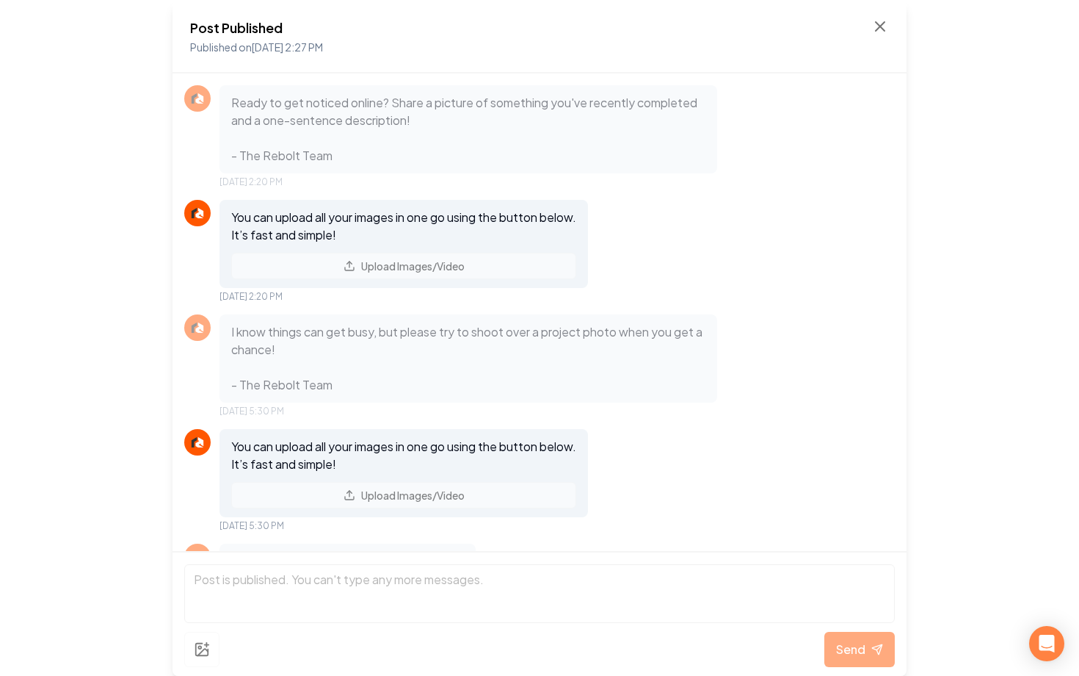
scroll to position [1778, 0]
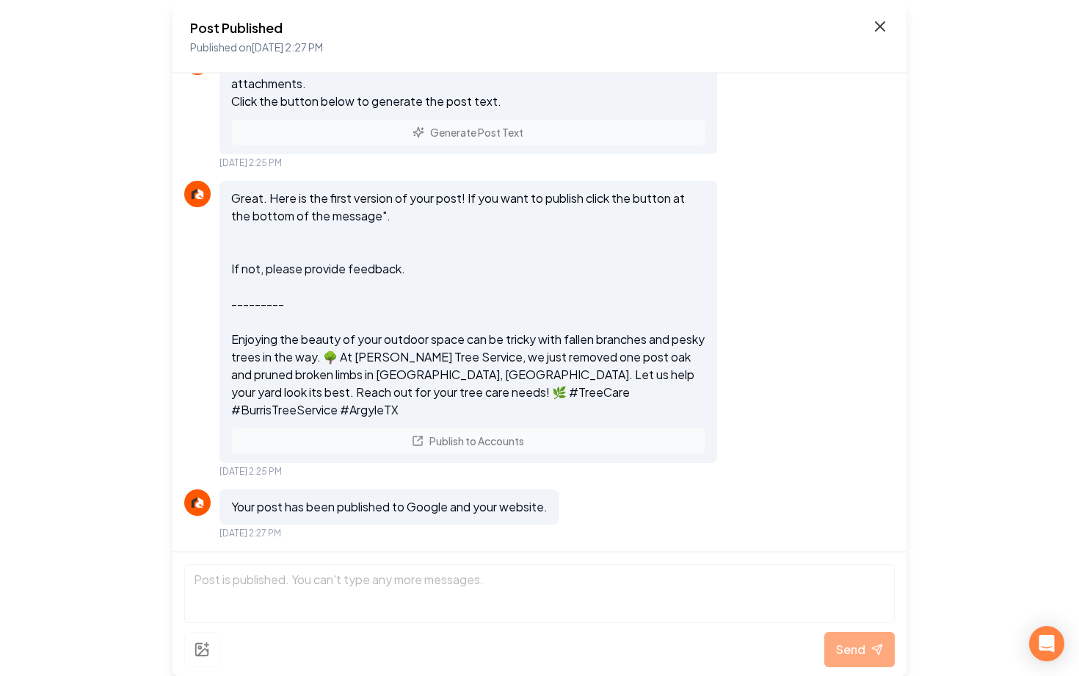
click at [876, 29] on icon at bounding box center [881, 27] width 18 height 18
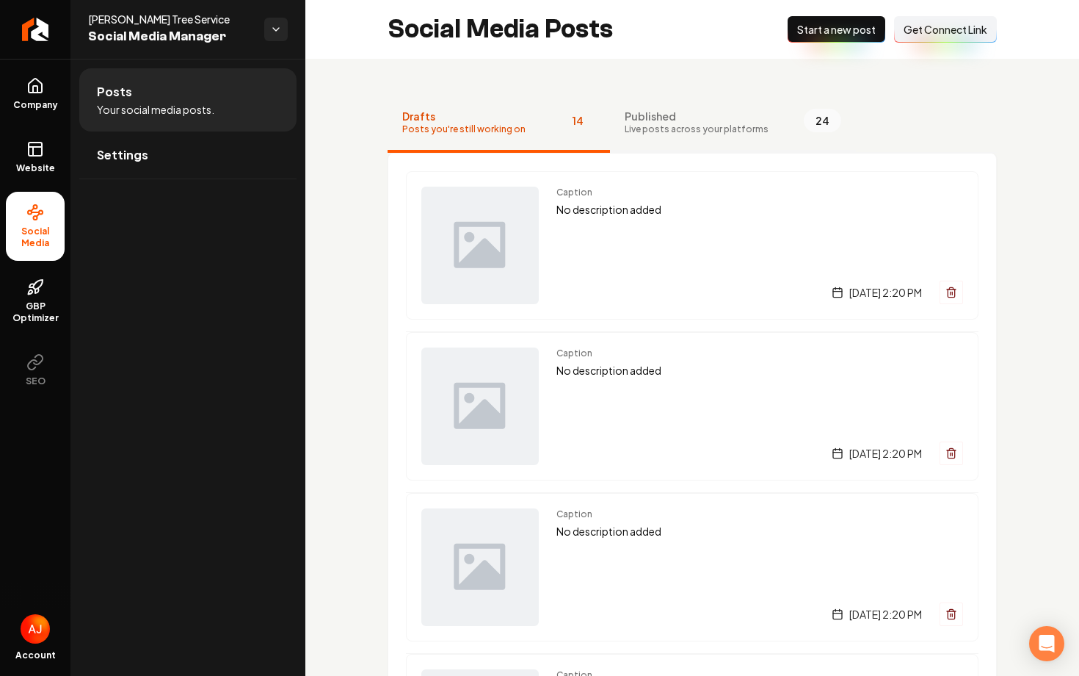
click at [695, 141] on button "Published Live posts across your platforms 24" at bounding box center [733, 123] width 246 height 59
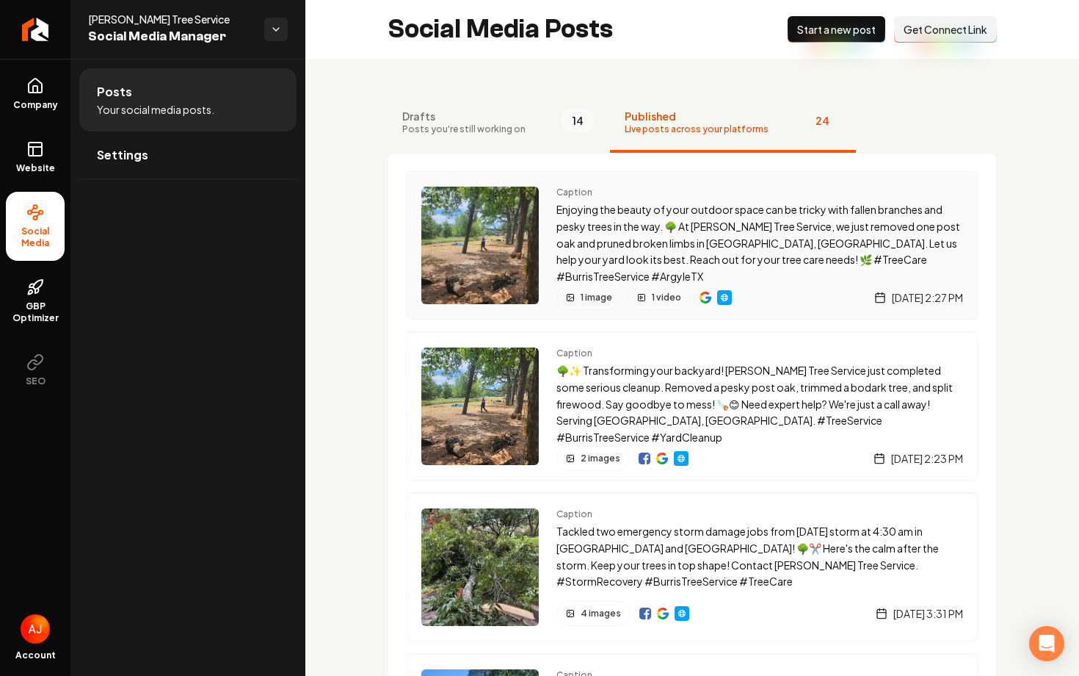
click at [751, 289] on div "1 image 1 video Thursday, August 14, 2025 | 2:27 PM" at bounding box center [760, 297] width 407 height 25
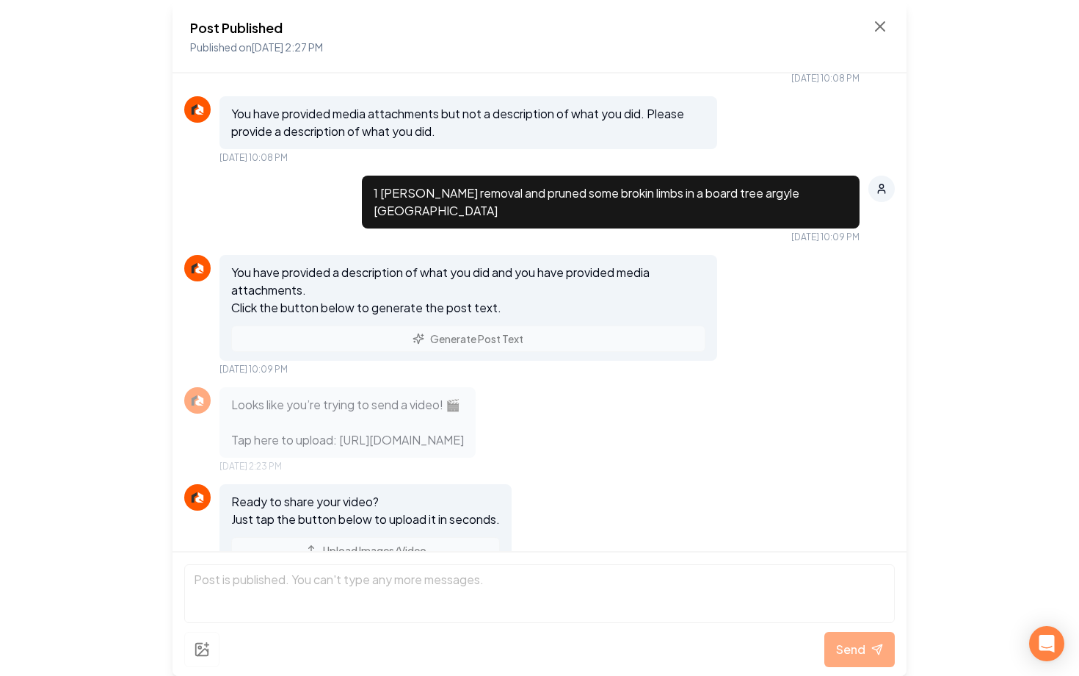
scroll to position [1165, 0]
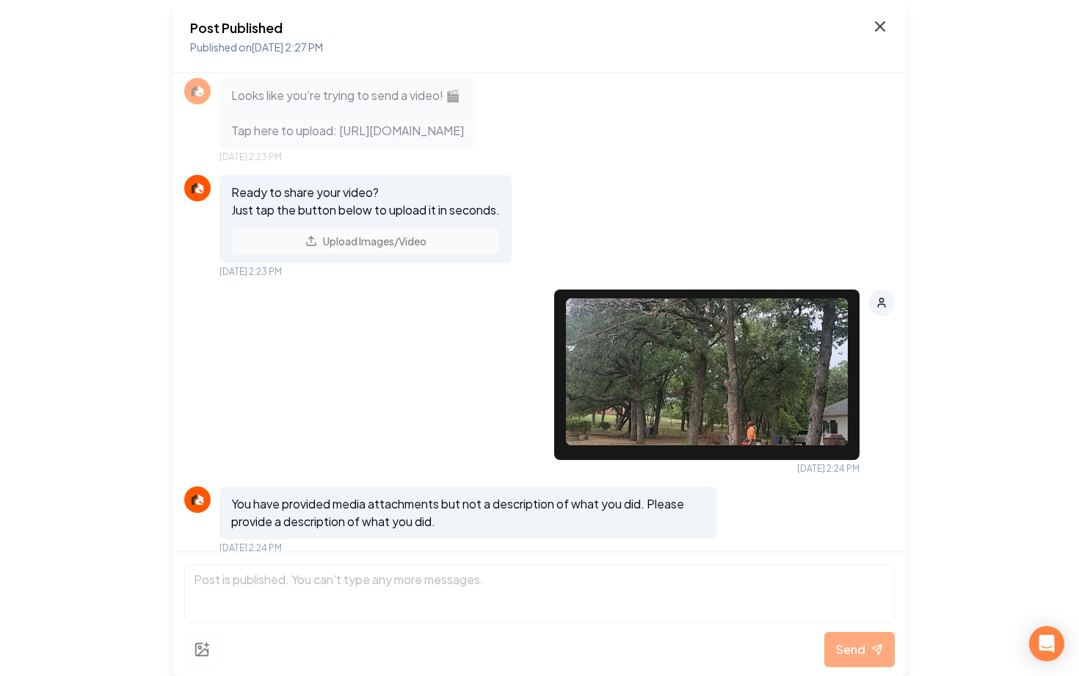
click at [877, 26] on icon at bounding box center [881, 27] width 18 height 18
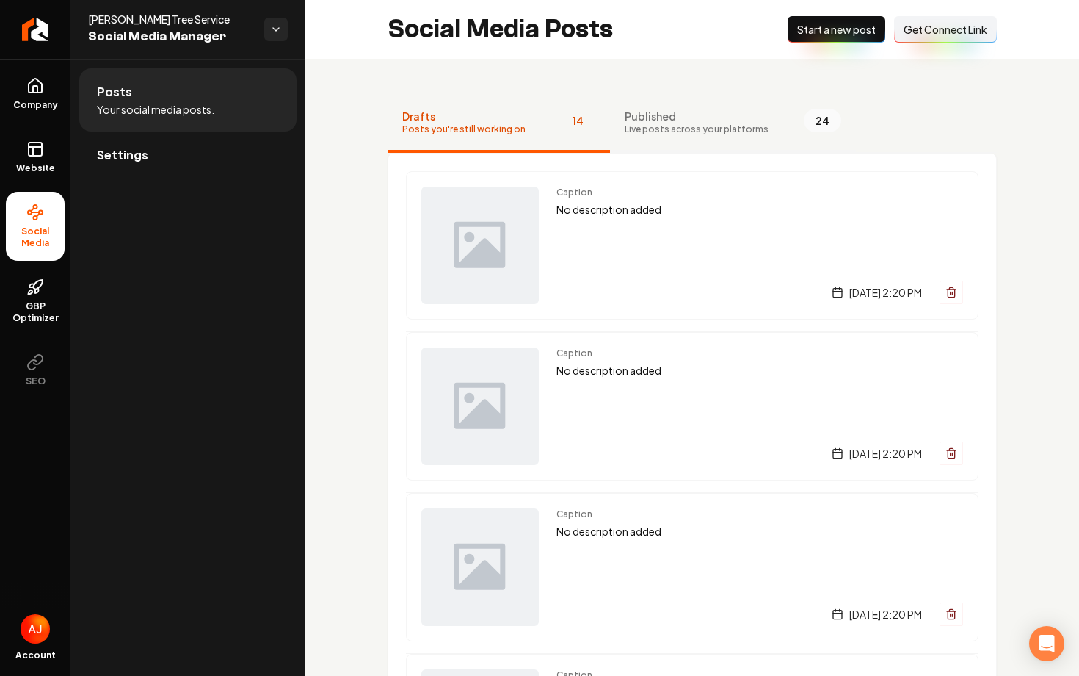
click at [648, 110] on span "Published" at bounding box center [697, 116] width 144 height 15
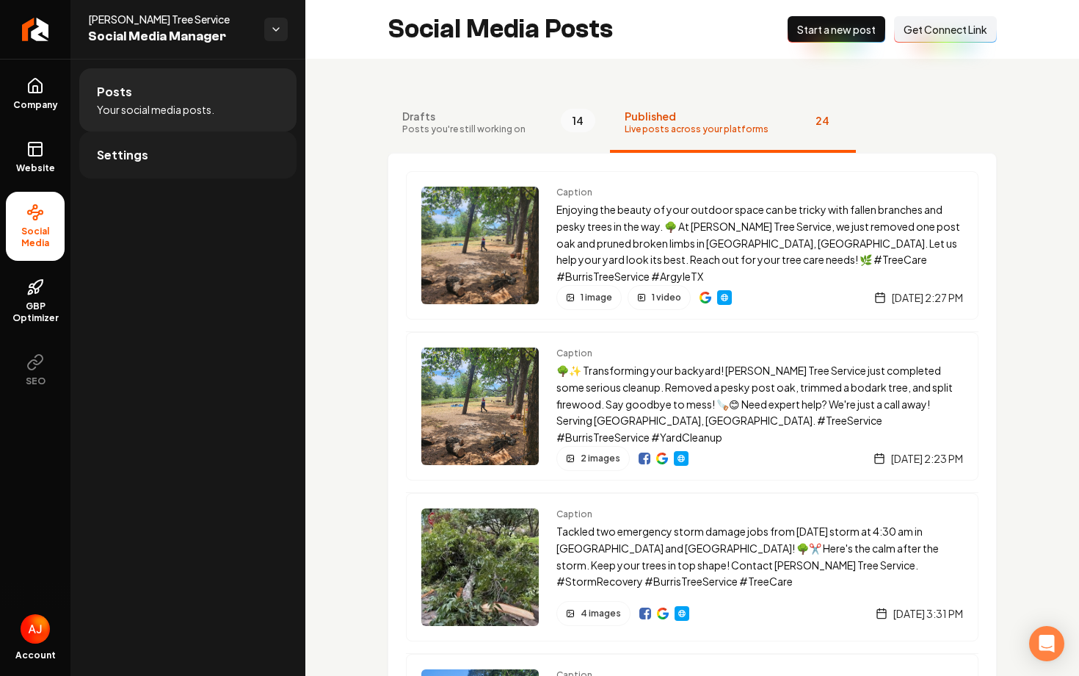
click at [213, 173] on link "Settings" at bounding box center [187, 154] width 217 height 47
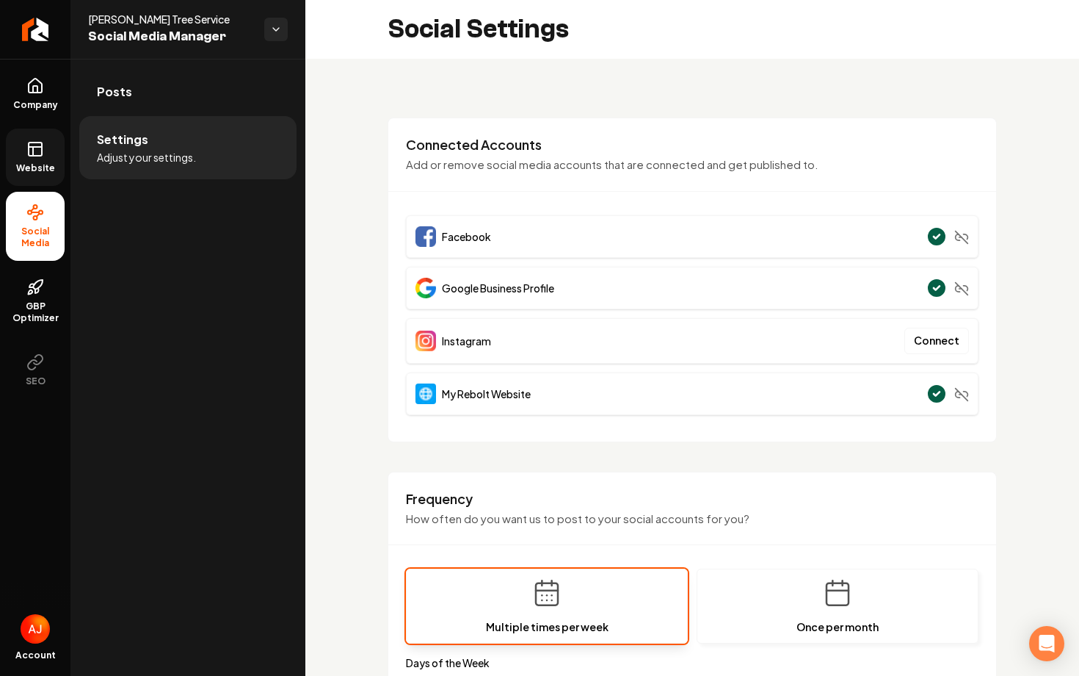
click at [23, 153] on link "Website" at bounding box center [35, 157] width 59 height 57
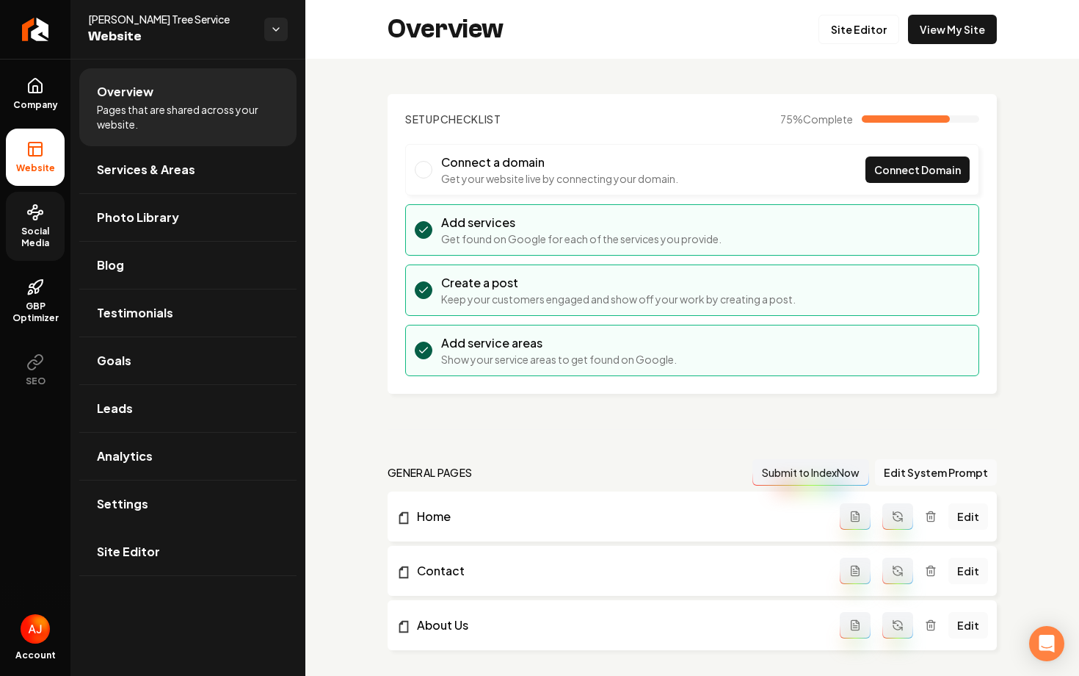
click at [22, 234] on span "Social Media" at bounding box center [35, 236] width 59 height 23
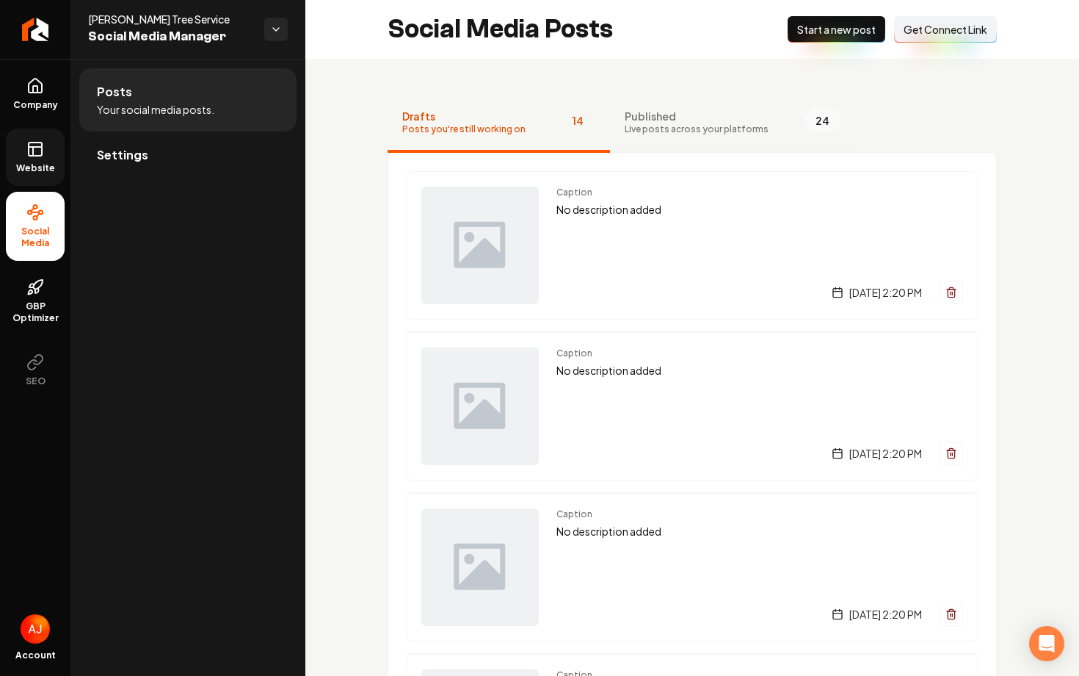
click at [673, 149] on button "Published Live posts across your platforms 24" at bounding box center [733, 123] width 246 height 59
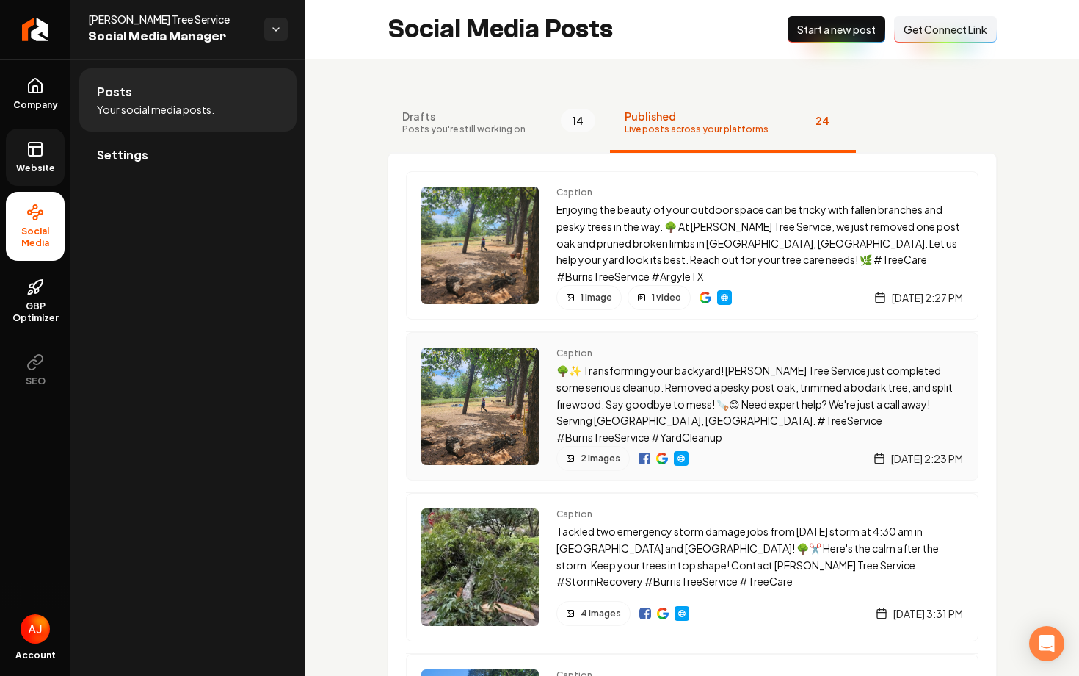
click at [640, 455] on img "Main content area" at bounding box center [645, 458] width 12 height 12
click at [15, 156] on link "Website" at bounding box center [35, 157] width 59 height 57
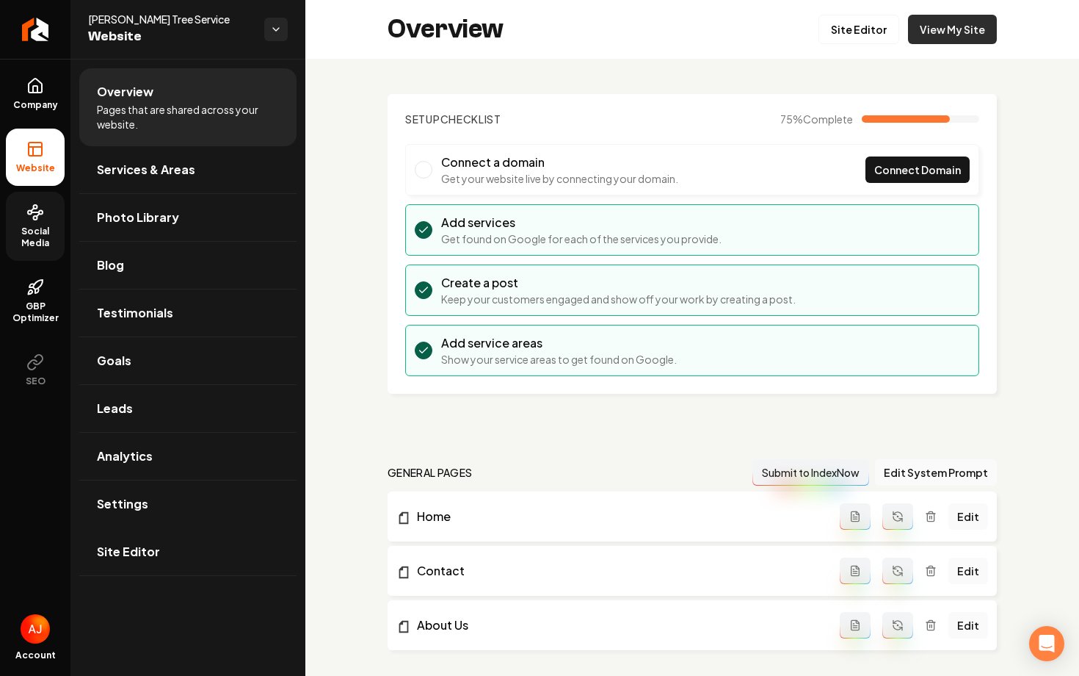
click at [949, 36] on link "View My Site" at bounding box center [952, 29] width 89 height 29
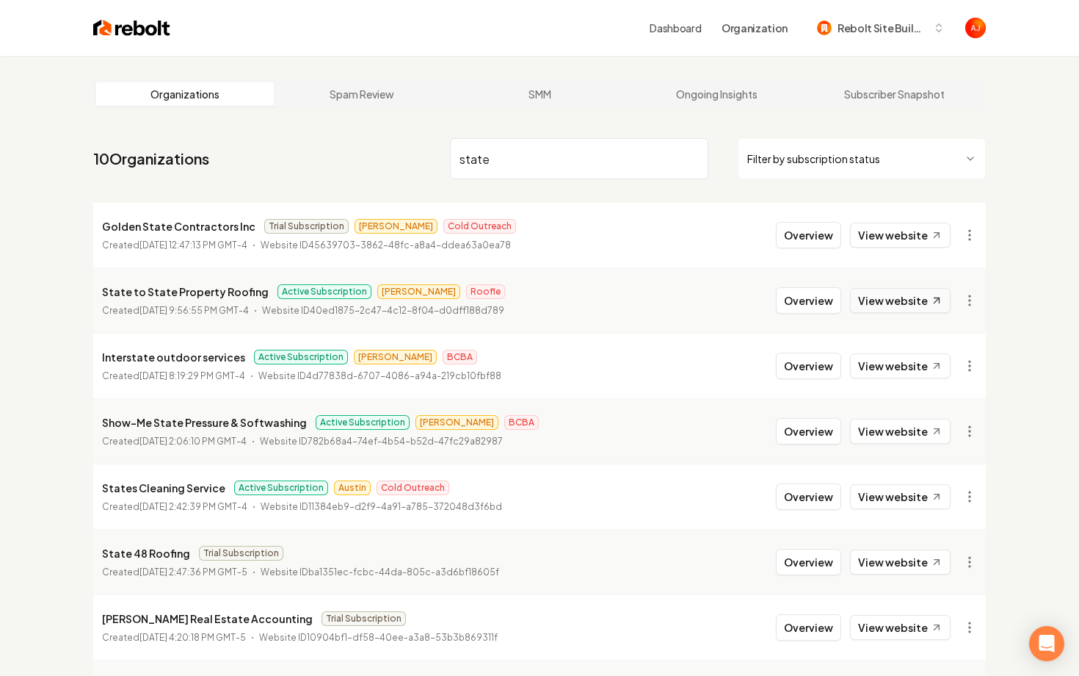
click at [888, 300] on link "View website" at bounding box center [900, 300] width 101 height 25
drag, startPoint x: 488, startPoint y: 170, endPoint x: 405, endPoint y: 163, distance: 83.3
click at [405, 163] on nav "10 Organizations state Filter by subscription status" at bounding box center [539, 164] width 893 height 65
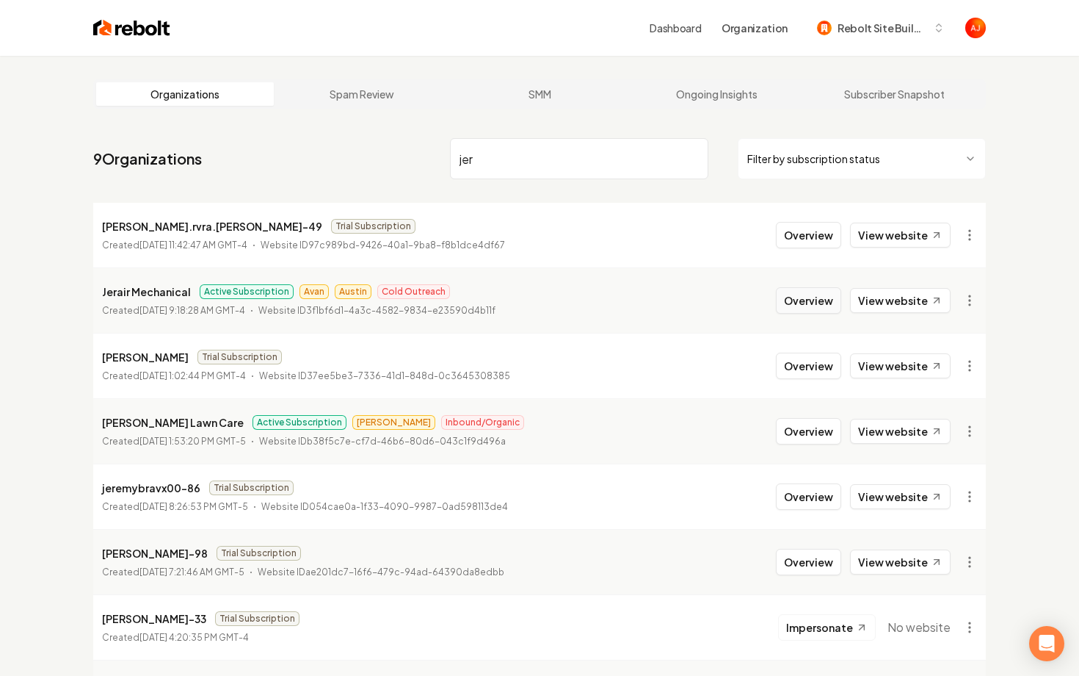
type input "jer"
click at [795, 303] on button "Overview" at bounding box center [808, 300] width 65 height 26
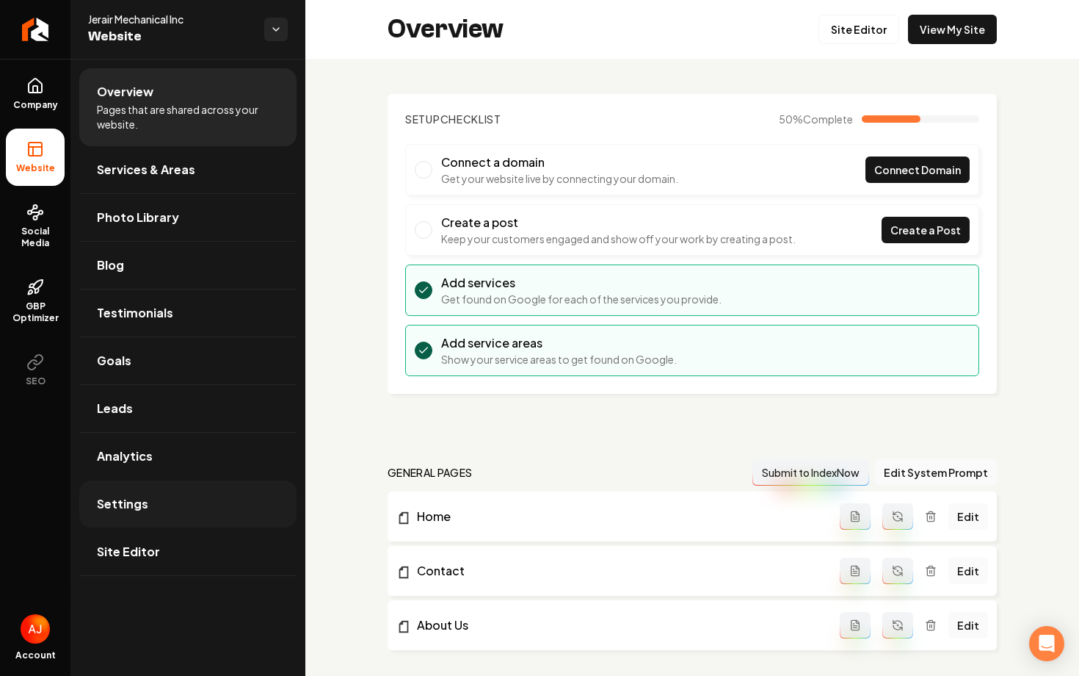
click at [169, 498] on link "Settings" at bounding box center [187, 503] width 217 height 47
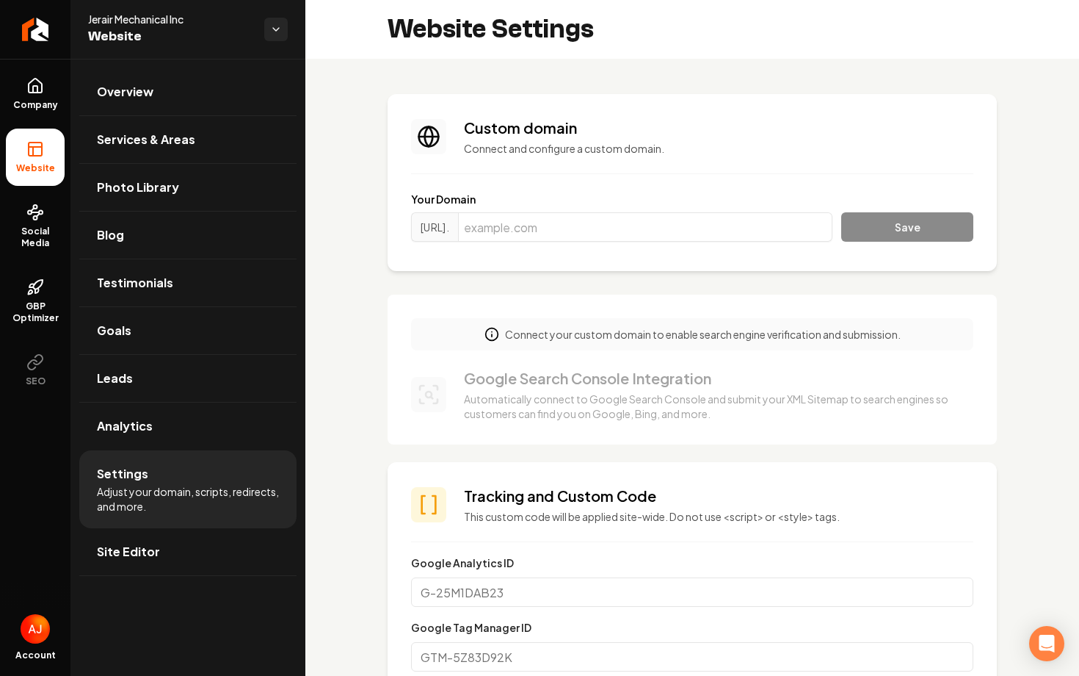
scroll to position [132, 0]
click at [540, 227] on input "Main content area" at bounding box center [645, 226] width 374 height 29
paste input "jerairmechanical.com"
type input "jerairmechanical.com"
click at [897, 238] on button "Save" at bounding box center [907, 226] width 132 height 29
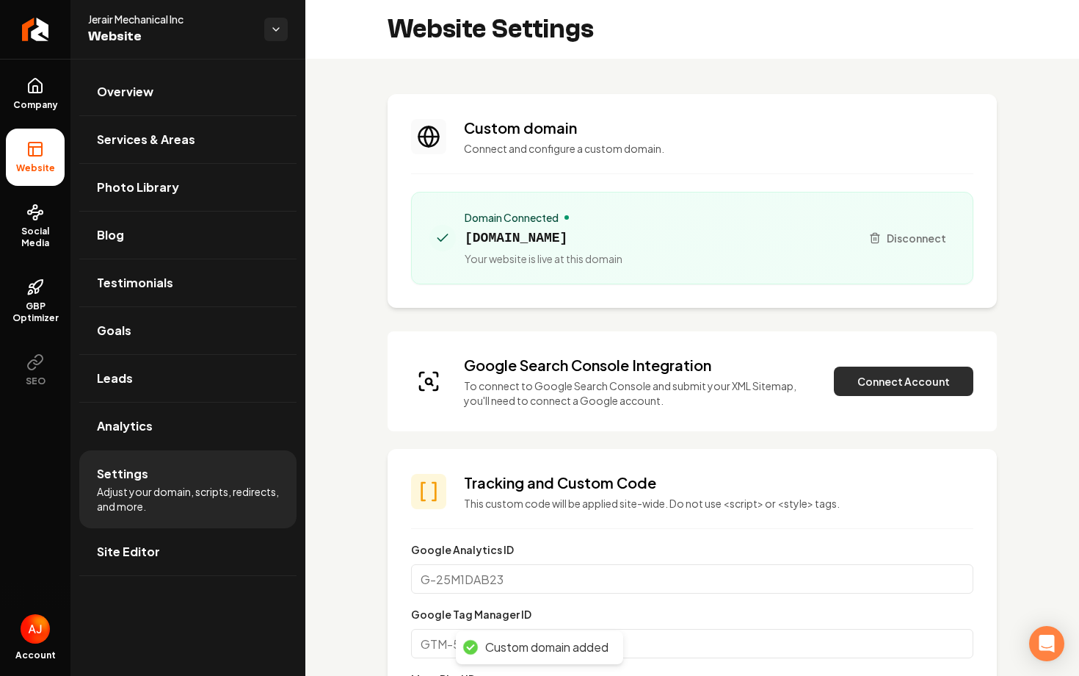
click at [869, 383] on button "Connect Account" at bounding box center [904, 380] width 140 height 29
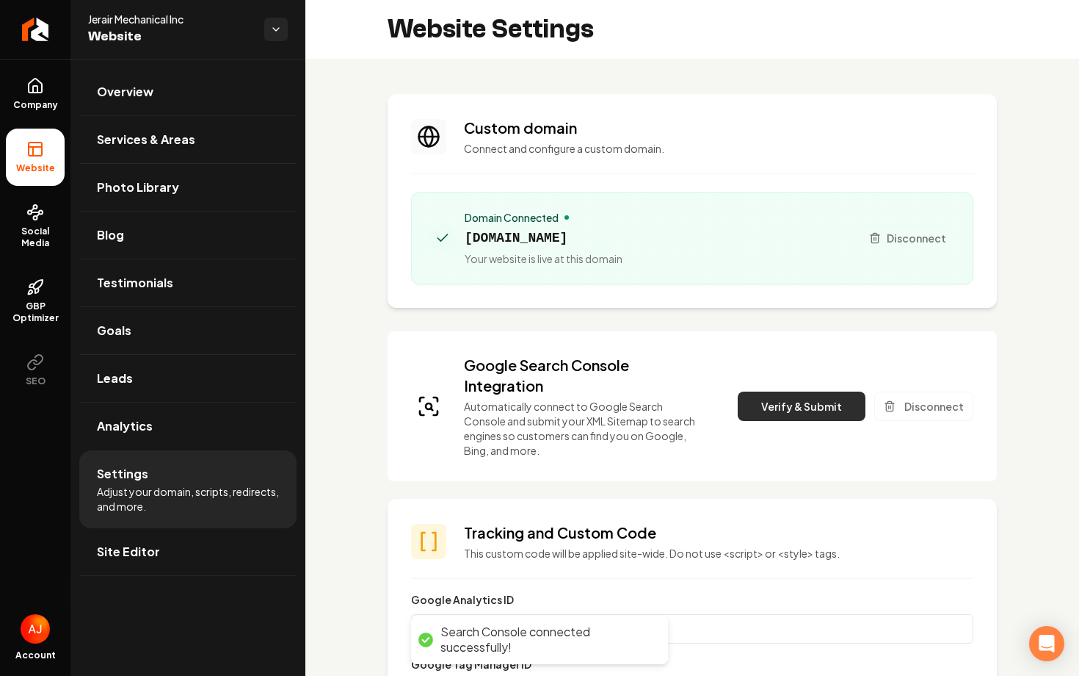
click at [762, 411] on button "Verify & Submit" at bounding box center [802, 405] width 128 height 29
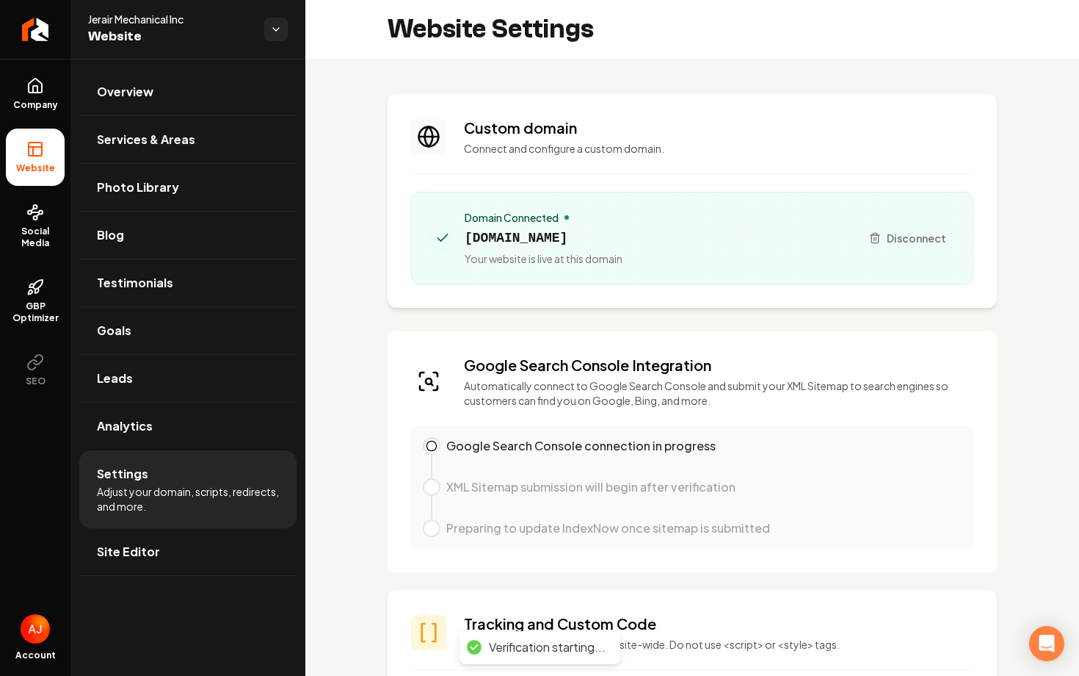
drag, startPoint x: 658, startPoint y: 239, endPoint x: 467, endPoint y: 242, distance: 190.9
click at [467, 242] on div "Domain Connected jerairmechanical.com Your website is live at this domain" at bounding box center [639, 238] width 419 height 56
copy span "jerairmechanical.com"
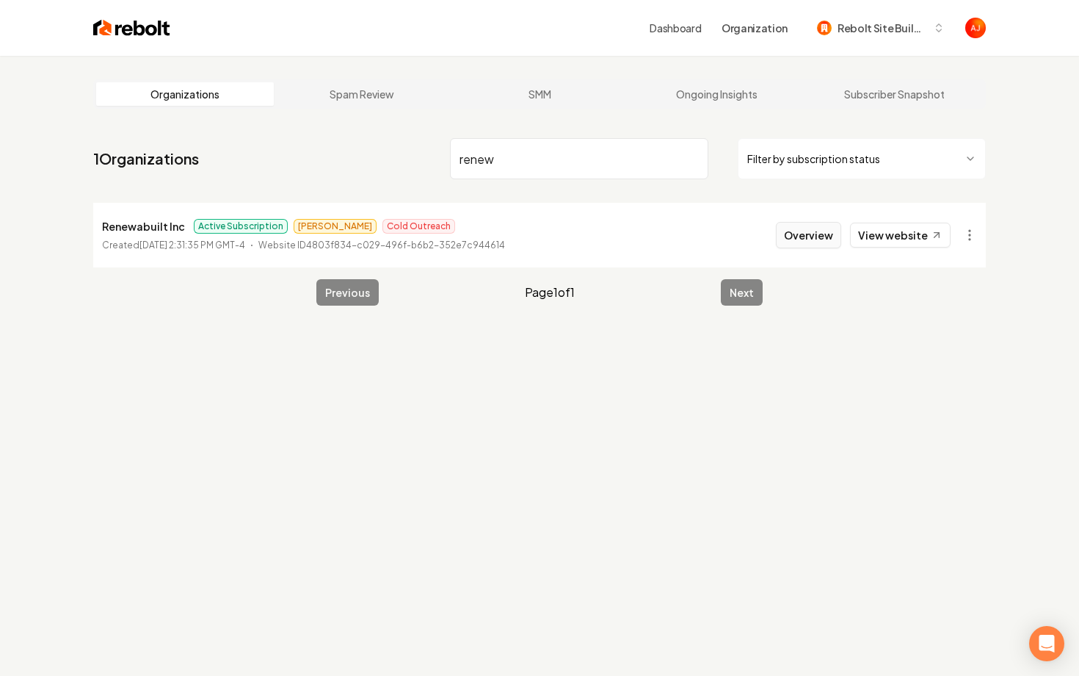
type input "renew"
click at [786, 240] on button "Overview" at bounding box center [808, 235] width 65 height 26
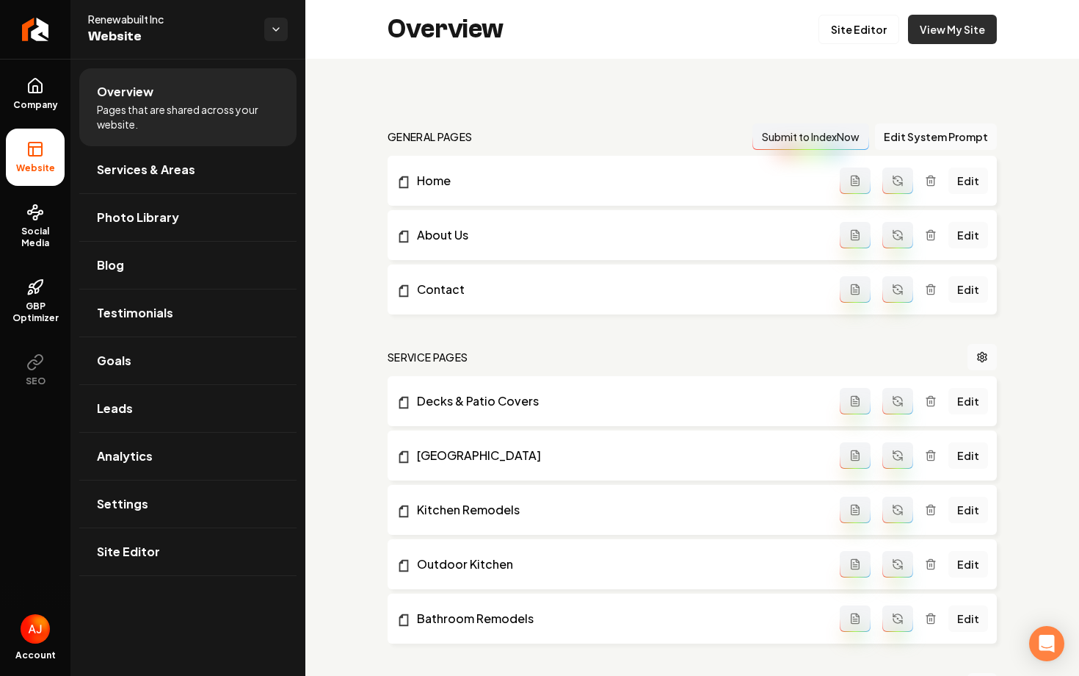
click at [934, 40] on link "View My Site" at bounding box center [952, 29] width 89 height 29
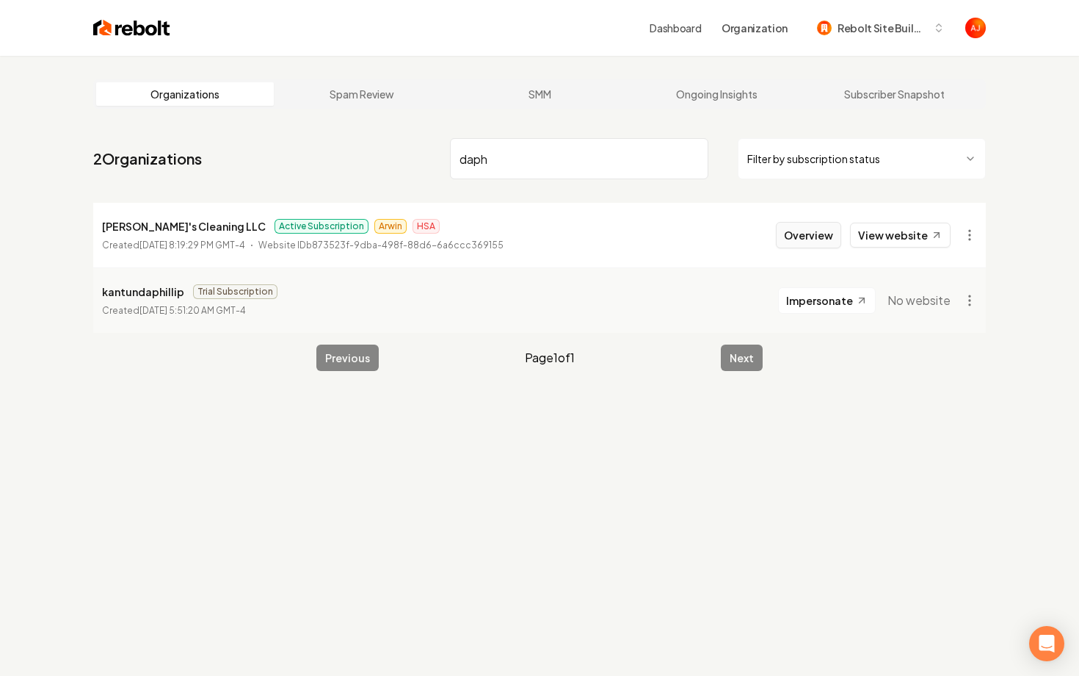
type input "daph"
click at [829, 241] on button "Overview" at bounding box center [808, 235] width 65 height 26
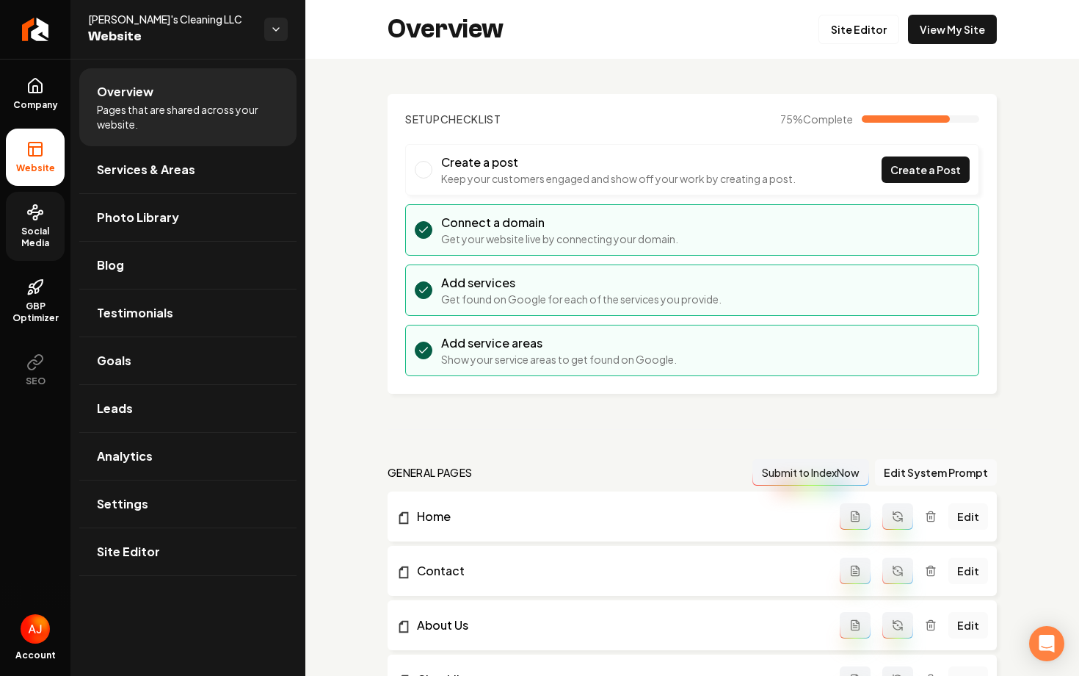
click at [35, 244] on span "Social Media" at bounding box center [35, 236] width 59 height 23
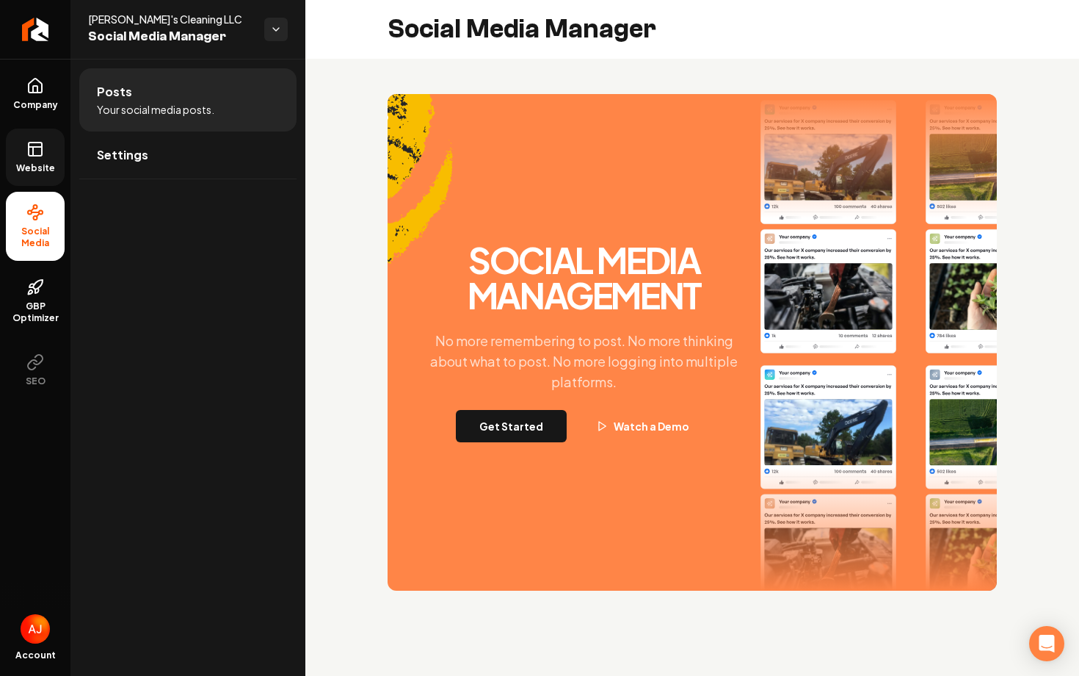
click at [39, 164] on span "Website" at bounding box center [35, 168] width 51 height 12
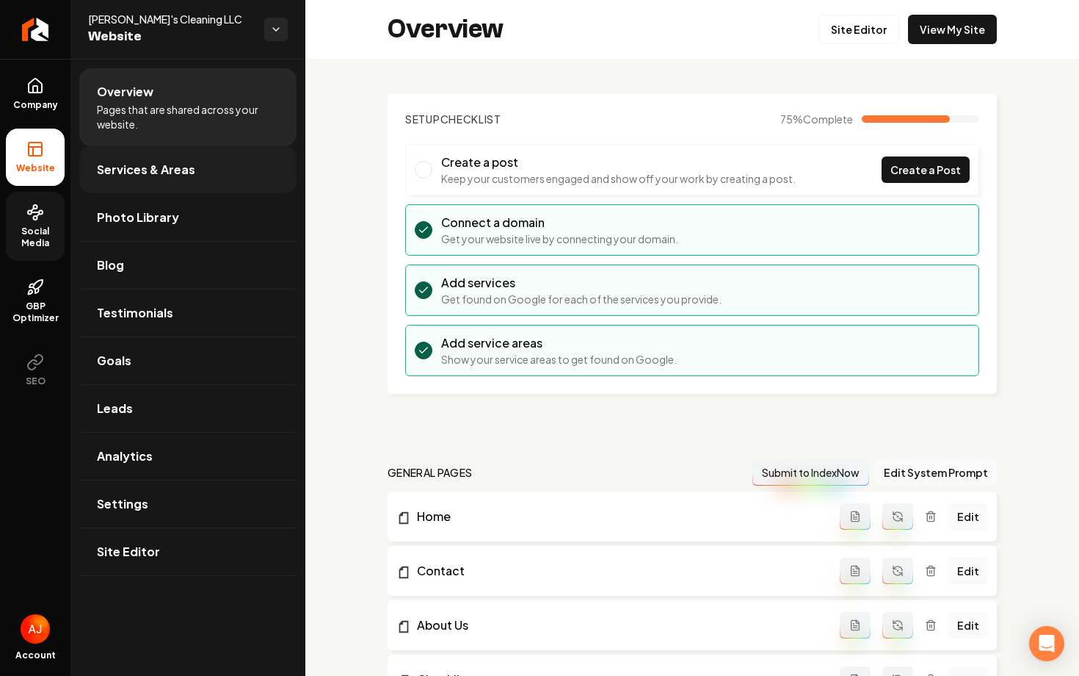
click at [139, 188] on link "Services & Areas" at bounding box center [187, 169] width 217 height 47
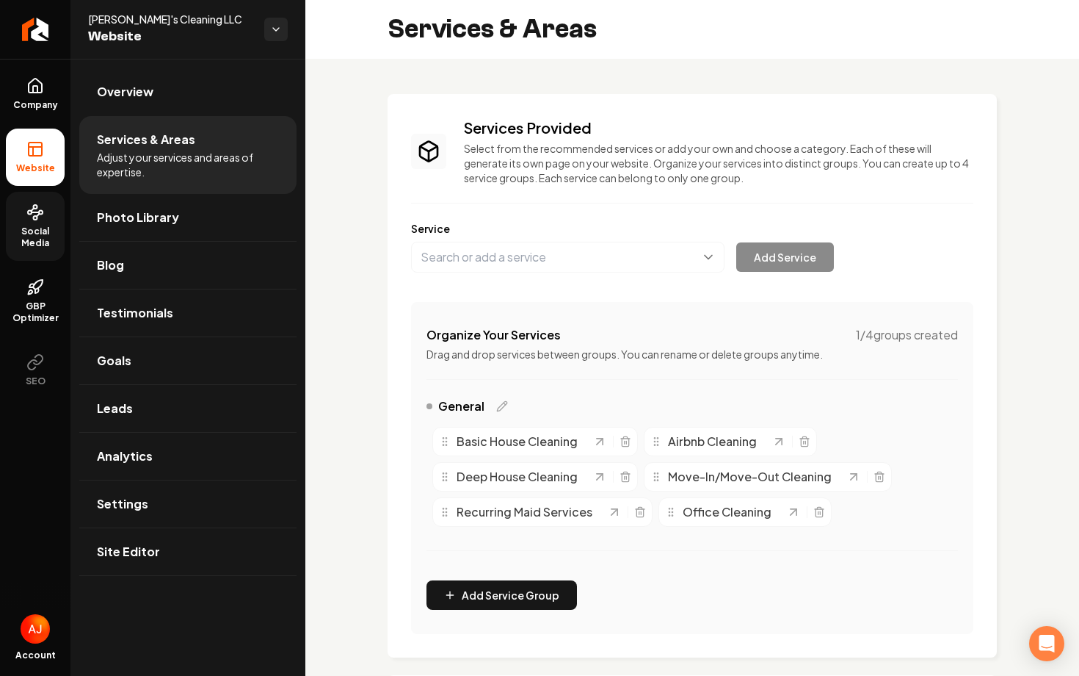
scroll to position [410, 0]
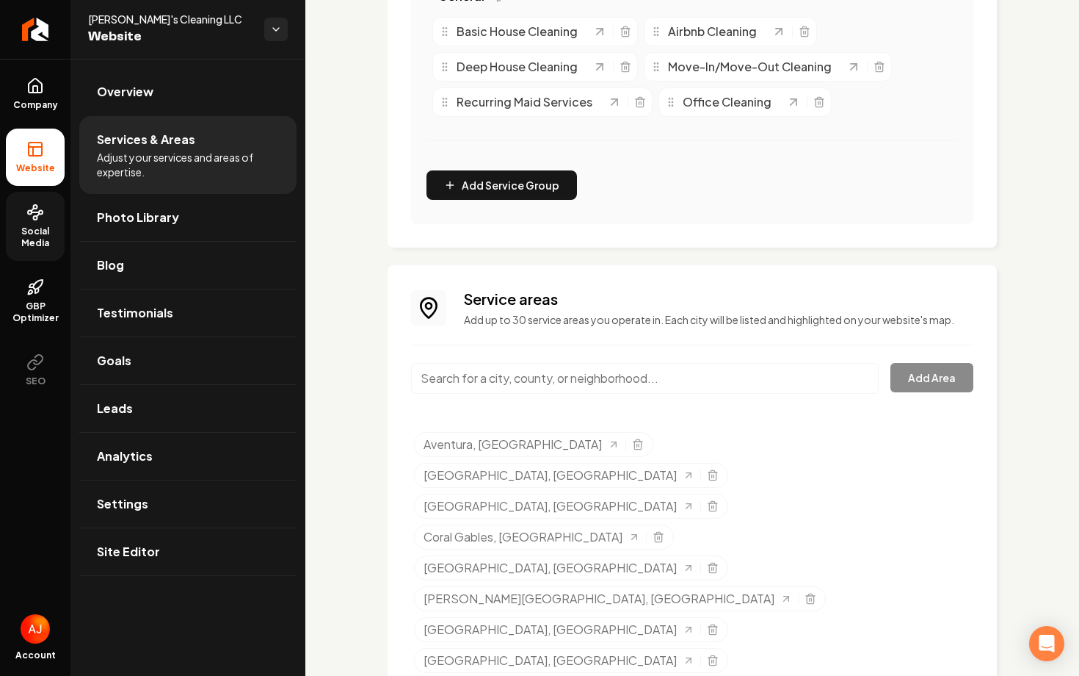
click at [538, 383] on input "Main content area" at bounding box center [645, 378] width 468 height 31
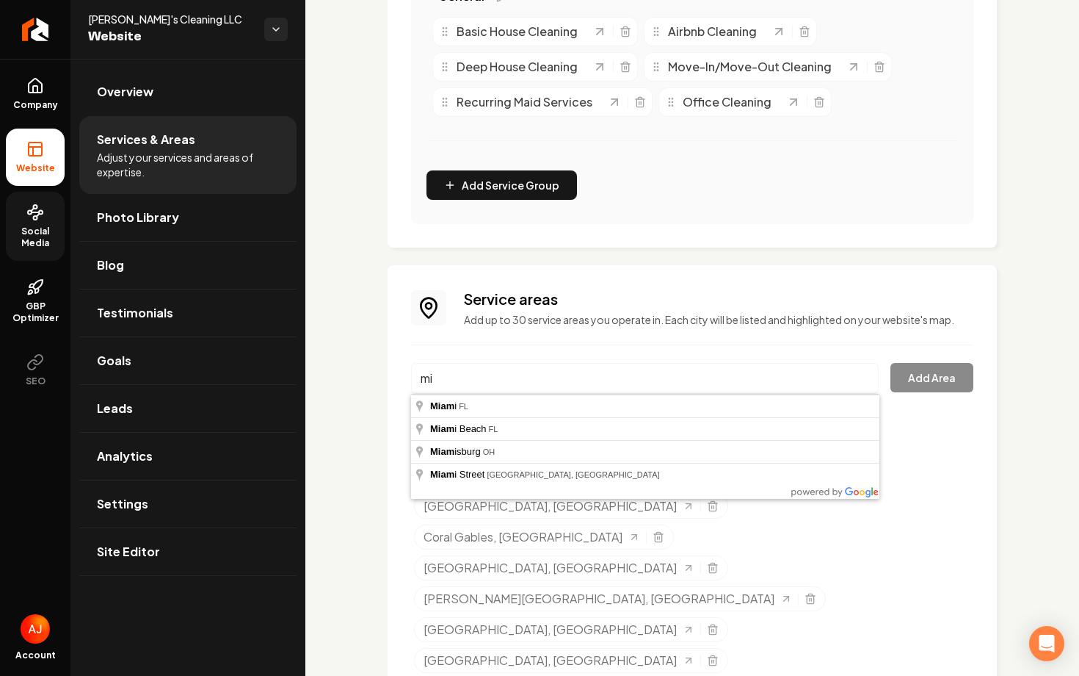
type input "m"
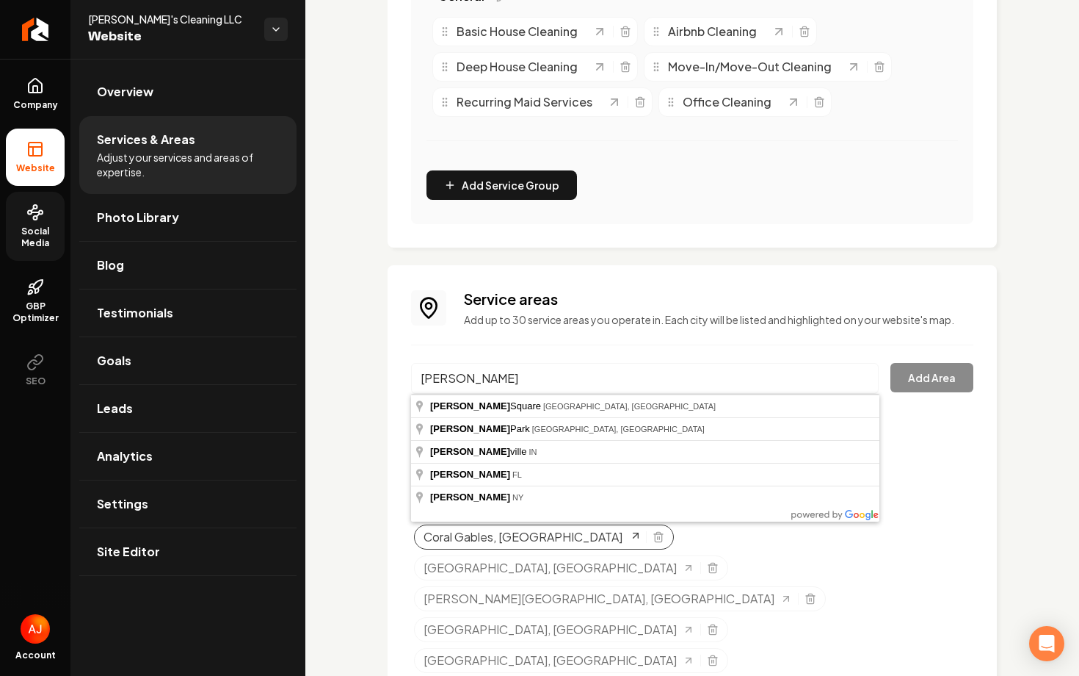
type input "Kendall, FL"
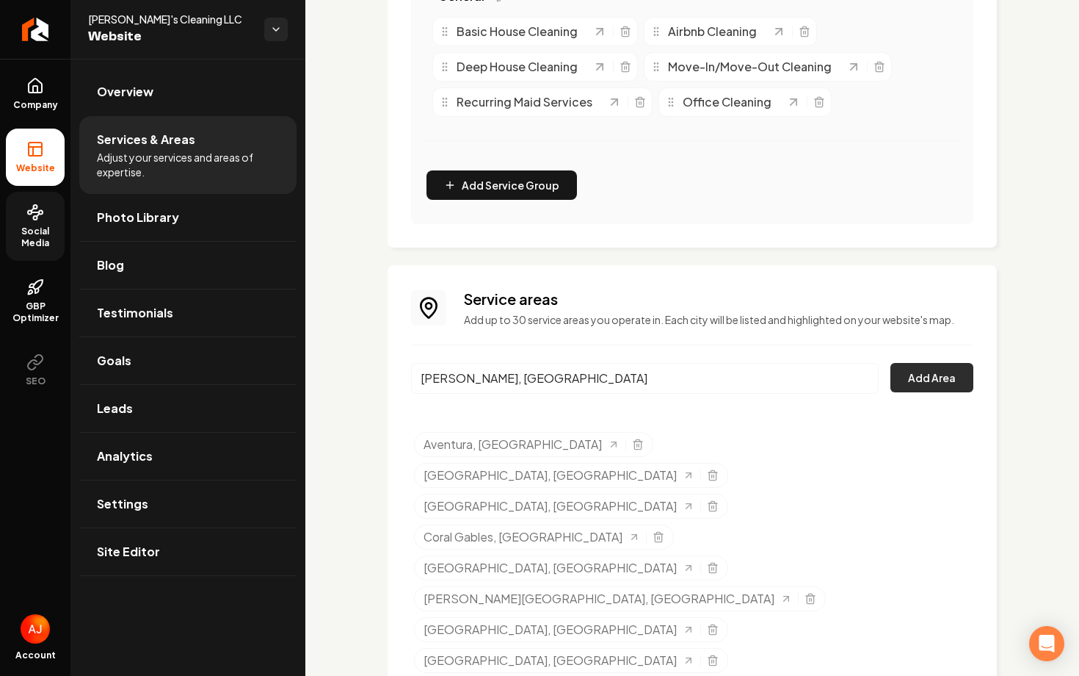
click at [912, 375] on button "Add Area" at bounding box center [932, 377] width 83 height 29
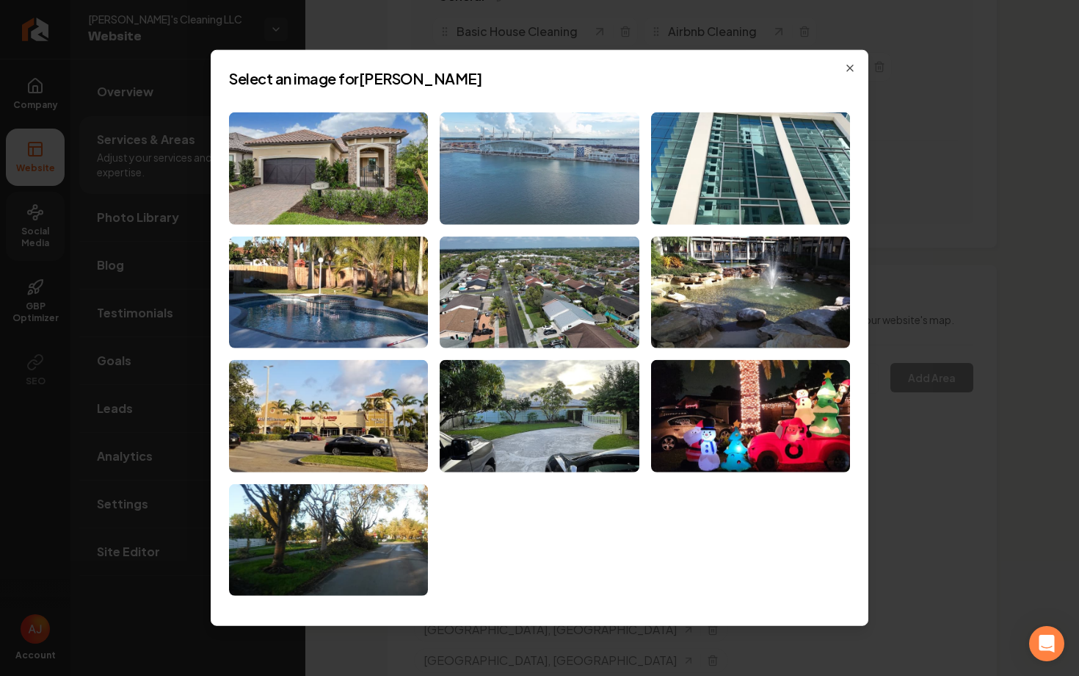
click at [479, 200] on img at bounding box center [539, 168] width 199 height 112
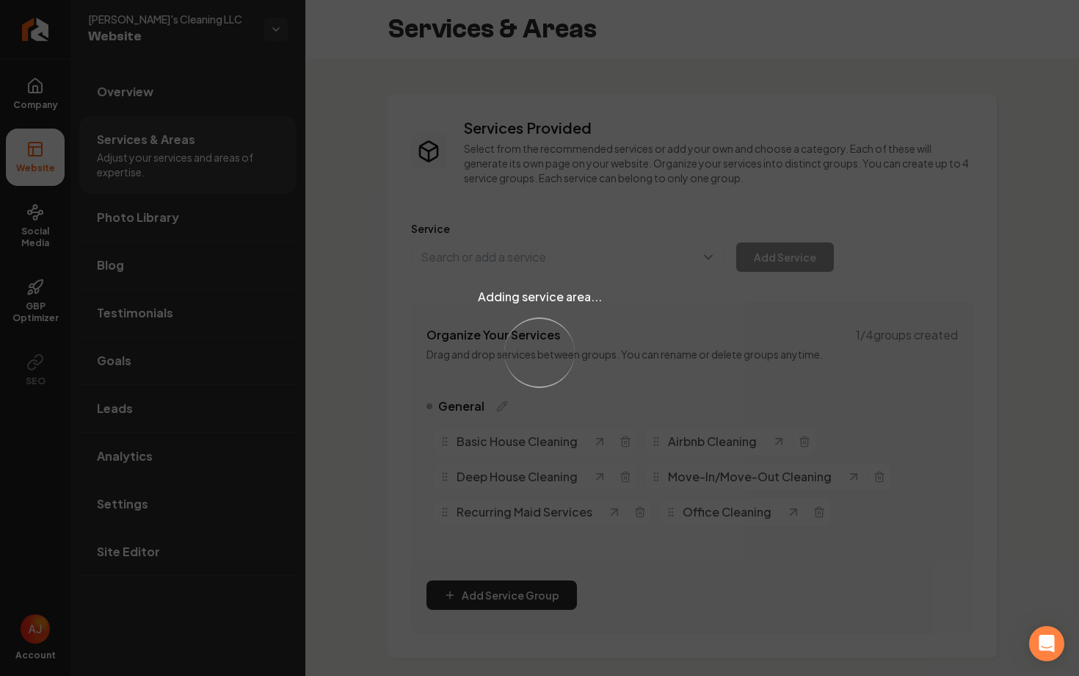
scroll to position [410, 0]
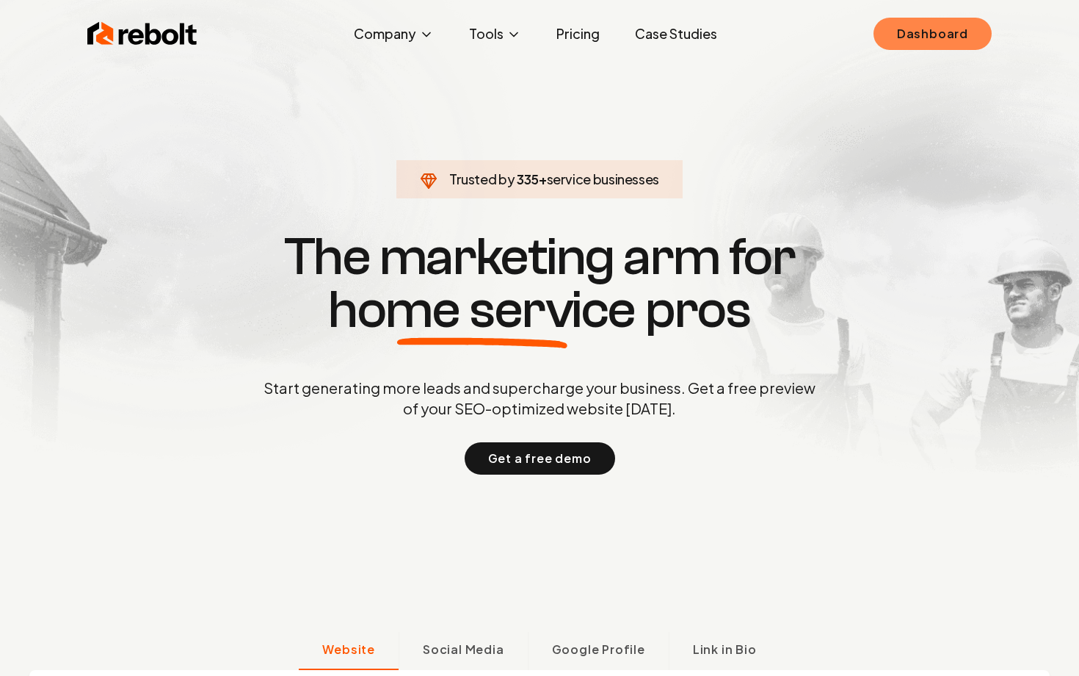
click at [905, 40] on link "Dashboard" at bounding box center [933, 34] width 118 height 32
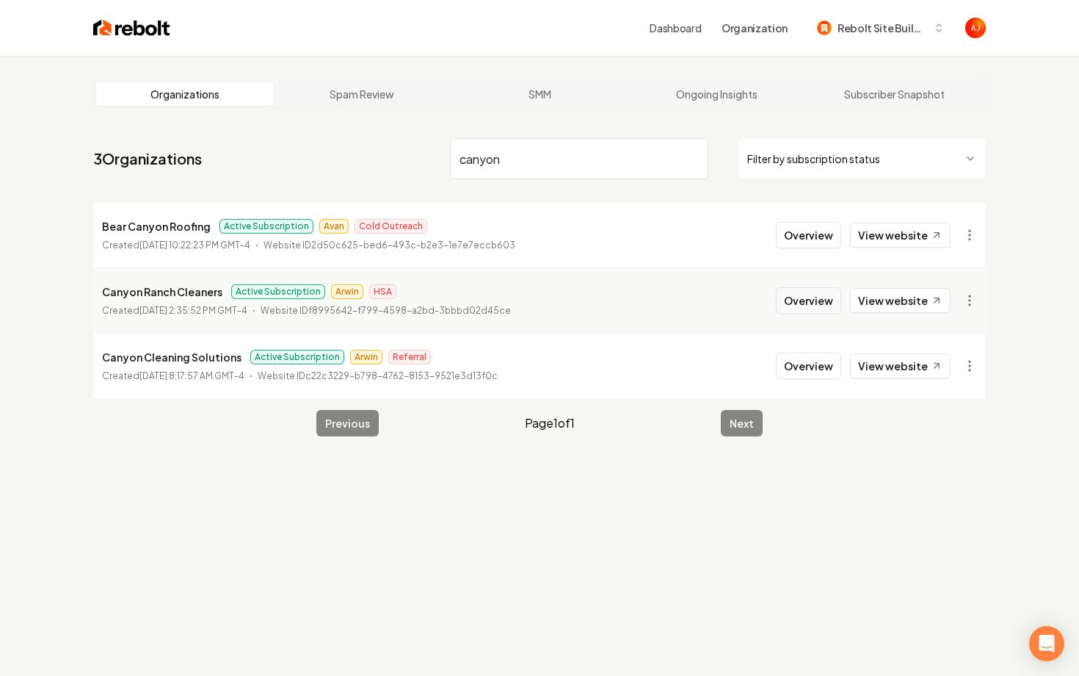
type input "canyon"
click at [793, 294] on button "Overview" at bounding box center [808, 300] width 65 height 26
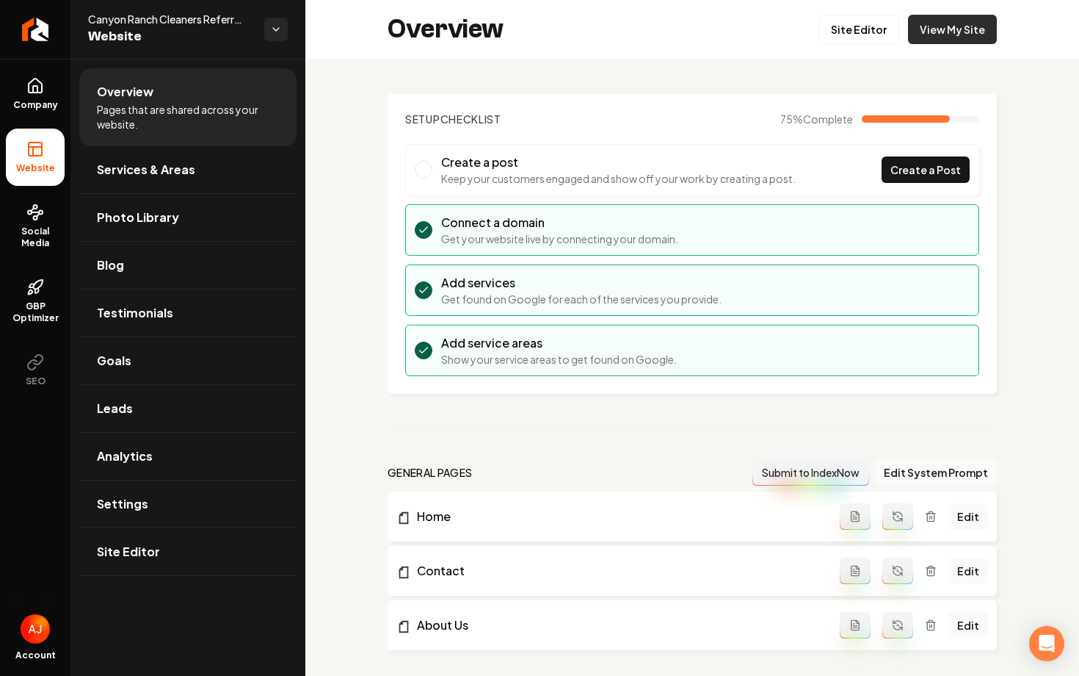
click at [949, 30] on link "View My Site" at bounding box center [952, 29] width 89 height 29
click at [47, 93] on link "Company" at bounding box center [35, 93] width 59 height 57
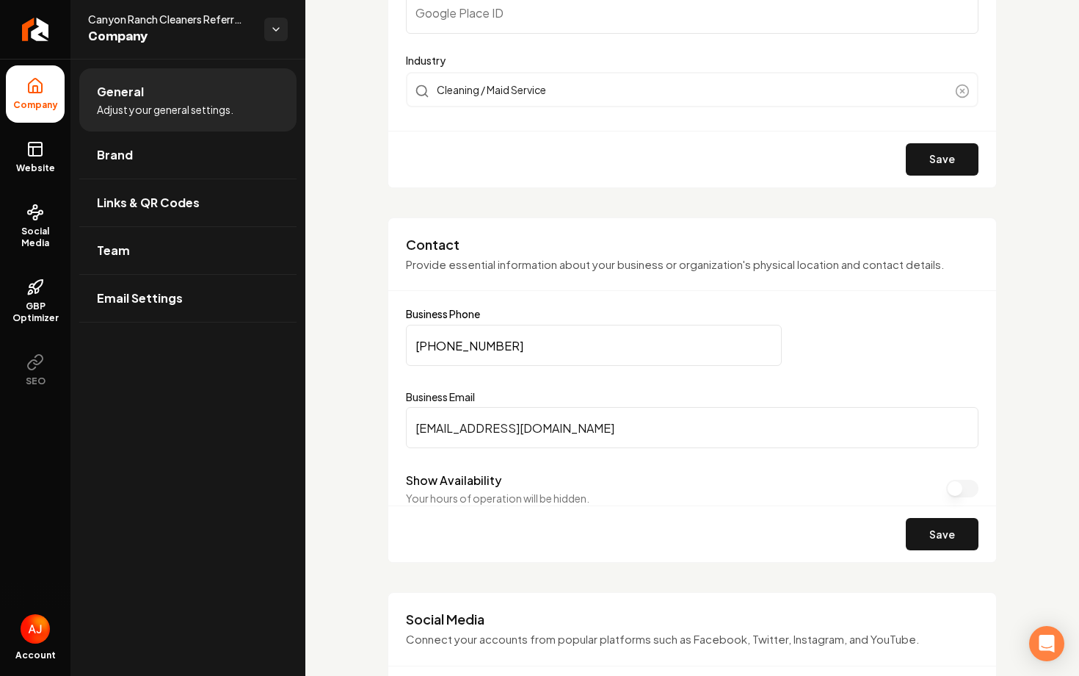
scroll to position [526, 0]
click at [524, 350] on input "(970) 900-5911" at bounding box center [594, 344] width 376 height 41
drag, startPoint x: 524, startPoint y: 350, endPoint x: 369, endPoint y: 337, distance: 156.2
paste input "Main content area"
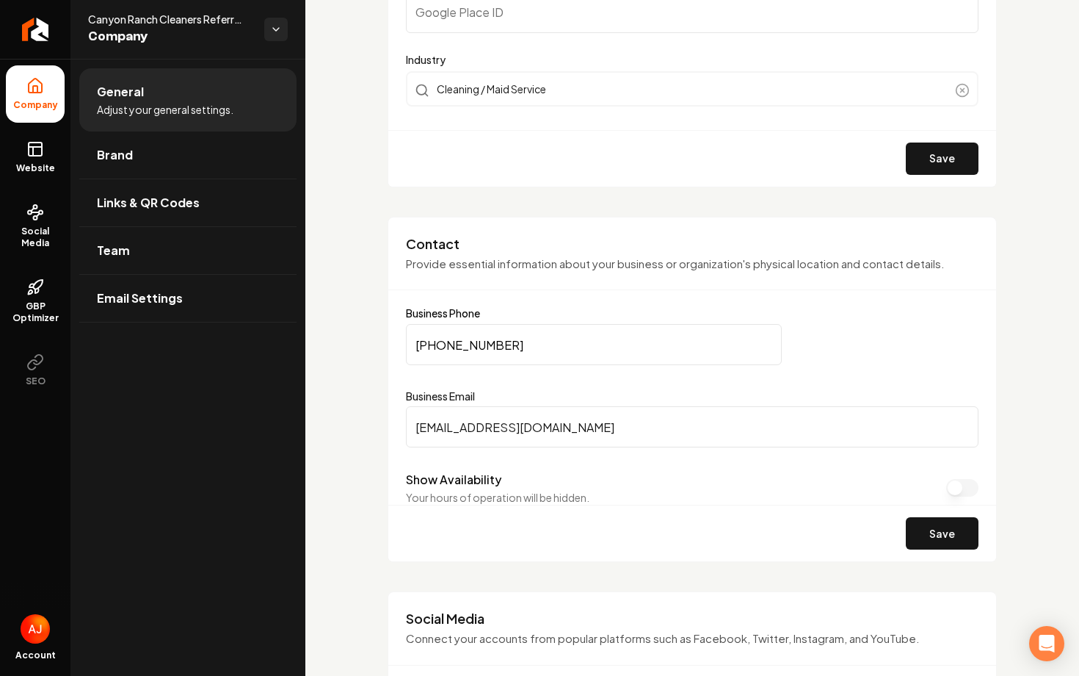
type input "(970) 900-5911"
click at [930, 540] on button "Save" at bounding box center [942, 533] width 73 height 32
click at [40, 173] on span "Website" at bounding box center [35, 168] width 51 height 12
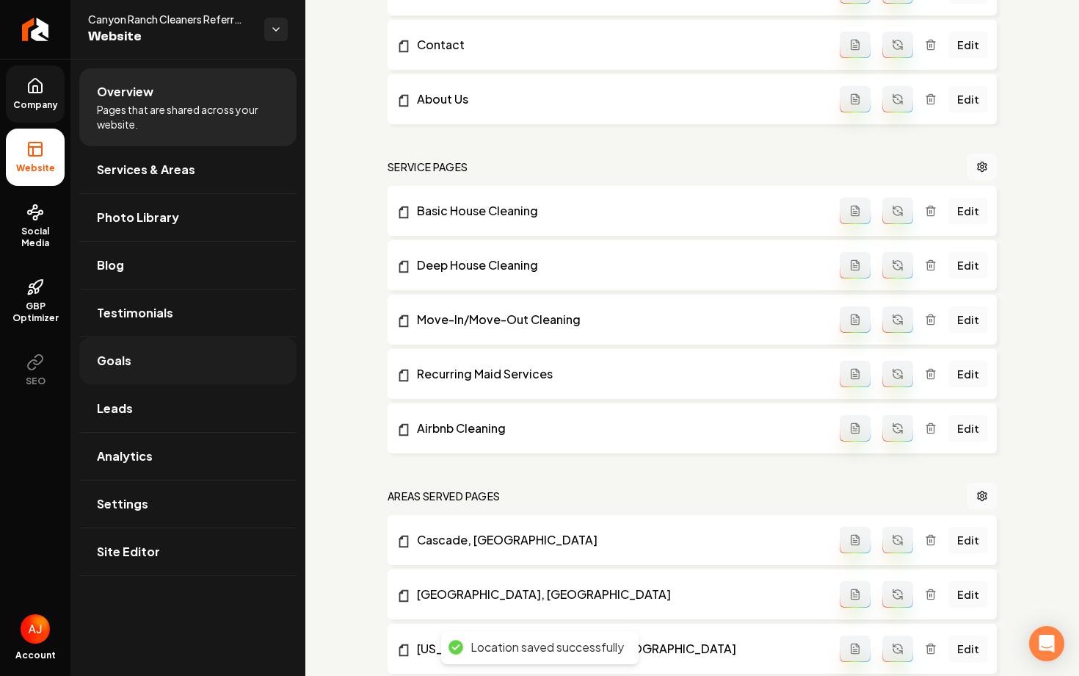
click at [134, 374] on link "Goals" at bounding box center [187, 360] width 217 height 47
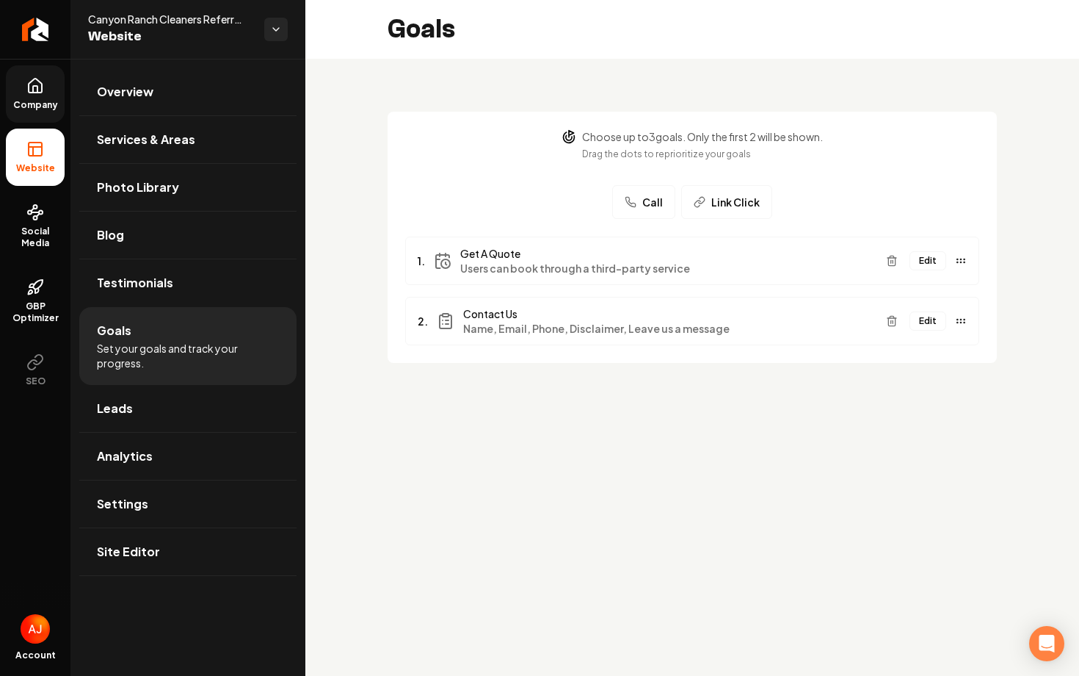
click at [23, 65] on link "Company" at bounding box center [35, 93] width 59 height 57
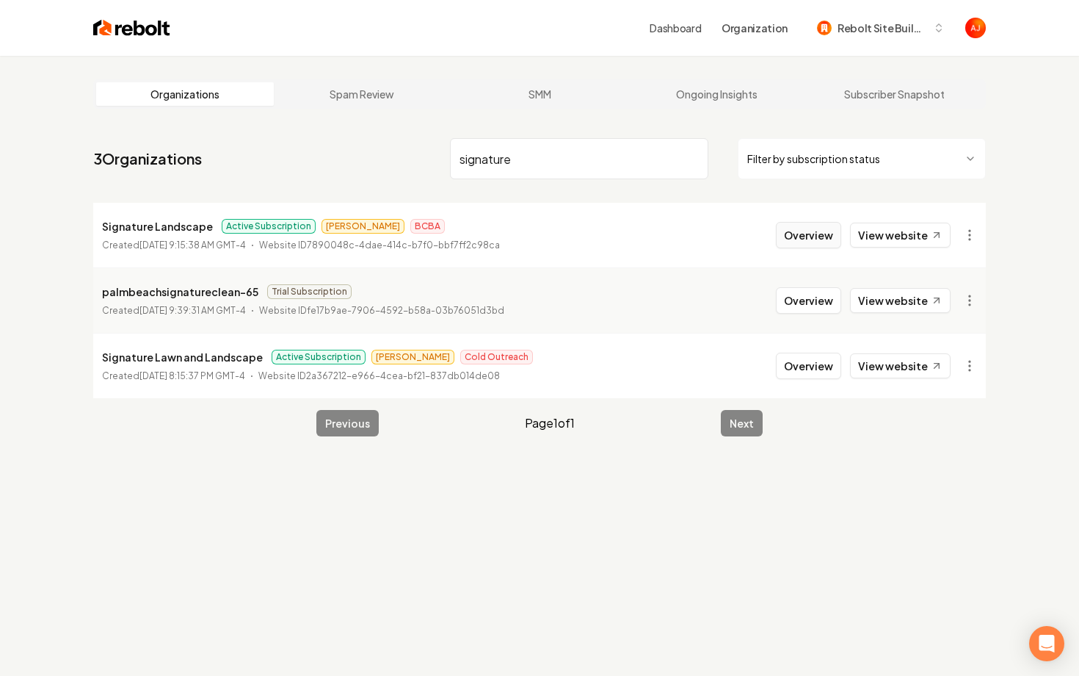
type input "signature"
click at [786, 237] on button "Overview" at bounding box center [808, 235] width 65 height 26
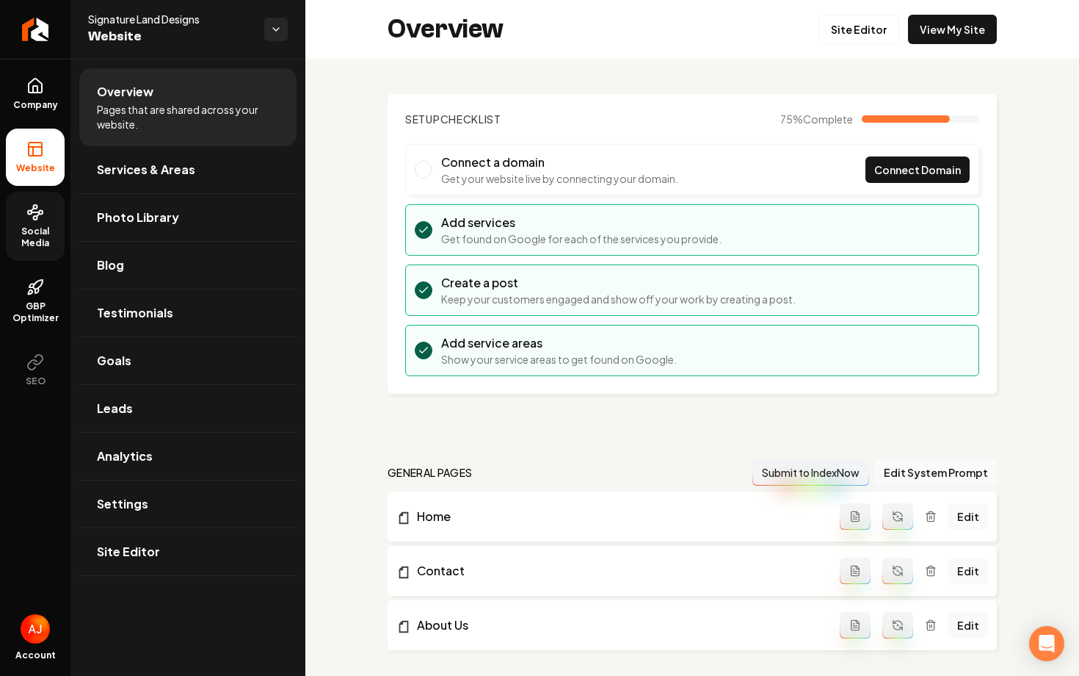
click at [37, 228] on span "Social Media" at bounding box center [35, 236] width 59 height 23
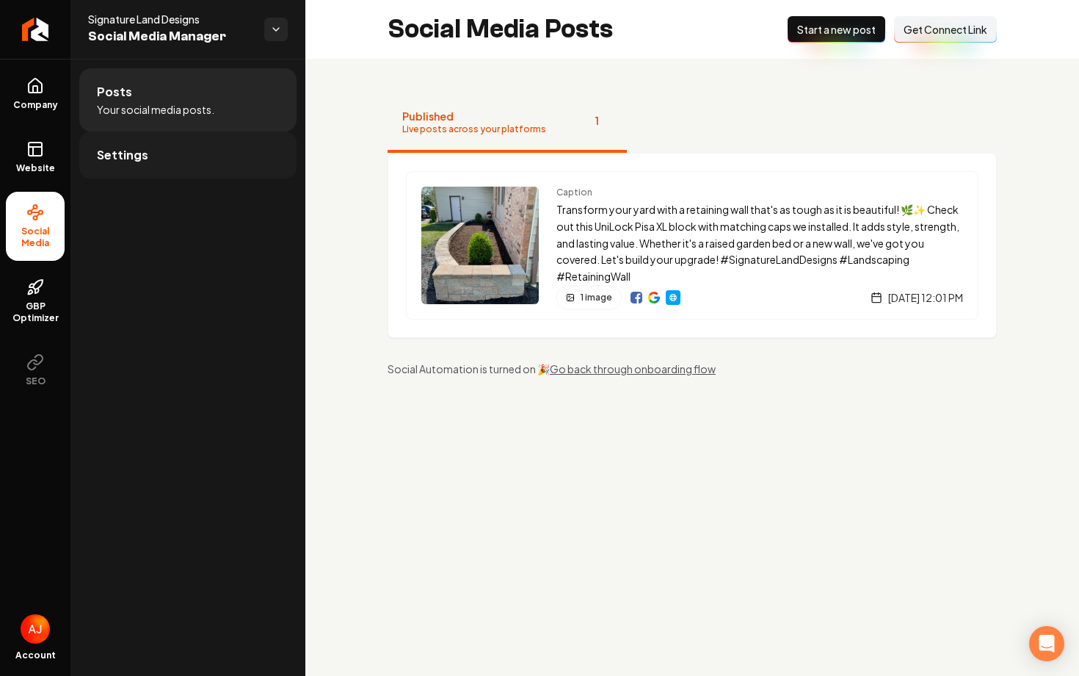
click at [181, 163] on link "Settings" at bounding box center [187, 154] width 217 height 47
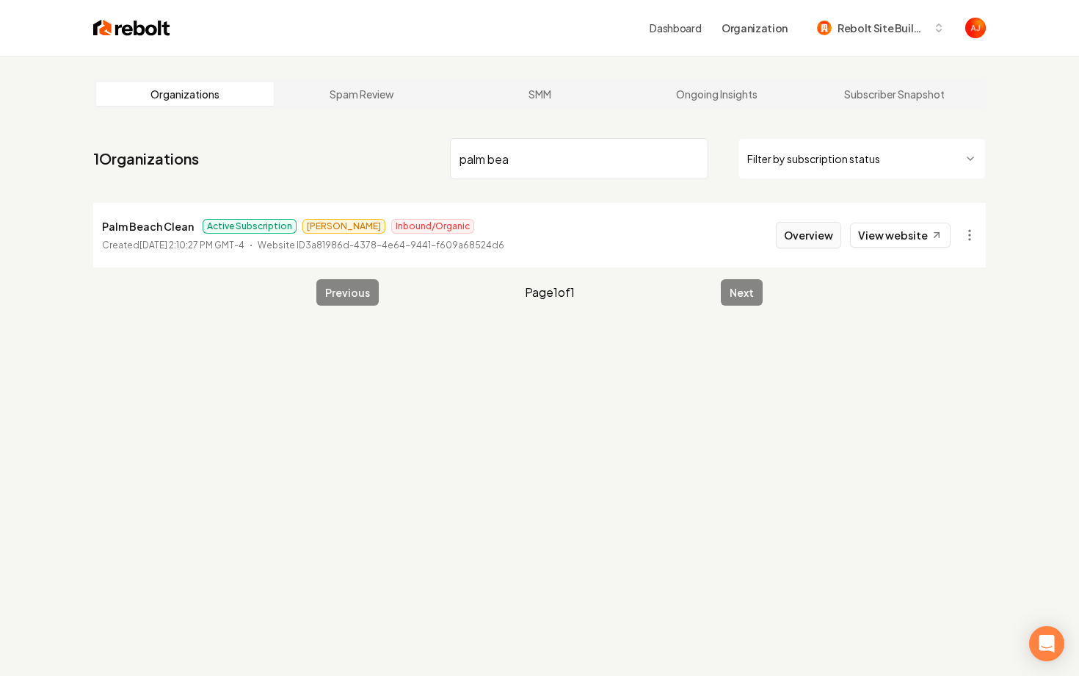
type input "palm bea"
click at [800, 234] on button "Overview" at bounding box center [808, 235] width 65 height 26
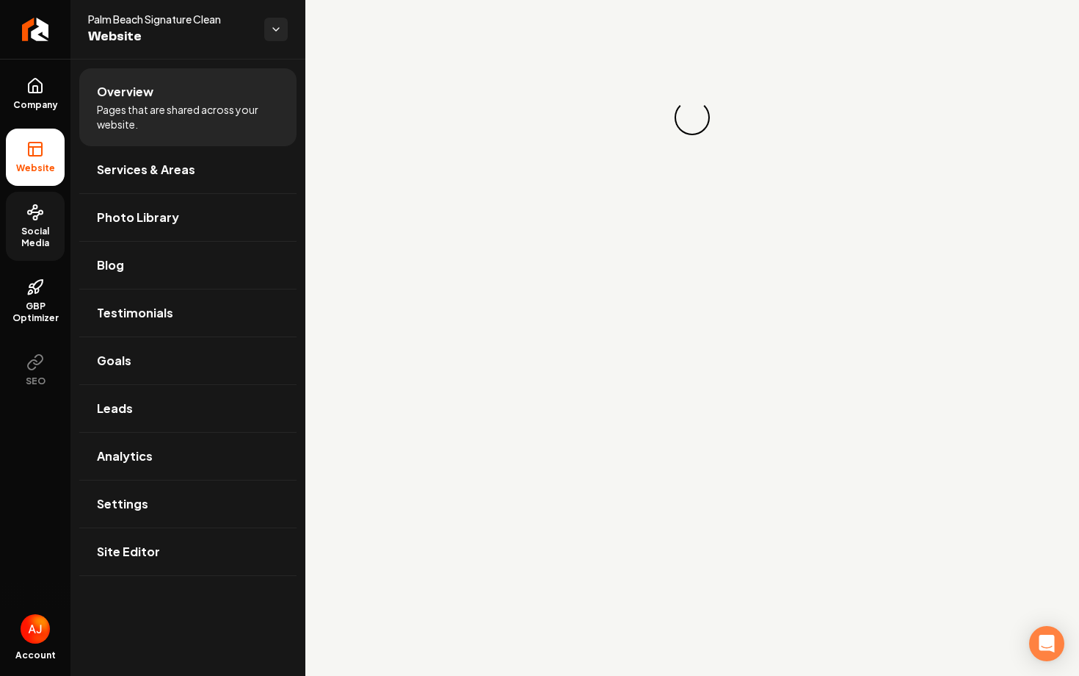
click at [33, 223] on link "Social Media" at bounding box center [35, 226] width 59 height 69
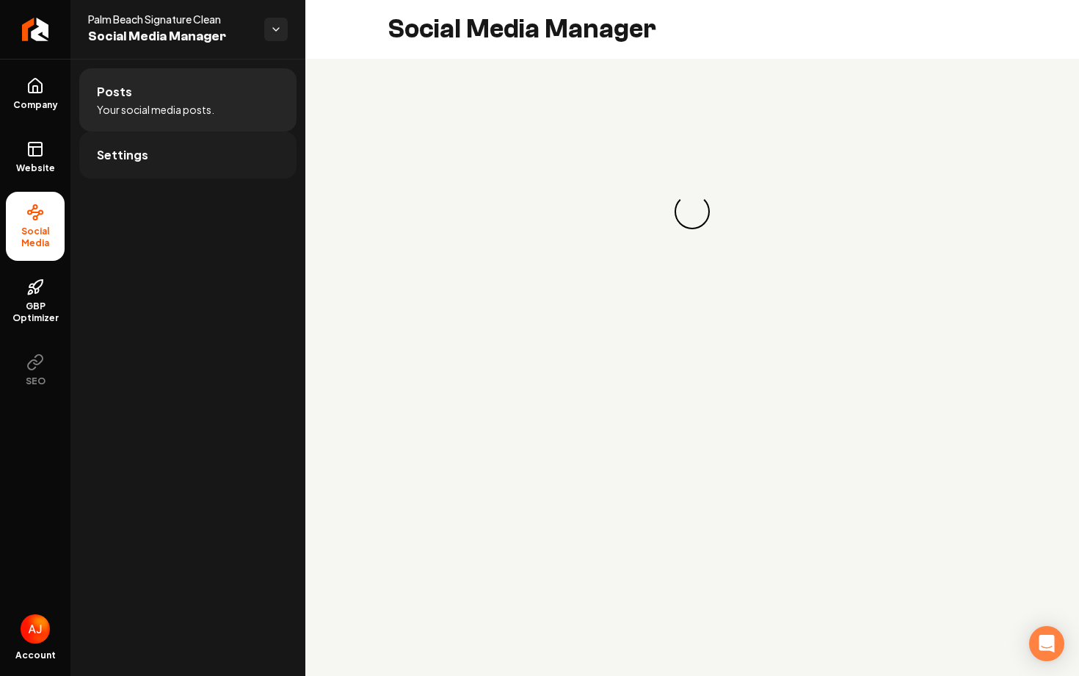
click at [167, 162] on link "Settings" at bounding box center [187, 154] width 217 height 47
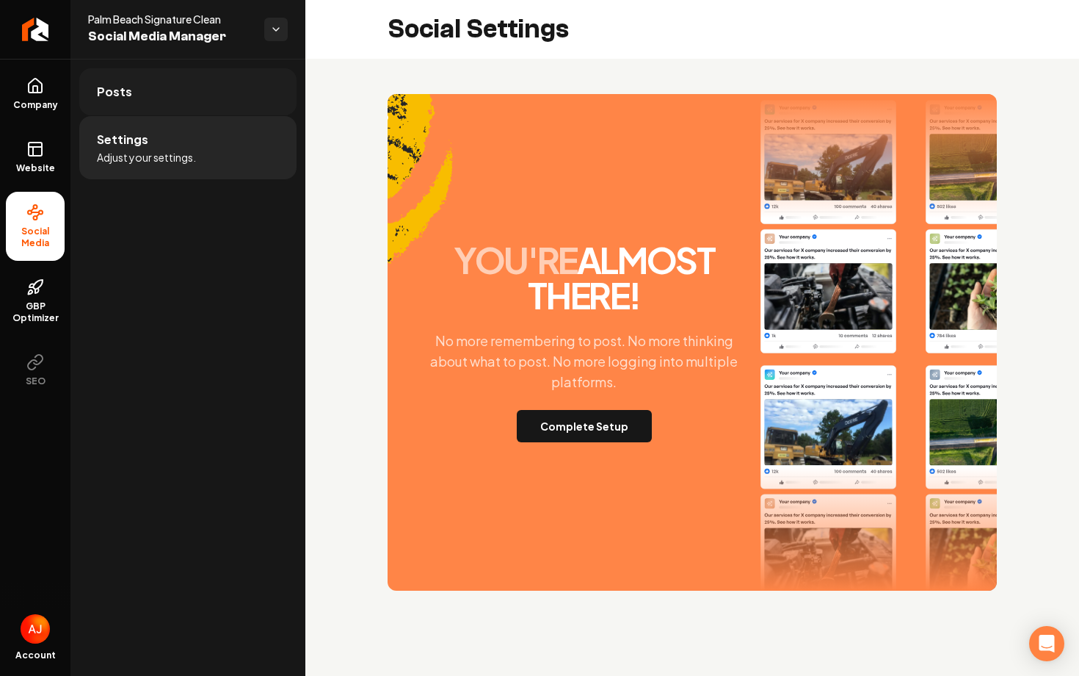
click at [184, 112] on link "Posts" at bounding box center [187, 91] width 217 height 47
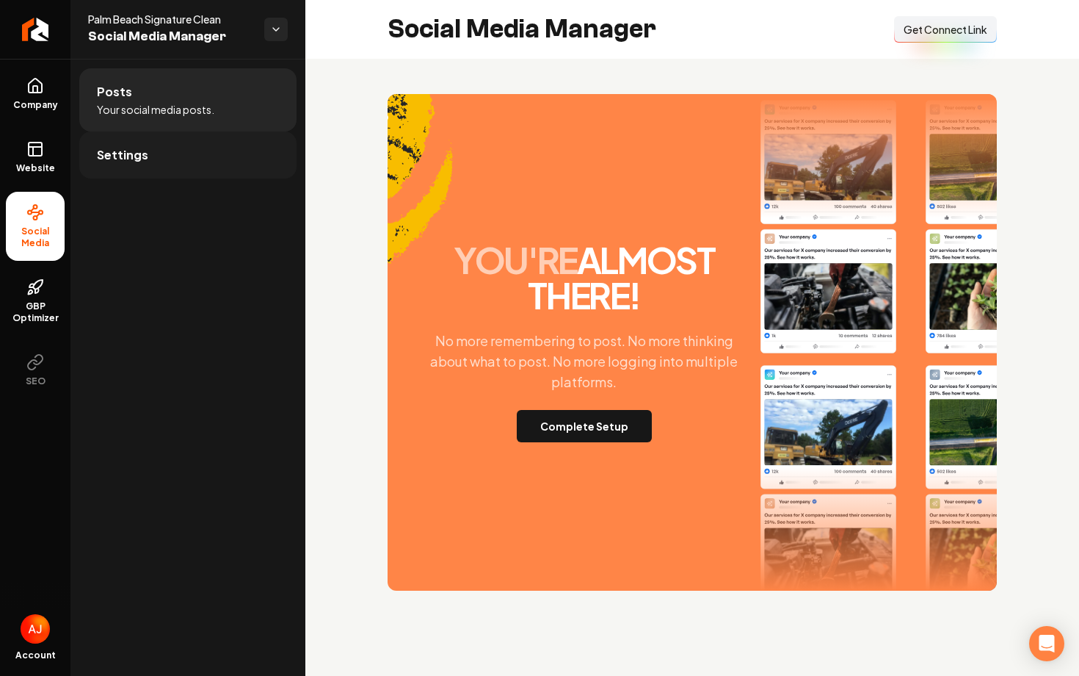
click at [184, 149] on link "Settings" at bounding box center [187, 154] width 217 height 47
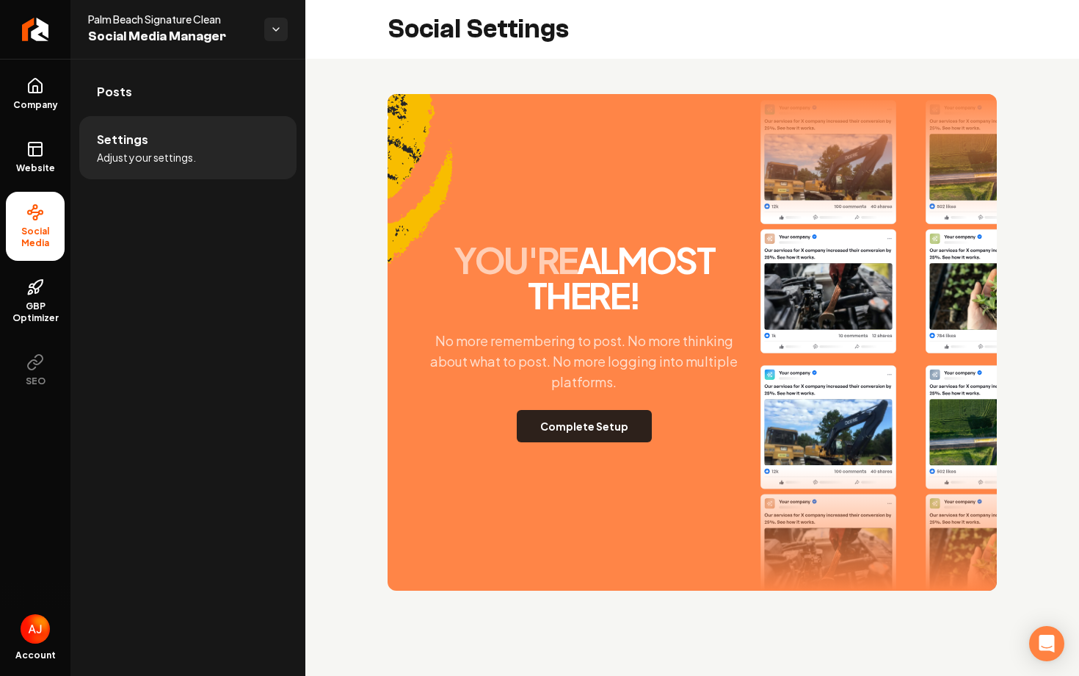
click at [574, 430] on button "Complete Setup" at bounding box center [584, 426] width 135 height 32
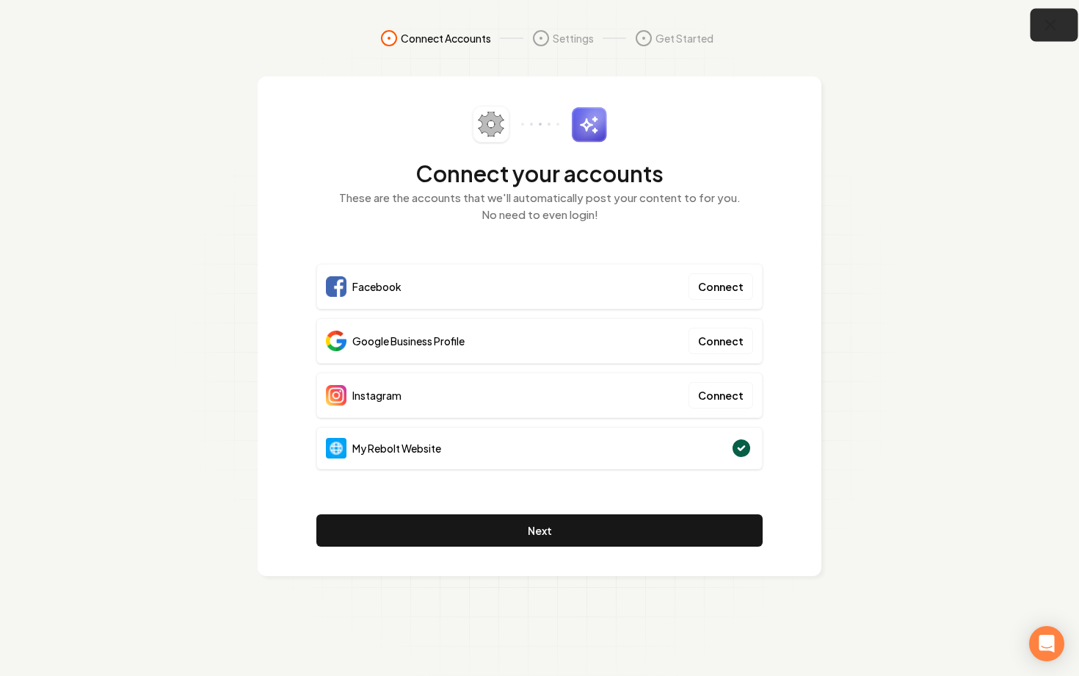
click at [1048, 34] on button "button" at bounding box center [1055, 25] width 48 height 33
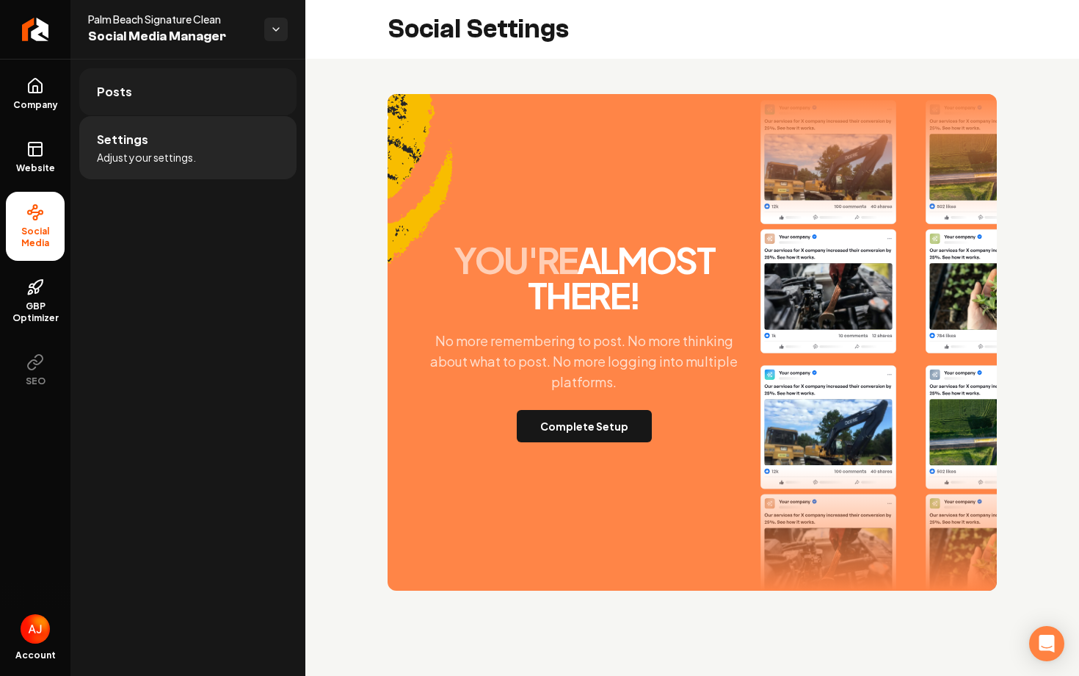
click at [200, 87] on link "Posts" at bounding box center [187, 91] width 217 height 47
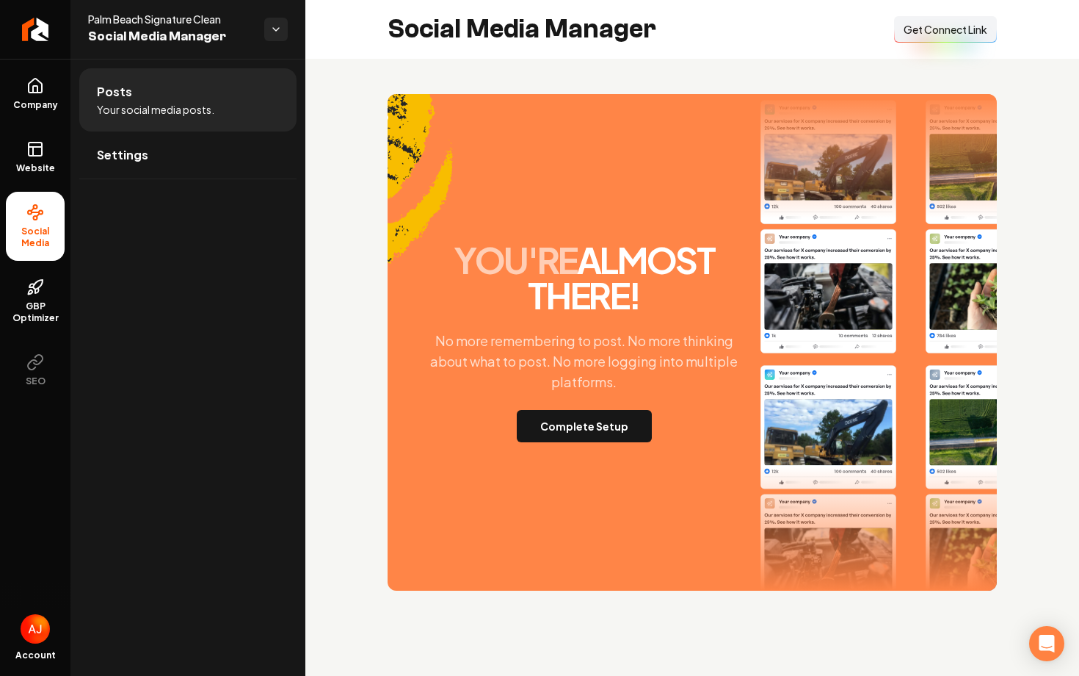
click at [927, 37] on button "Connect Link Get Connect Link" at bounding box center [945, 29] width 103 height 26
click at [919, 10] on div "Social Media Manager Connect Link Get Connect Link" at bounding box center [692, 29] width 774 height 59
click at [920, 30] on span "Get Connect Link" at bounding box center [946, 29] width 84 height 15
click at [920, 30] on div "Connect Link Get Connect Link" at bounding box center [945, 29] width 103 height 26
click at [915, 26] on span "Get Connect Link" at bounding box center [946, 29] width 84 height 15
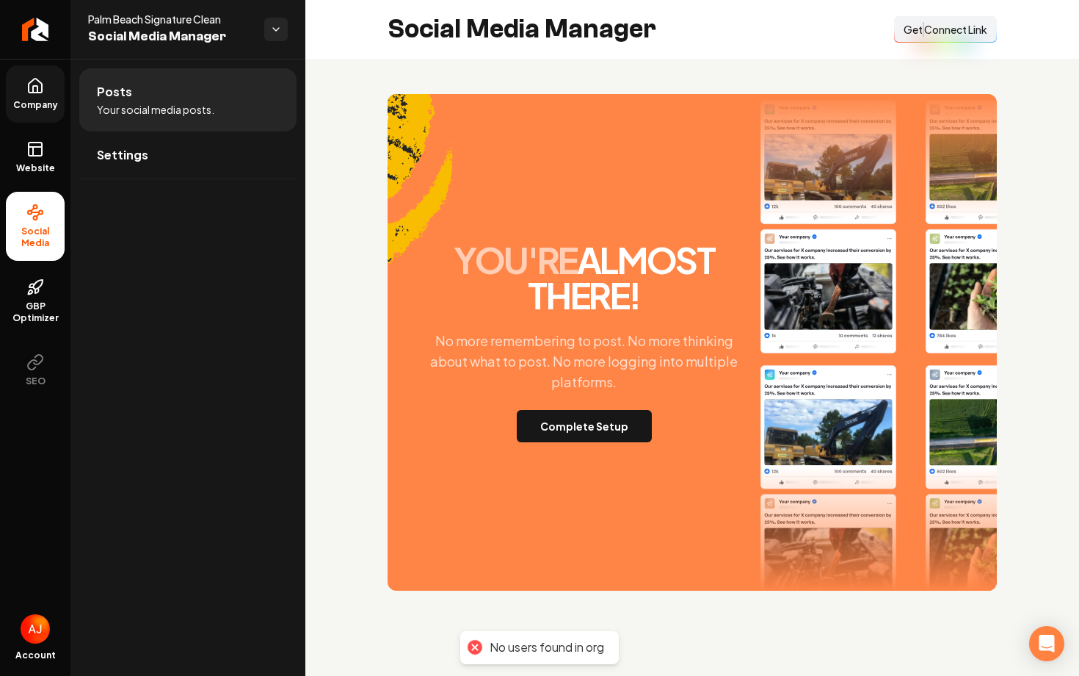
click at [34, 94] on icon at bounding box center [35, 86] width 18 height 18
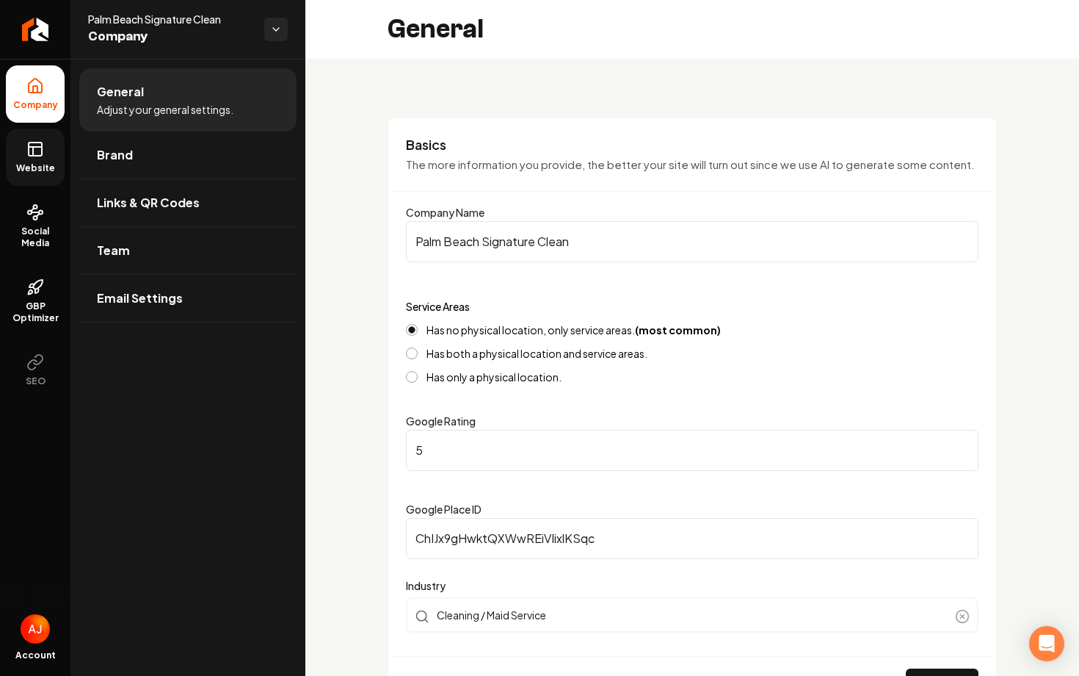
click at [31, 151] on icon at bounding box center [35, 149] width 18 height 18
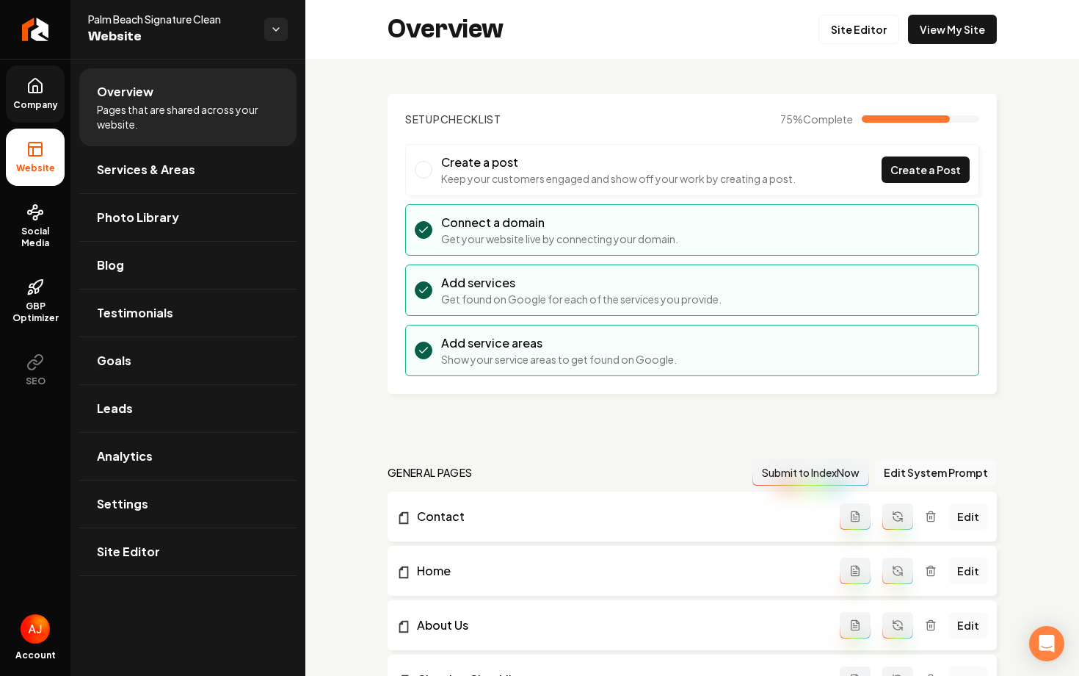
click at [48, 83] on link "Company" at bounding box center [35, 93] width 59 height 57
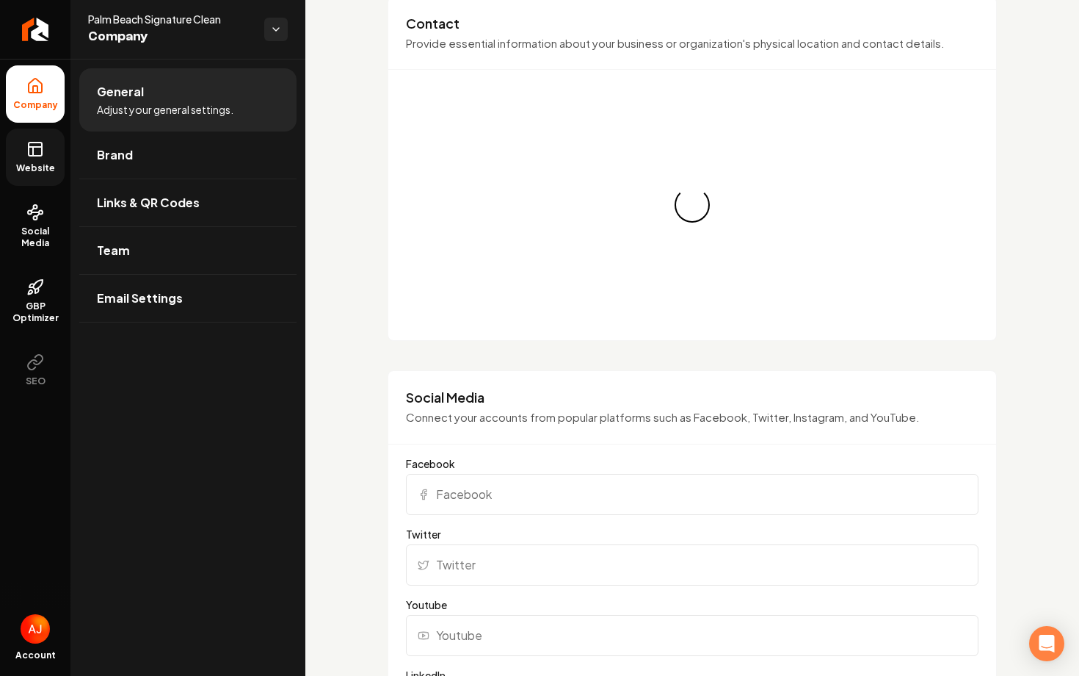
scroll to position [780, 0]
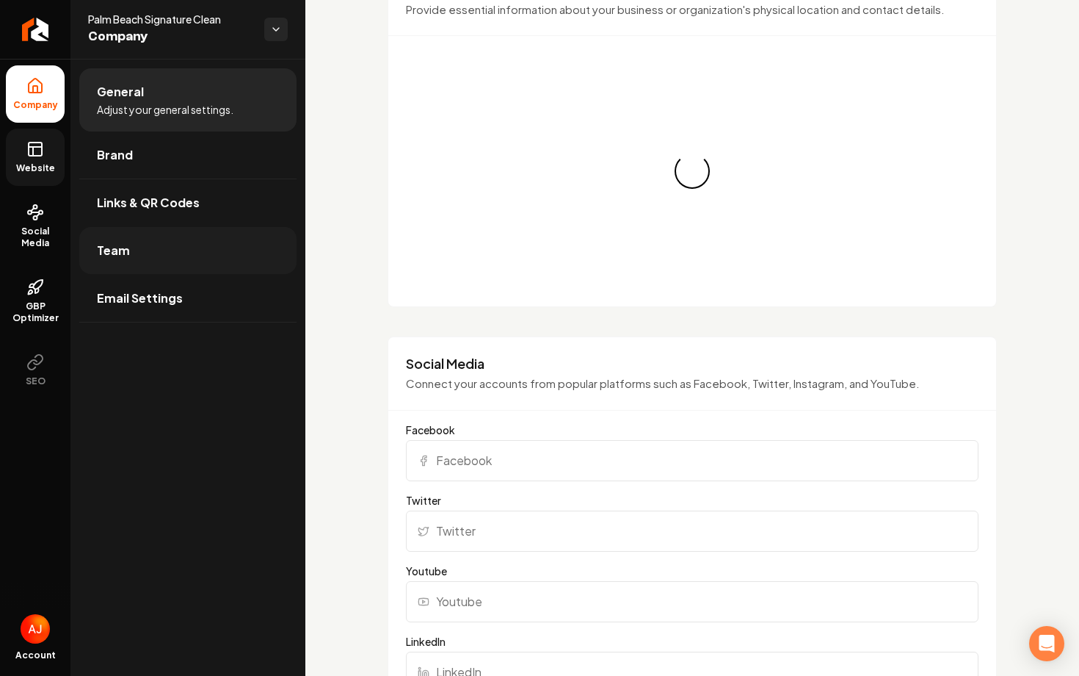
click at [141, 247] on link "Team" at bounding box center [187, 250] width 217 height 47
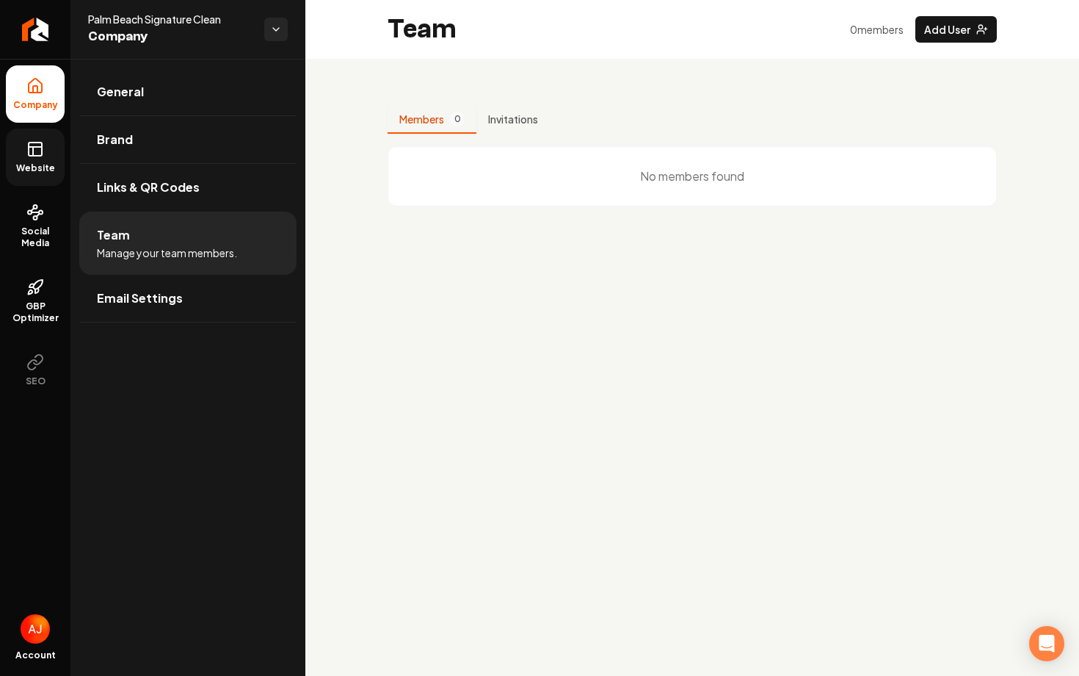
click at [954, 50] on div "Team 0 member s Add User" at bounding box center [692, 29] width 774 height 59
click at [952, 37] on button "Add User" at bounding box center [957, 29] width 82 height 26
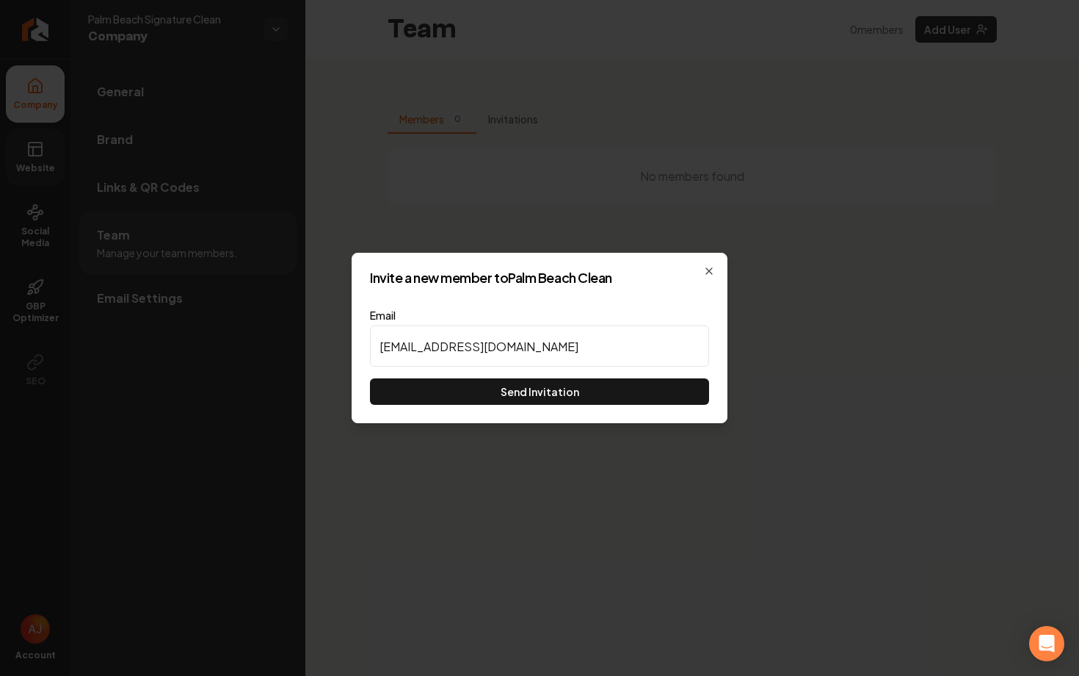
type input "austin@rebolthq.com"
click at [634, 375] on div "Email austin@rebolthq.com Send Invitation" at bounding box center [539, 356] width 339 height 97
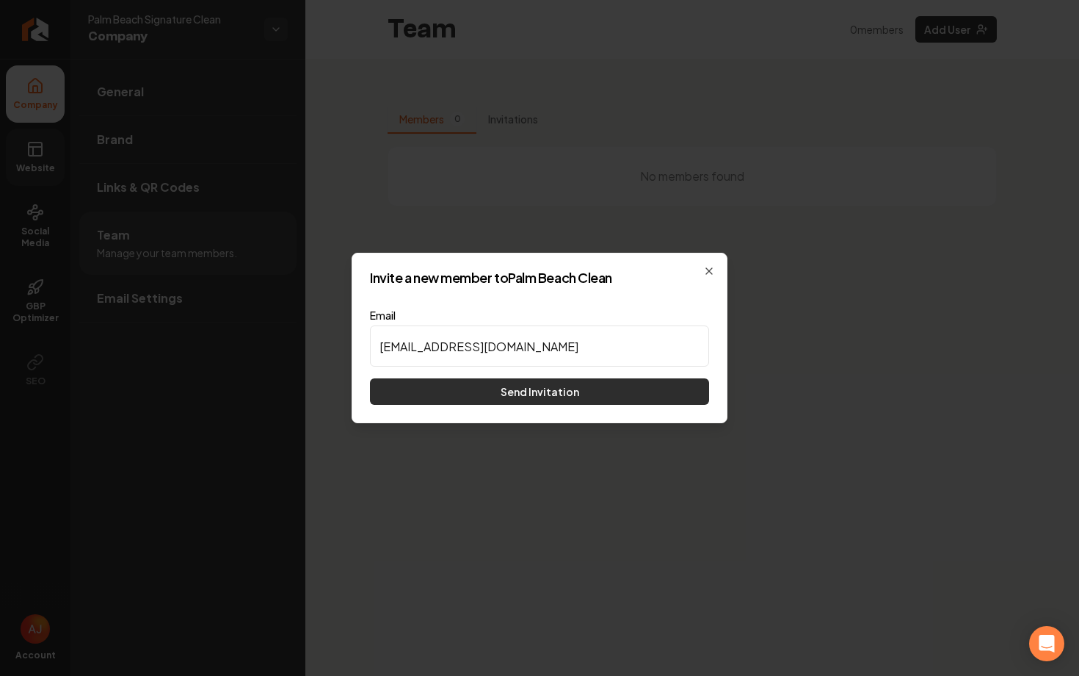
click at [590, 386] on button "Send Invitation" at bounding box center [539, 391] width 339 height 26
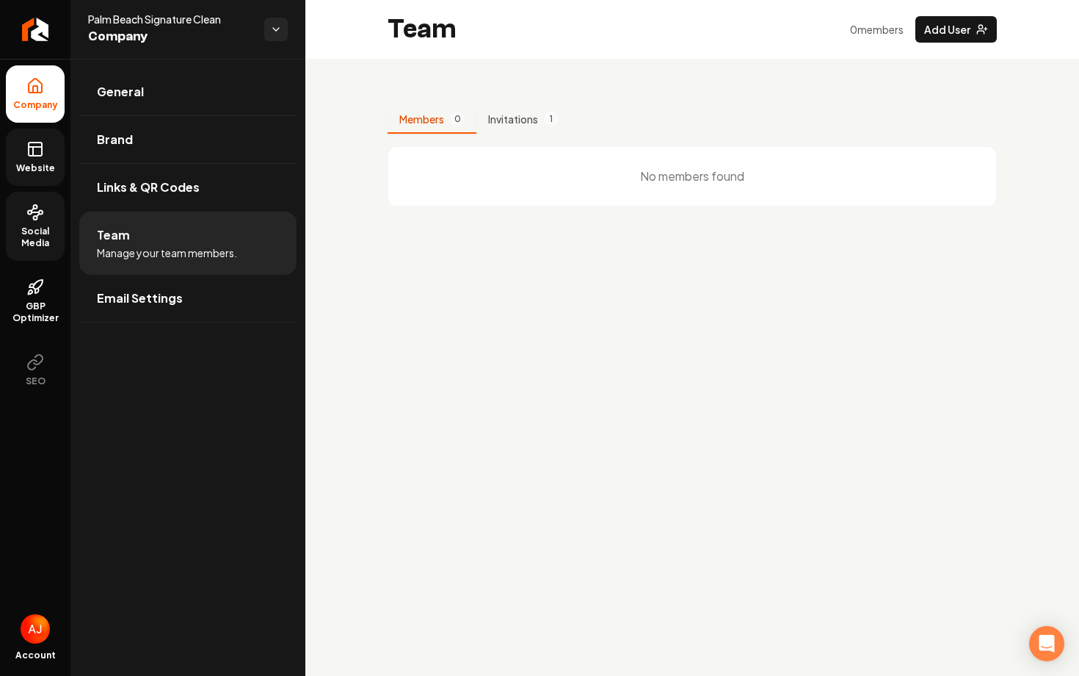
click at [27, 234] on span "Social Media" at bounding box center [35, 236] width 59 height 23
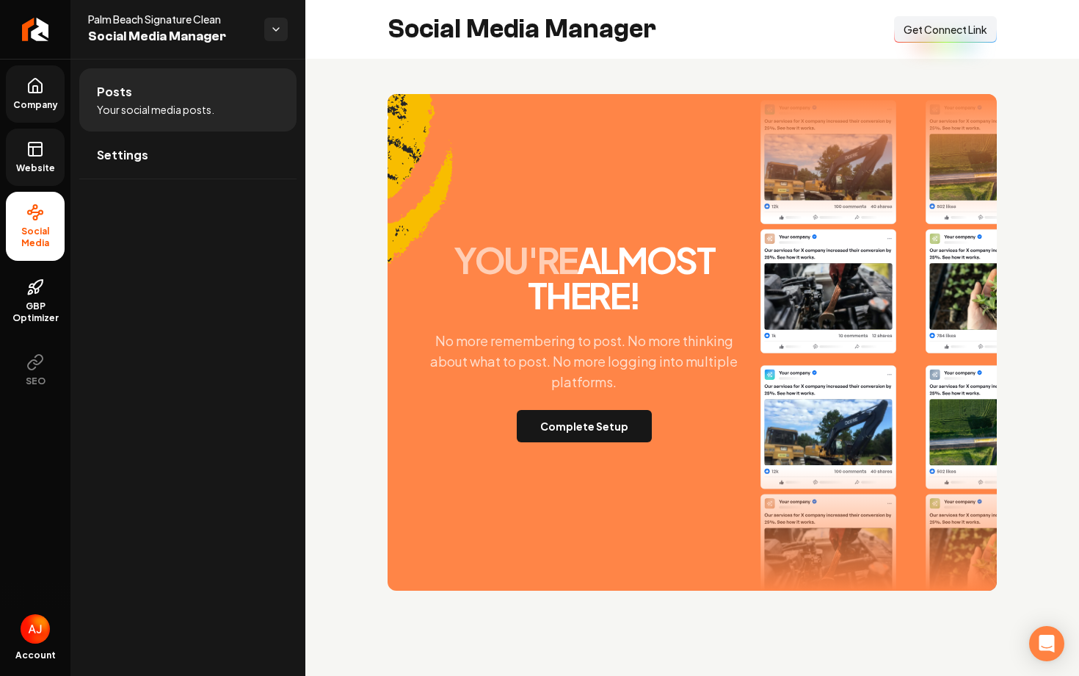
click at [916, 23] on span "Get Connect Link" at bounding box center [946, 29] width 84 height 15
click at [43, 150] on icon at bounding box center [35, 149] width 18 height 18
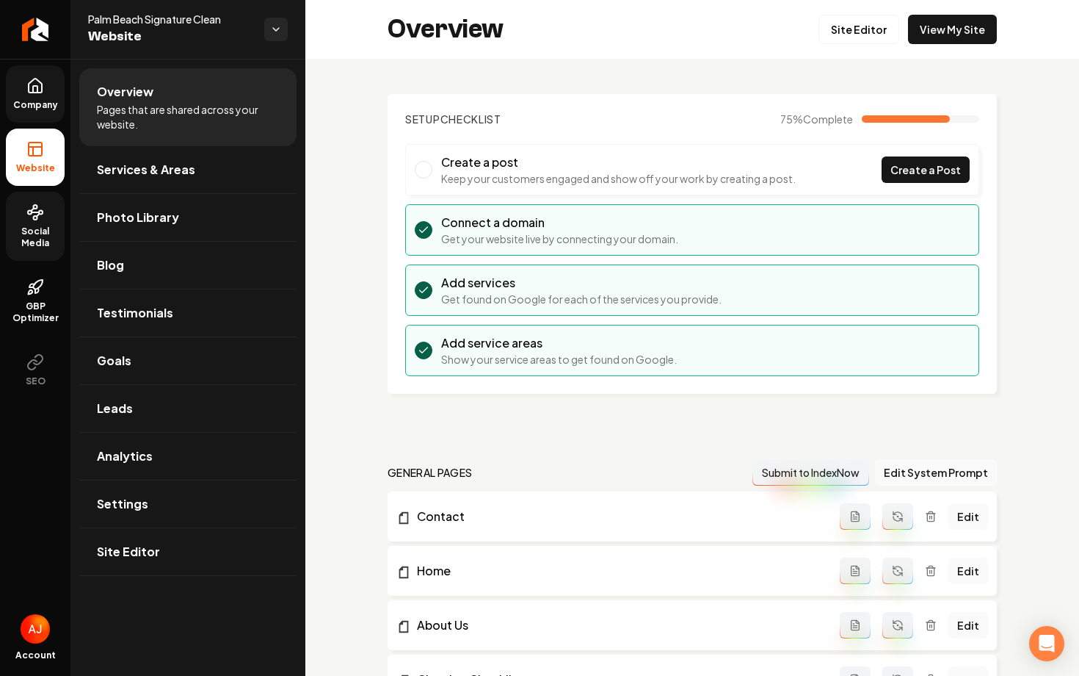
click at [39, 118] on link "Company" at bounding box center [35, 93] width 59 height 57
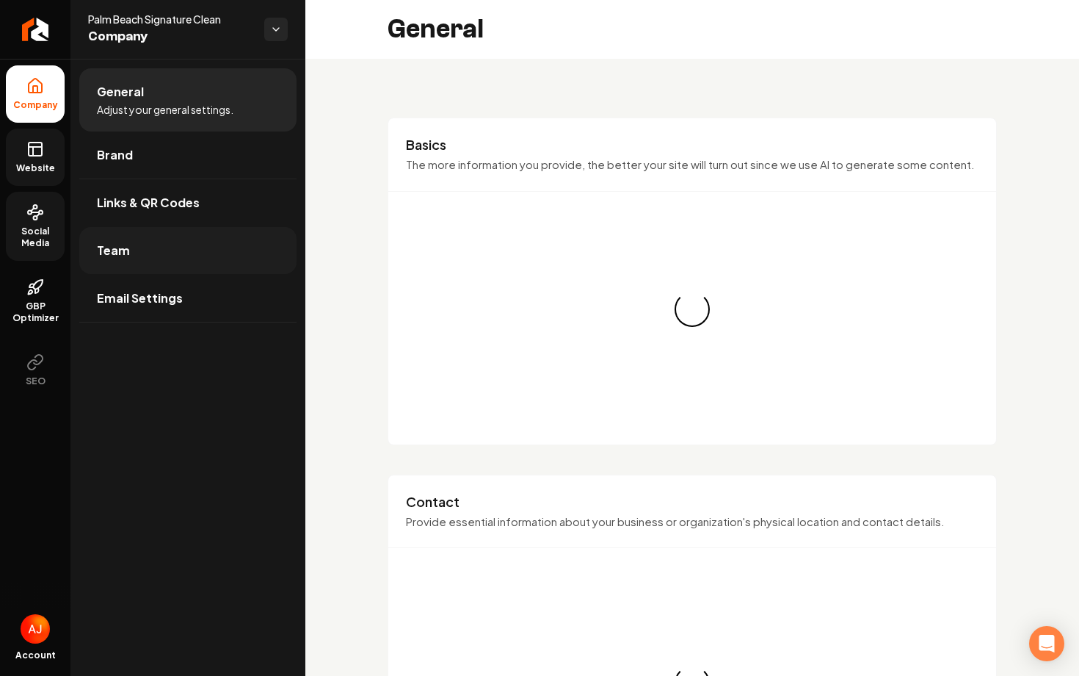
click at [162, 272] on link "Team" at bounding box center [187, 250] width 217 height 47
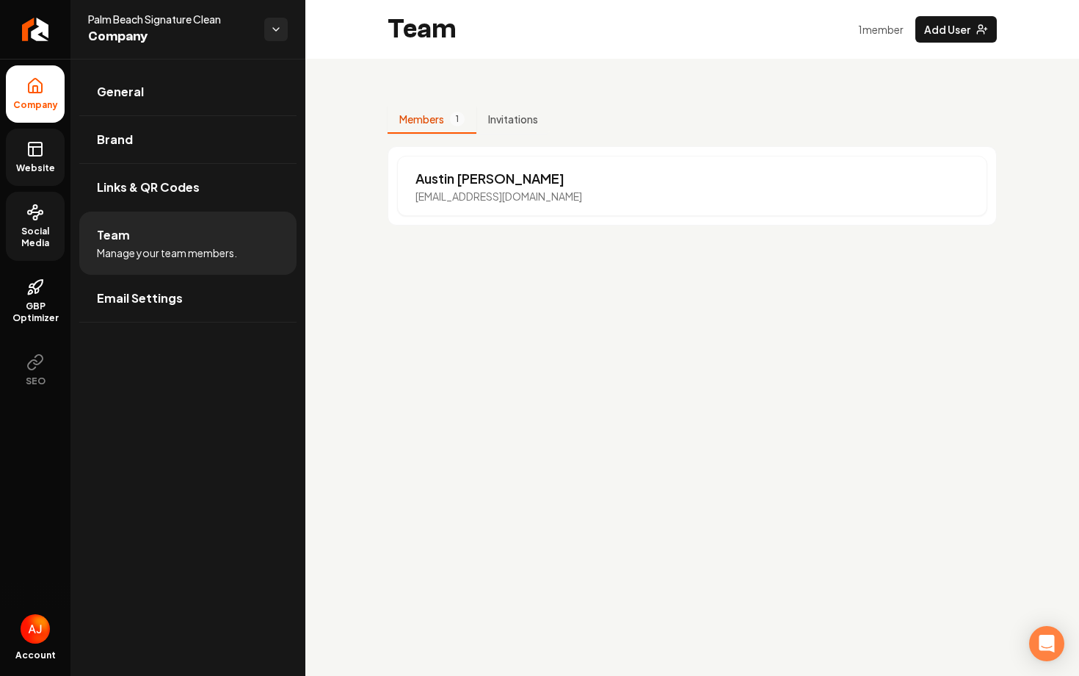
click at [20, 239] on span "Social Media" at bounding box center [35, 236] width 59 height 23
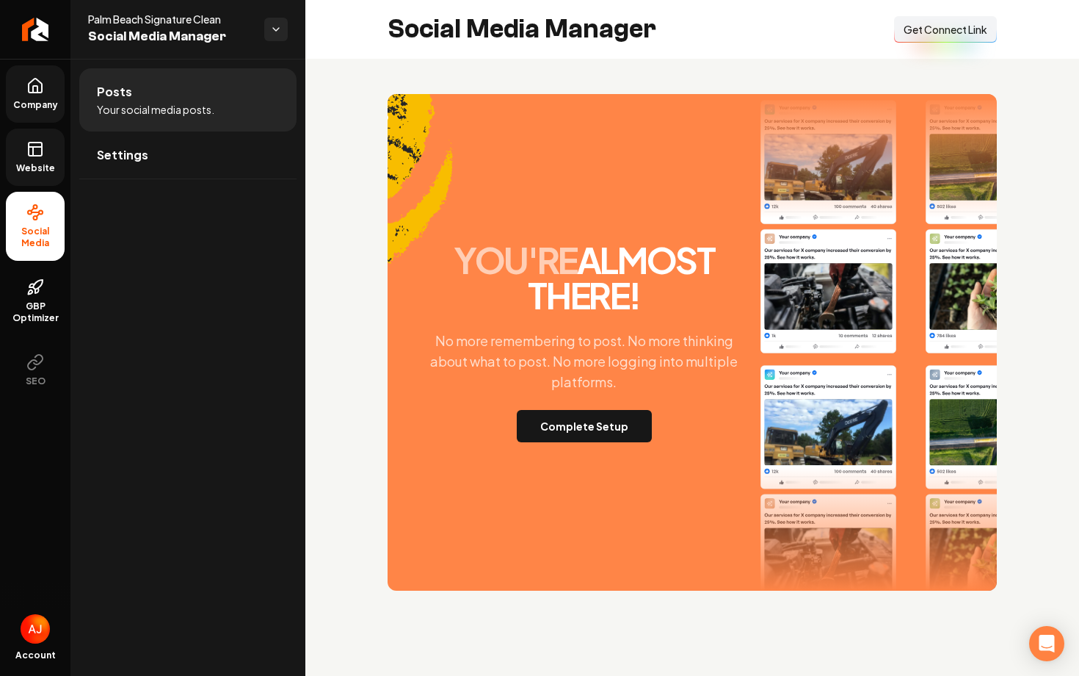
click at [899, 34] on button "Connect Link Get Connect Link" at bounding box center [945, 29] width 103 height 26
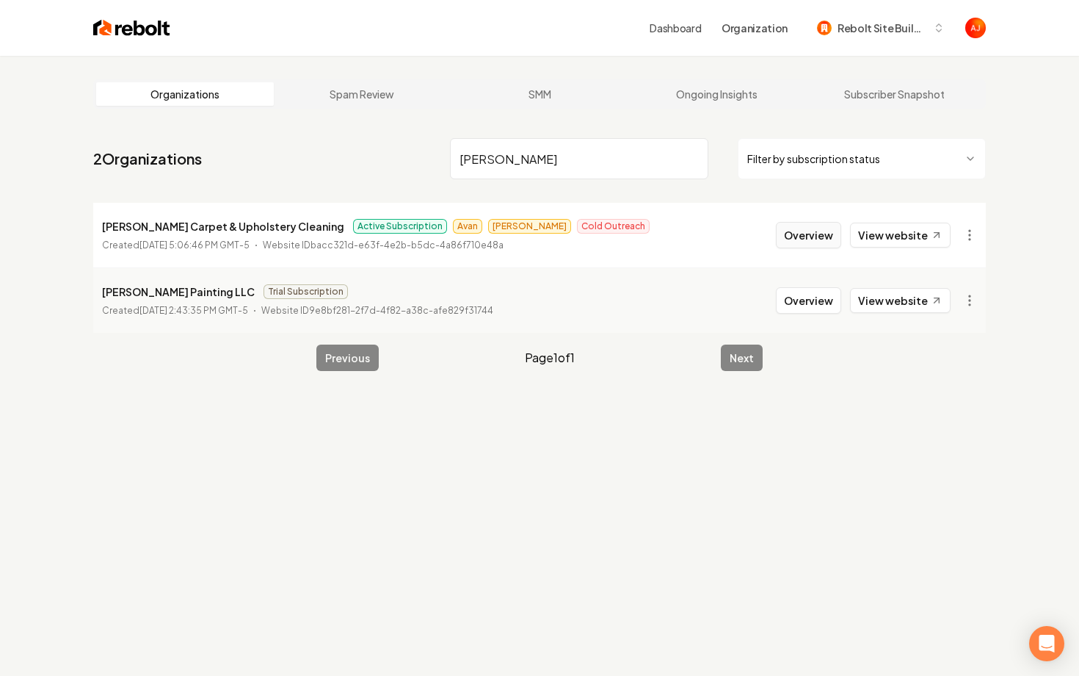
type input "douglas"
click at [798, 234] on button "Overview" at bounding box center [808, 235] width 65 height 26
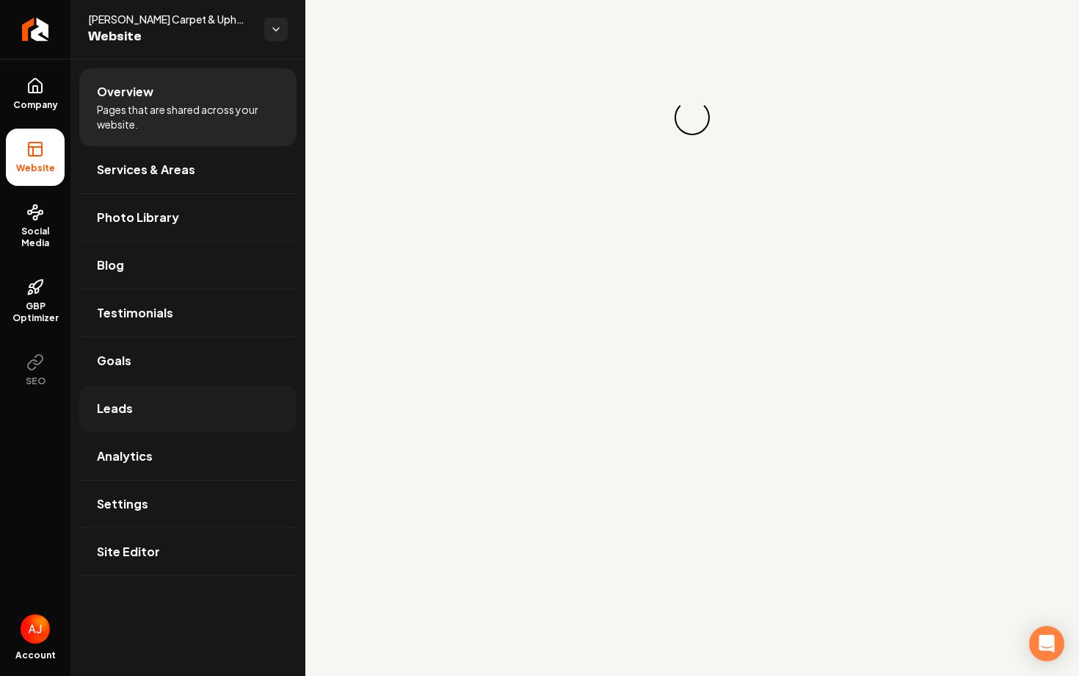
click at [167, 386] on link "Leads" at bounding box center [187, 408] width 217 height 47
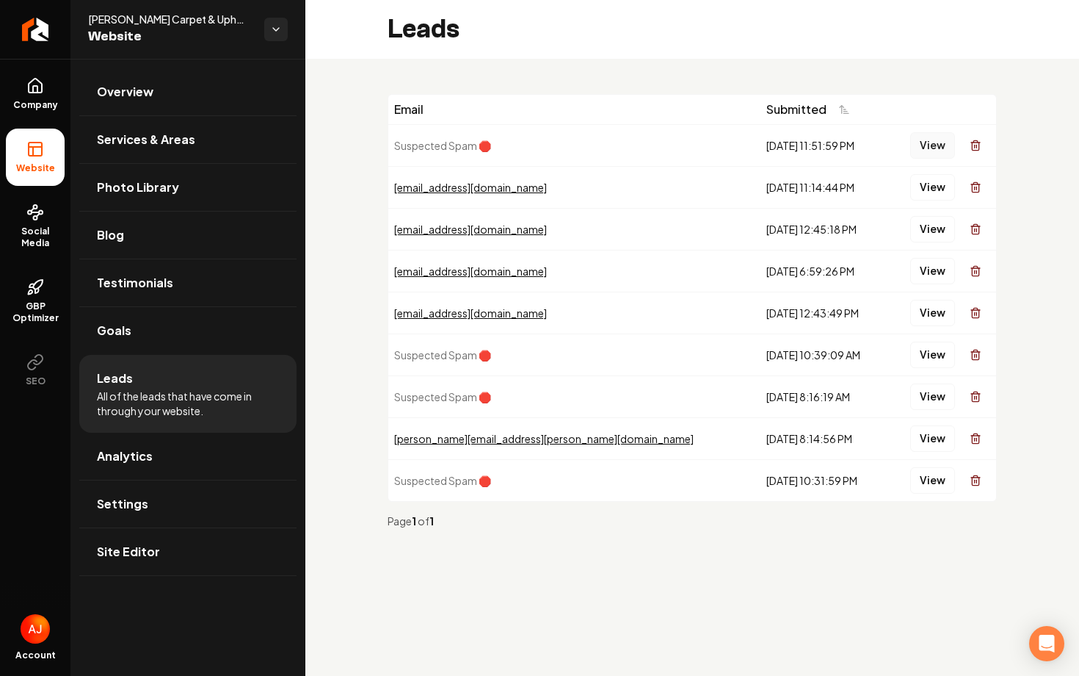
click at [933, 142] on button "View" at bounding box center [933, 145] width 45 height 26
click at [21, 125] on ul "Company Website Social Media GBP Optimizer SEO" at bounding box center [35, 232] width 70 height 346
click at [21, 99] on span "Company" at bounding box center [35, 105] width 57 height 12
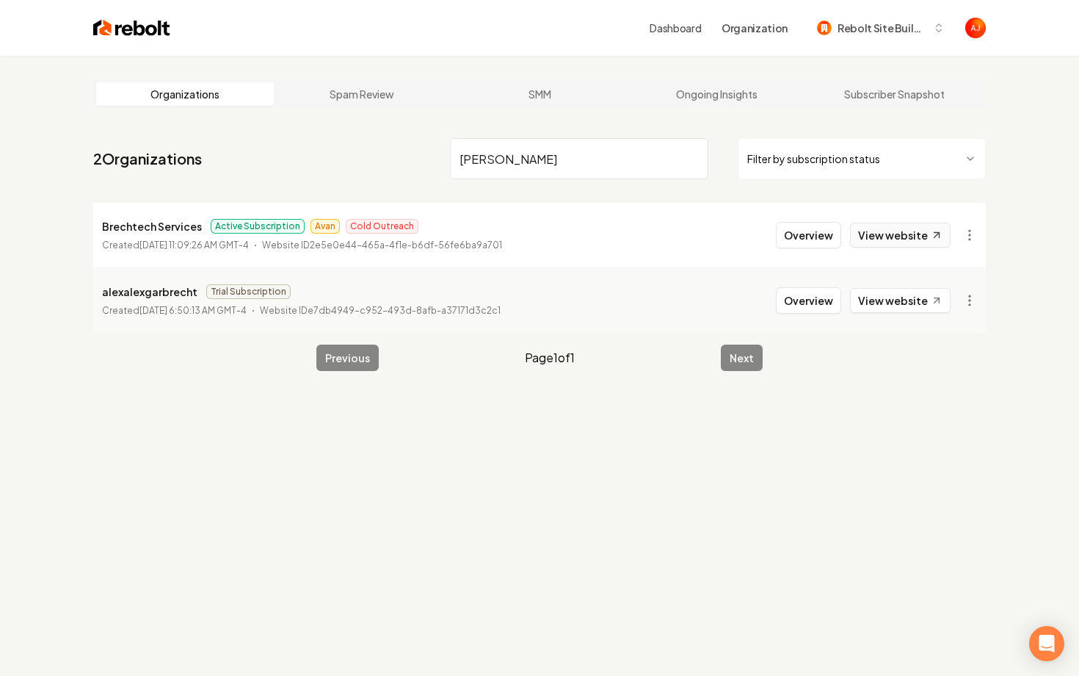
click at [876, 239] on link "View website" at bounding box center [900, 234] width 101 height 25
drag, startPoint x: 507, startPoint y: 164, endPoint x: 452, endPoint y: 164, distance: 55.1
click at [452, 164] on input "brech" at bounding box center [579, 158] width 258 height 41
type input "boreas"
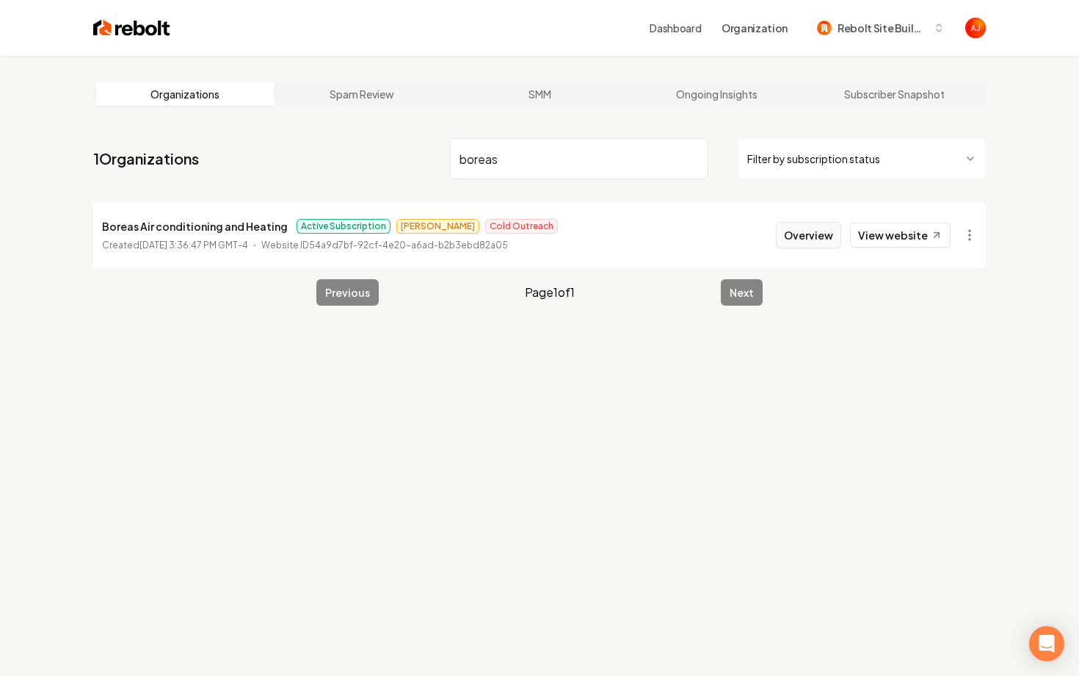
click at [797, 234] on button "Overview" at bounding box center [808, 235] width 65 height 26
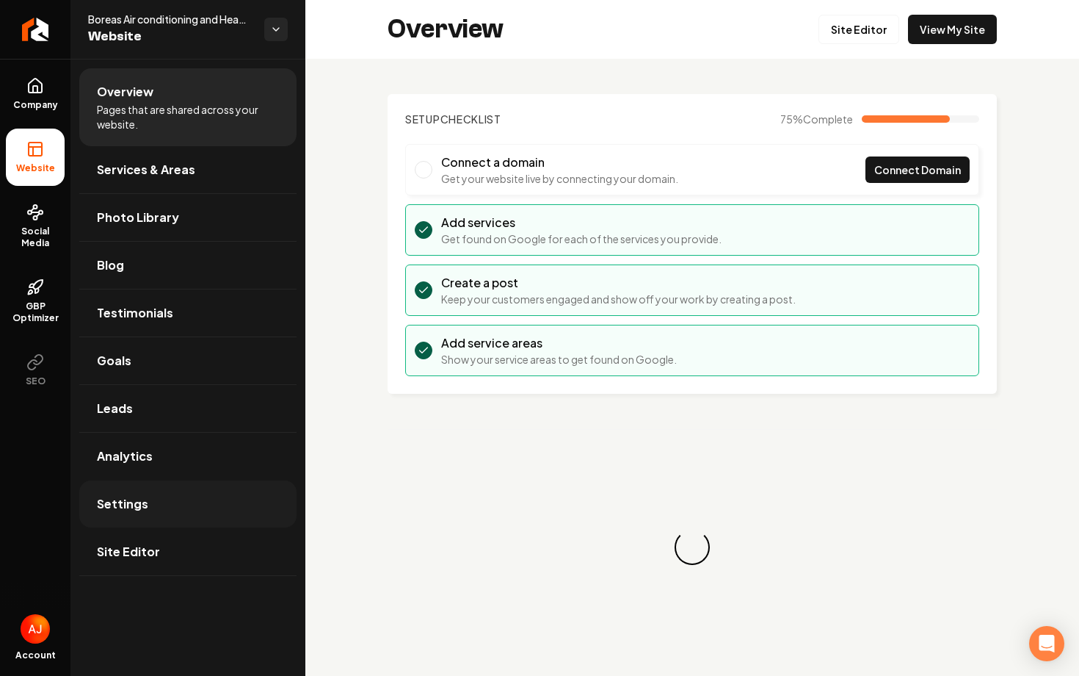
click at [144, 489] on link "Settings" at bounding box center [187, 503] width 217 height 47
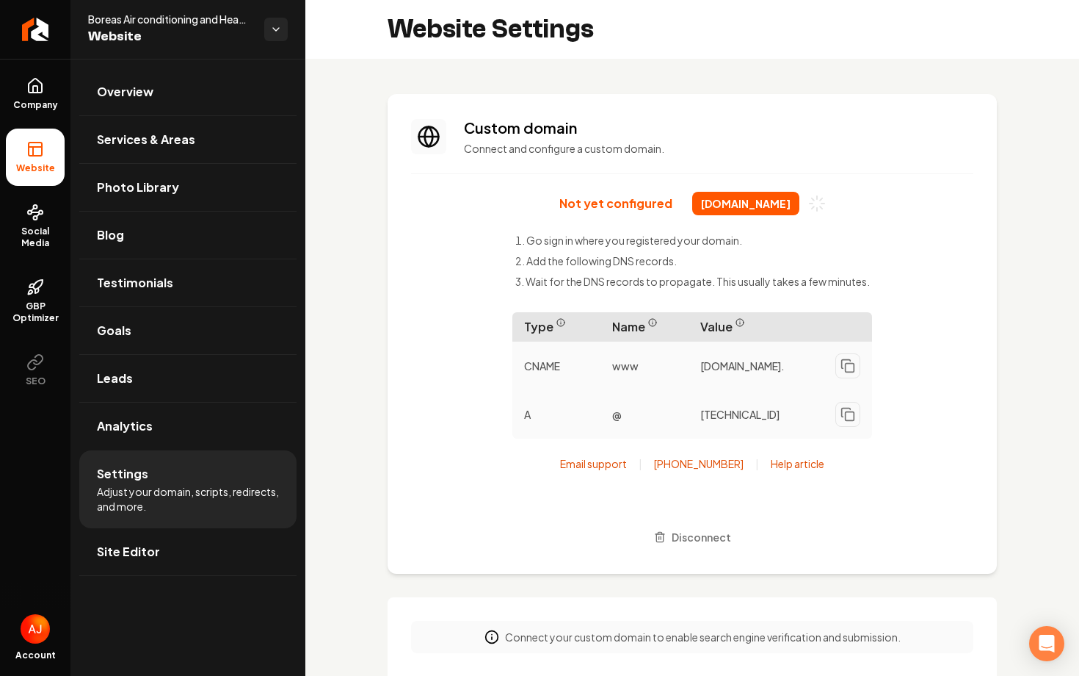
scroll to position [26, 0]
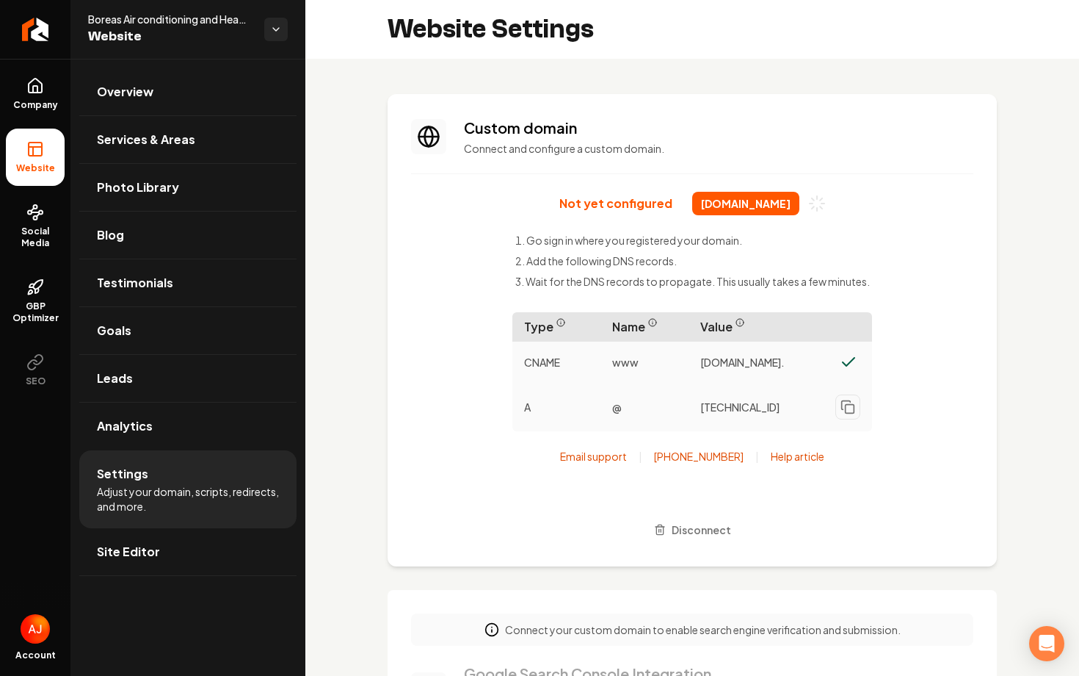
drag, startPoint x: 693, startPoint y: 203, endPoint x: 783, endPoint y: 210, distance: 90.6
click at [783, 210] on span "boreashvac.com" at bounding box center [745, 203] width 107 height 23
copy span "boreashvac.com"
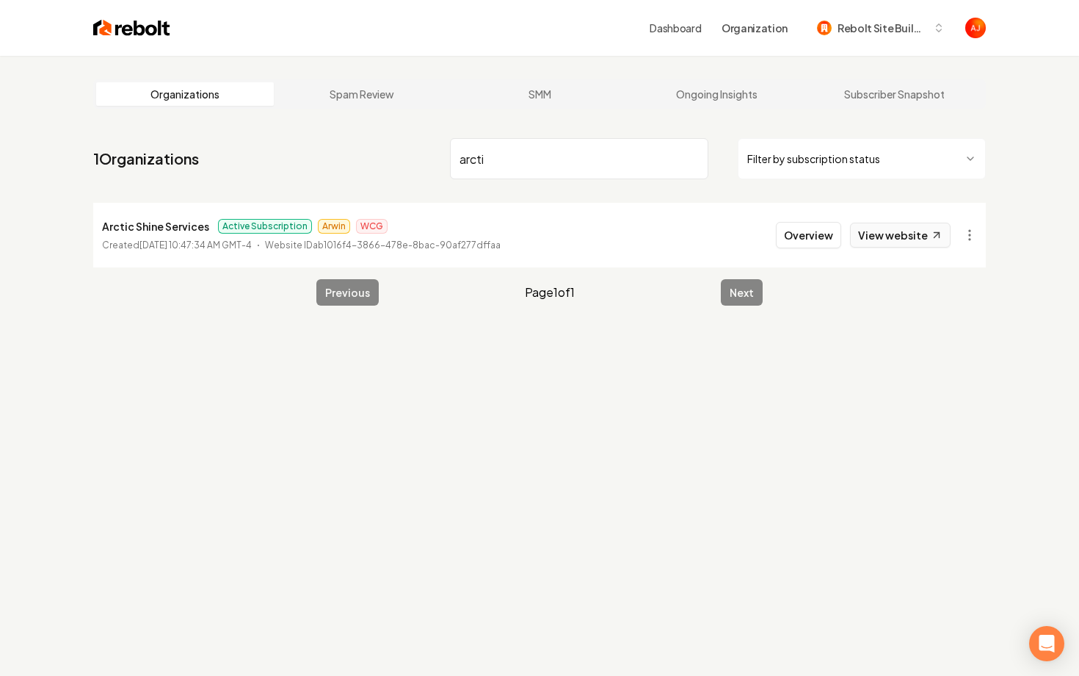
click at [894, 242] on link "View website" at bounding box center [900, 234] width 101 height 25
drag, startPoint x: 494, startPoint y: 150, endPoint x: 374, endPoint y: 163, distance: 120.4
click at [375, 163] on nav "1 Organizations arcti Filter by subscription status" at bounding box center [539, 164] width 893 height 65
drag, startPoint x: 533, startPoint y: 158, endPoint x: 385, endPoint y: 203, distance: 154.9
click at [397, 198] on main "Organizations Spam Review SMM Ongoing Insights Subscriber Snapshot 1 Organizati…" at bounding box center [540, 192] width 940 height 273
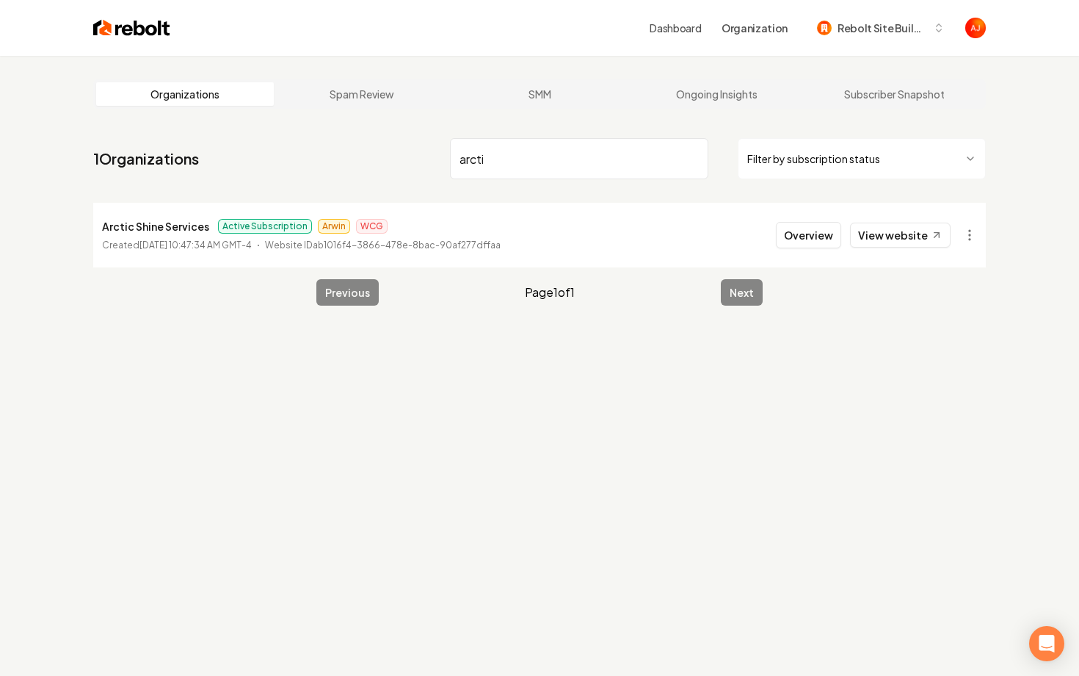
click at [479, 162] on input "arcti" at bounding box center [579, 158] width 258 height 41
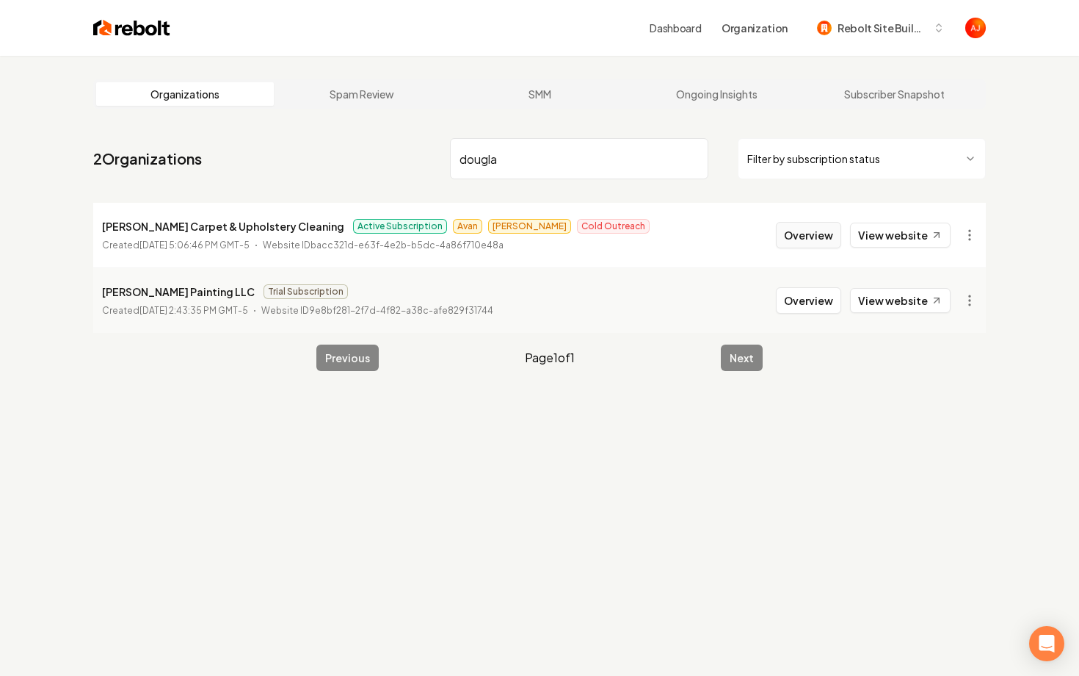
type input "dougla"
click at [806, 228] on button "Overview" at bounding box center [808, 235] width 65 height 26
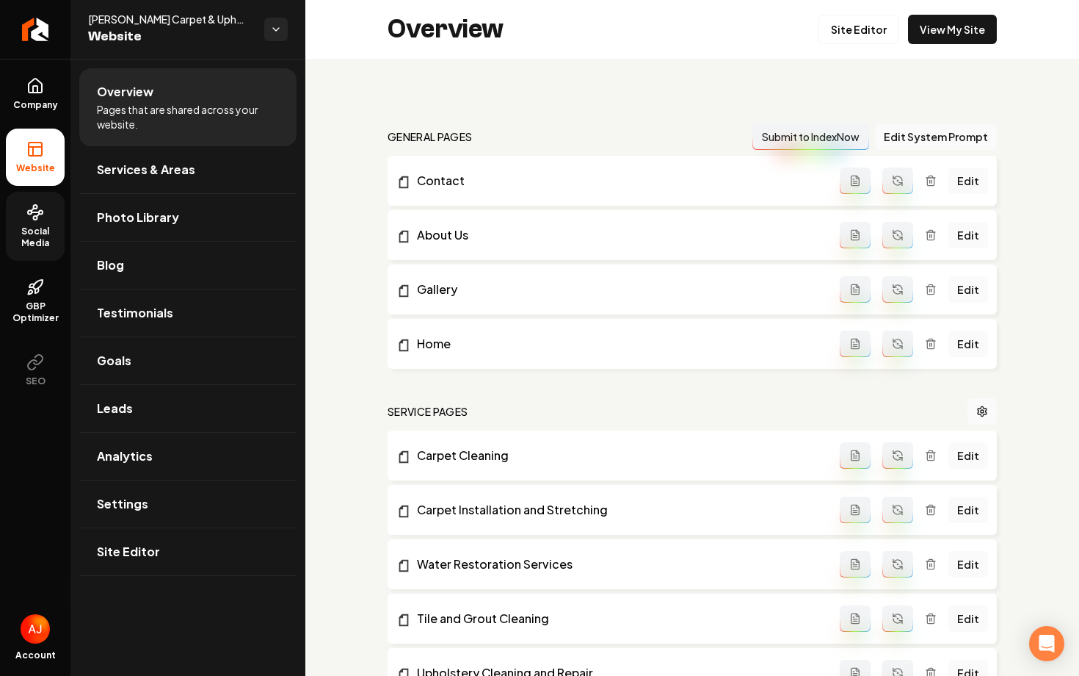
click at [35, 235] on span "Social Media" at bounding box center [35, 236] width 59 height 23
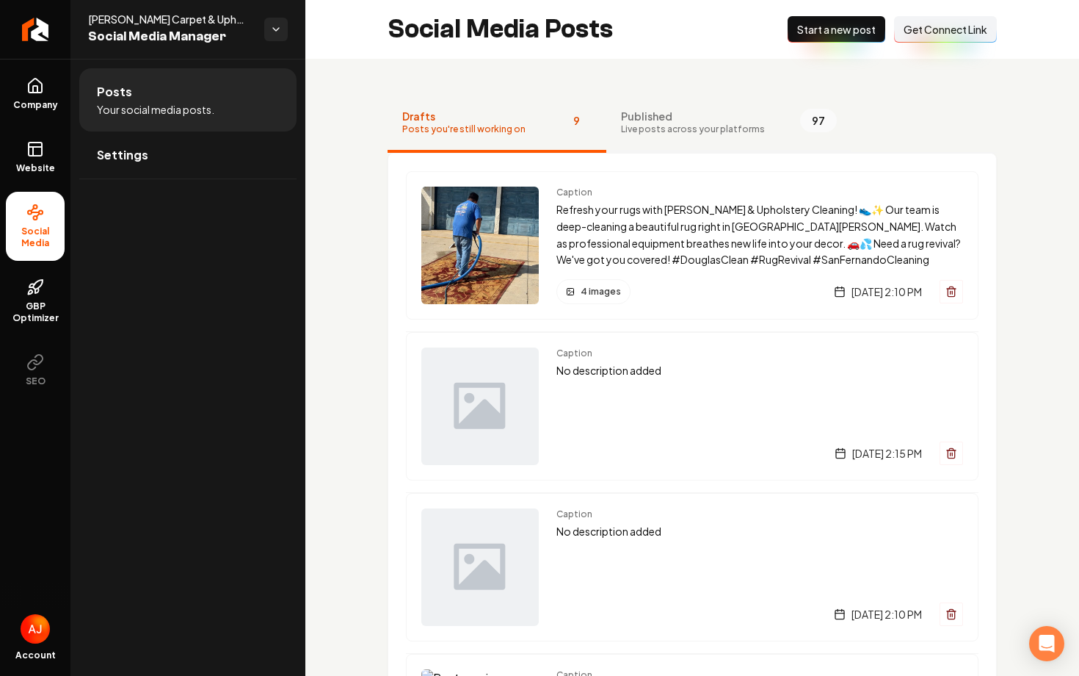
click at [701, 115] on span "Published" at bounding box center [693, 116] width 144 height 15
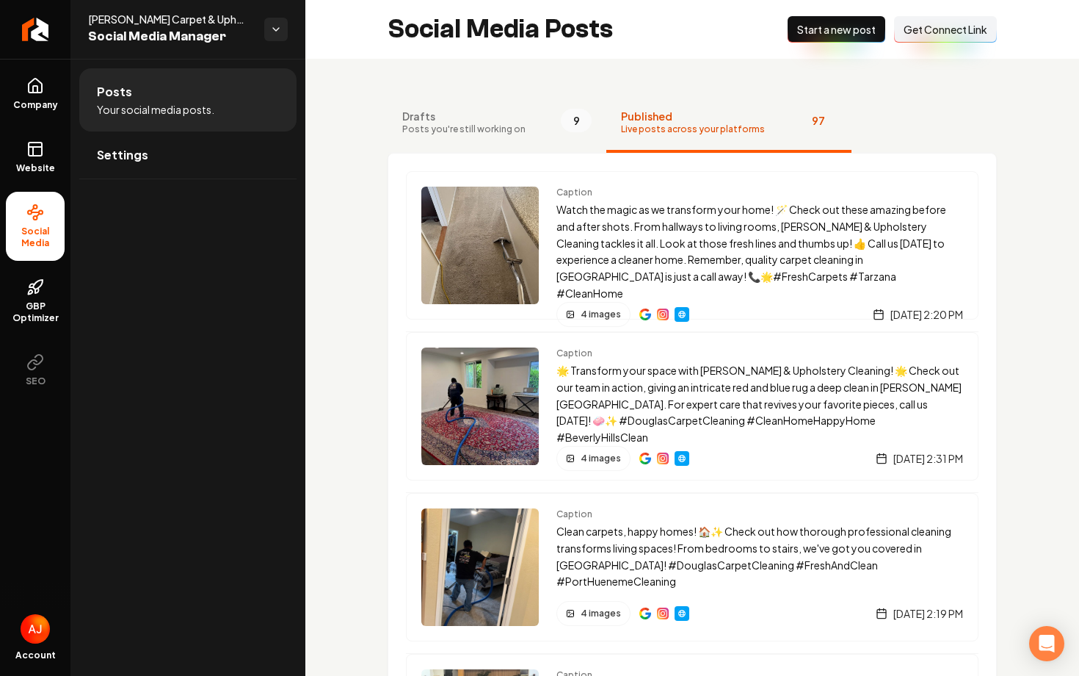
click at [857, 37] on button "New Post Start a new post" at bounding box center [837, 29] width 98 height 26
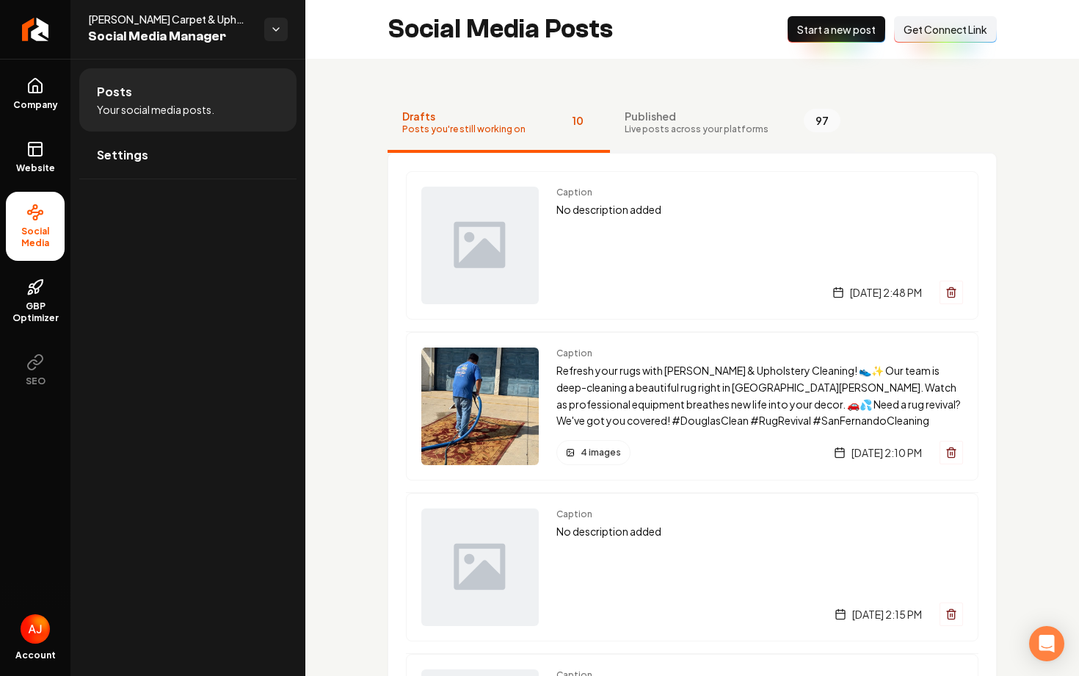
click at [652, 126] on span "Live posts across your platforms" at bounding box center [697, 129] width 144 height 12
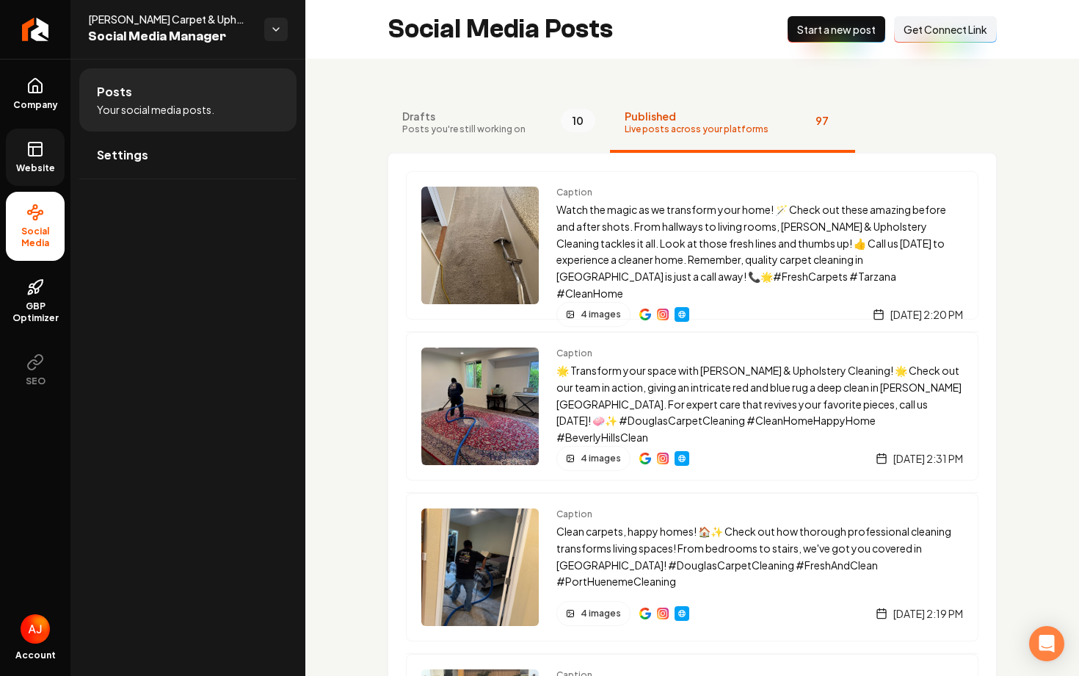
click at [29, 170] on span "Website" at bounding box center [35, 168] width 51 height 12
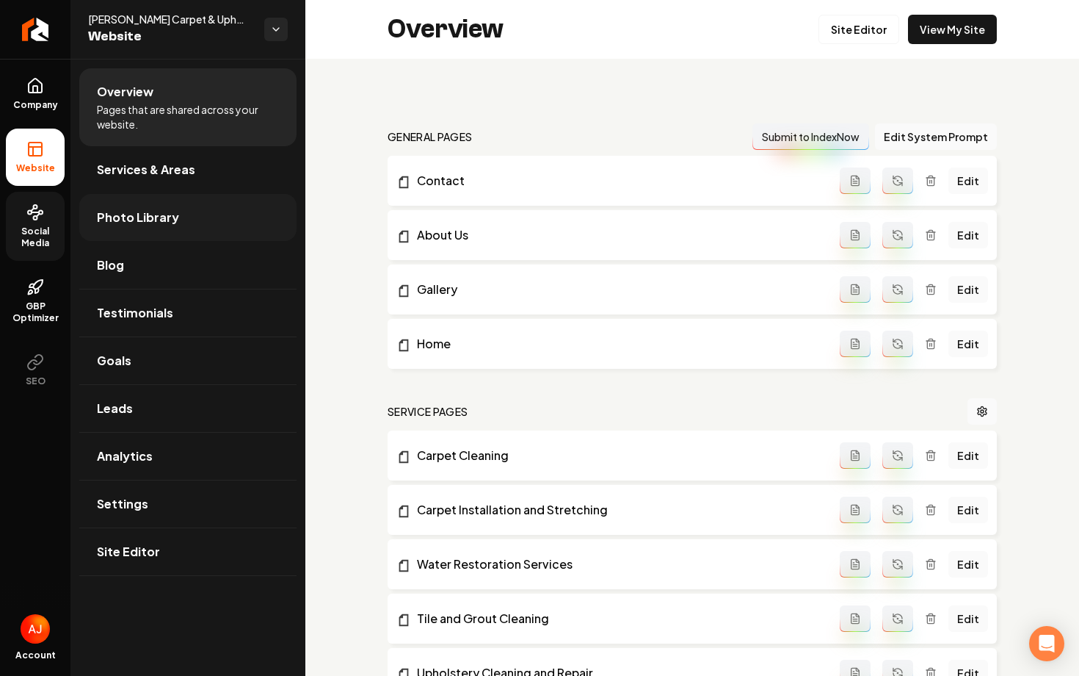
click at [134, 217] on span "Photo Library" at bounding box center [138, 218] width 82 height 18
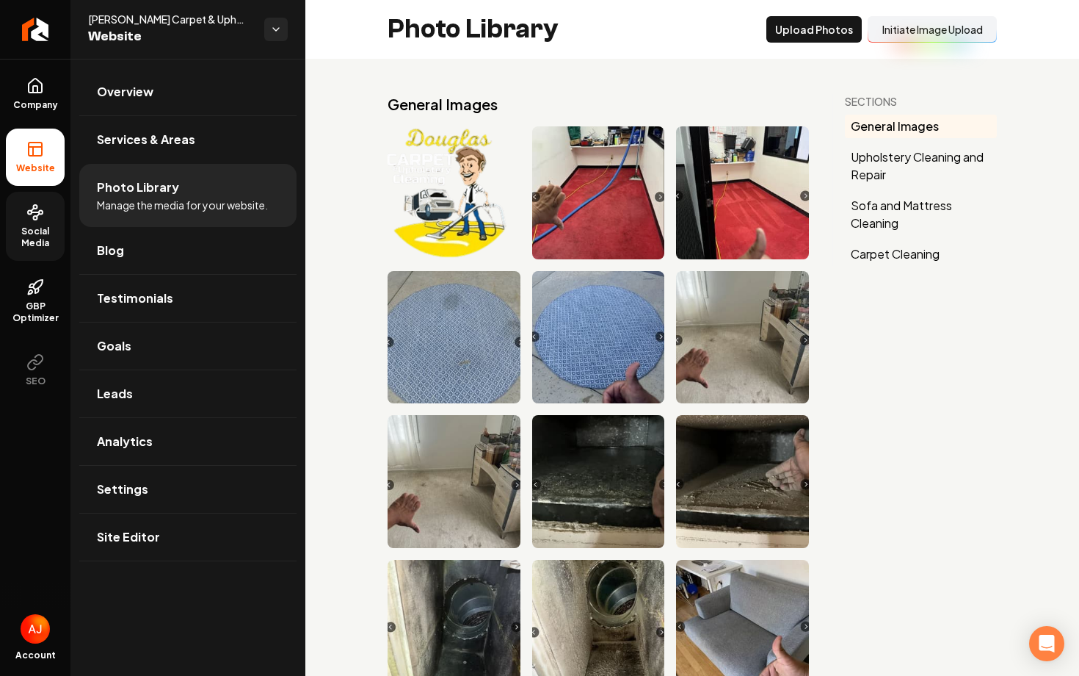
click at [900, 37] on button "Initiate Image Upload" at bounding box center [932, 29] width 129 height 26
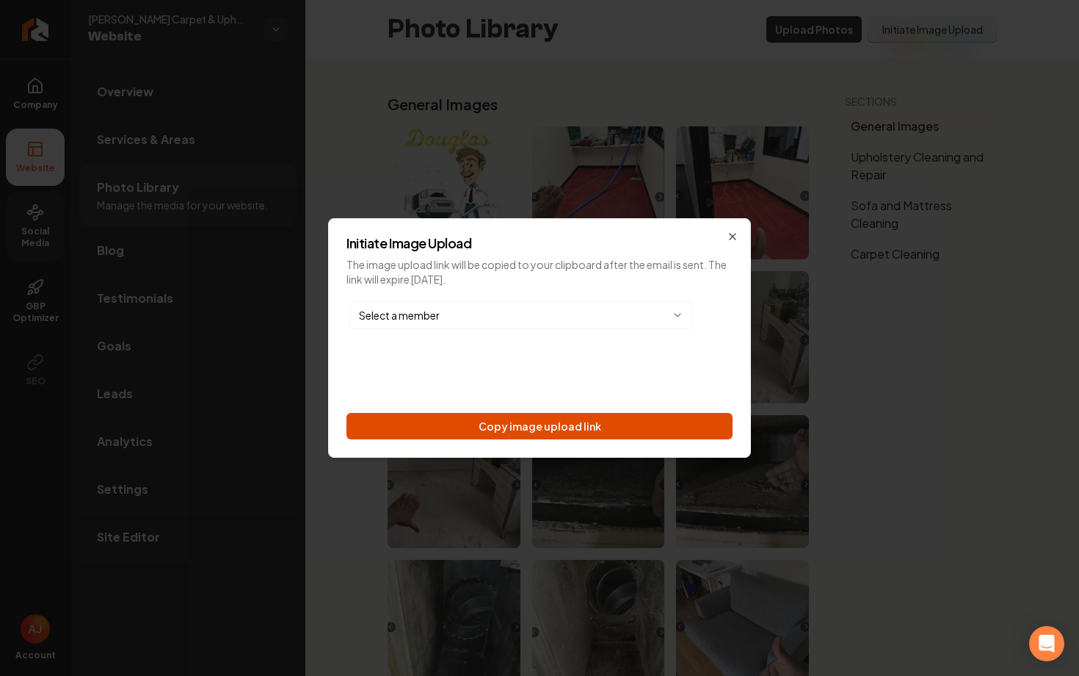
click at [560, 425] on button "Copy image upload link" at bounding box center [540, 426] width 386 height 26
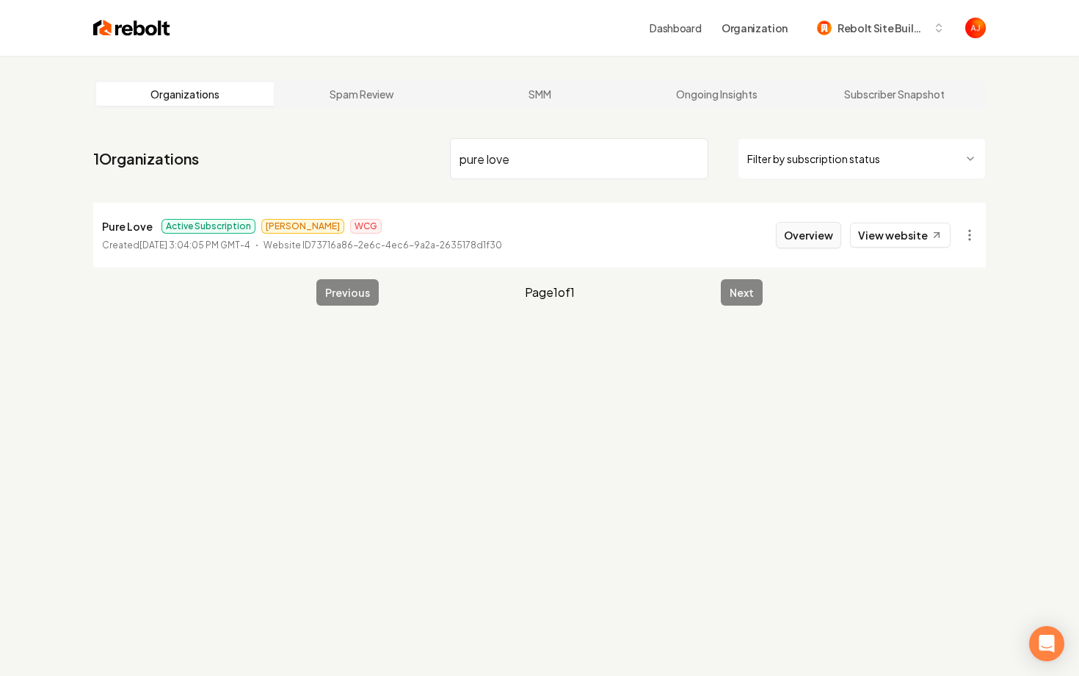
type input "pure love"
click at [808, 234] on button "Overview" at bounding box center [808, 235] width 65 height 26
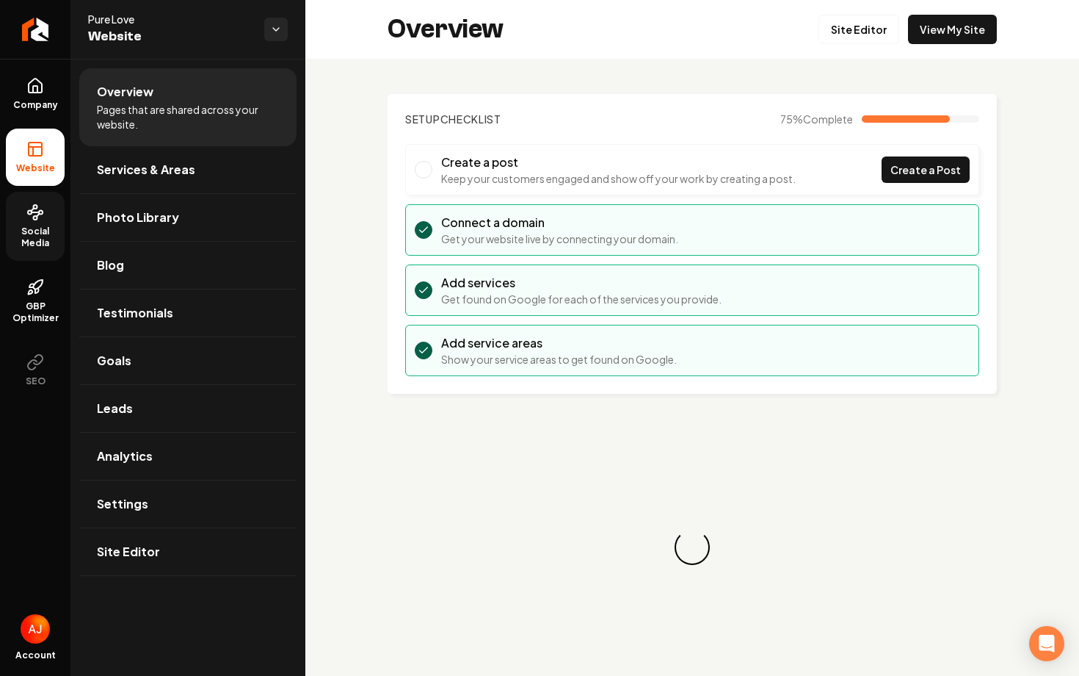
click at [39, 212] on circle at bounding box center [41, 213] width 4 height 4
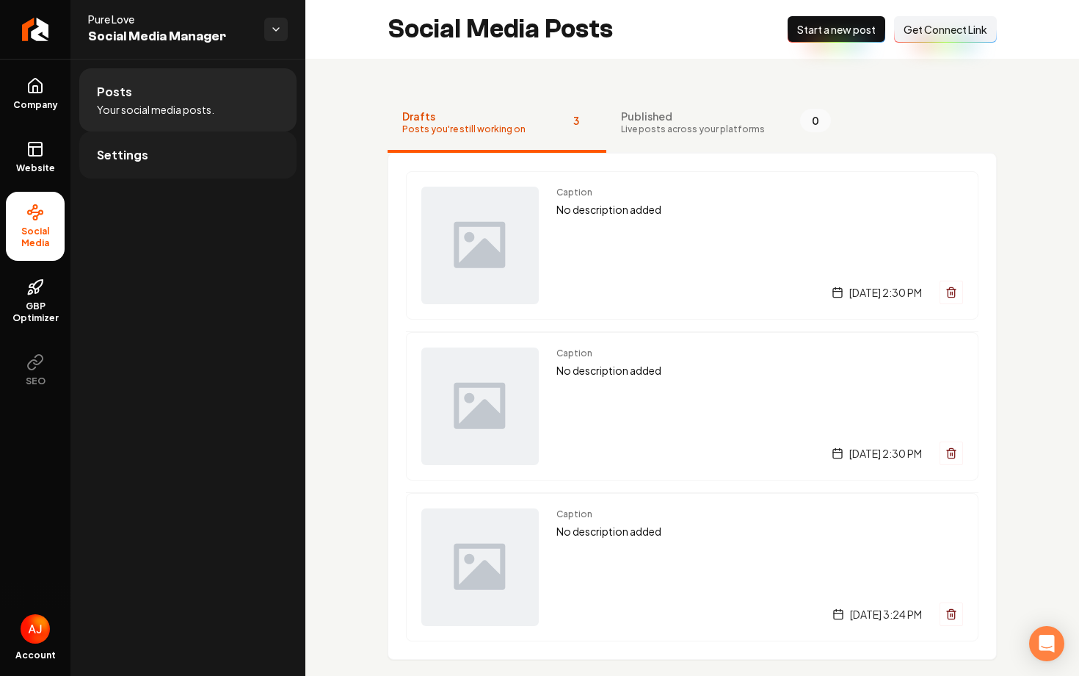
click at [172, 153] on link "Settings" at bounding box center [187, 154] width 217 height 47
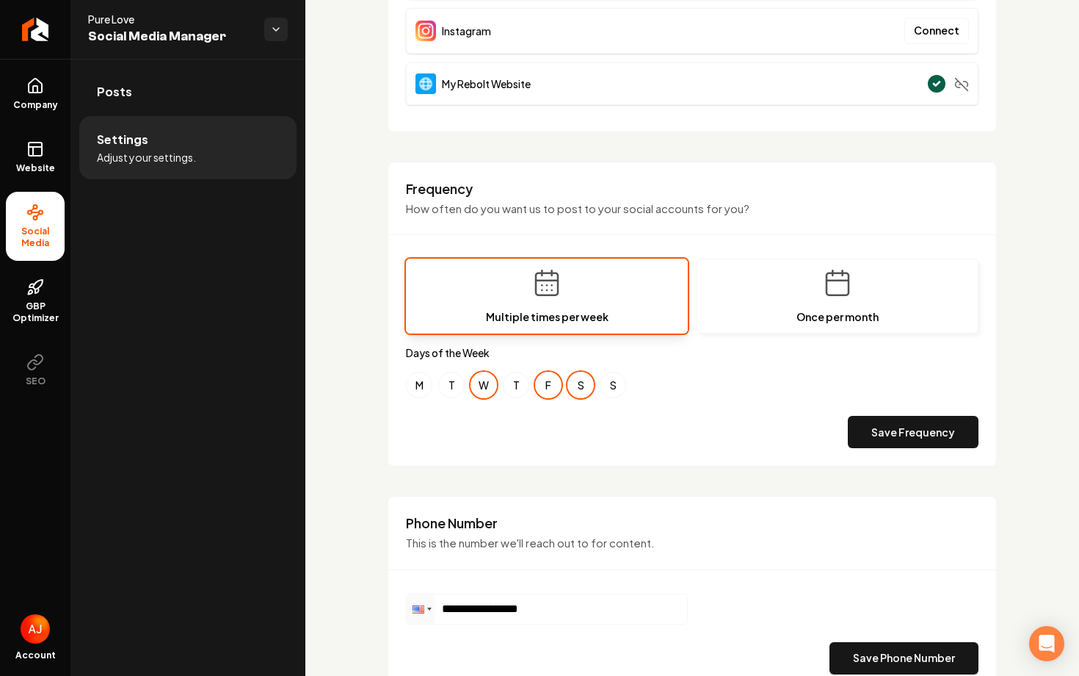
scroll to position [311, 0]
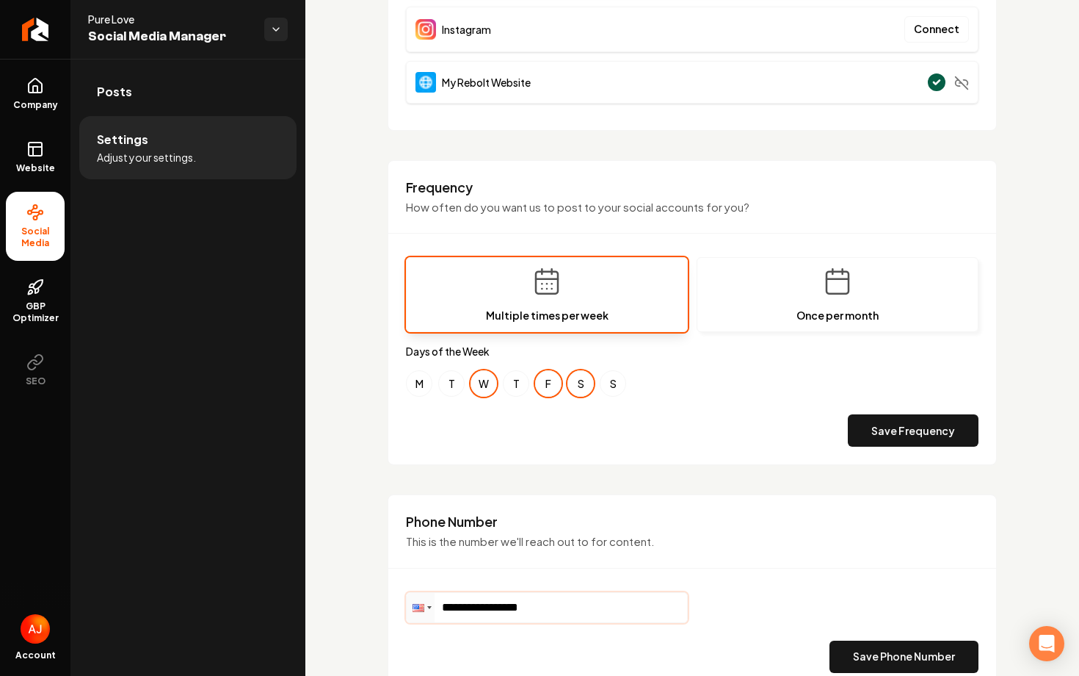
drag, startPoint x: 575, startPoint y: 614, endPoint x: 435, endPoint y: 610, distance: 140.3
click at [435, 610] on input "**********" at bounding box center [547, 607] width 280 height 29
paste input "Main content area"
drag, startPoint x: 547, startPoint y: 608, endPoint x: 443, endPoint y: 608, distance: 104.3
click at [443, 608] on input "**********" at bounding box center [547, 607] width 280 height 29
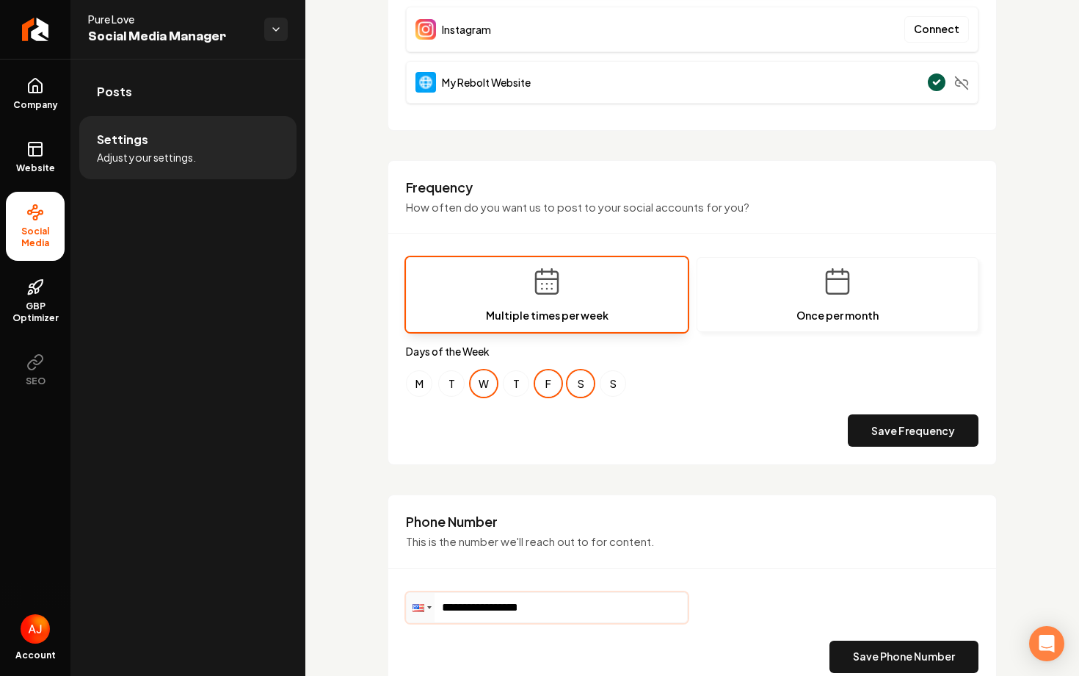
paste input "Main content area"
drag, startPoint x: 542, startPoint y: 607, endPoint x: 458, endPoint y: 609, distance: 83.7
click at [458, 609] on input "**********" at bounding box center [547, 607] width 280 height 29
paste input "Main content area"
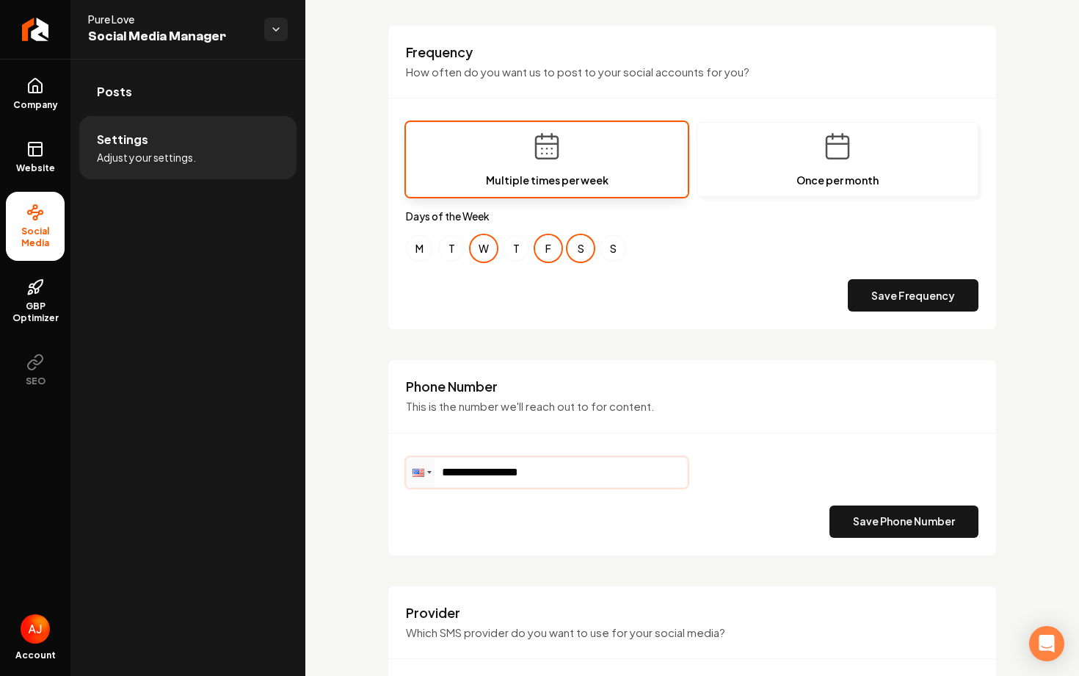
scroll to position [456, 0]
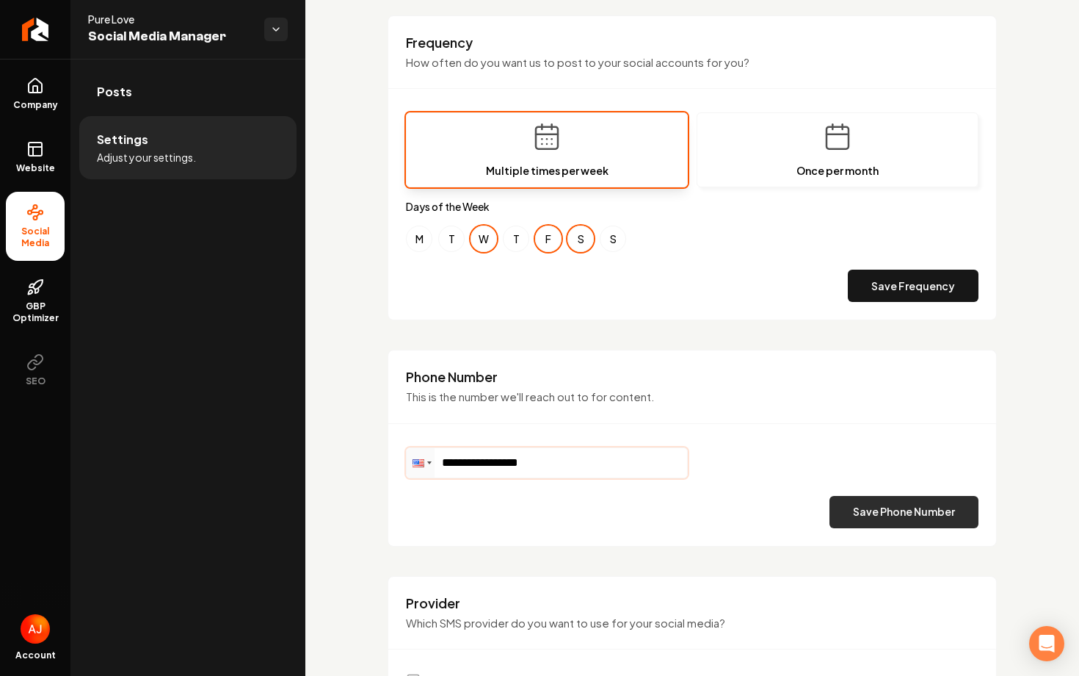
type input "**********"
click at [884, 503] on button "Save Phone Number" at bounding box center [904, 512] width 149 height 32
click at [27, 141] on icon at bounding box center [35, 149] width 18 height 18
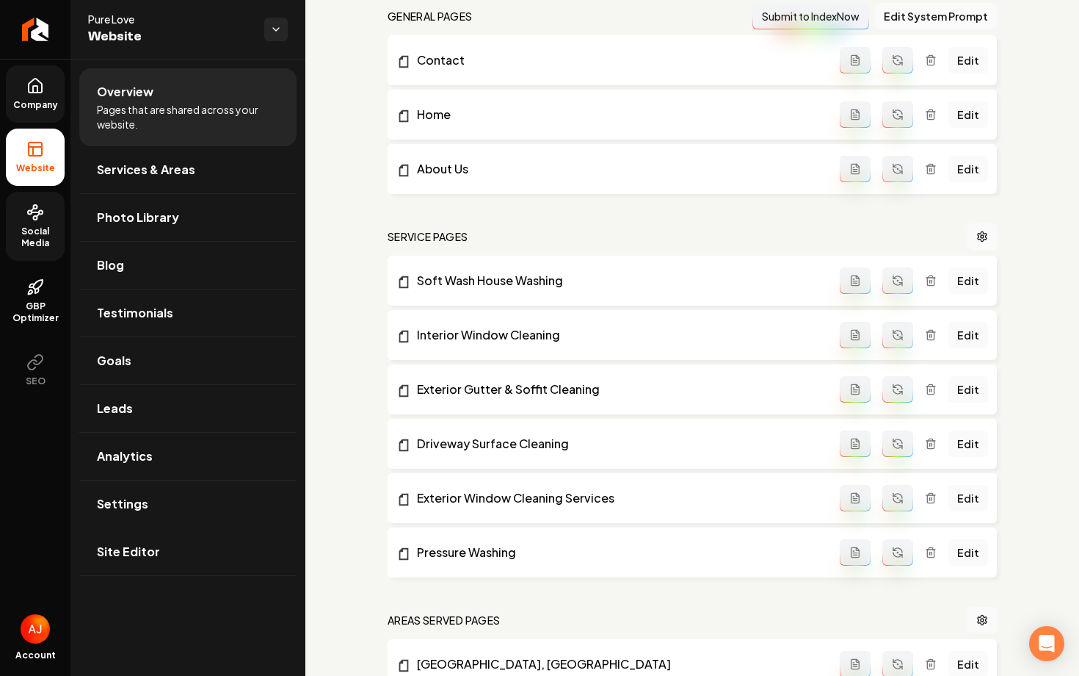
click at [37, 110] on span "Company" at bounding box center [35, 105] width 57 height 12
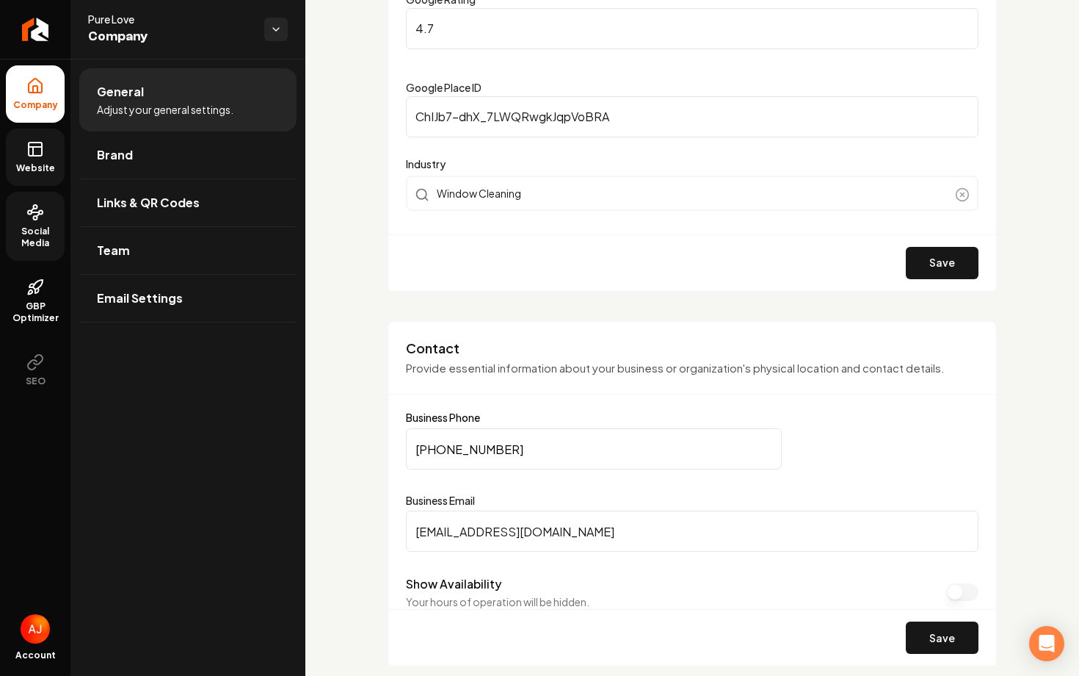
scroll to position [327, 0]
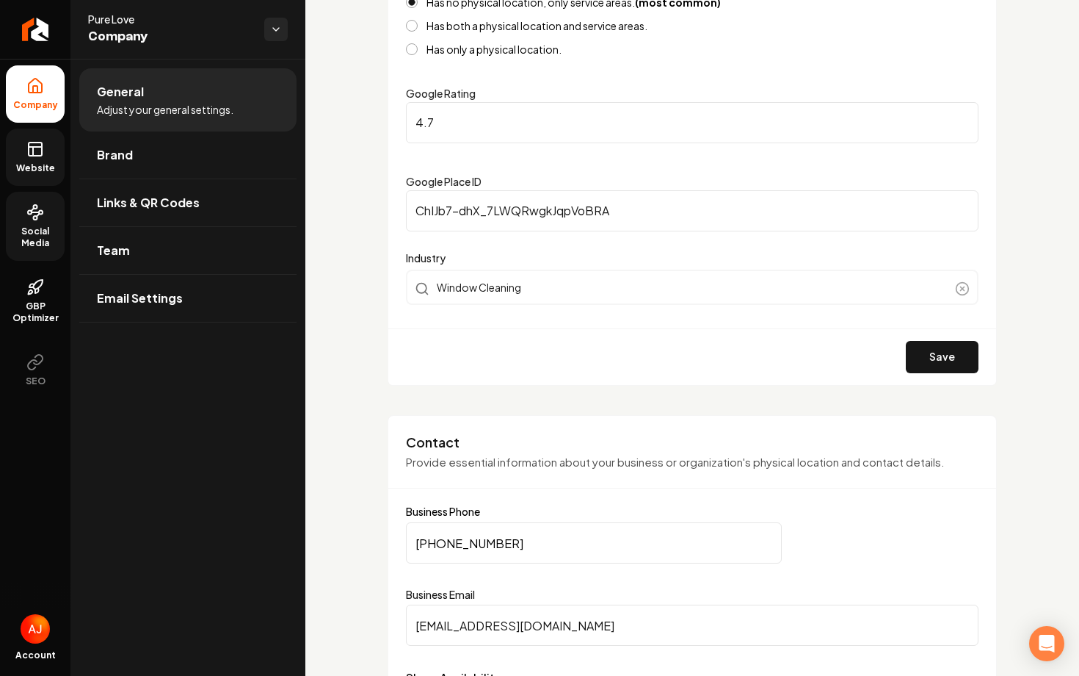
click at [44, 171] on span "Website" at bounding box center [35, 168] width 51 height 12
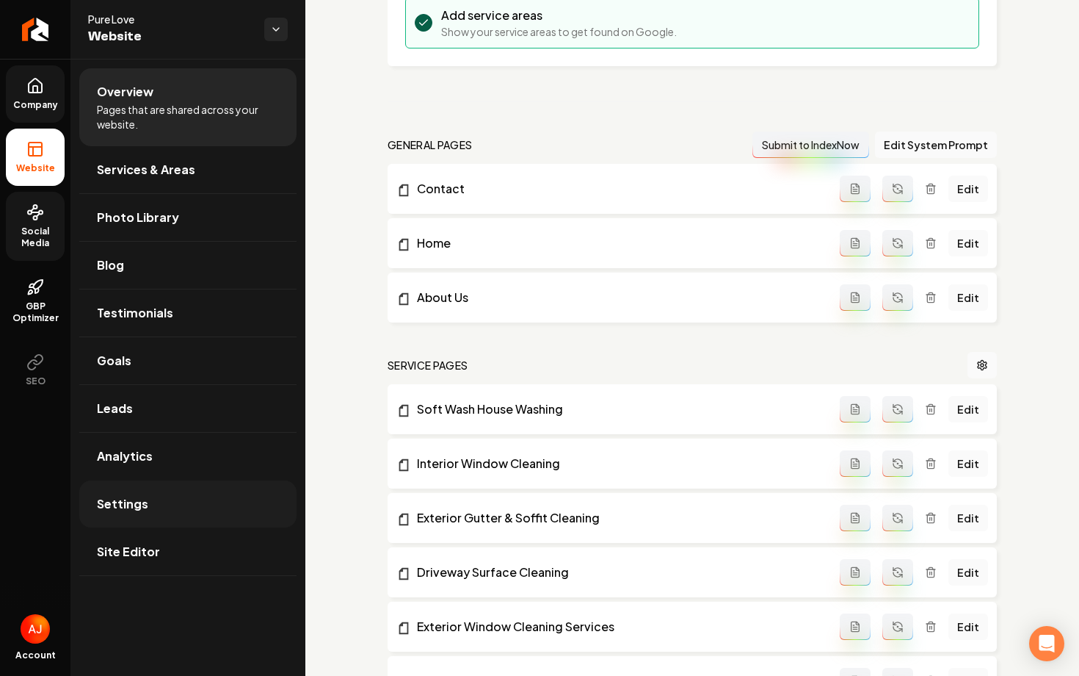
click at [189, 517] on link "Settings" at bounding box center [187, 503] width 217 height 47
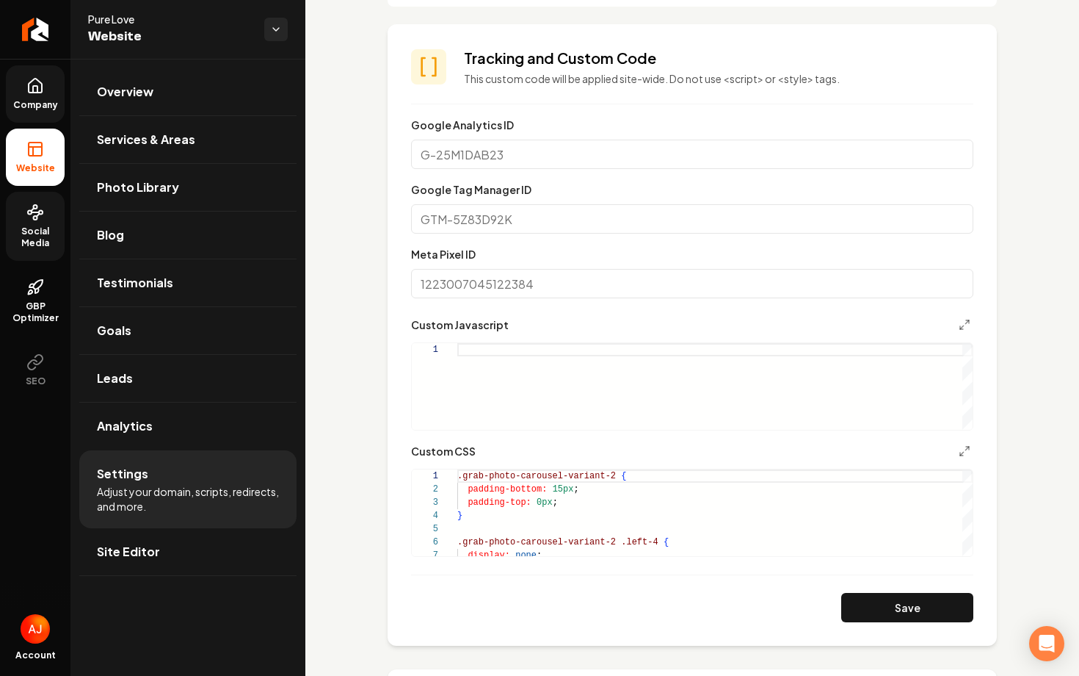
scroll to position [673, 0]
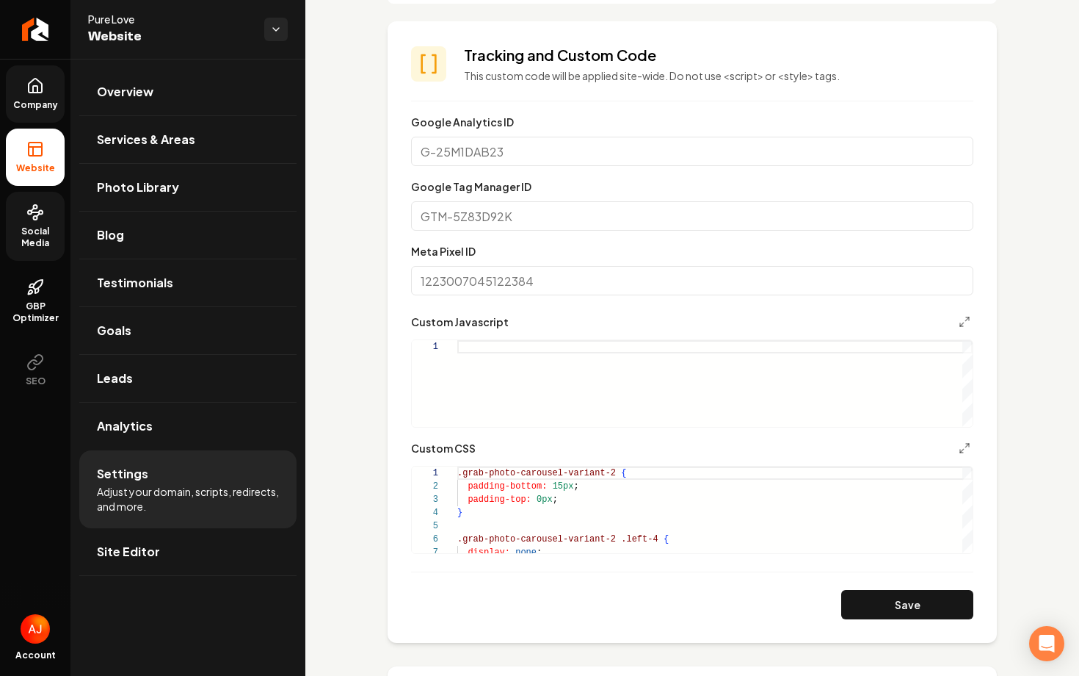
click at [541, 220] on input "Google Tag Manager ID" at bounding box center [692, 215] width 562 height 29
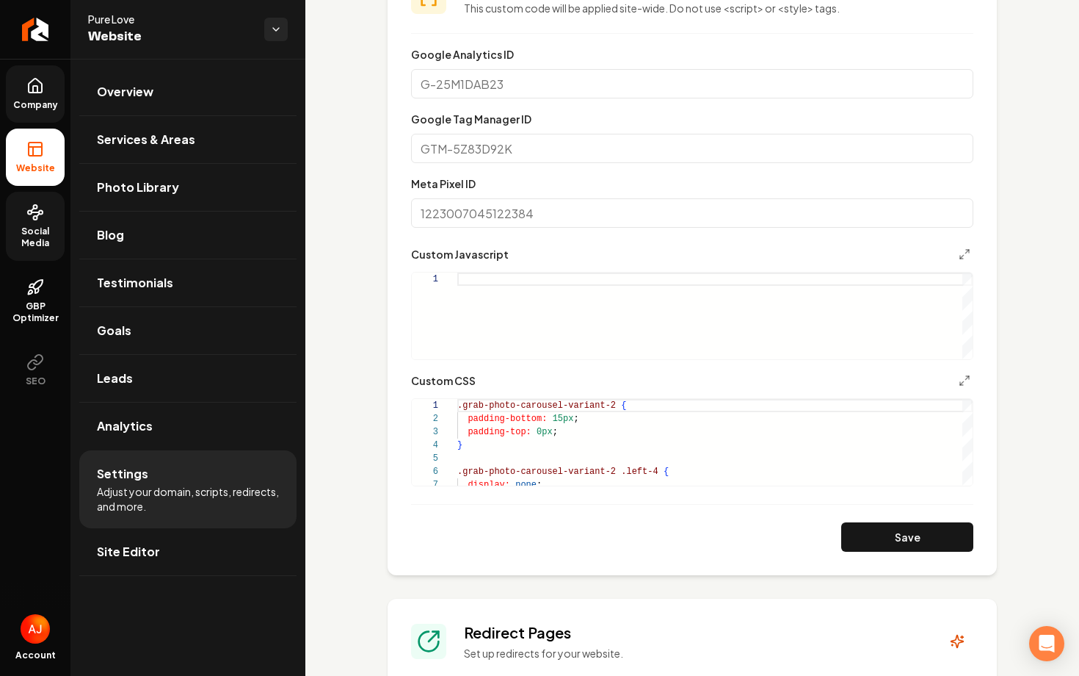
scroll to position [731, 0]
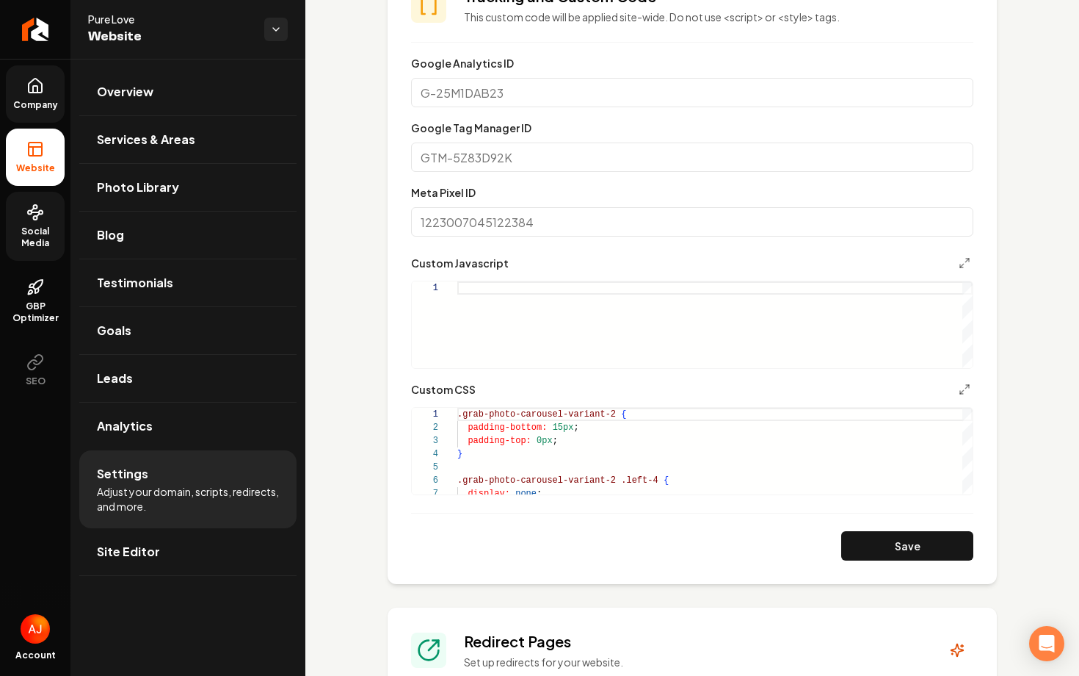
click at [440, 232] on input "Meta Pixel ID" at bounding box center [692, 221] width 562 height 29
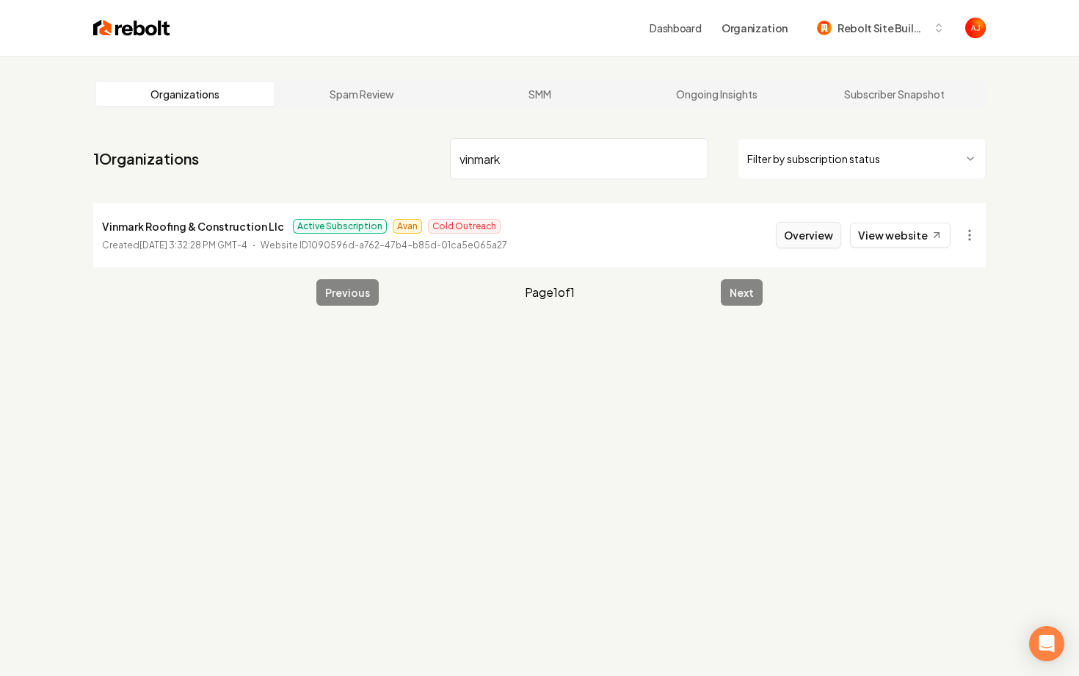
type input "vinmark"
click at [835, 231] on button "Overview" at bounding box center [808, 235] width 65 height 26
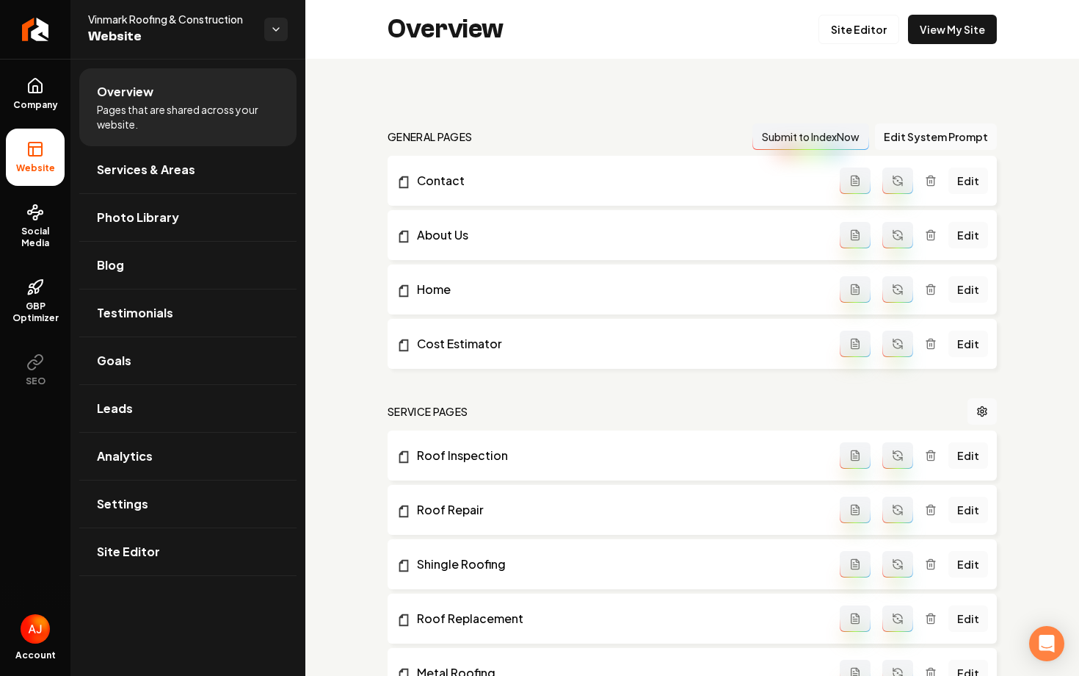
click at [935, 45] on div "Overview Site Editor View My Site" at bounding box center [692, 29] width 774 height 59
click at [936, 33] on link "View My Site" at bounding box center [952, 29] width 89 height 29
